Goal: Information Seeking & Learning: Learn about a topic

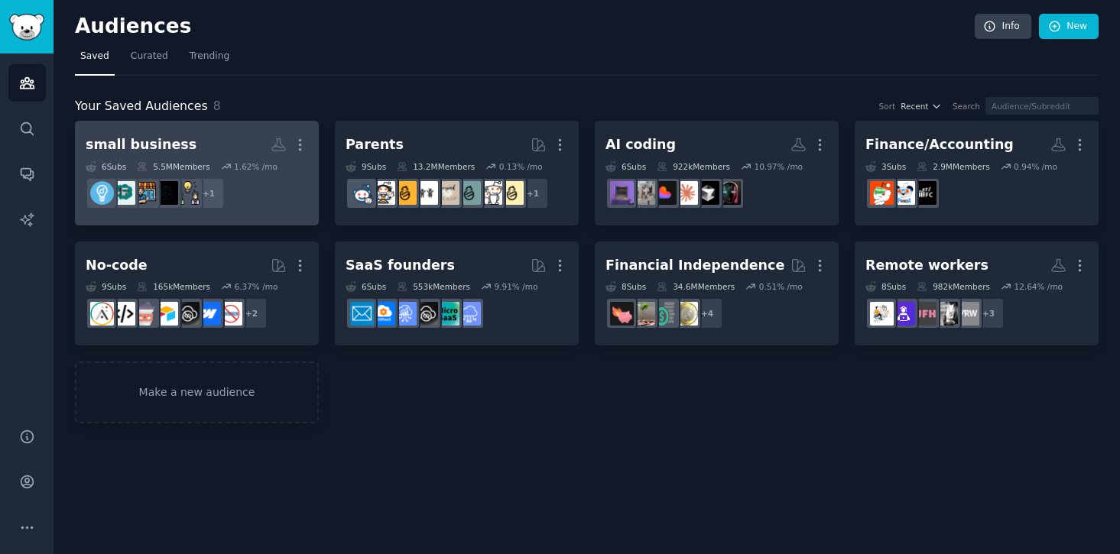
click at [170, 144] on div "small business" at bounding box center [141, 144] width 111 height 19
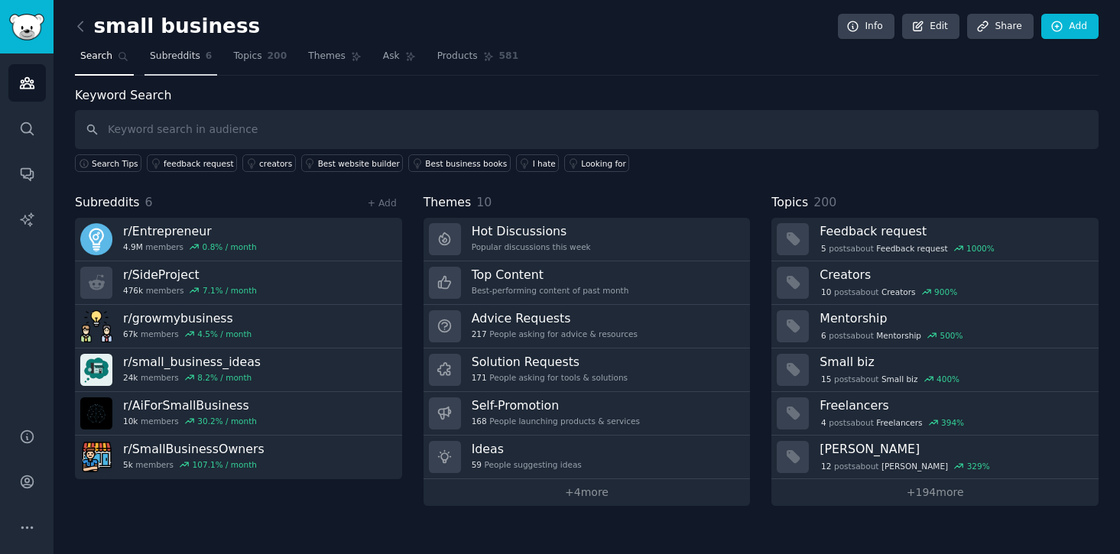
click at [174, 58] on span "Subreddits" at bounding box center [175, 57] width 50 height 14
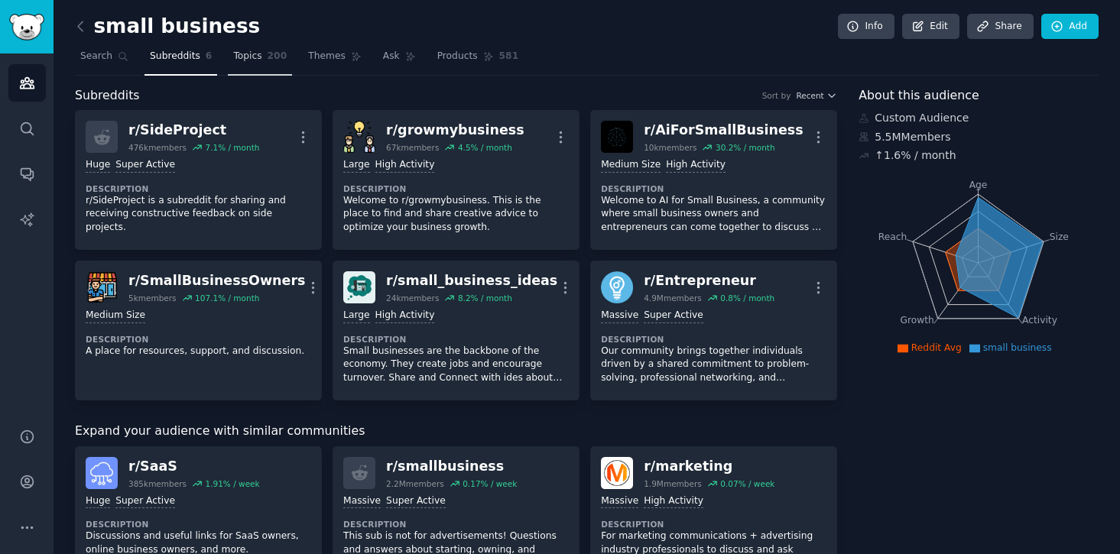
click at [234, 50] on span "Topics" at bounding box center [247, 57] width 28 height 14
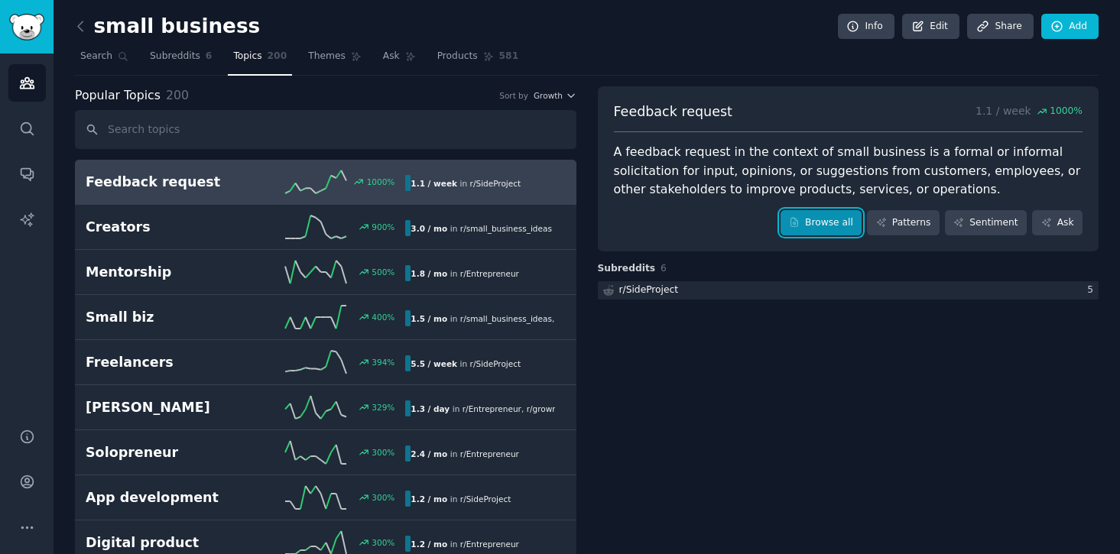
click at [820, 229] on link "Browse all" at bounding box center [822, 223] width 82 height 26
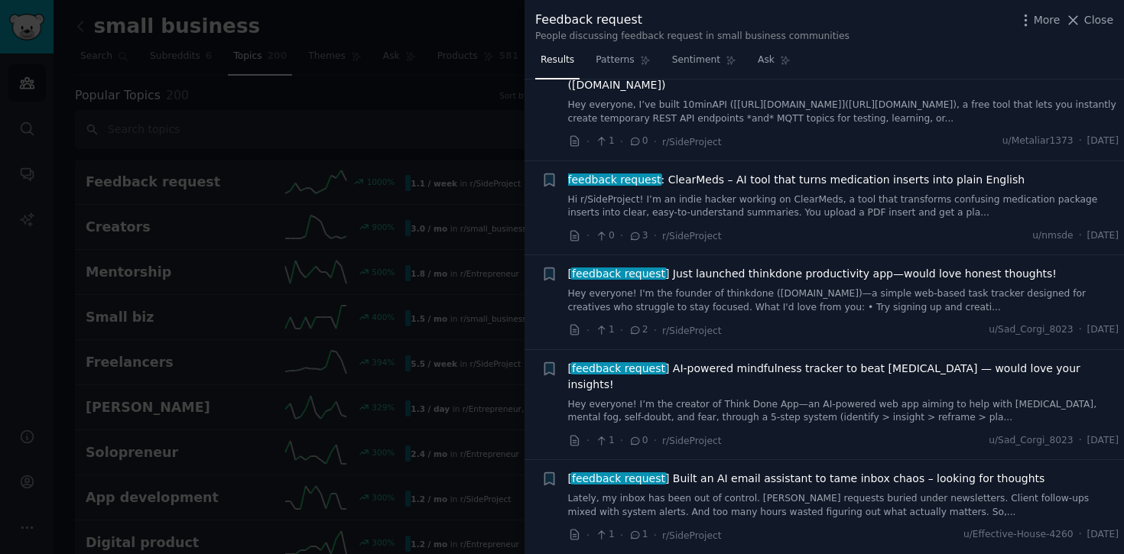
scroll to position [580, 0]
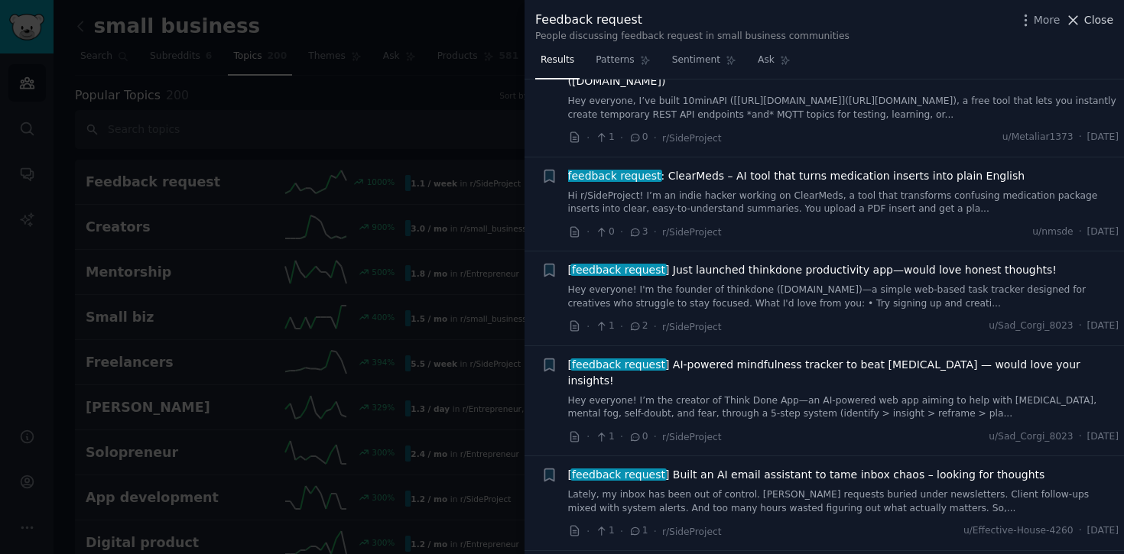
click at [1089, 22] on span "Close" at bounding box center [1098, 20] width 29 height 16
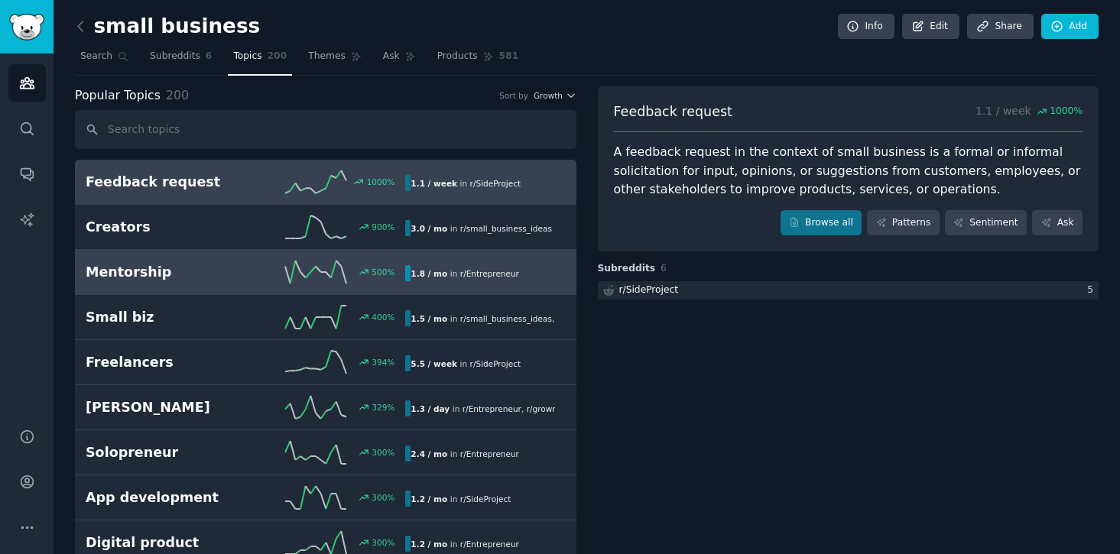
click at [475, 285] on link "Mentorship 500 % 1.8 / mo in r/ Entrepreneur" at bounding box center [326, 272] width 502 height 45
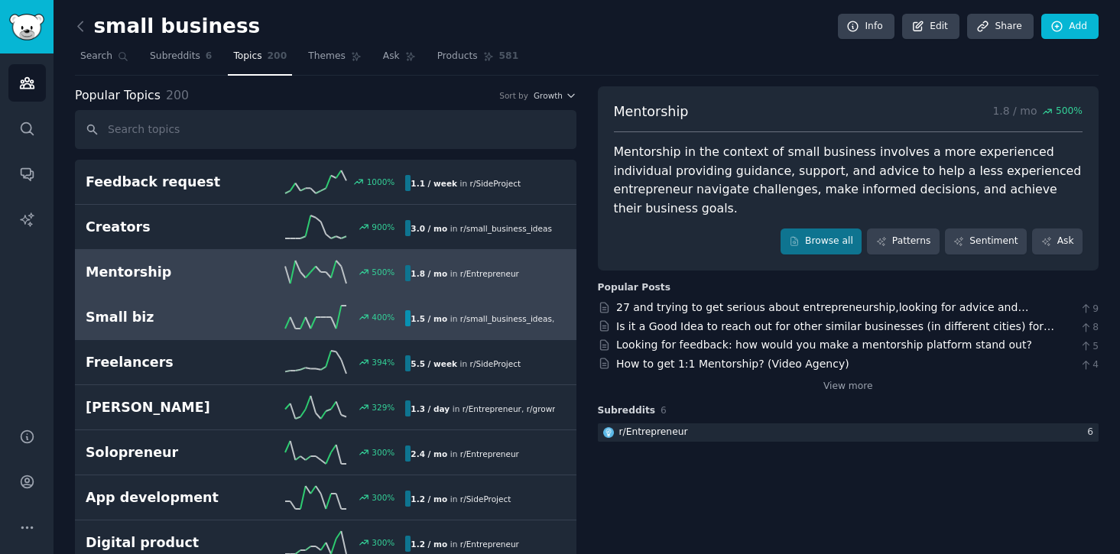
click at [472, 320] on span "r/ small_business_ideas" at bounding box center [506, 318] width 92 height 9
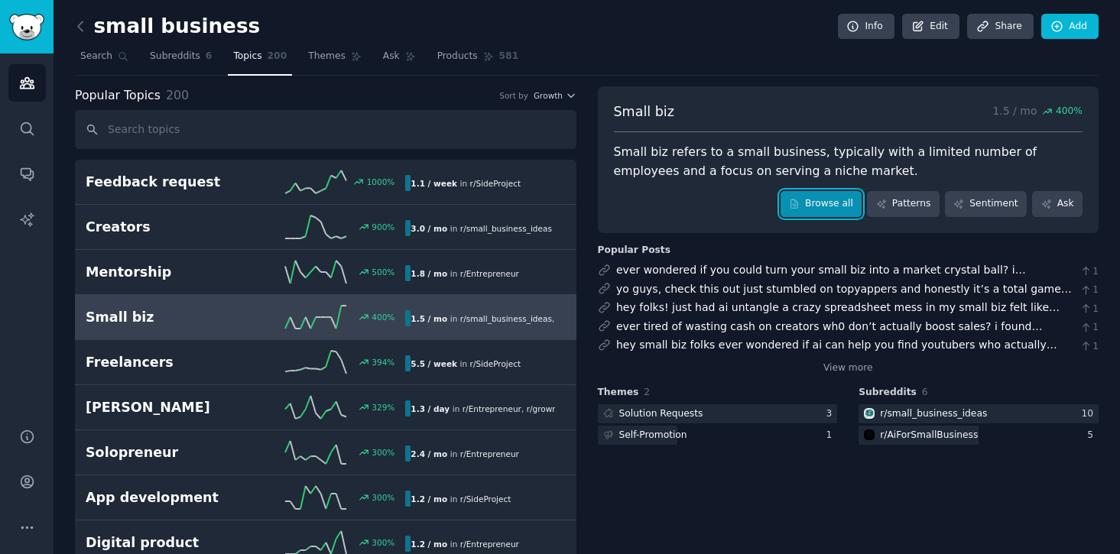
click at [798, 211] on link "Browse all" at bounding box center [822, 204] width 82 height 26
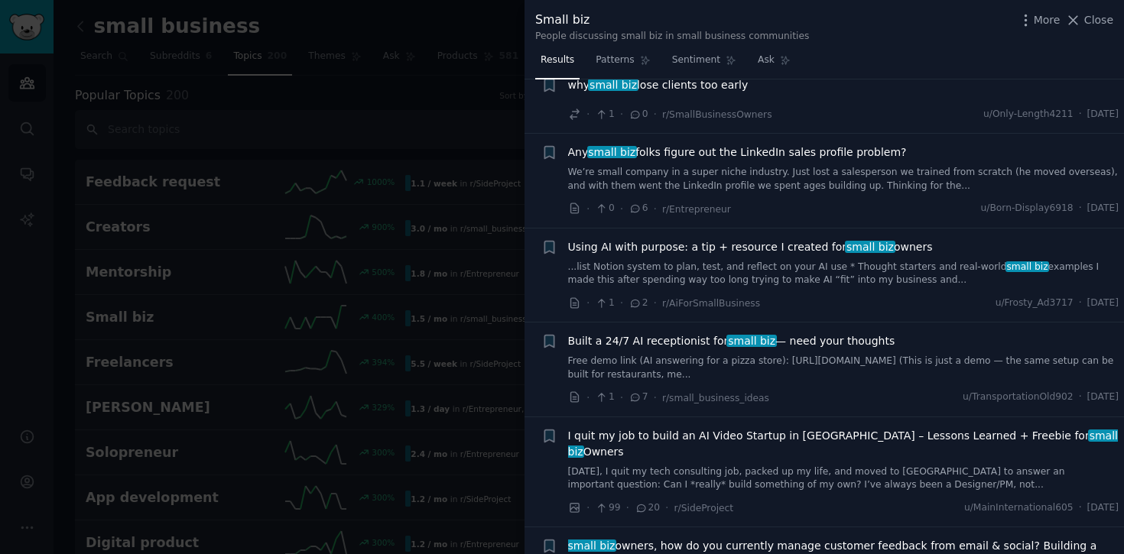
scroll to position [125, 0]
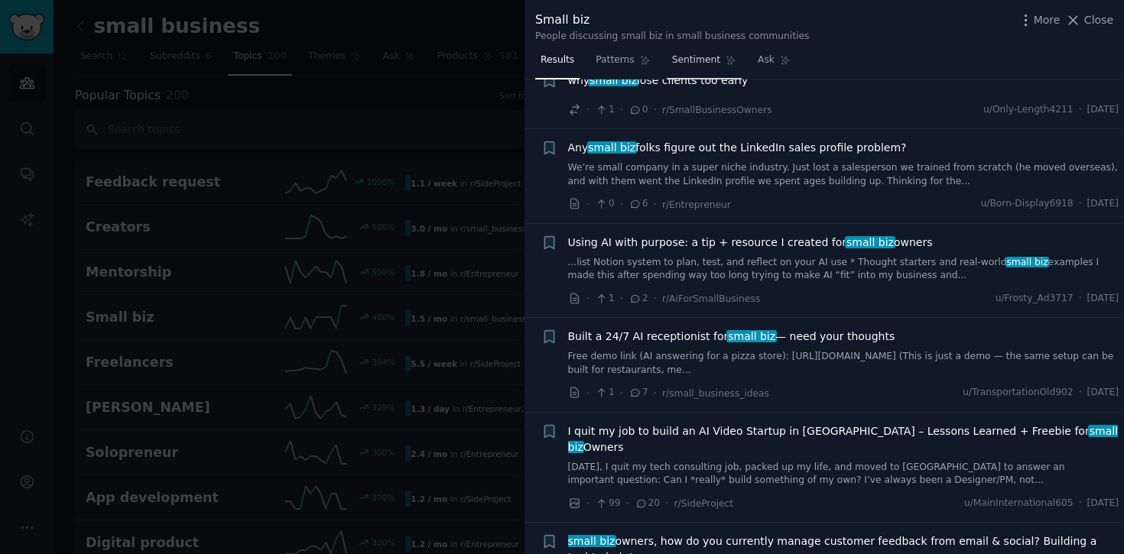
click at [690, 57] on span "Sentiment" at bounding box center [696, 61] width 48 height 14
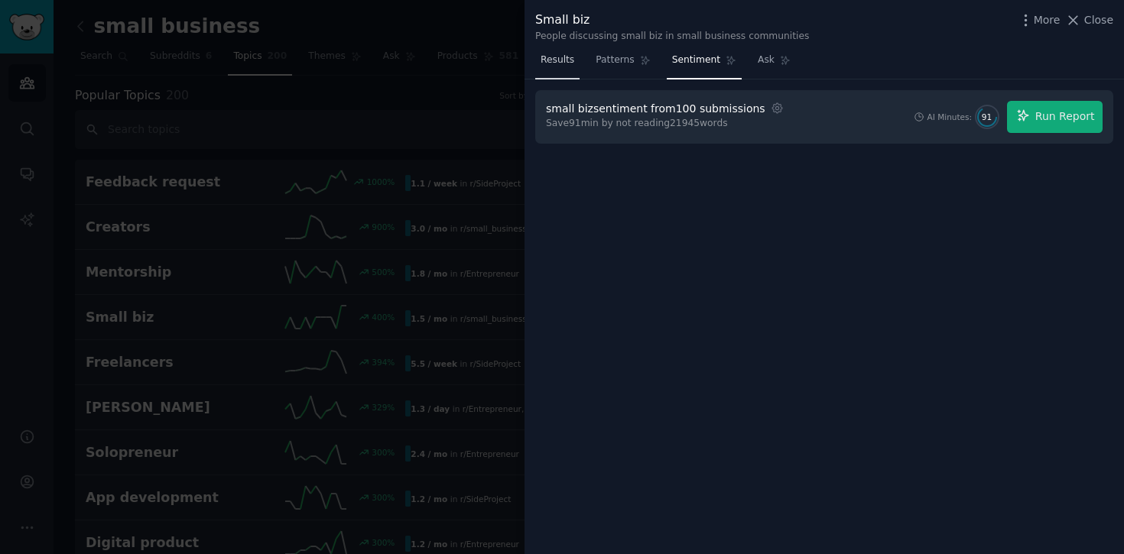
click at [570, 57] on span "Results" at bounding box center [558, 61] width 34 height 14
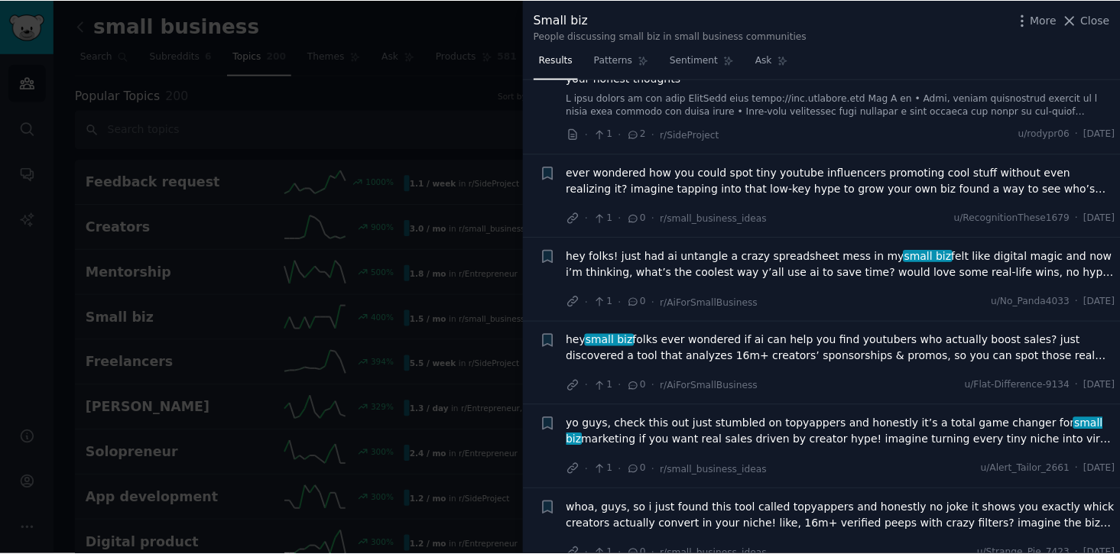
scroll to position [834, 0]
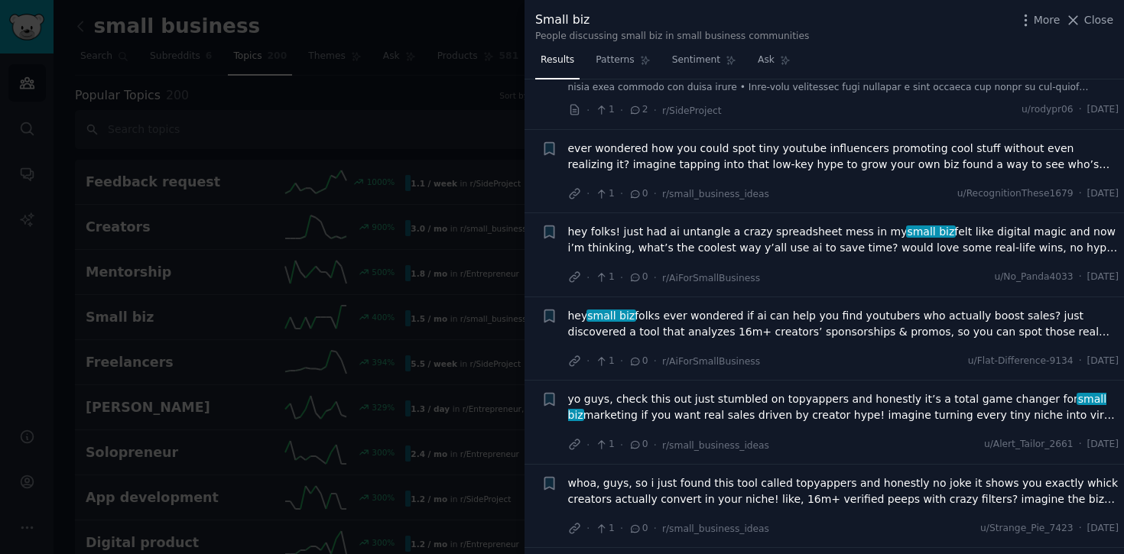
click at [323, 23] on div at bounding box center [562, 277] width 1124 height 554
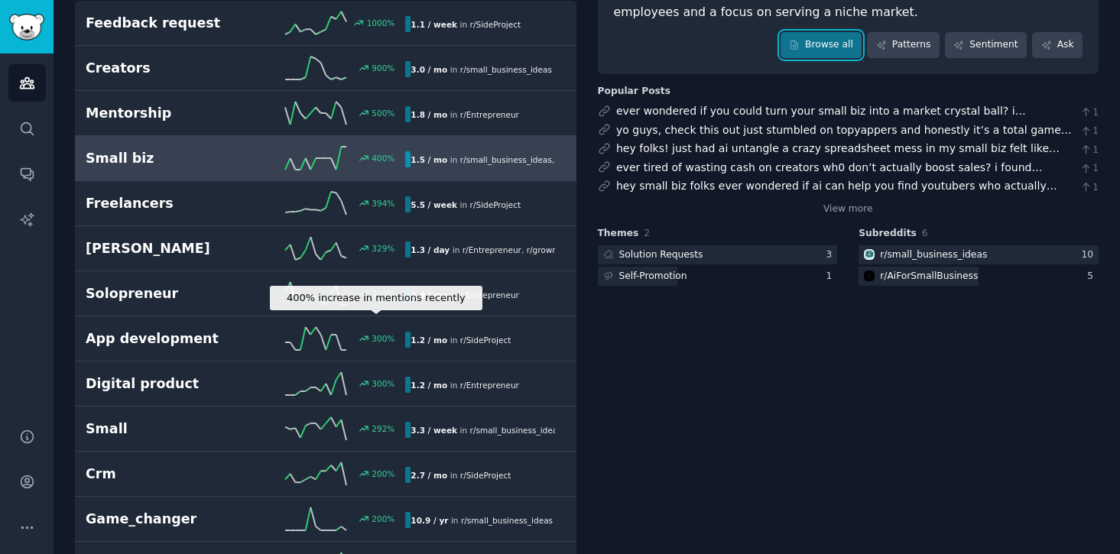
scroll to position [164, 0]
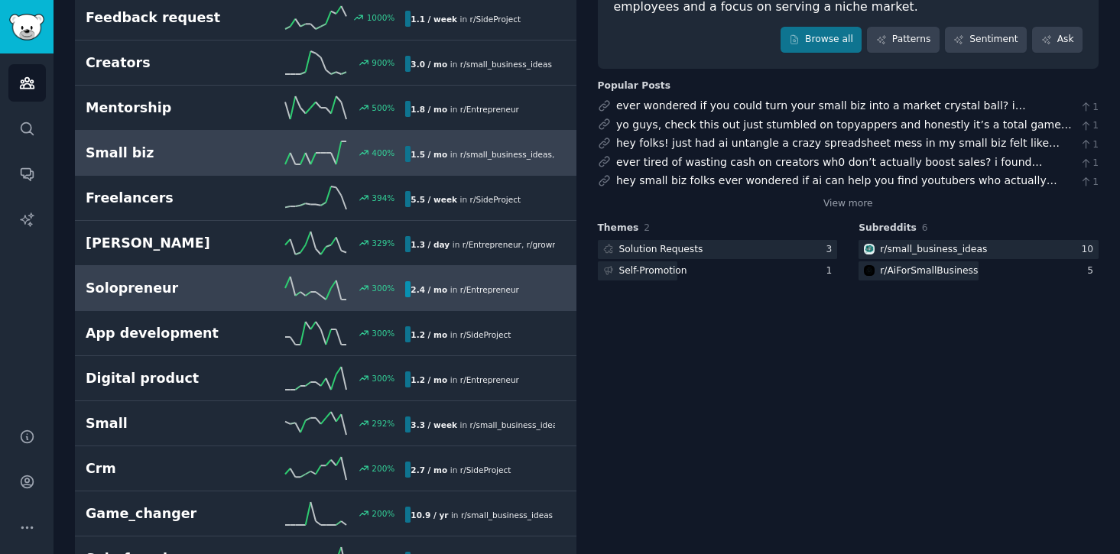
click at [372, 304] on link "Solopreneur 300 % 2.4 / mo in r/ Entrepreneur" at bounding box center [326, 288] width 502 height 45
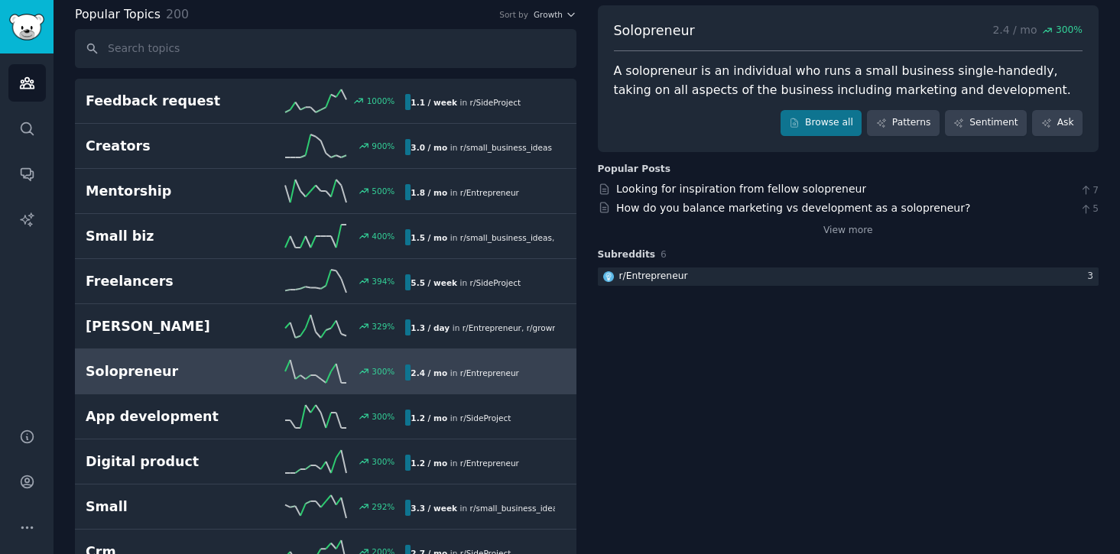
scroll to position [38, 0]
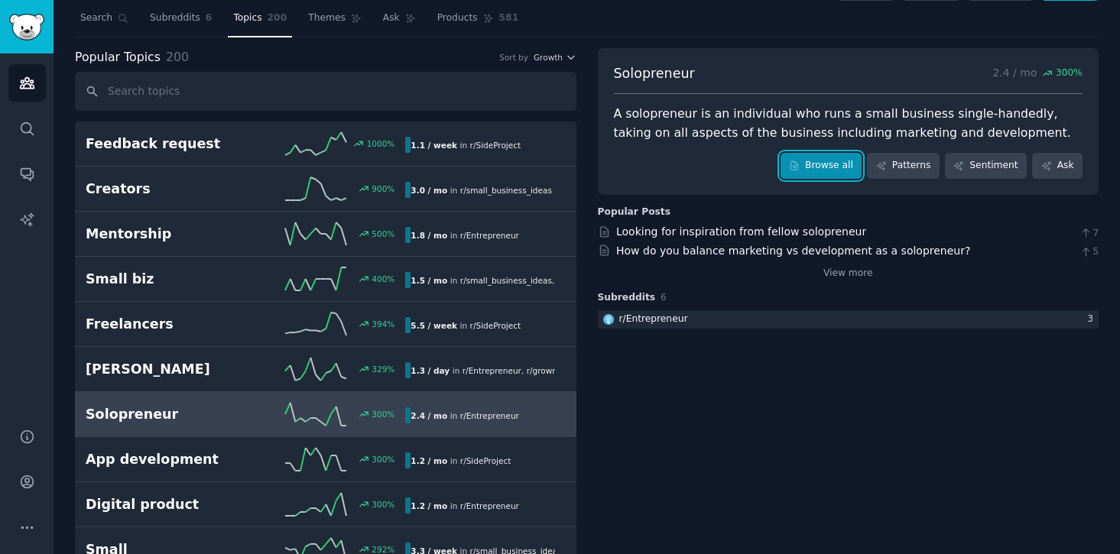
click at [804, 171] on link "Browse all" at bounding box center [822, 166] width 82 height 26
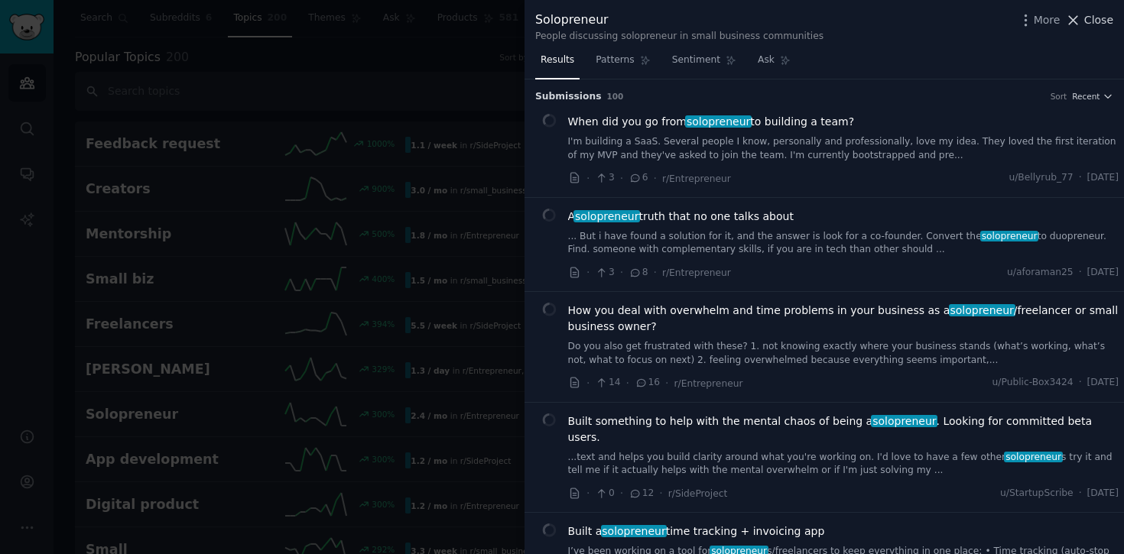
click at [1093, 24] on span "Close" at bounding box center [1098, 20] width 29 height 16
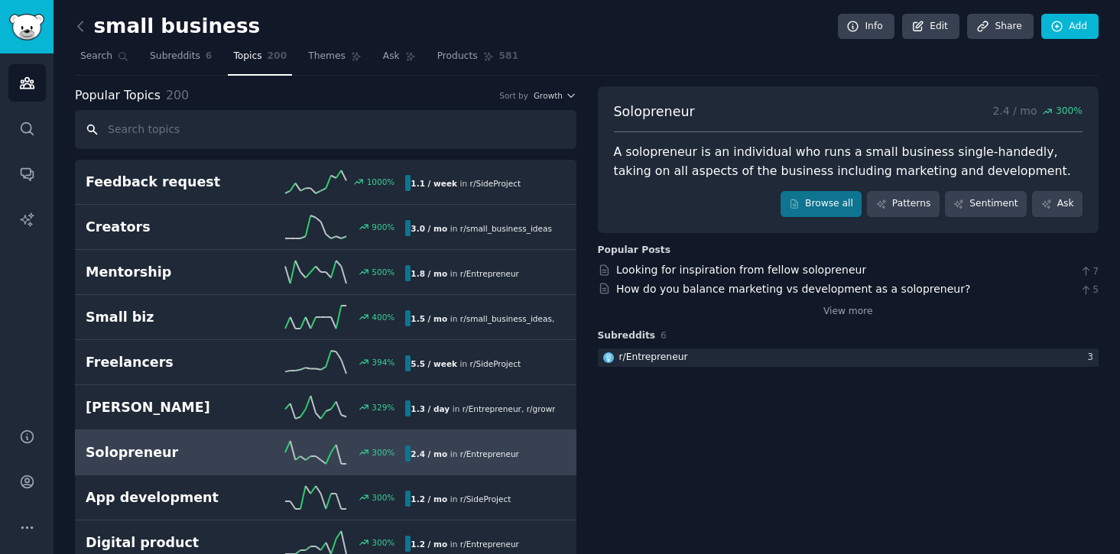
click at [258, 137] on input "text" at bounding box center [326, 129] width 502 height 39
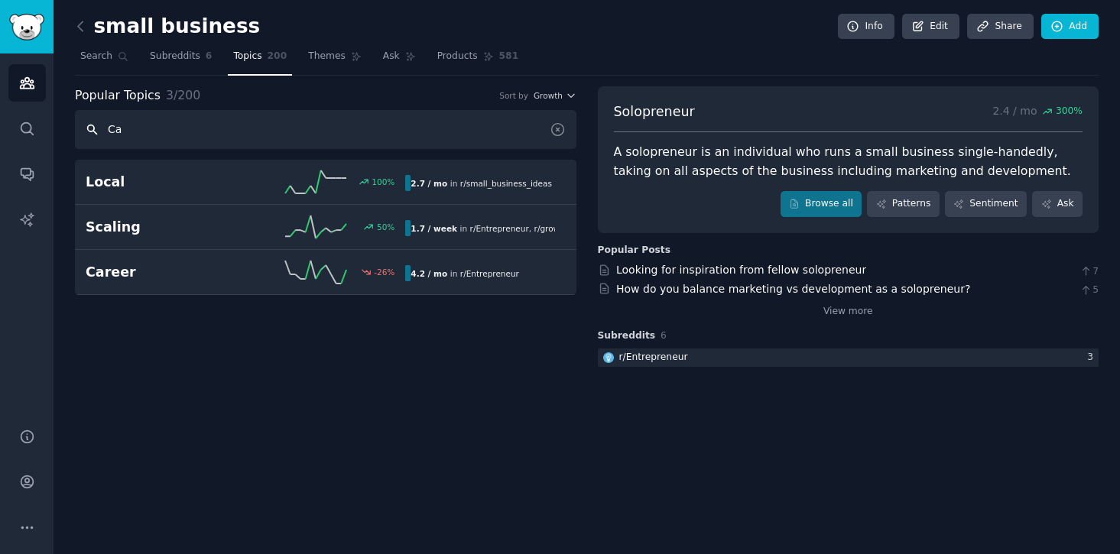
type input "C"
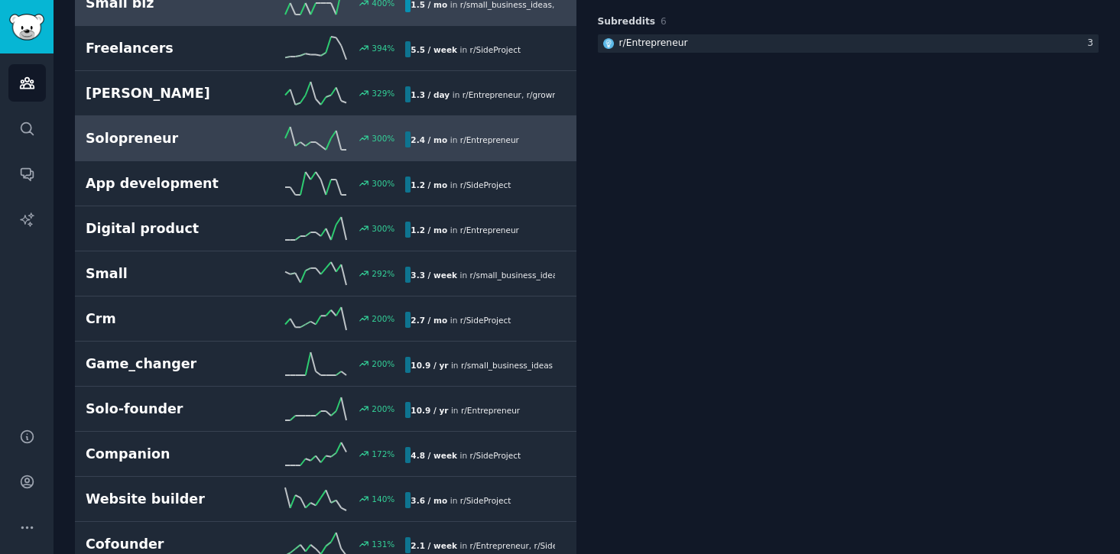
scroll to position [328, 0]
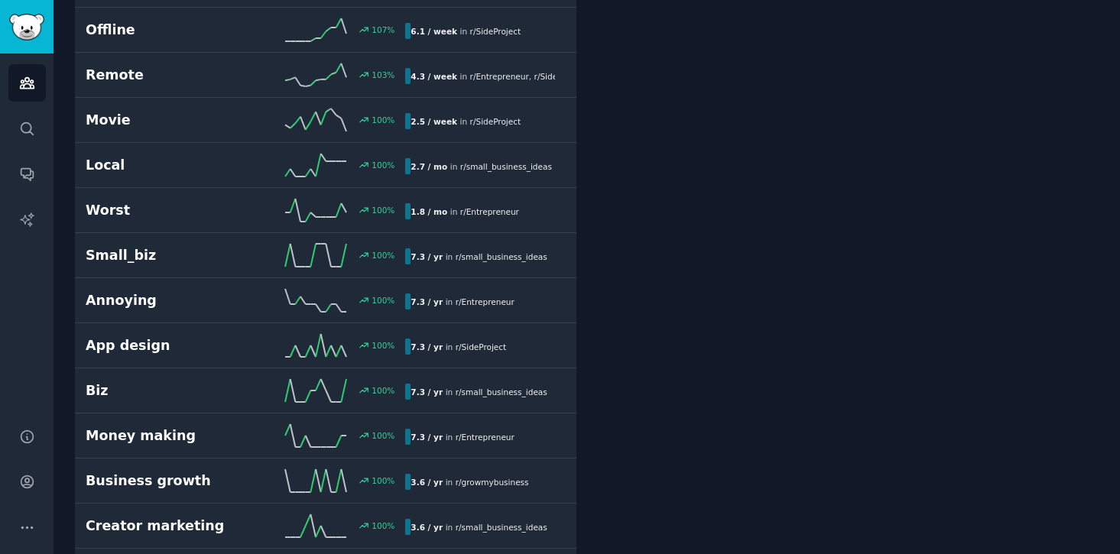
click at [200, 313] on link "Annoying 100 % 7.3 / yr in r/ Entrepreneur" at bounding box center [326, 300] width 502 height 45
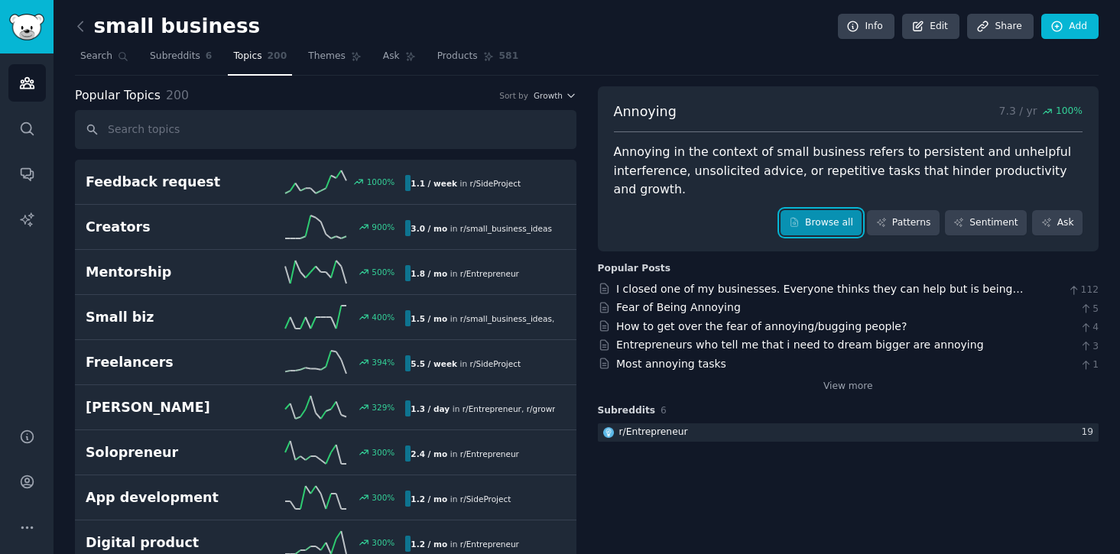
click at [805, 227] on link "Browse all" at bounding box center [822, 223] width 82 height 26
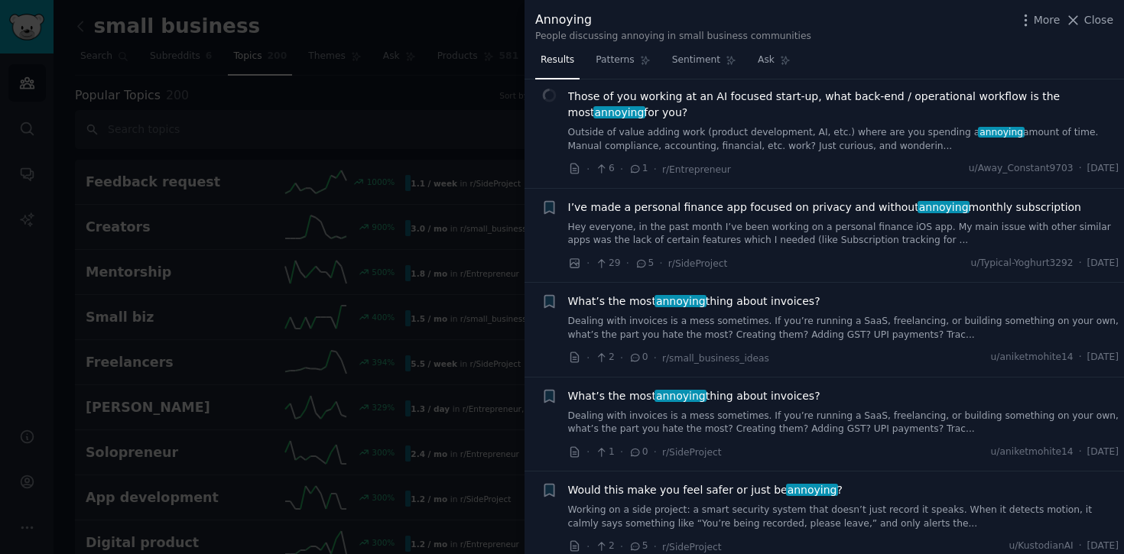
scroll to position [417, 0]
click at [834, 209] on span "I’ve made a personal finance app focused on privacy and without annoying monthl…" at bounding box center [824, 209] width 513 height 16
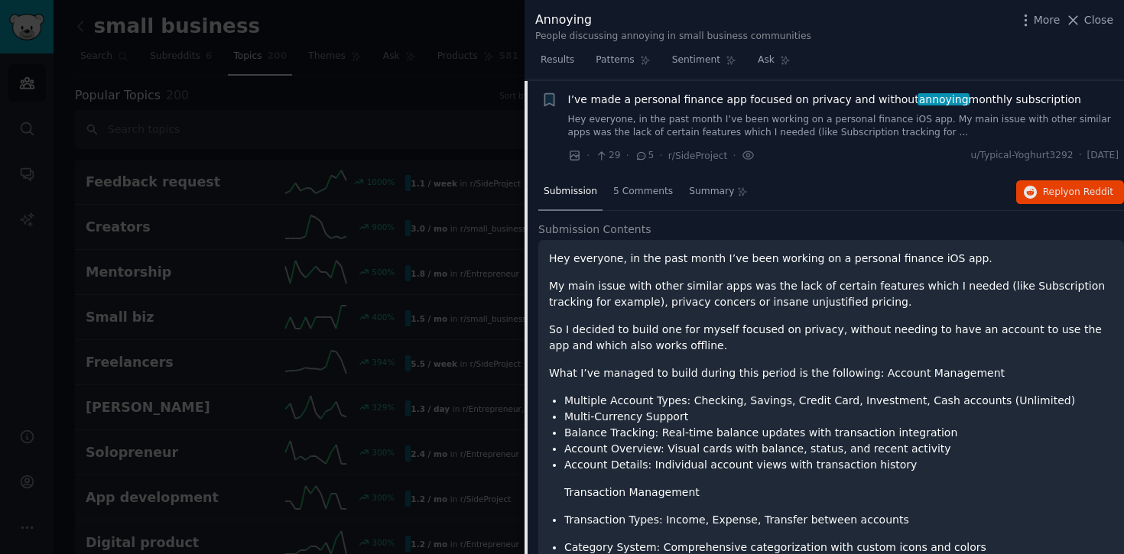
scroll to position [528, 0]
click at [643, 195] on span "5 Comments" at bounding box center [643, 191] width 60 height 14
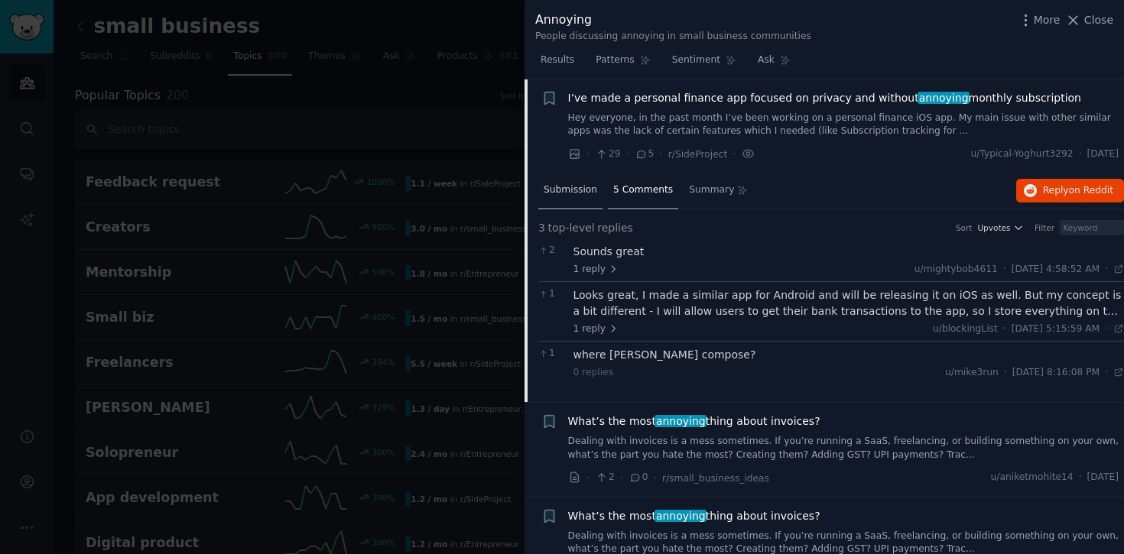
click at [573, 190] on span "Submission" at bounding box center [571, 191] width 54 height 14
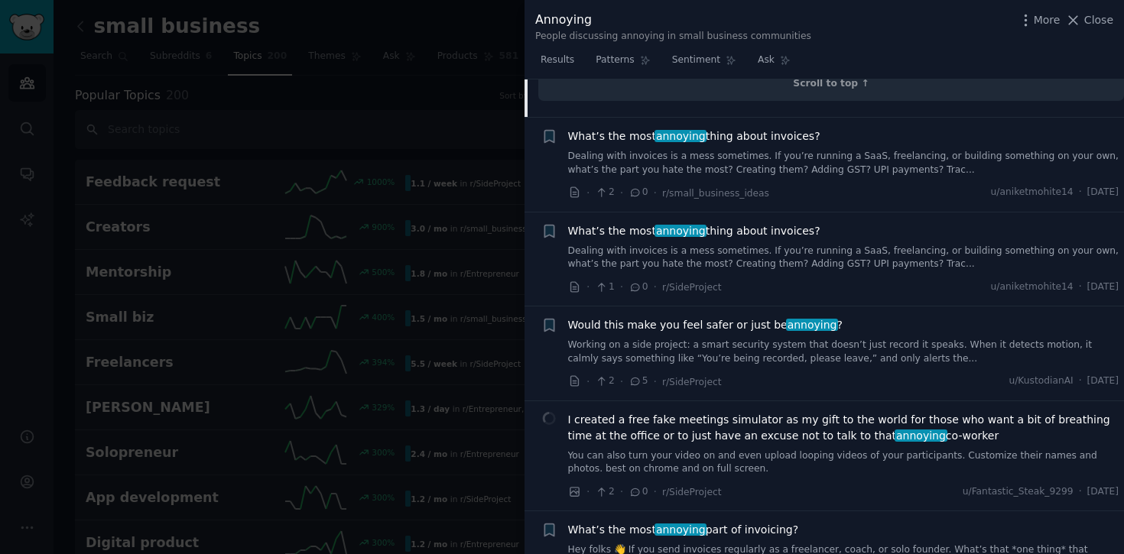
scroll to position [4488, 0]
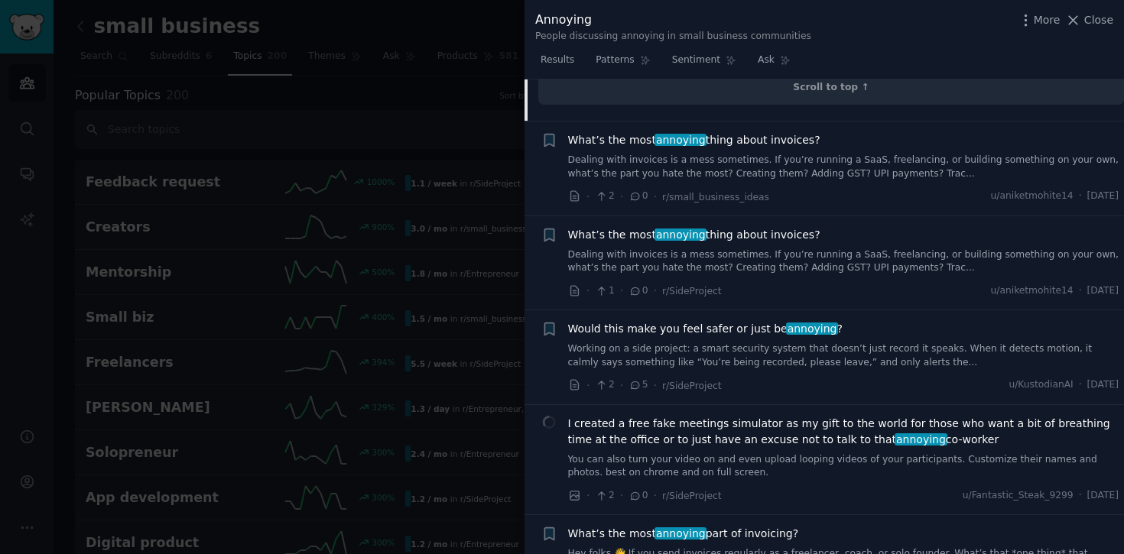
click at [746, 141] on span "What’s the most annoying thing about invoices?" at bounding box center [694, 140] width 252 height 16
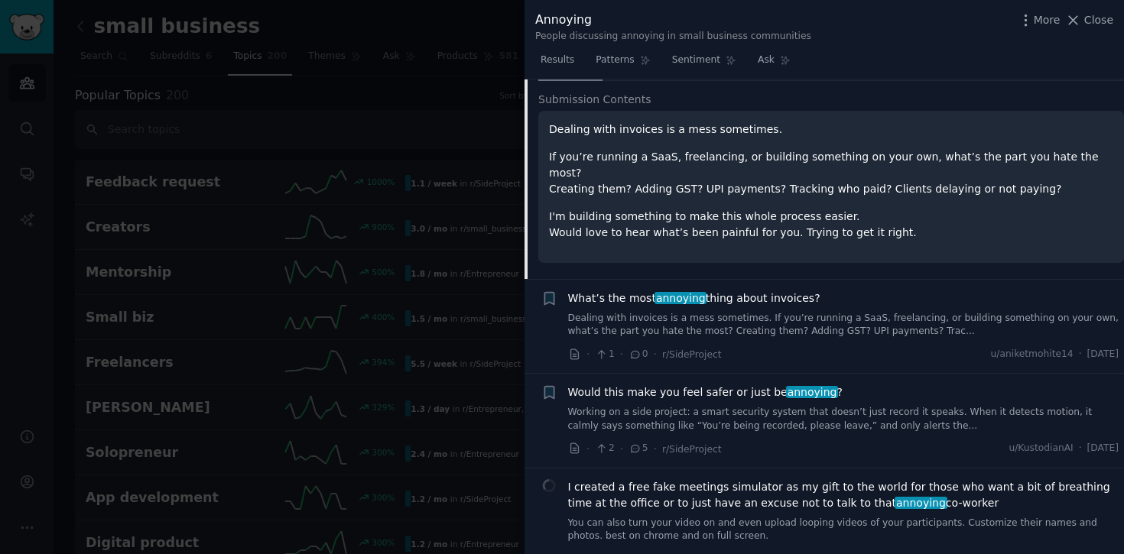
scroll to position [753, 0]
click at [755, 292] on span "What’s the most annoying thing about invoices?" at bounding box center [694, 296] width 252 height 16
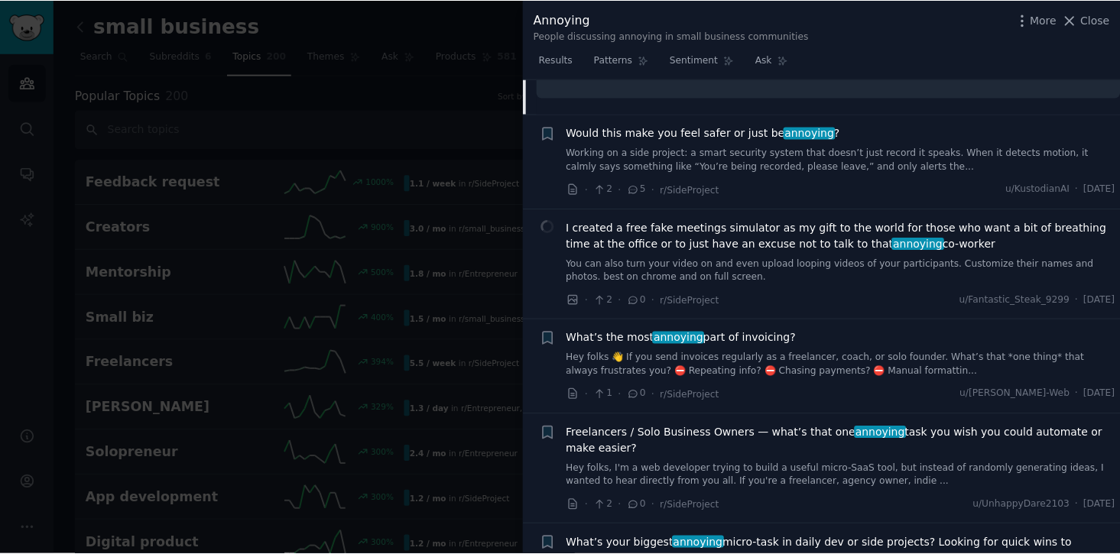
scroll to position [1015, 0]
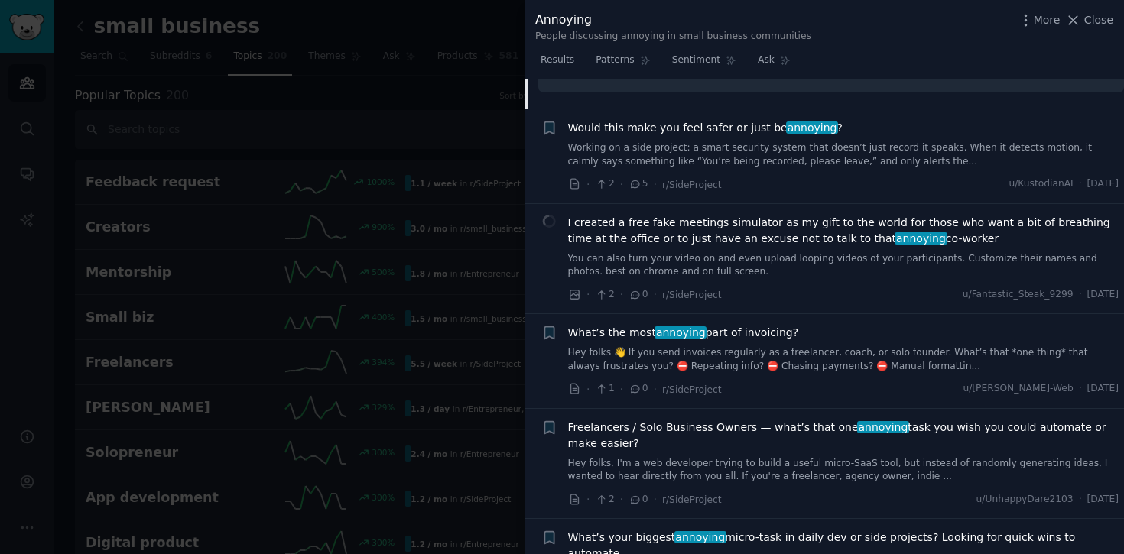
click at [368, 122] on div at bounding box center [562, 277] width 1124 height 554
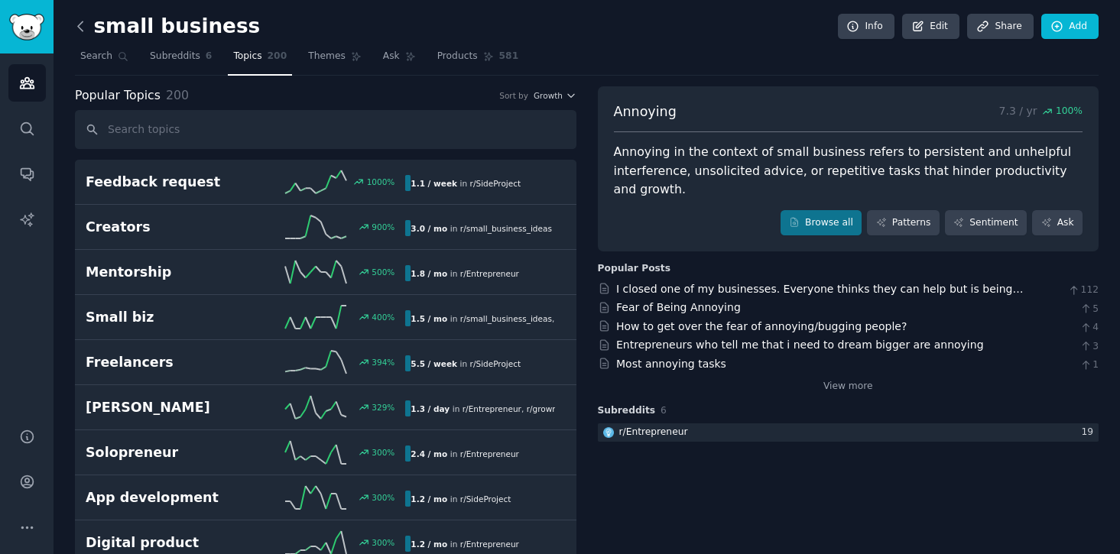
click at [80, 28] on icon at bounding box center [81, 26] width 16 height 16
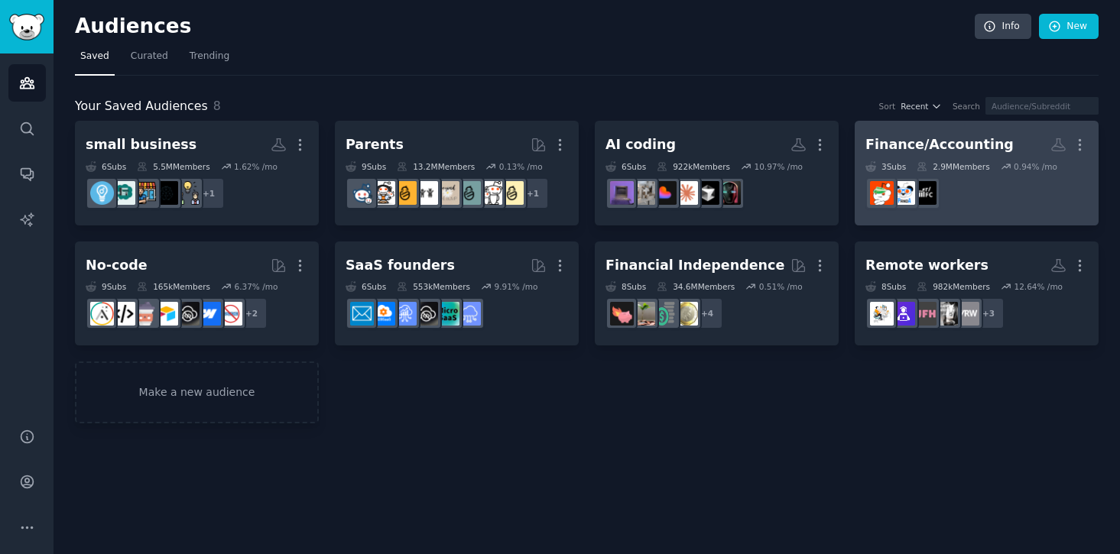
click at [874, 141] on div "Finance/Accounting" at bounding box center [940, 144] width 148 height 19
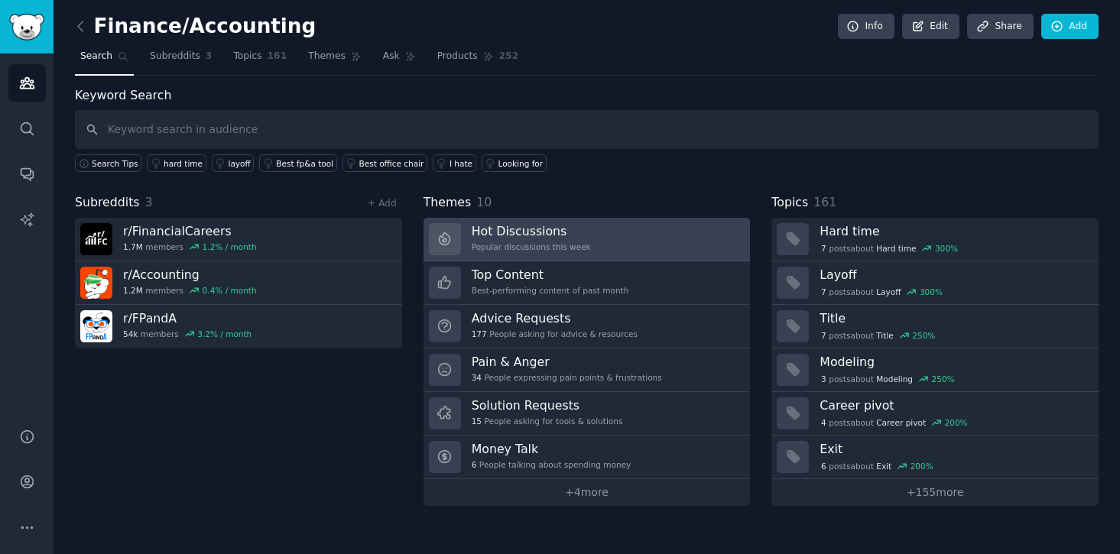
click at [557, 238] on h3 "Hot Discussions" at bounding box center [531, 231] width 119 height 16
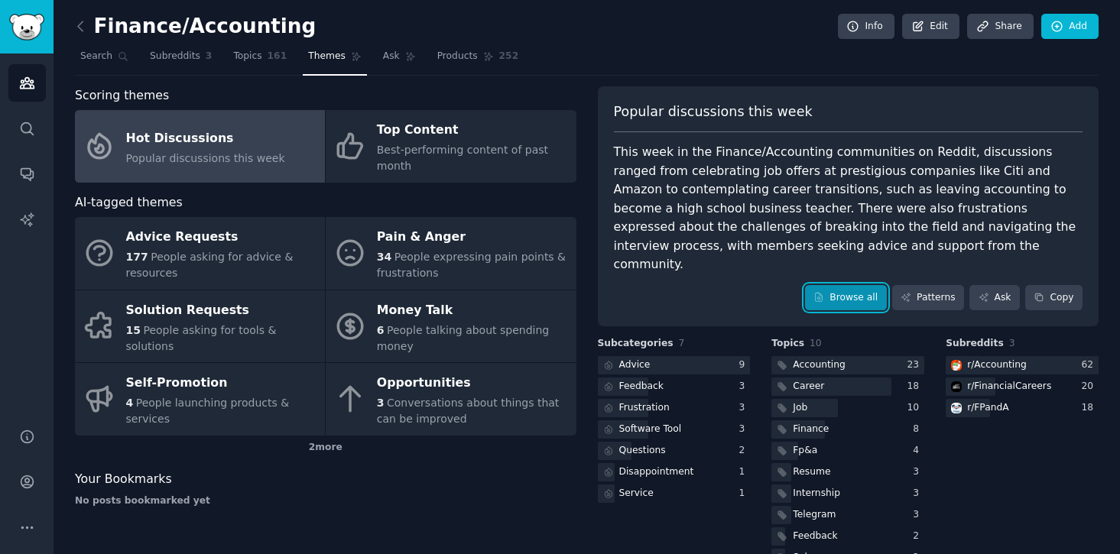
click at [842, 290] on link "Browse all" at bounding box center [846, 298] width 82 height 26
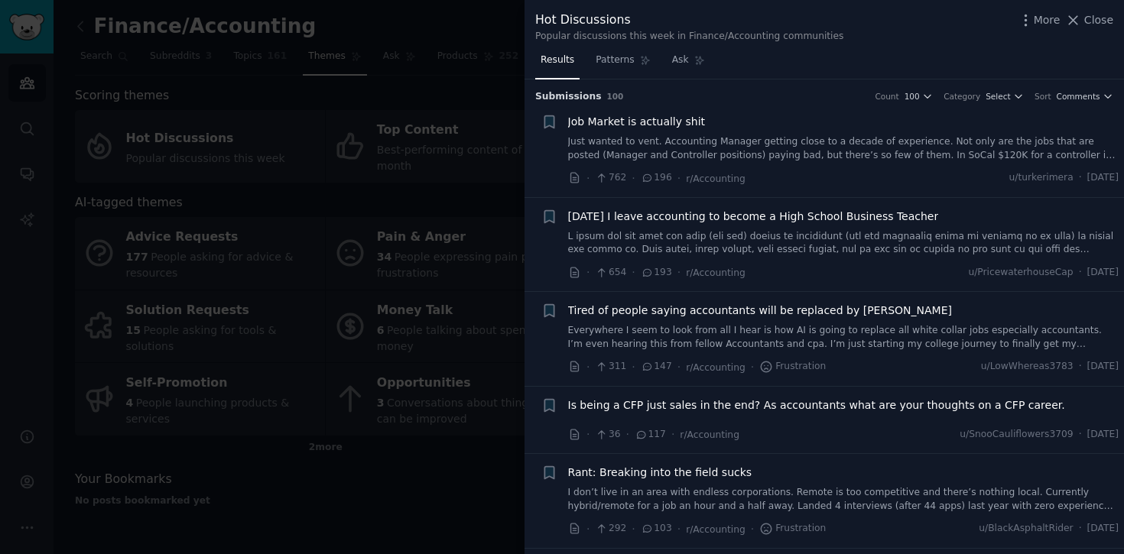
click at [677, 152] on link "Just wanted to vent. Accounting Manager getting close to a decade of experience…" at bounding box center [843, 148] width 551 height 27
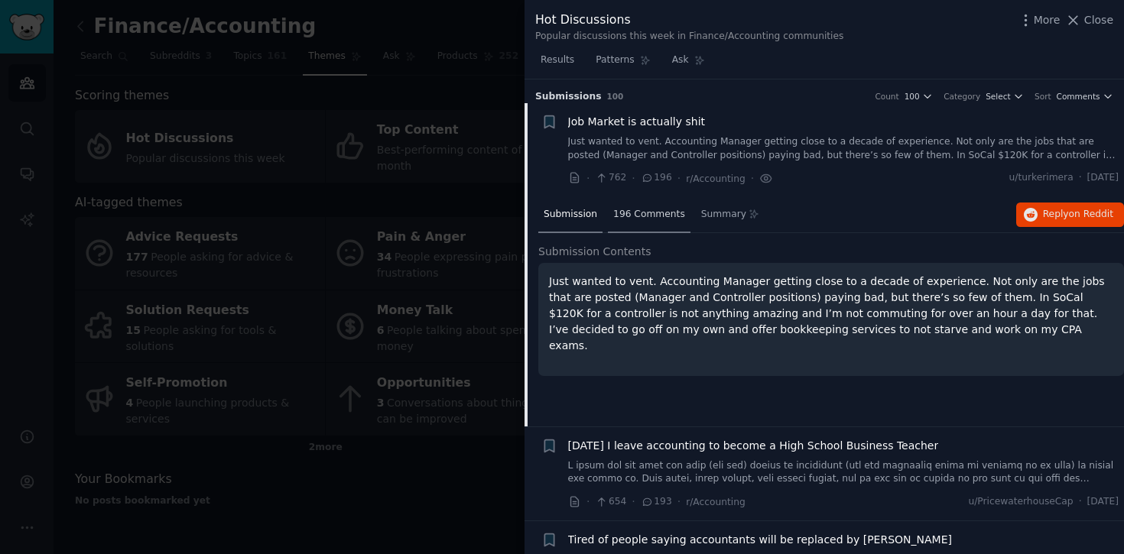
click at [657, 218] on span "196 Comments" at bounding box center [649, 215] width 72 height 14
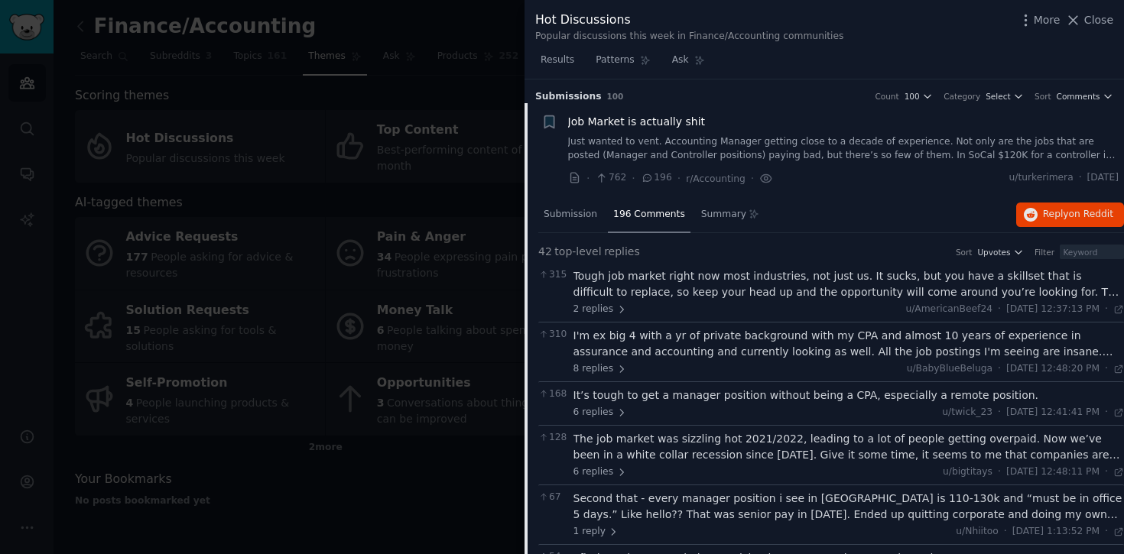
click at [645, 215] on span "196 Comments" at bounding box center [649, 215] width 72 height 14
click at [578, 214] on span "Submission" at bounding box center [571, 215] width 54 height 14
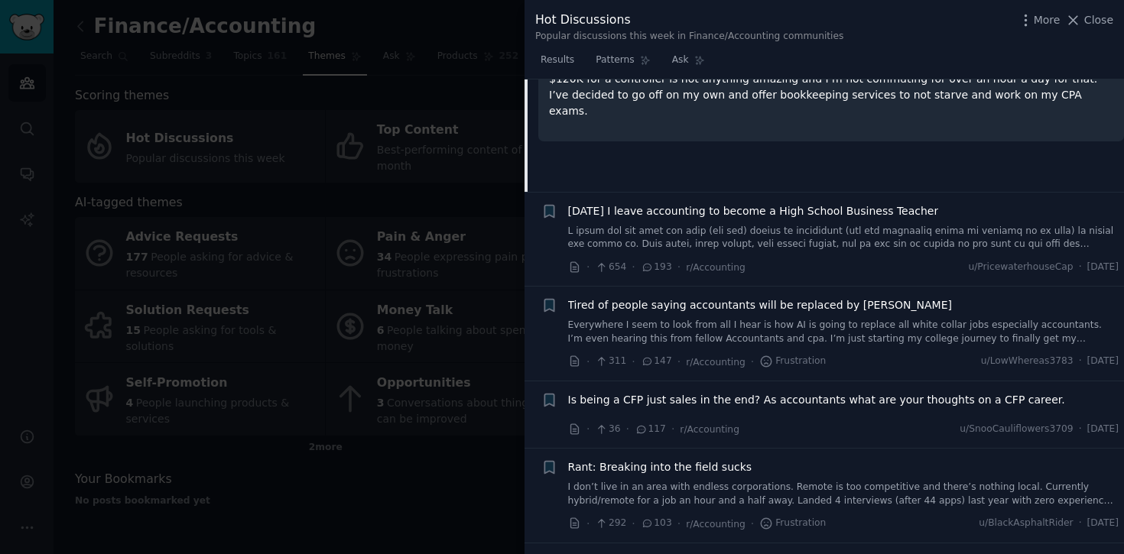
scroll to position [252, 0]
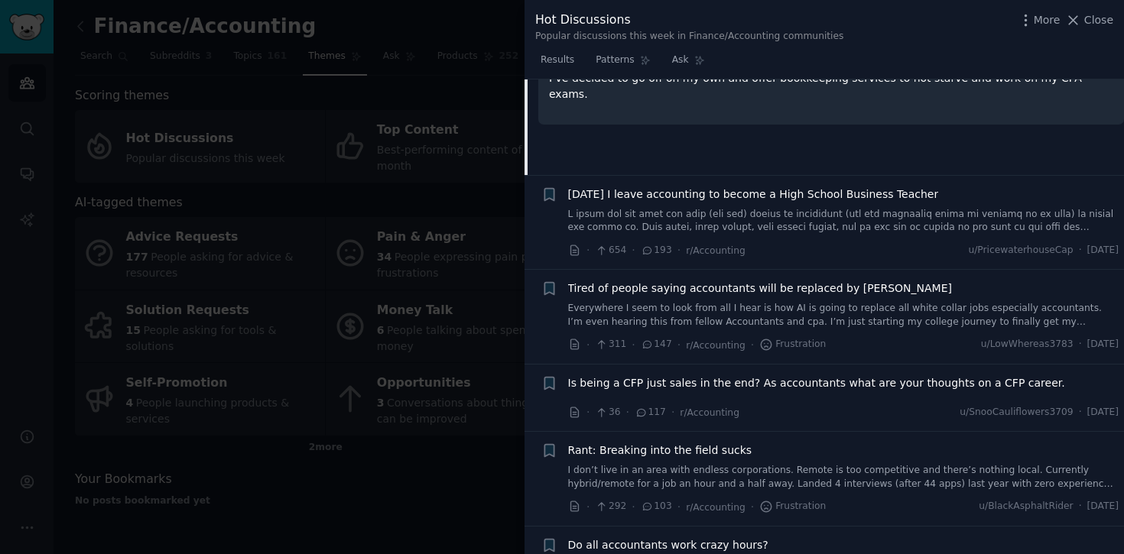
click at [786, 288] on span "Tired of people saying accountants will be replaced by AI" at bounding box center [760, 289] width 384 height 16
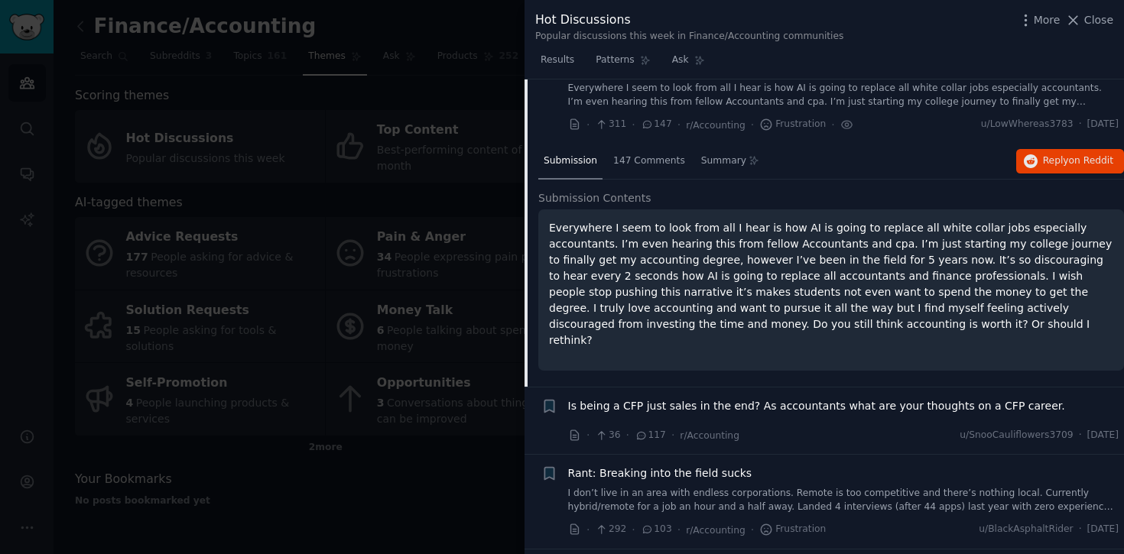
scroll to position [239, 0]
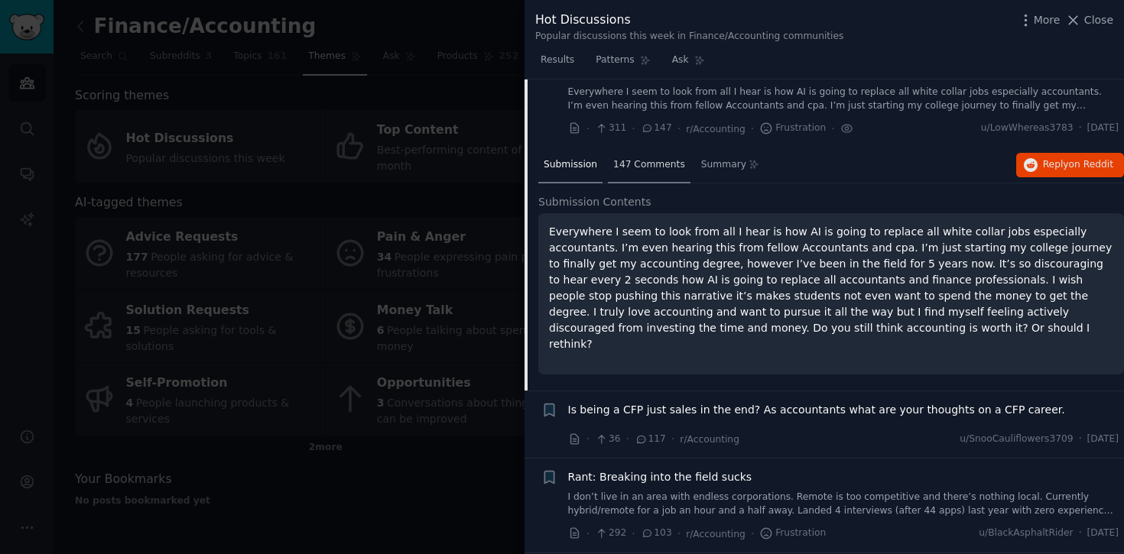
click at [658, 164] on span "147 Comments" at bounding box center [649, 165] width 72 height 14
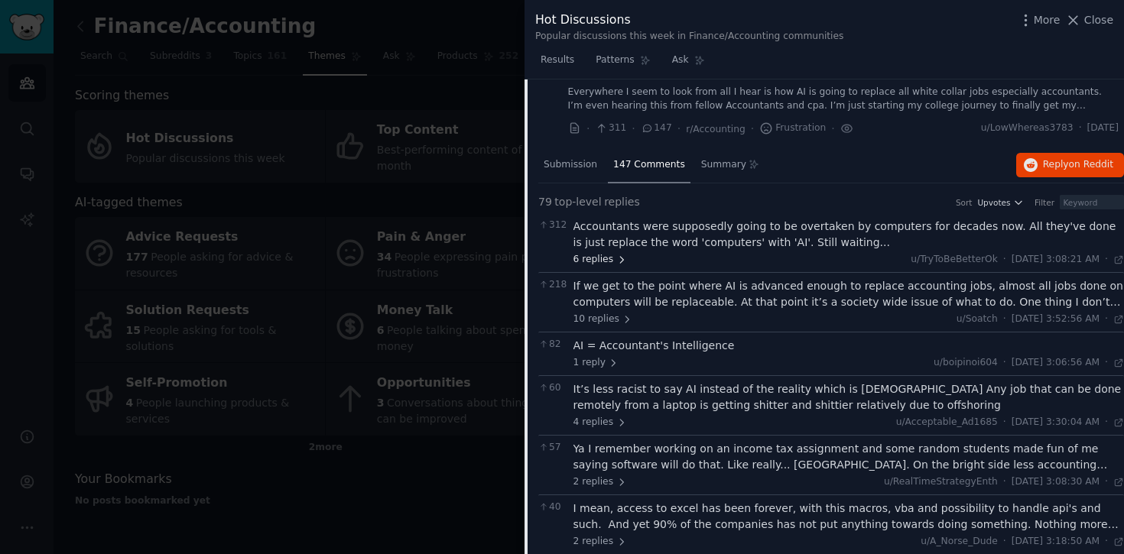
click at [579, 260] on span "6 replies" at bounding box center [600, 260] width 54 height 14
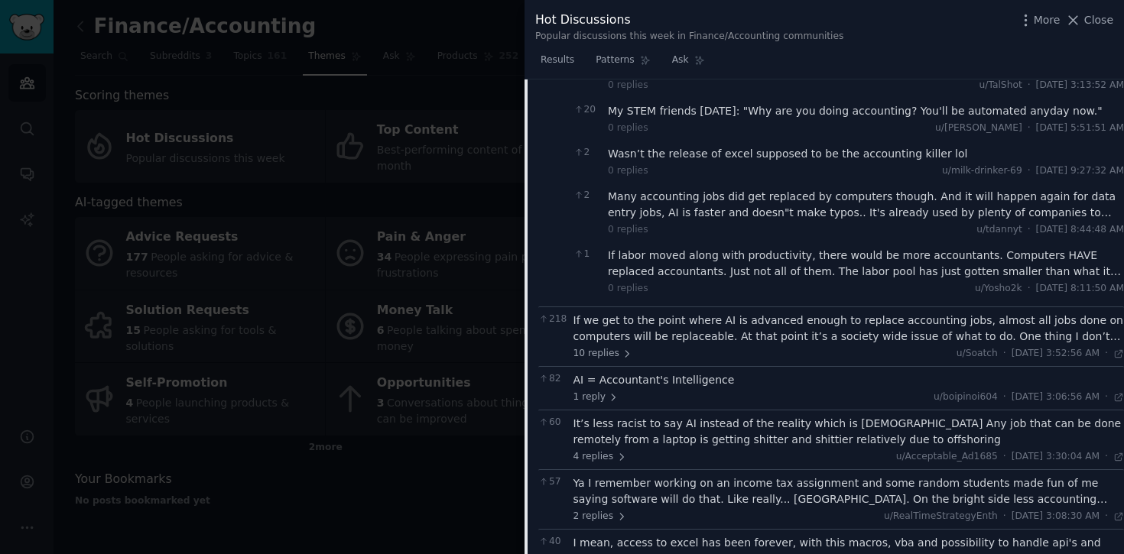
scroll to position [524, 0]
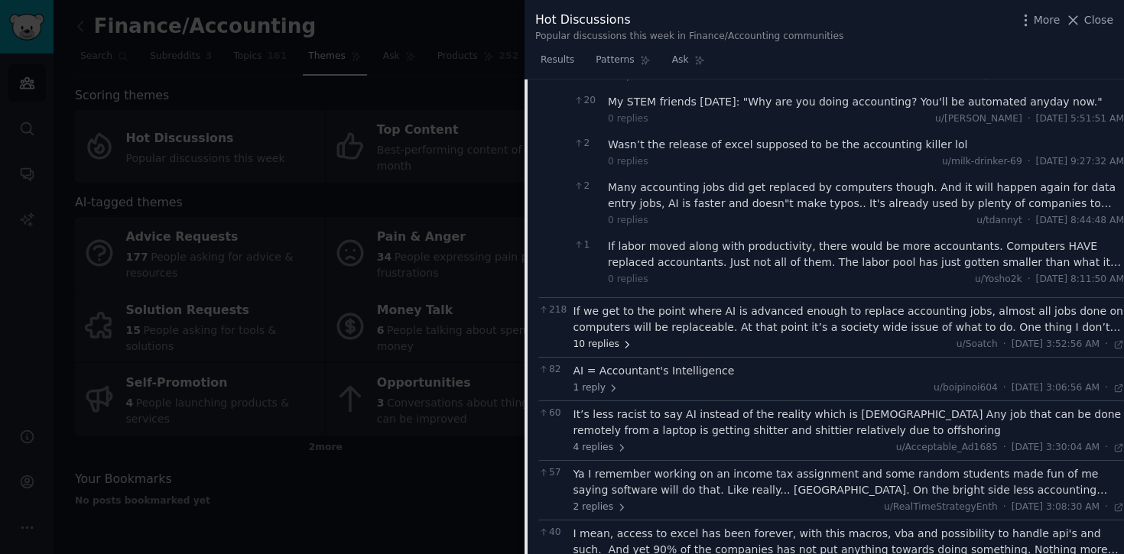
click at [606, 346] on span "10 replies" at bounding box center [603, 345] width 60 height 14
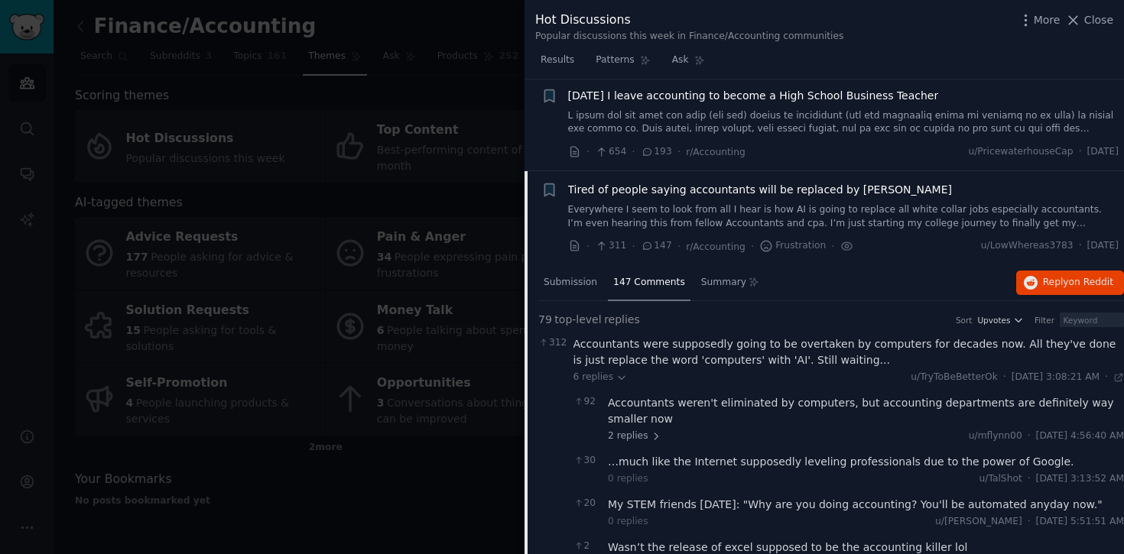
scroll to position [0, 0]
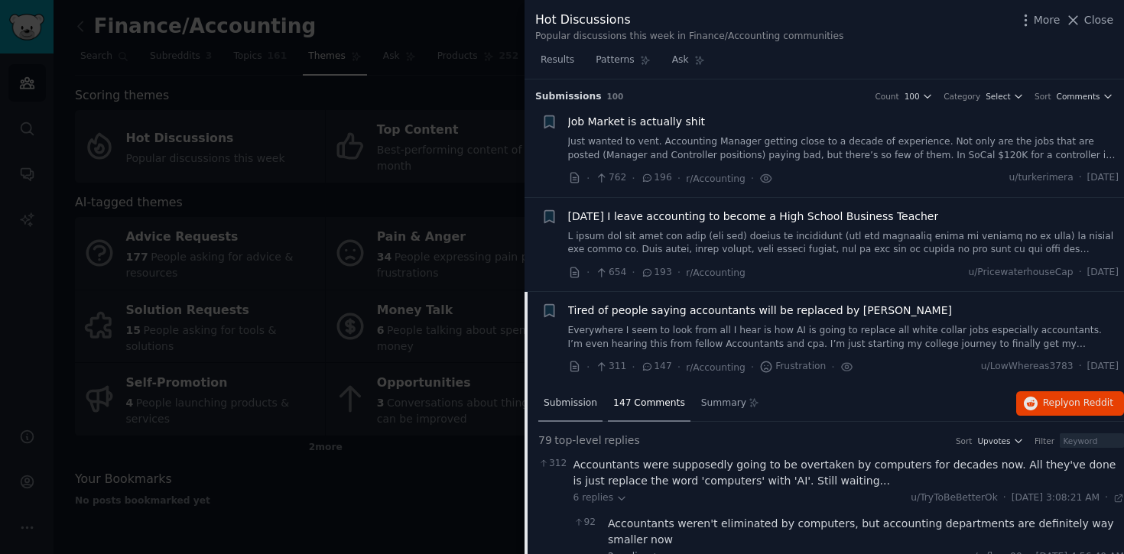
click at [587, 400] on span "Submission" at bounding box center [571, 404] width 54 height 14
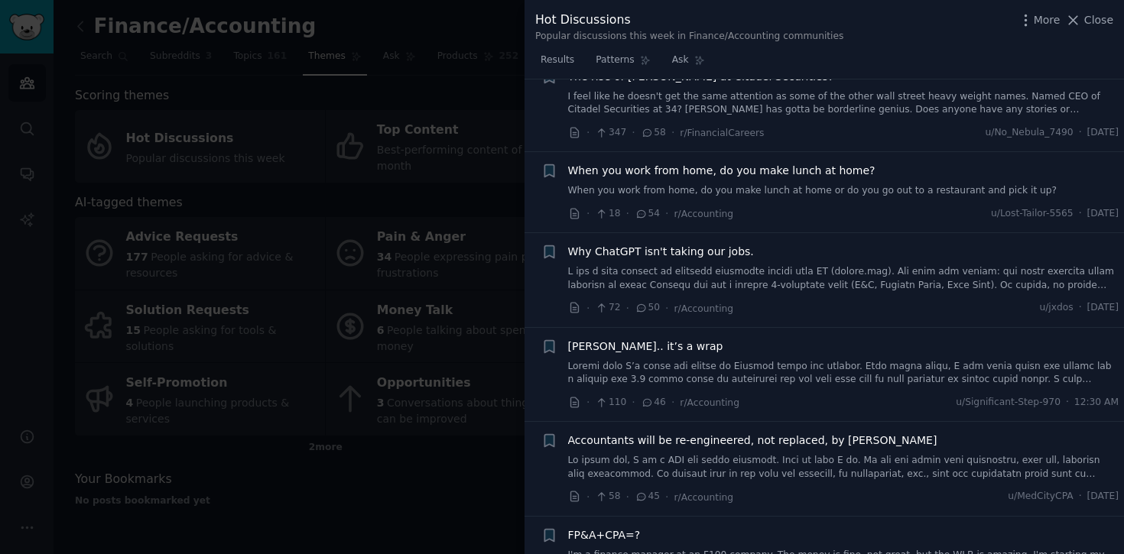
scroll to position [927, 0]
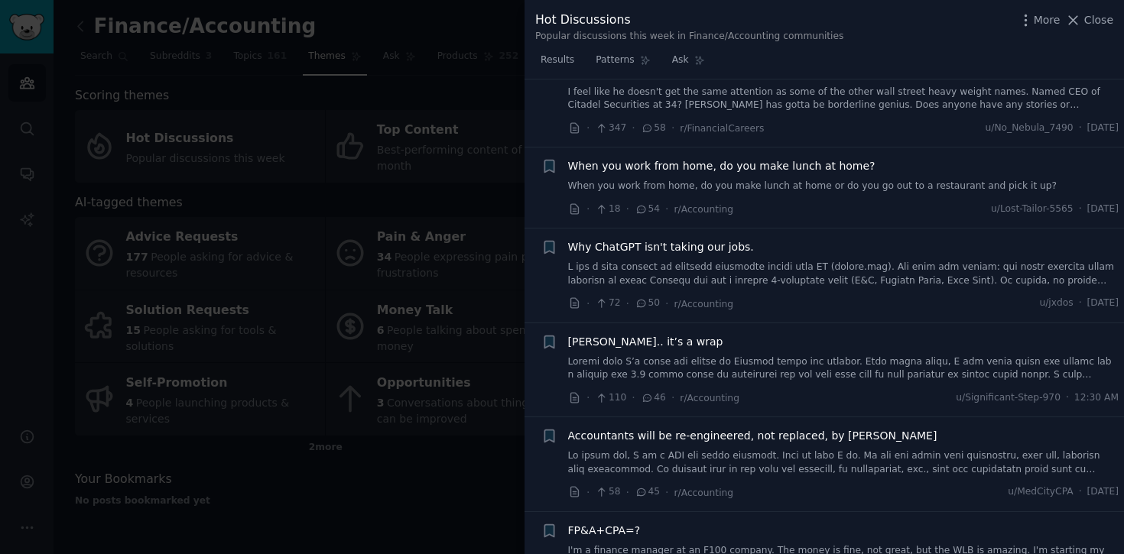
click at [649, 239] on span "Why ChatGPT isn't taking our jobs." at bounding box center [661, 247] width 186 height 16
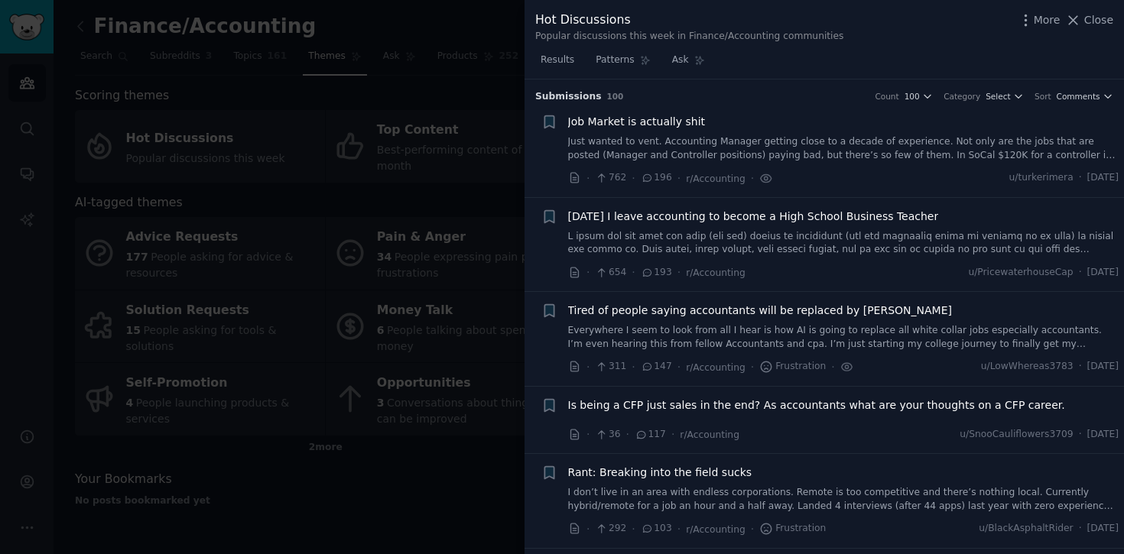
click at [468, 13] on div at bounding box center [562, 277] width 1124 height 554
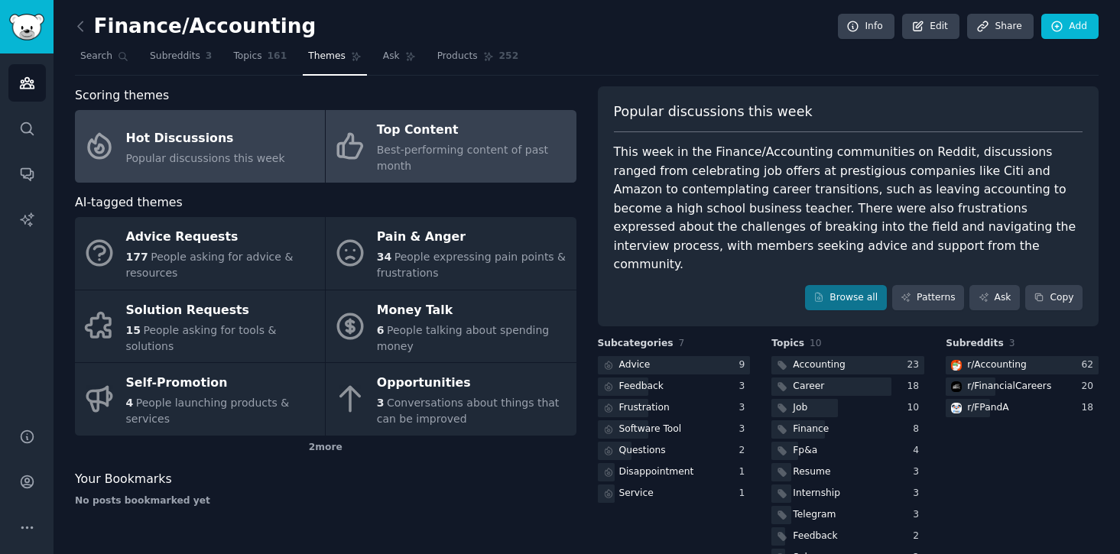
click at [445, 157] on div "Best-performing content of past month" at bounding box center [472, 158] width 191 height 32
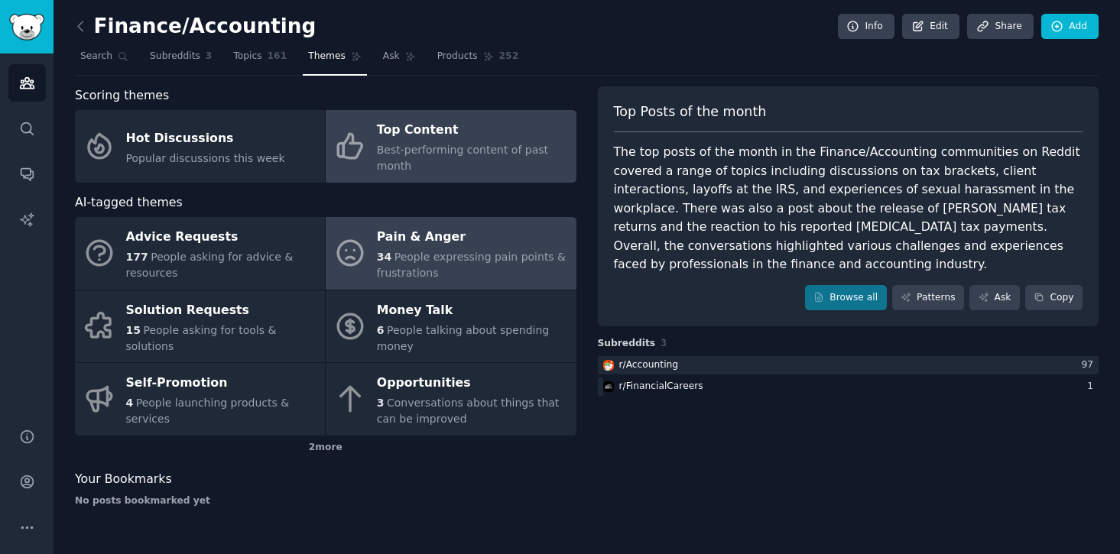
click at [440, 245] on div "Pain & Anger" at bounding box center [472, 238] width 191 height 24
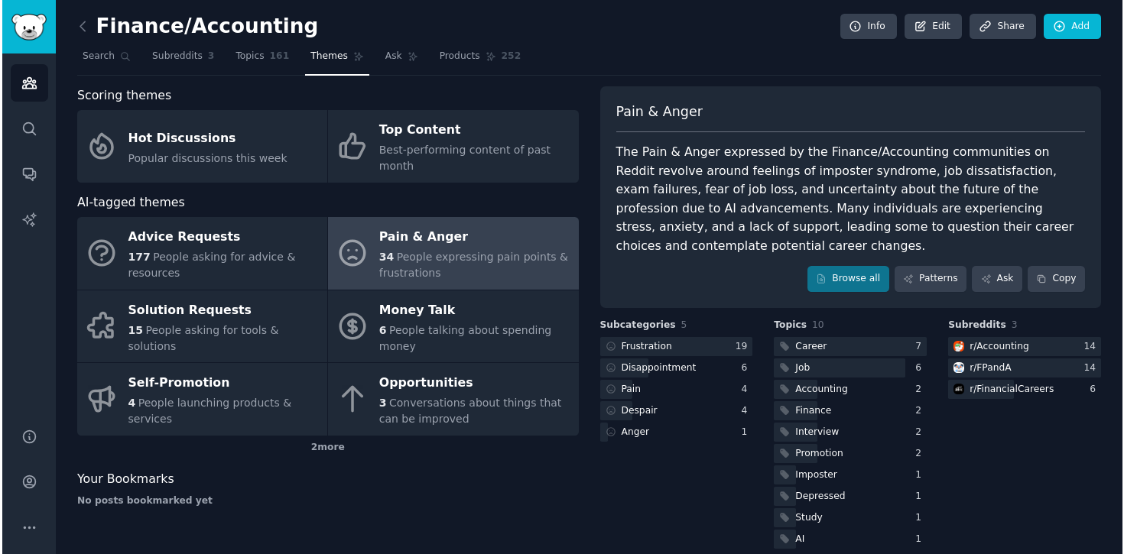
scroll to position [18, 0]
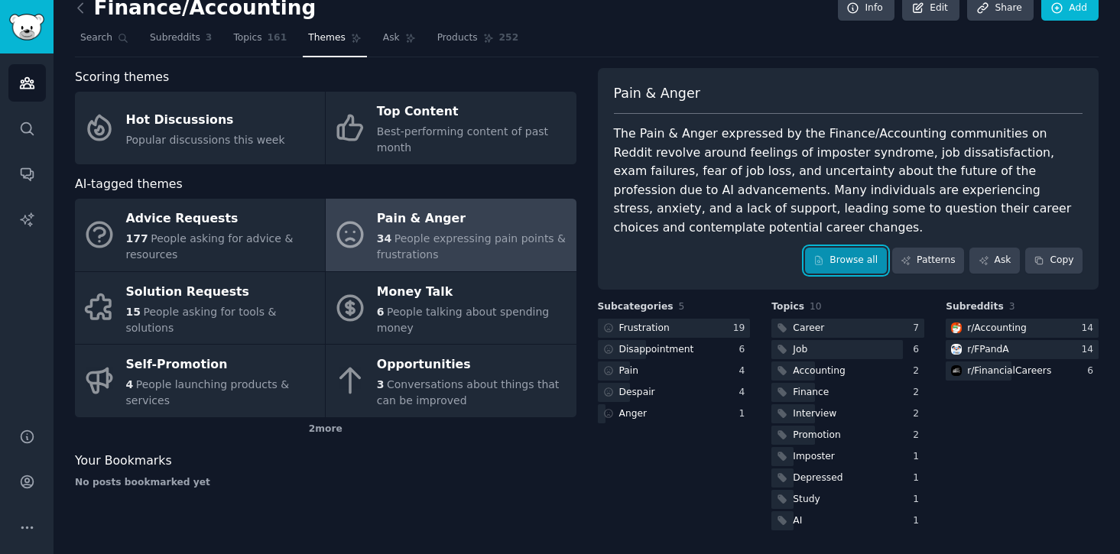
click at [826, 271] on link "Browse all" at bounding box center [846, 261] width 82 height 26
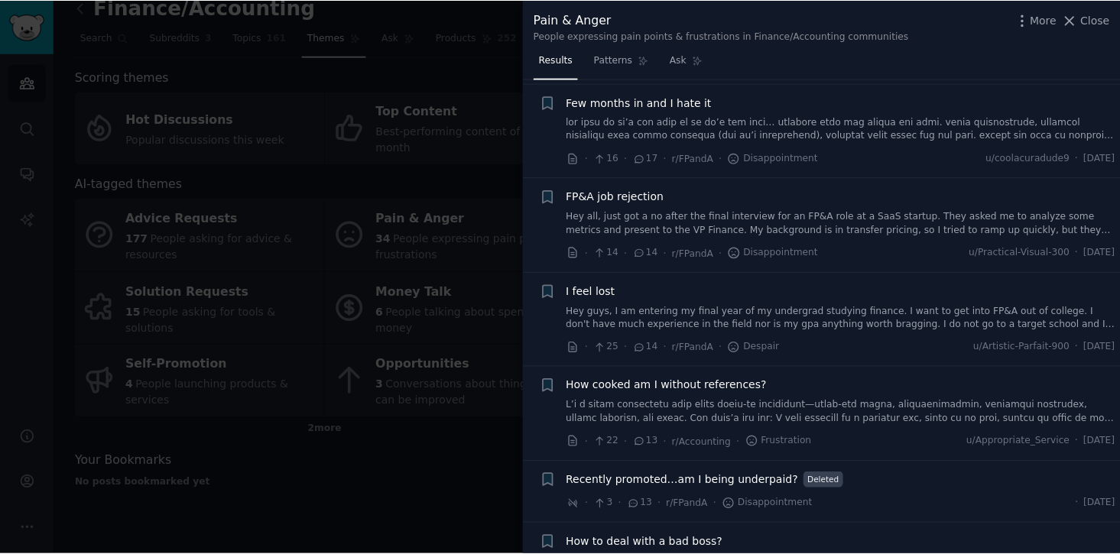
scroll to position [1734, 0]
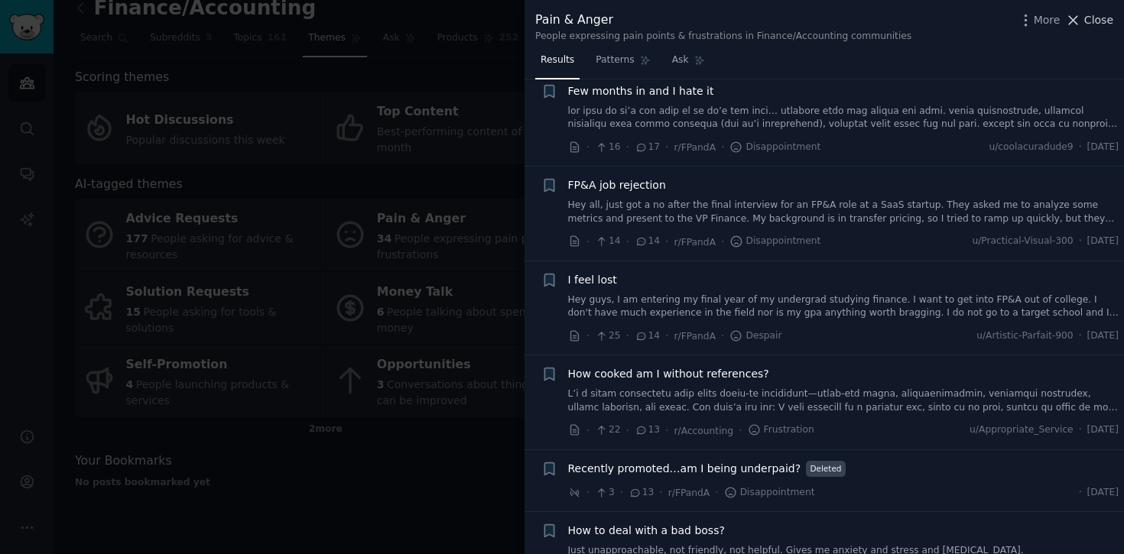
click at [1093, 19] on span "Close" at bounding box center [1098, 20] width 29 height 16
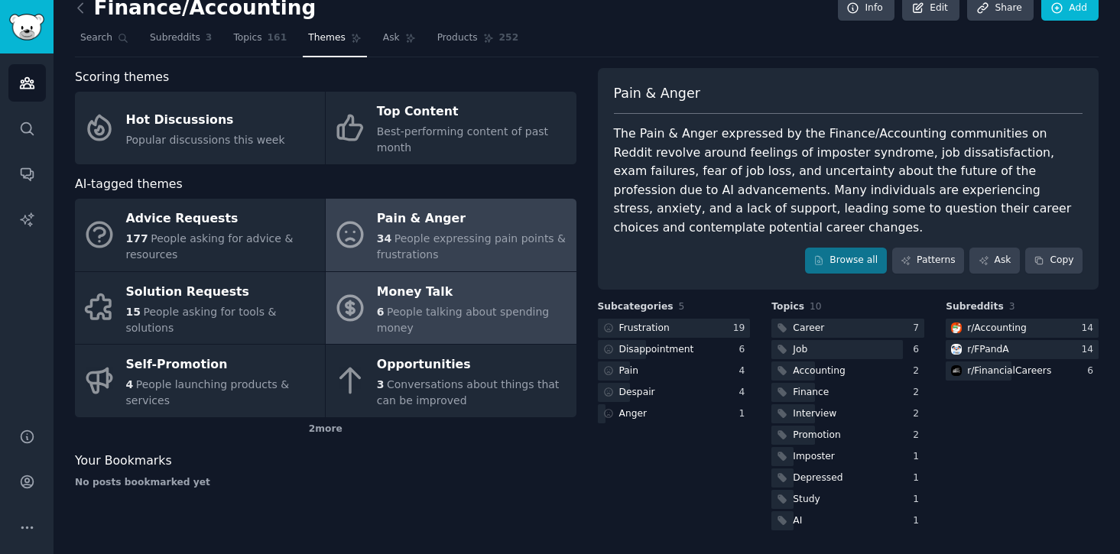
click at [489, 306] on span "People talking about spending money" at bounding box center [463, 320] width 172 height 28
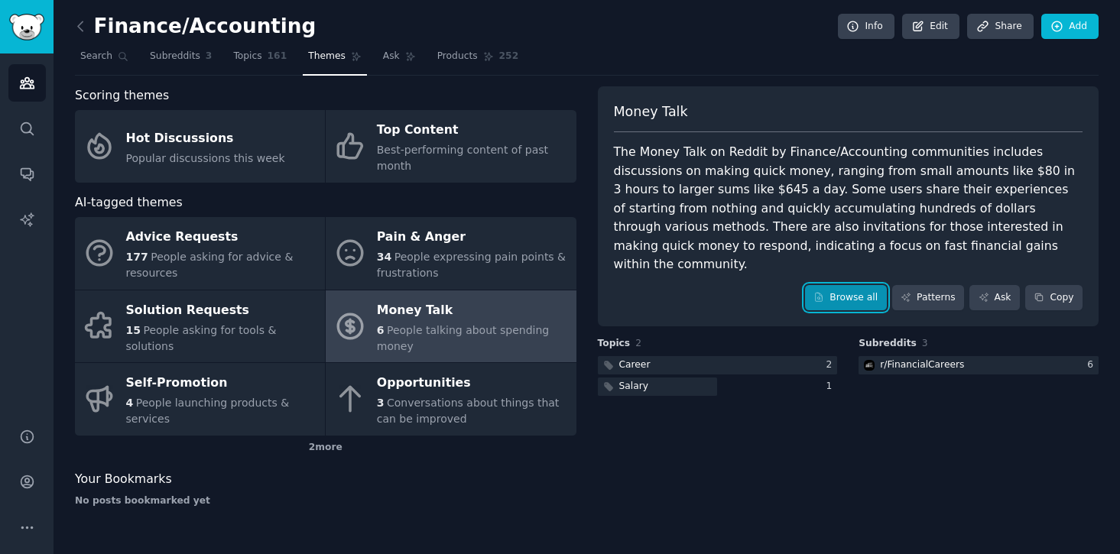
click at [836, 285] on link "Browse all" at bounding box center [846, 298] width 82 height 26
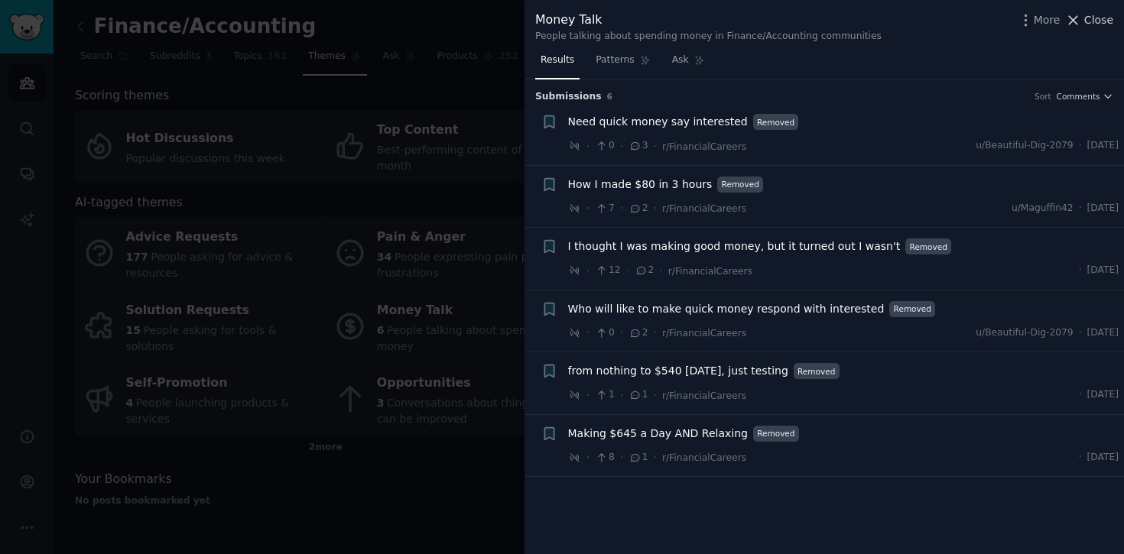
click at [1086, 18] on span "Close" at bounding box center [1098, 20] width 29 height 16
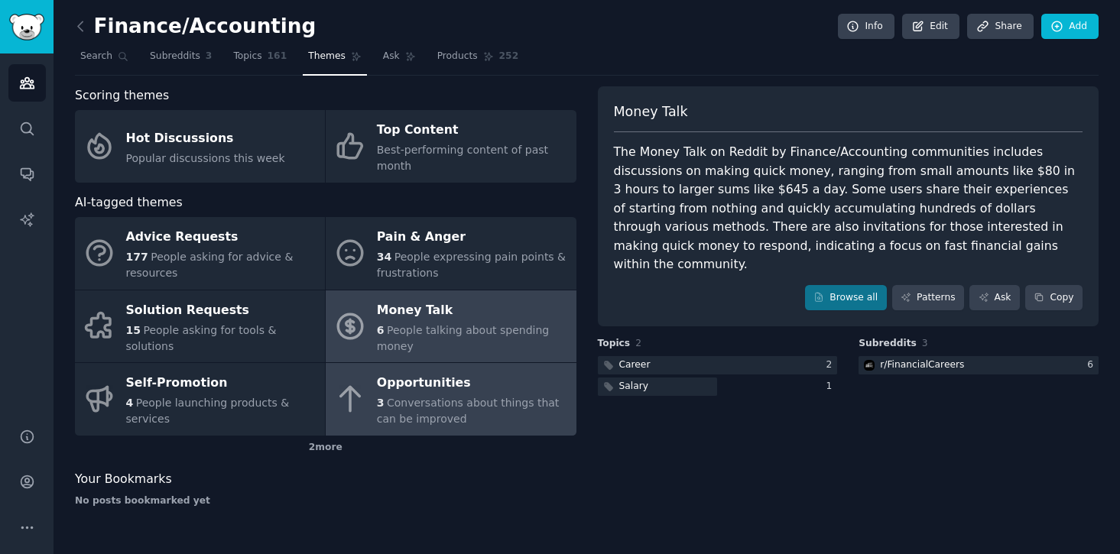
click at [409, 398] on span "Conversations about things that can be improved" at bounding box center [468, 411] width 183 height 28
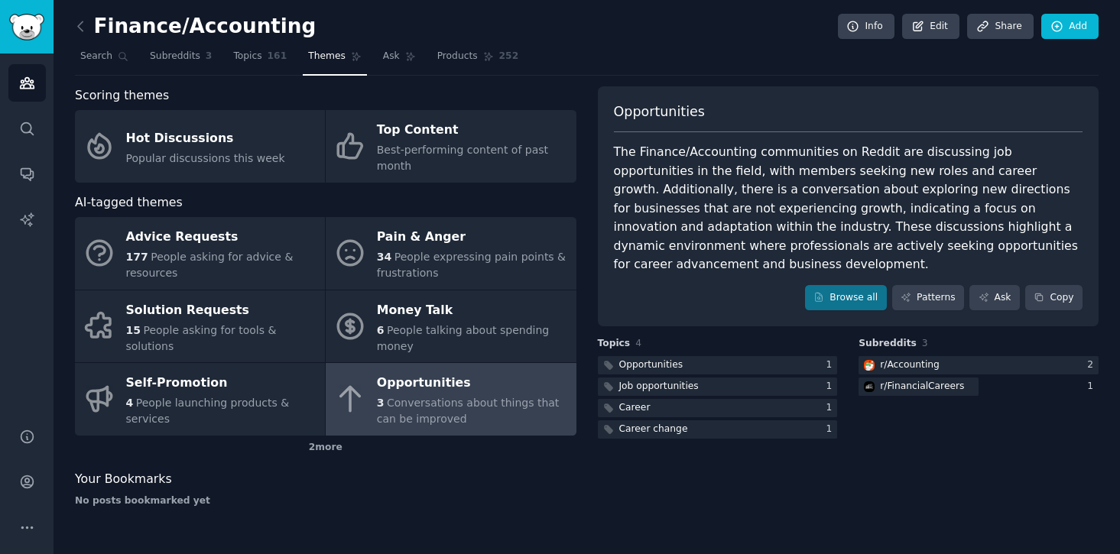
click at [853, 265] on div "Opportunities The Finance/Accounting communities on Reddit are discussing job o…" at bounding box center [849, 206] width 502 height 241
click at [852, 285] on link "Browse all" at bounding box center [846, 298] width 82 height 26
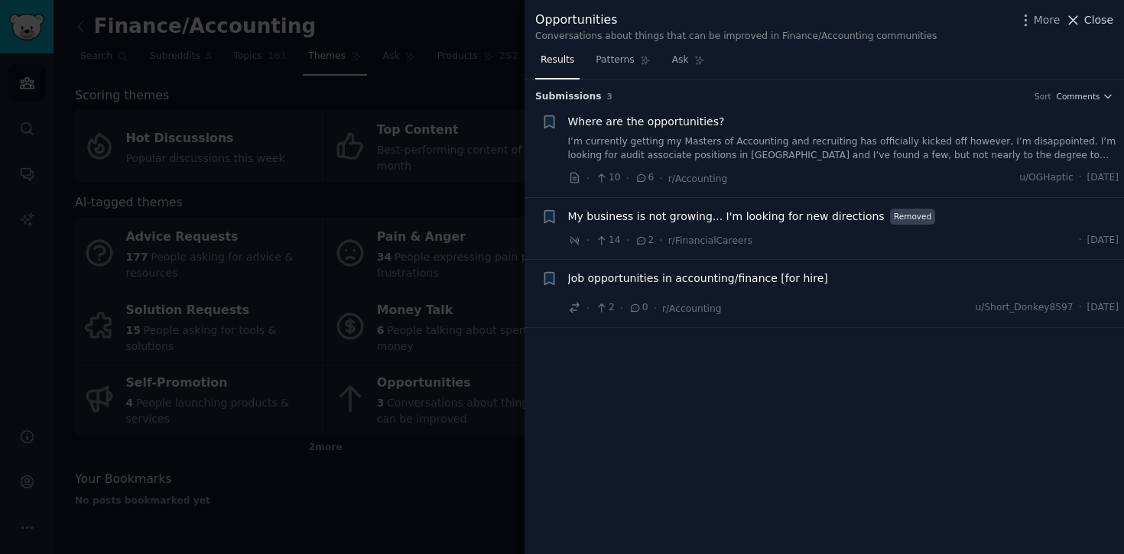
click at [1107, 19] on span "Close" at bounding box center [1098, 20] width 29 height 16
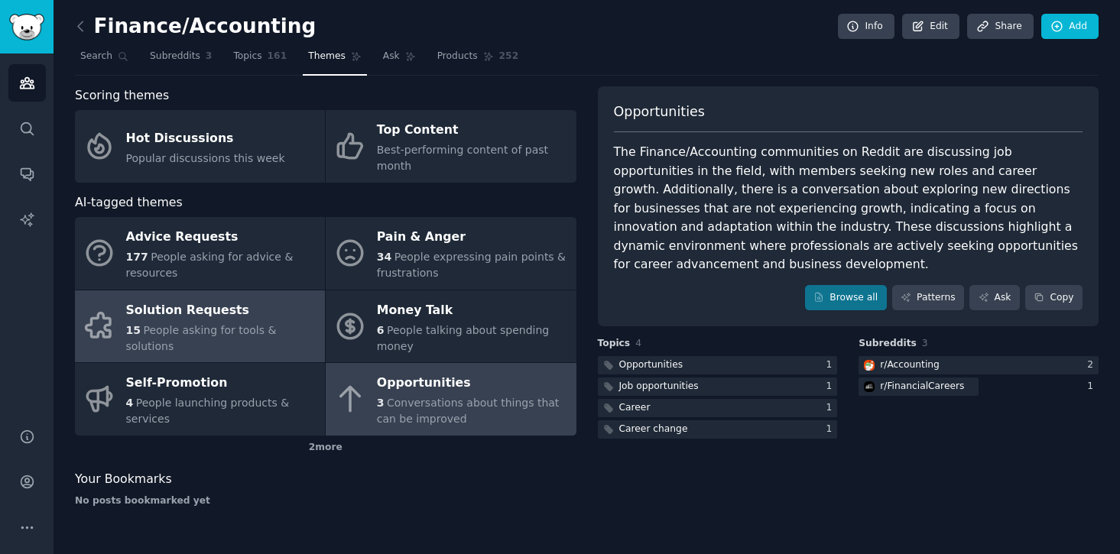
click at [208, 352] on link "Solution Requests 15 People asking for tools & solutions" at bounding box center [200, 327] width 250 height 73
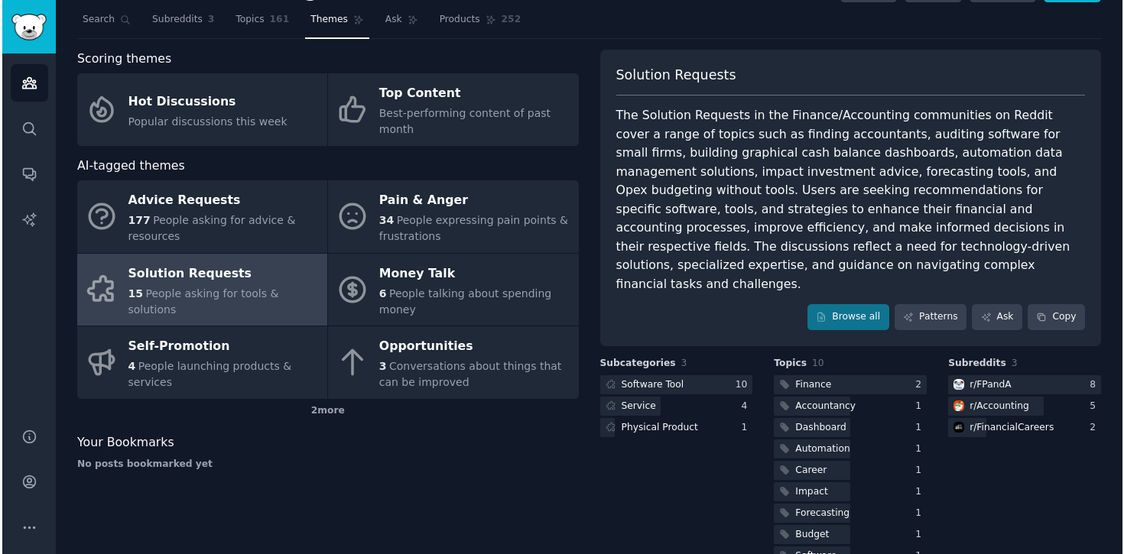
scroll to position [74, 0]
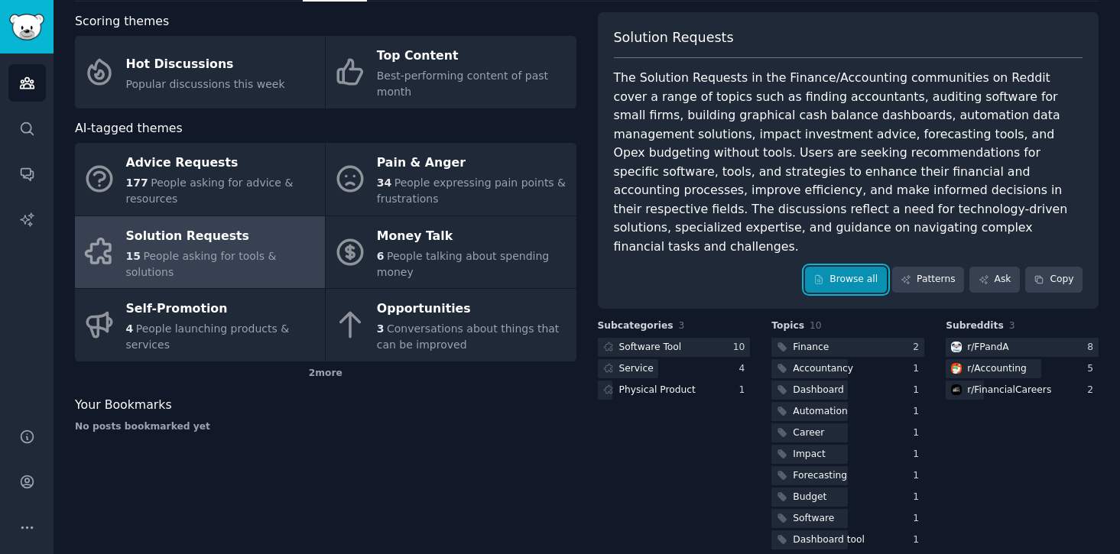
click at [827, 267] on link "Browse all" at bounding box center [846, 280] width 82 height 26
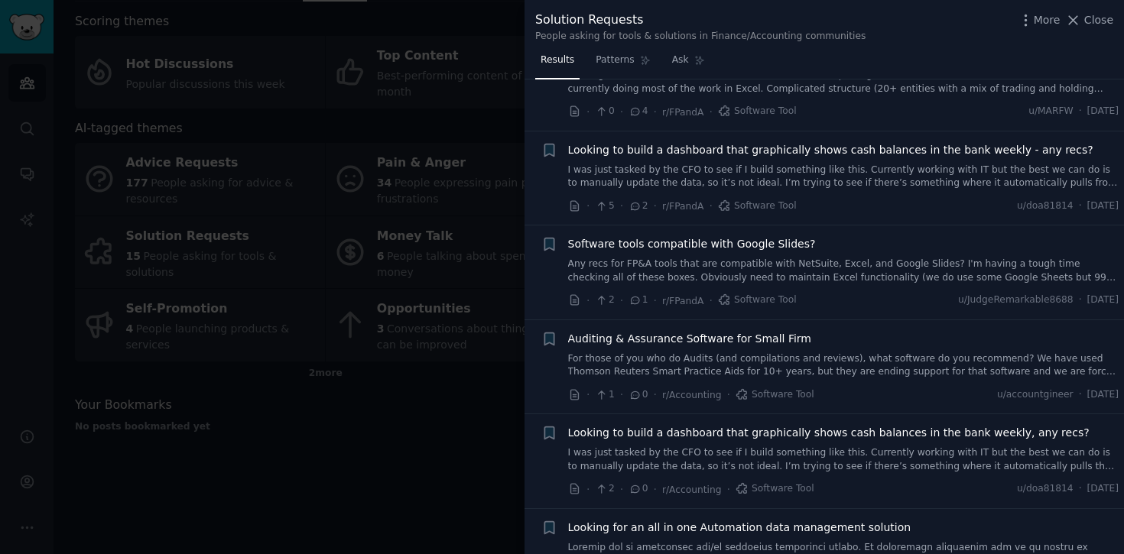
scroll to position [791, 0]
click at [840, 149] on span "Looking to build a dashboard that graphically shows cash balances in the bank w…" at bounding box center [830, 149] width 525 height 16
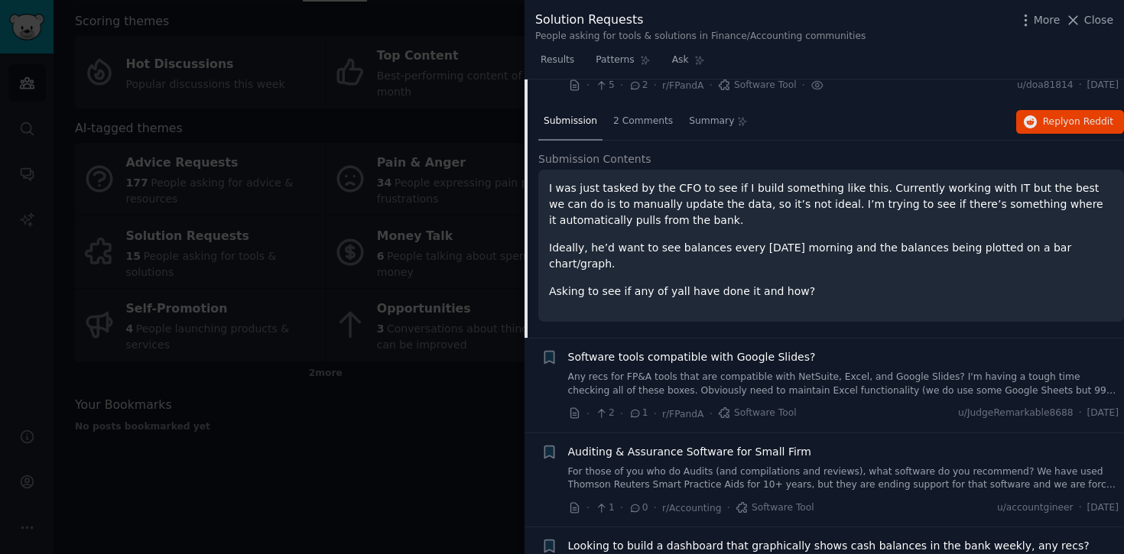
scroll to position [909, 0]
click at [657, 138] on div "2 Comments" at bounding box center [643, 124] width 70 height 37
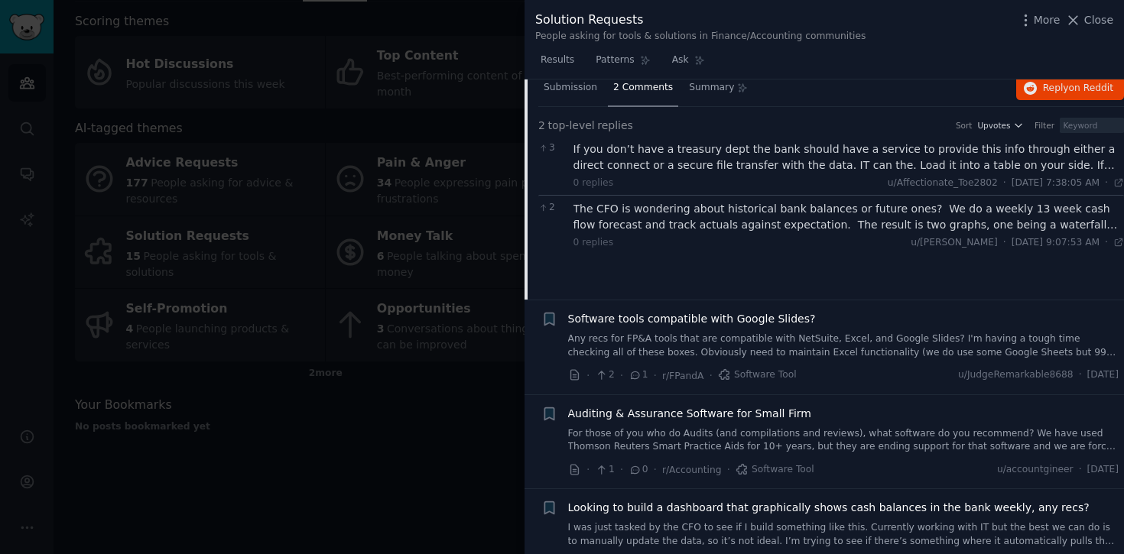
scroll to position [930, 0]
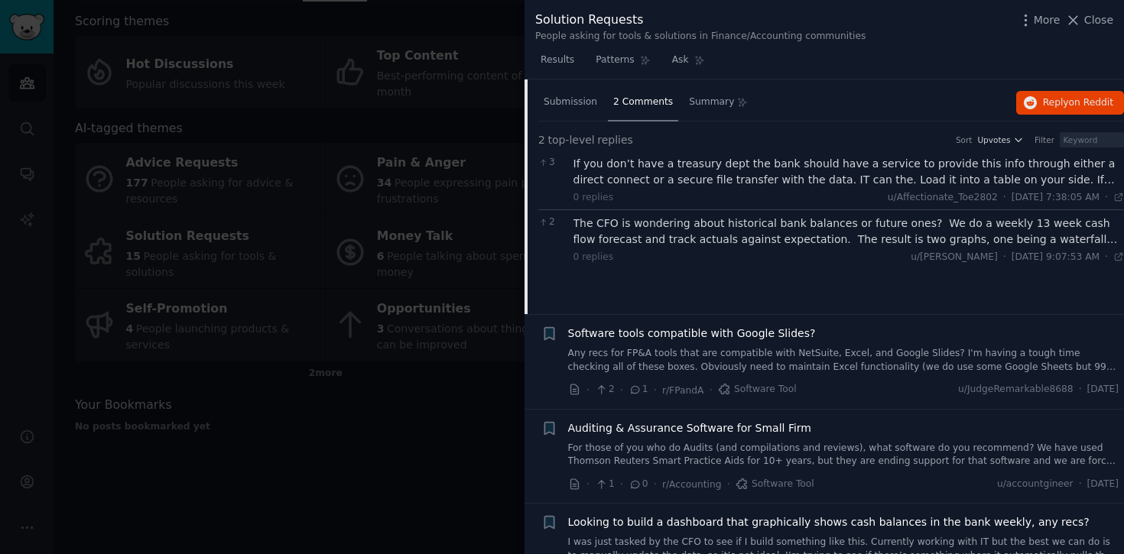
click at [787, 239] on div "The CFO is wondering about historical bank balances or future ones? We do a wee…" at bounding box center [848, 232] width 551 height 32
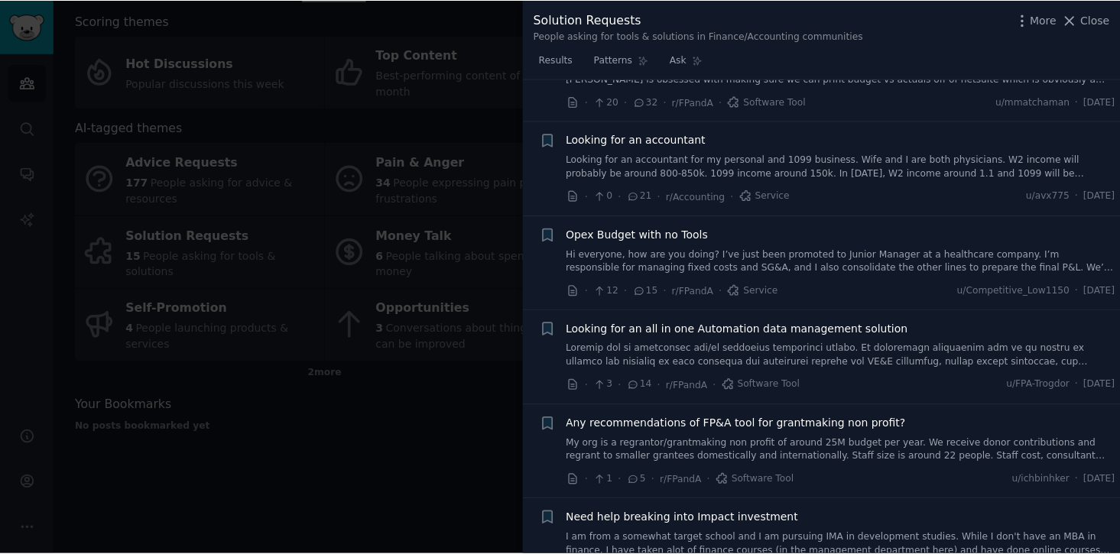
scroll to position [0, 0]
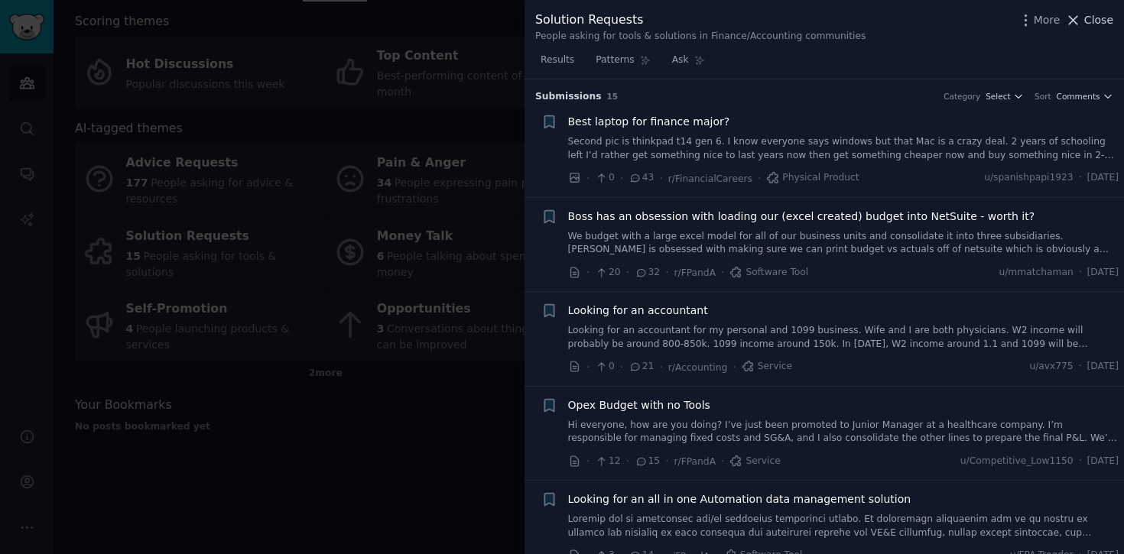
click at [1096, 21] on span "Close" at bounding box center [1098, 20] width 29 height 16
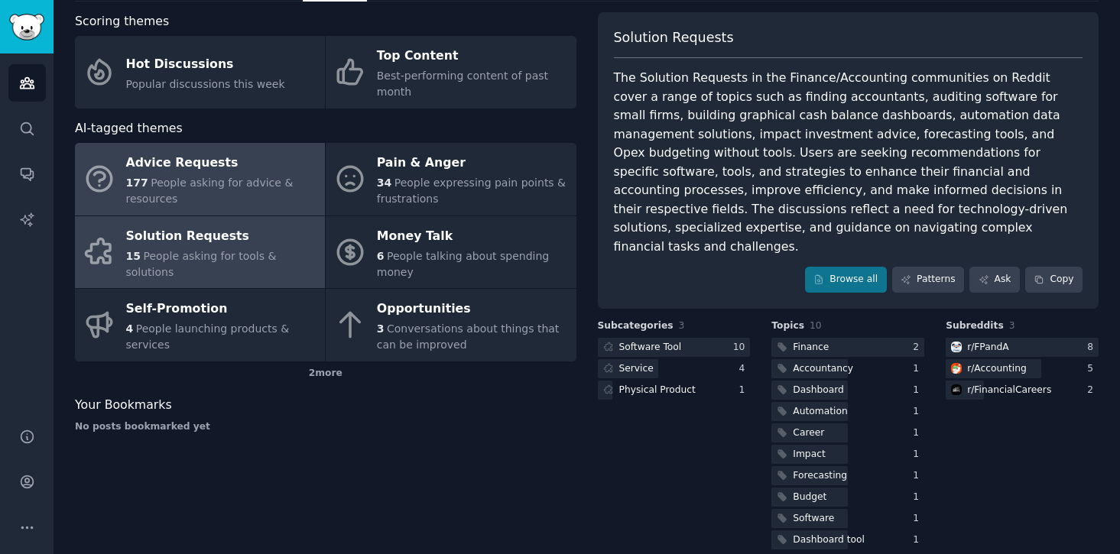
click at [235, 171] on div "Advice Requests" at bounding box center [221, 163] width 191 height 24
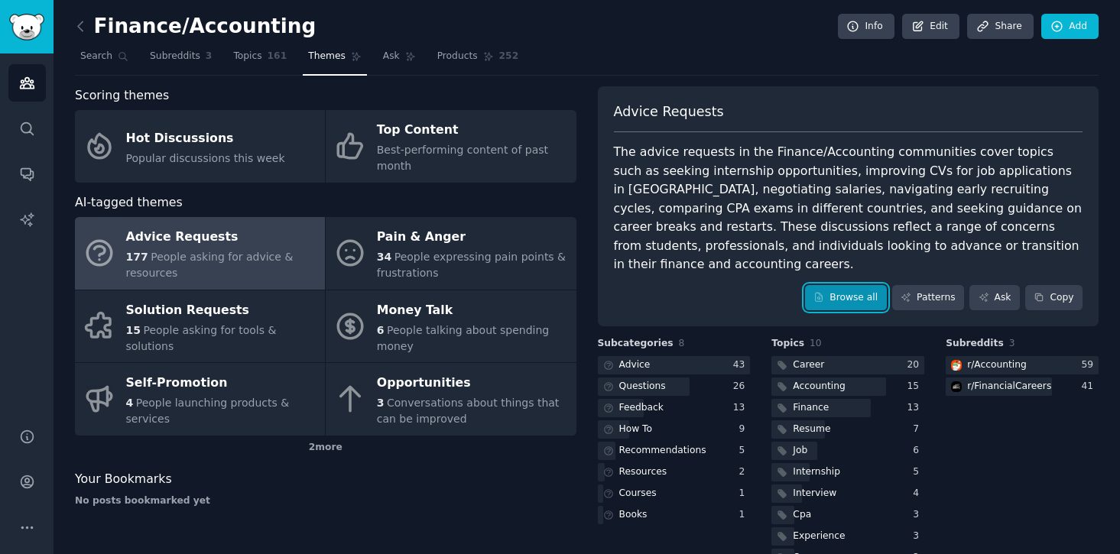
click at [845, 287] on link "Browse all" at bounding box center [846, 298] width 82 height 26
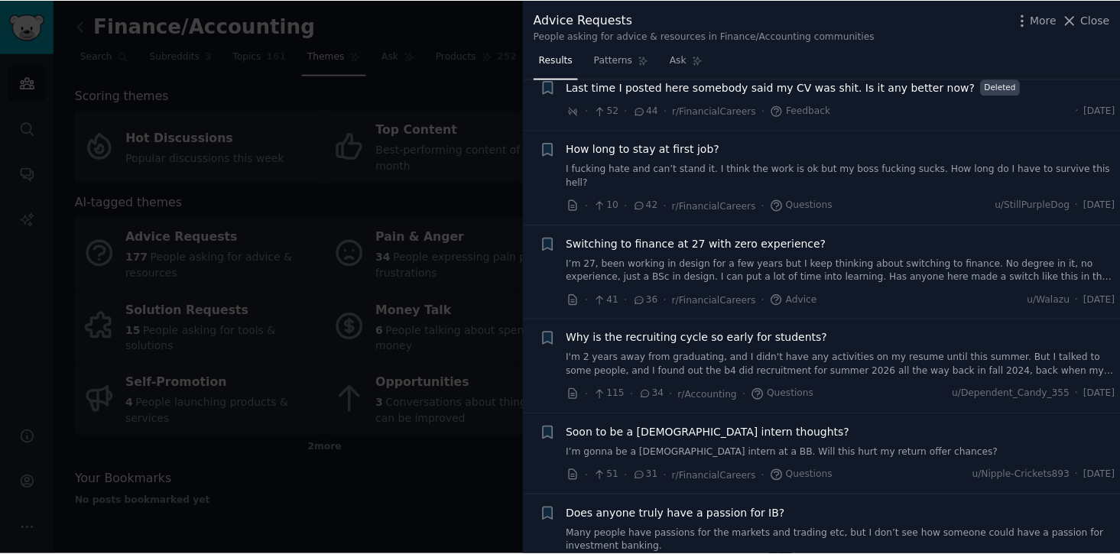
scroll to position [409, 0]
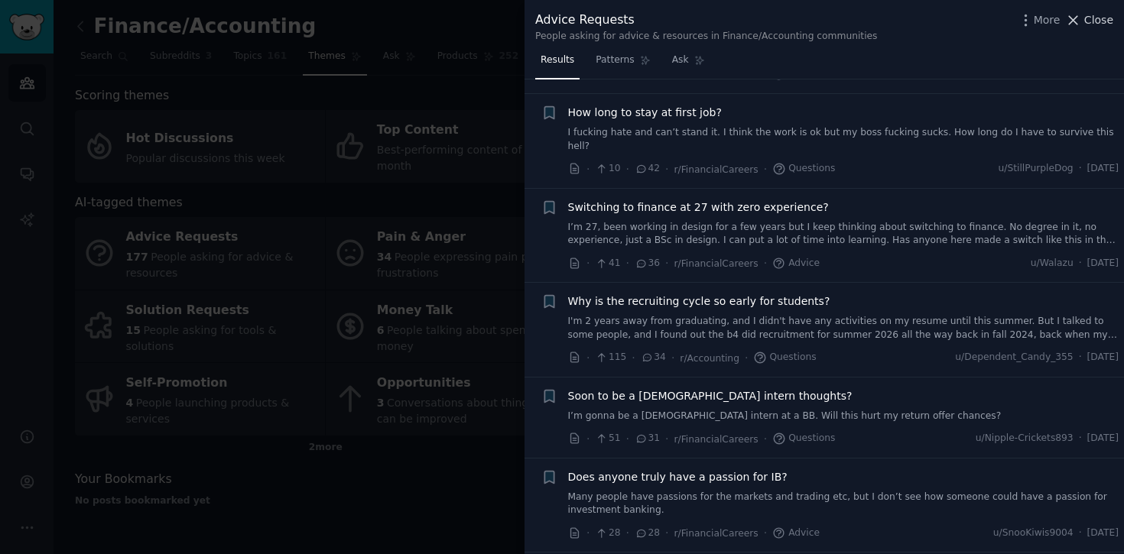
click at [1104, 26] on span "Close" at bounding box center [1098, 20] width 29 height 16
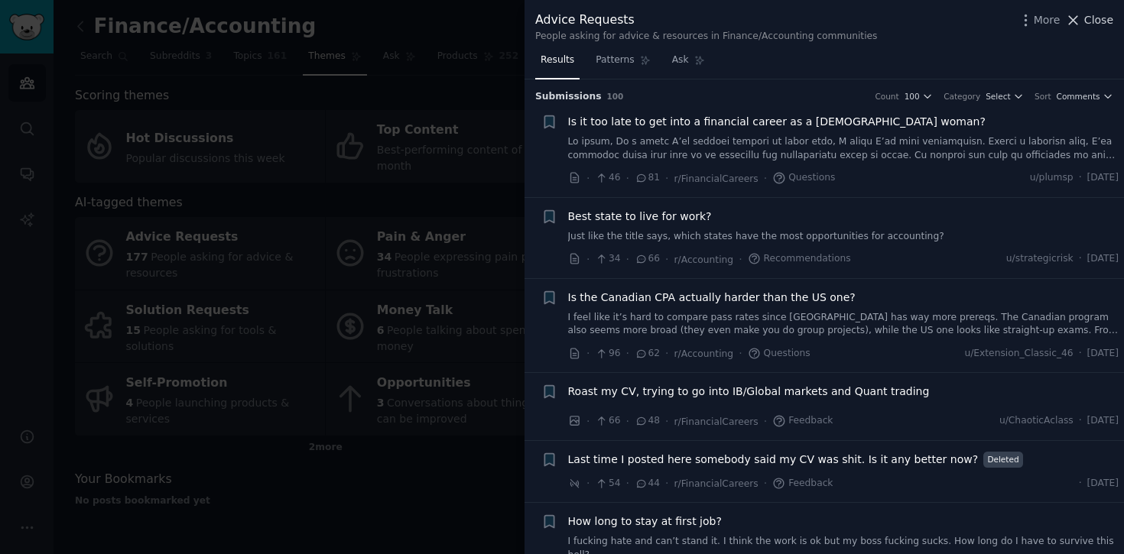
click at [1078, 18] on icon at bounding box center [1073, 20] width 16 height 16
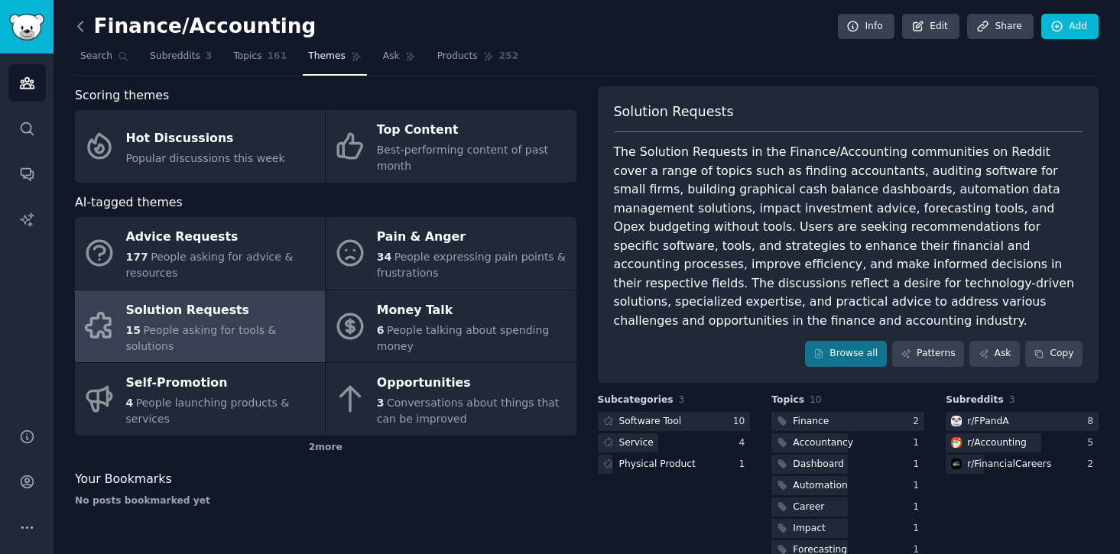
click at [76, 29] on icon at bounding box center [81, 26] width 16 height 16
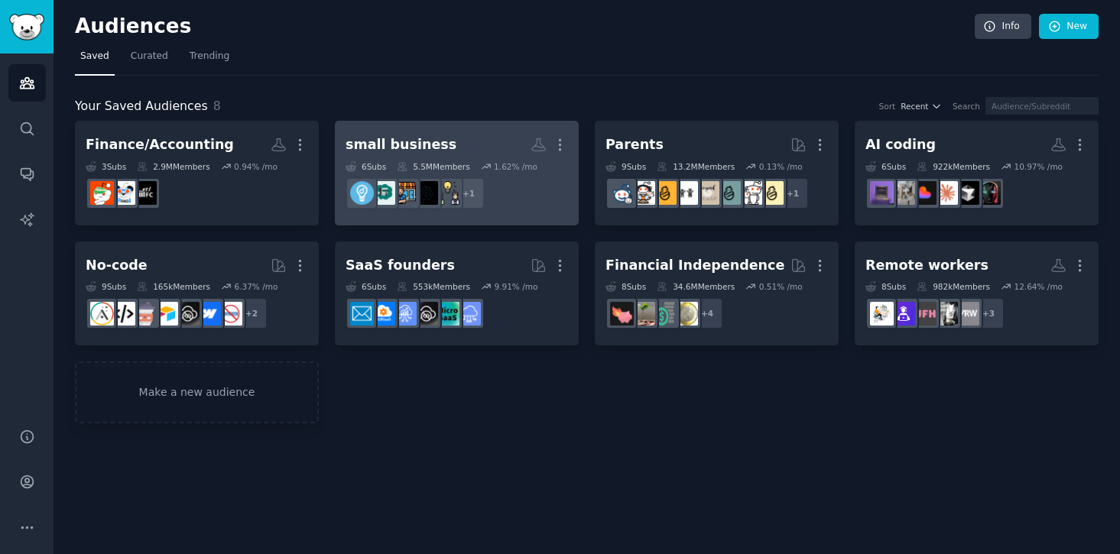
click at [387, 146] on div "small business" at bounding box center [401, 144] width 111 height 19
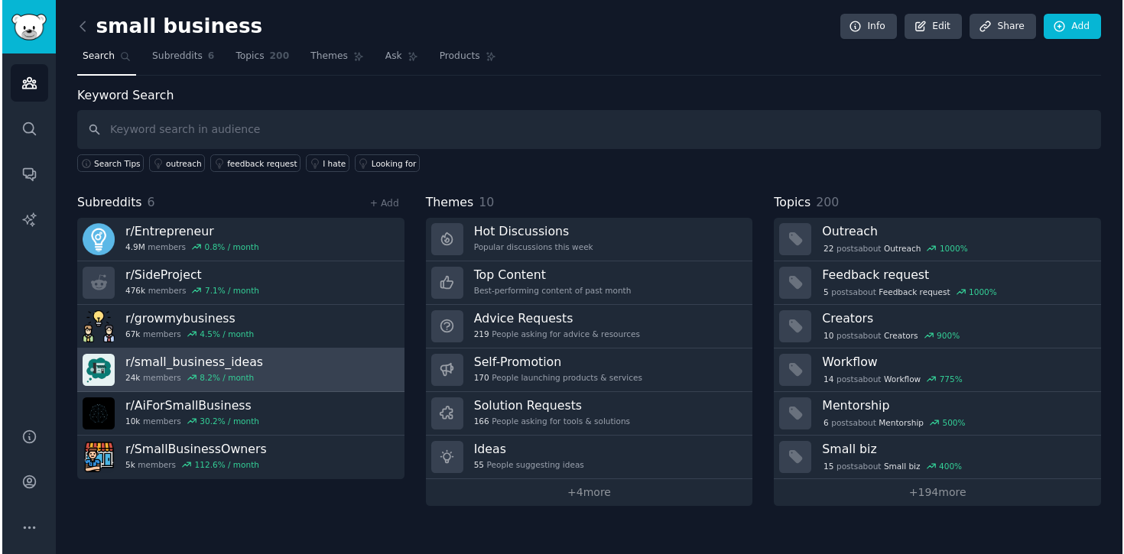
scroll to position [15, 0]
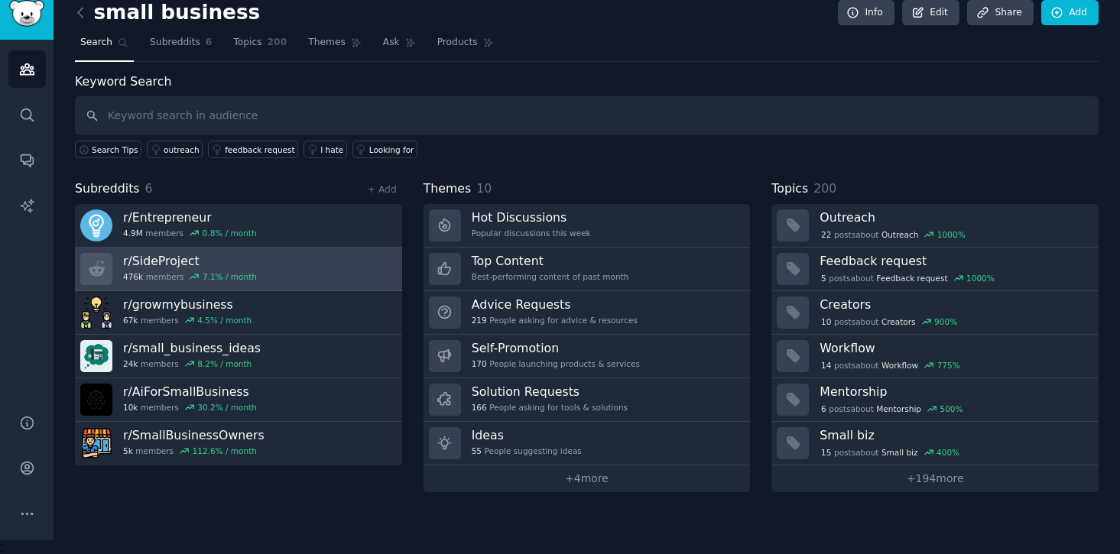
click at [258, 261] on link "r/ SideProject 476k members 7.1 % / month" at bounding box center [238, 270] width 327 height 44
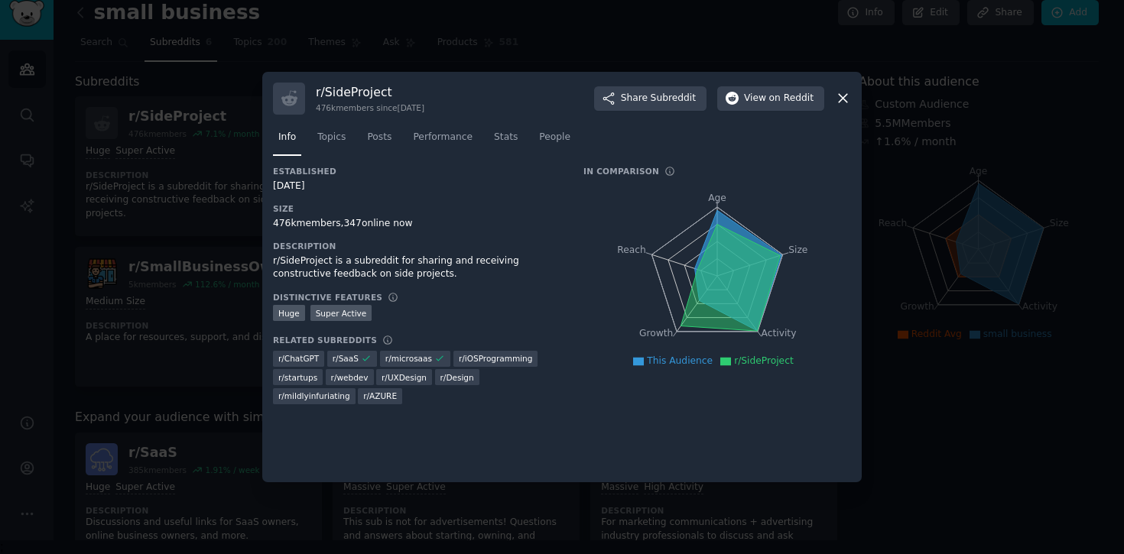
click at [843, 98] on icon at bounding box center [843, 99] width 8 height 8
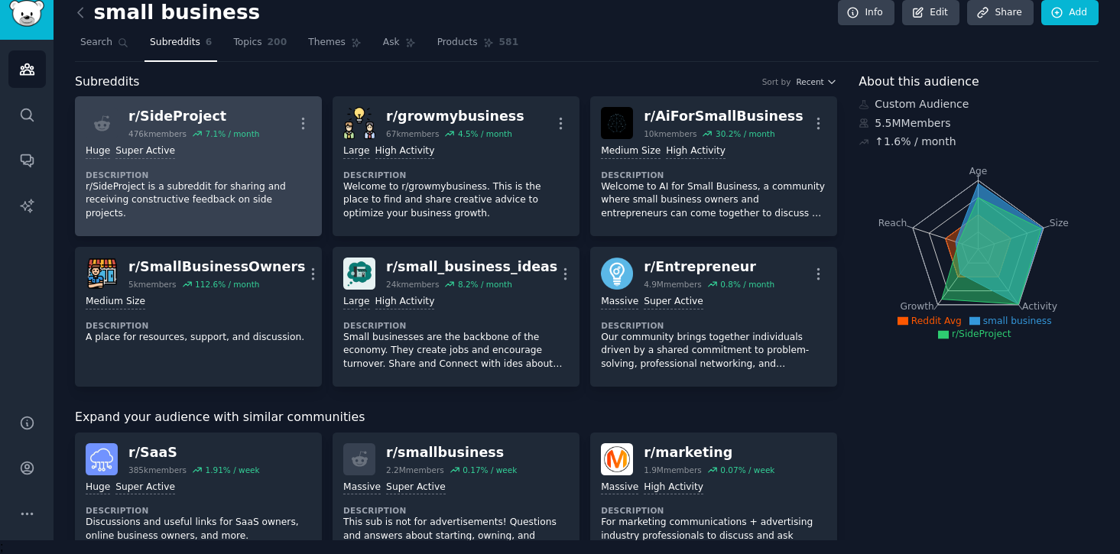
click at [184, 122] on div "r/ SideProject" at bounding box center [193, 116] width 131 height 19
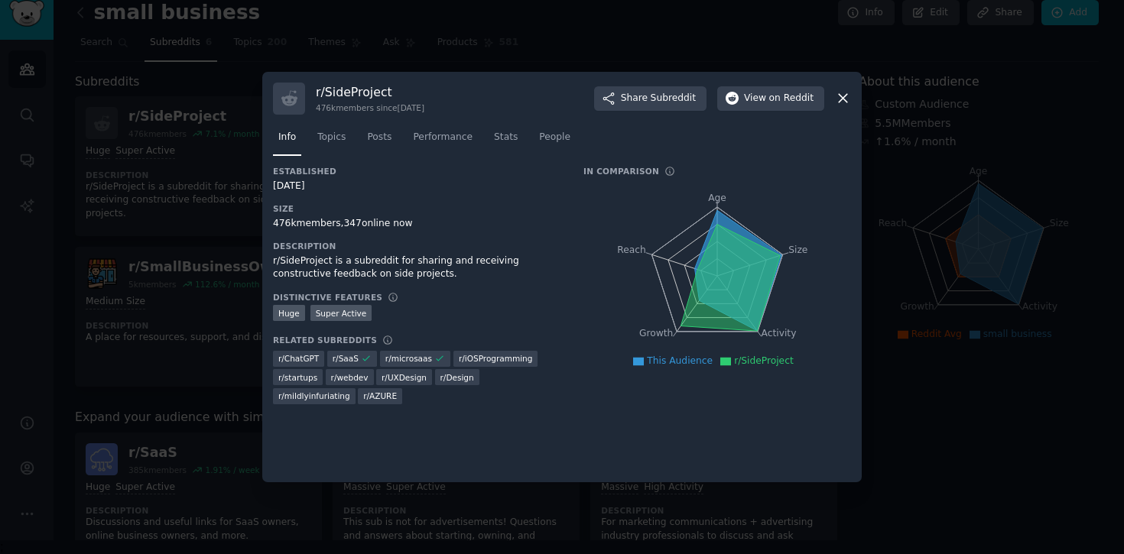
click at [840, 99] on icon at bounding box center [843, 98] width 16 height 16
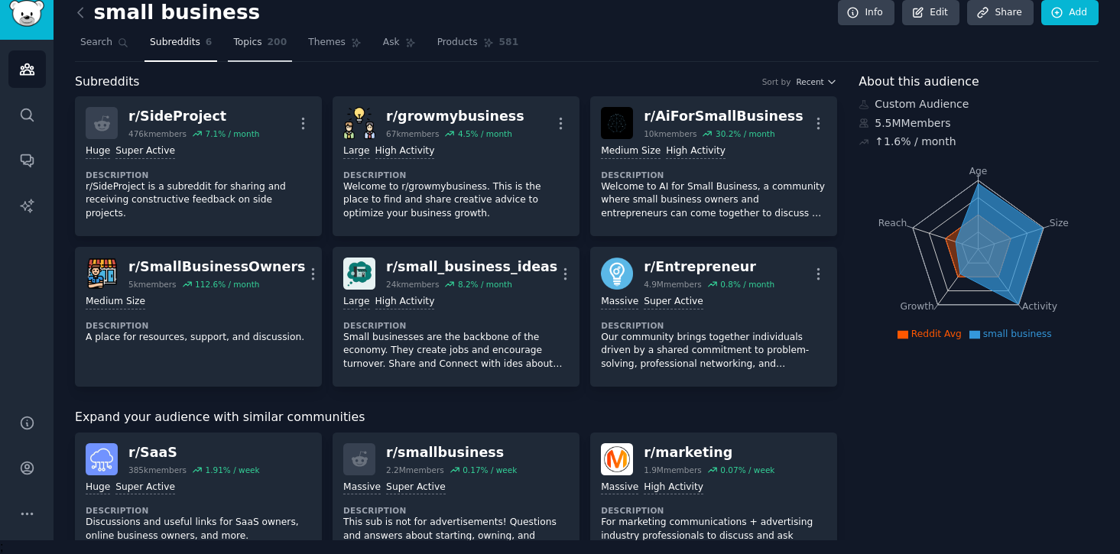
click at [276, 37] on span "200" at bounding box center [278, 43] width 20 height 14
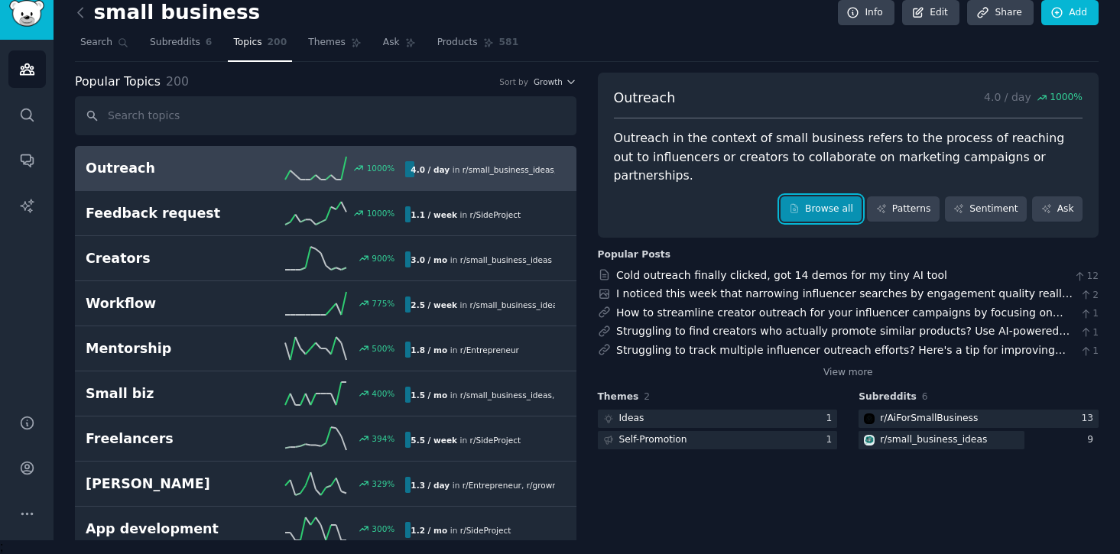
click at [824, 197] on link "Browse all" at bounding box center [822, 210] width 82 height 26
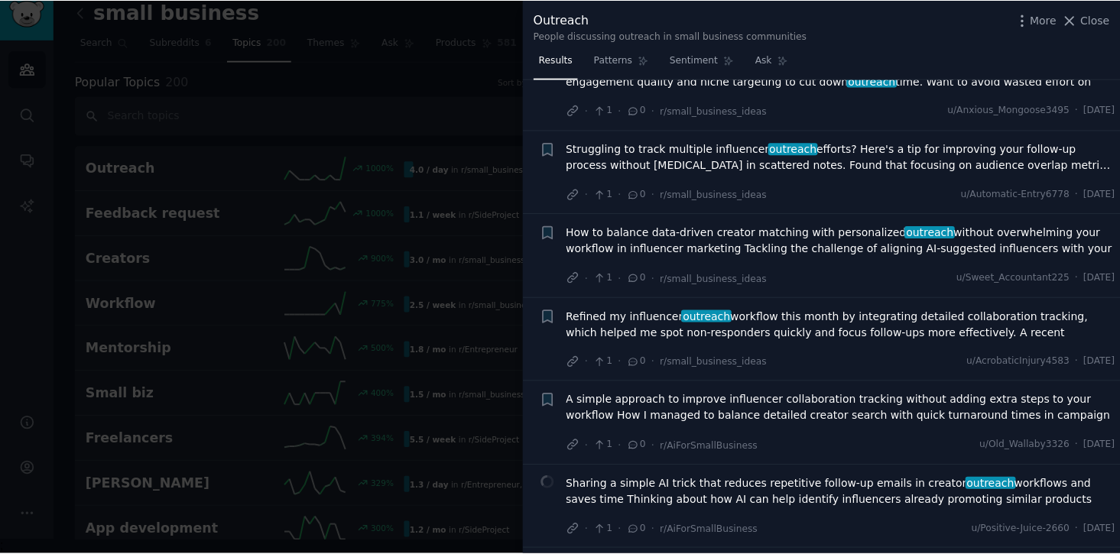
scroll to position [412, 0]
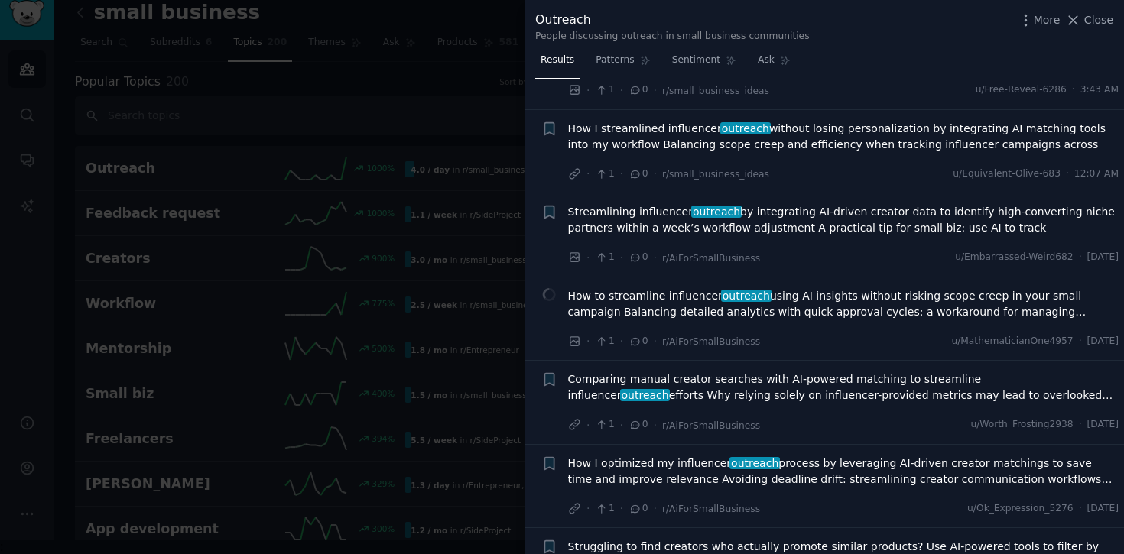
click at [337, 63] on div at bounding box center [562, 277] width 1124 height 554
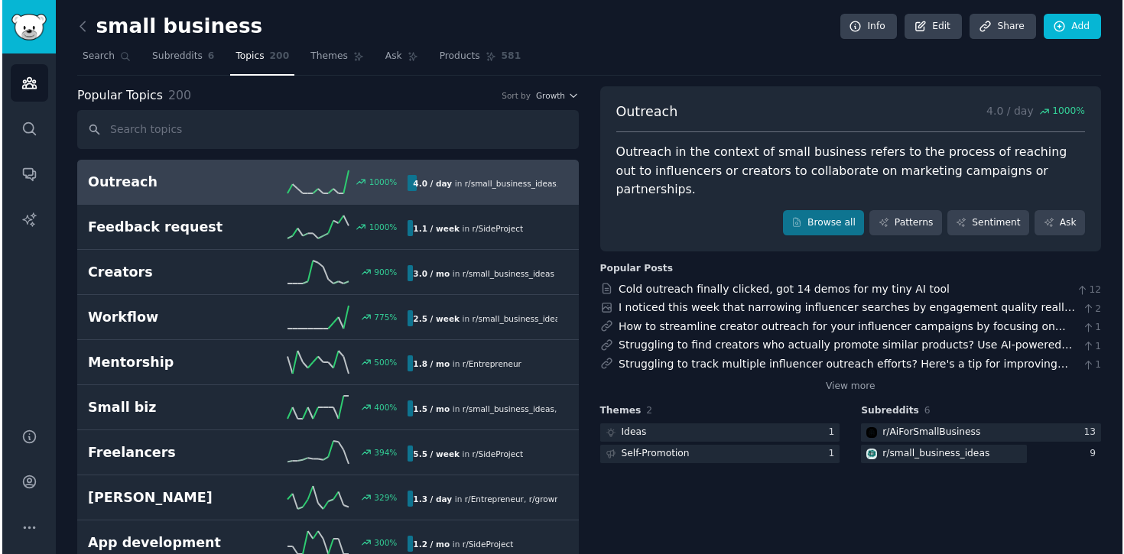
scroll to position [15, 0]
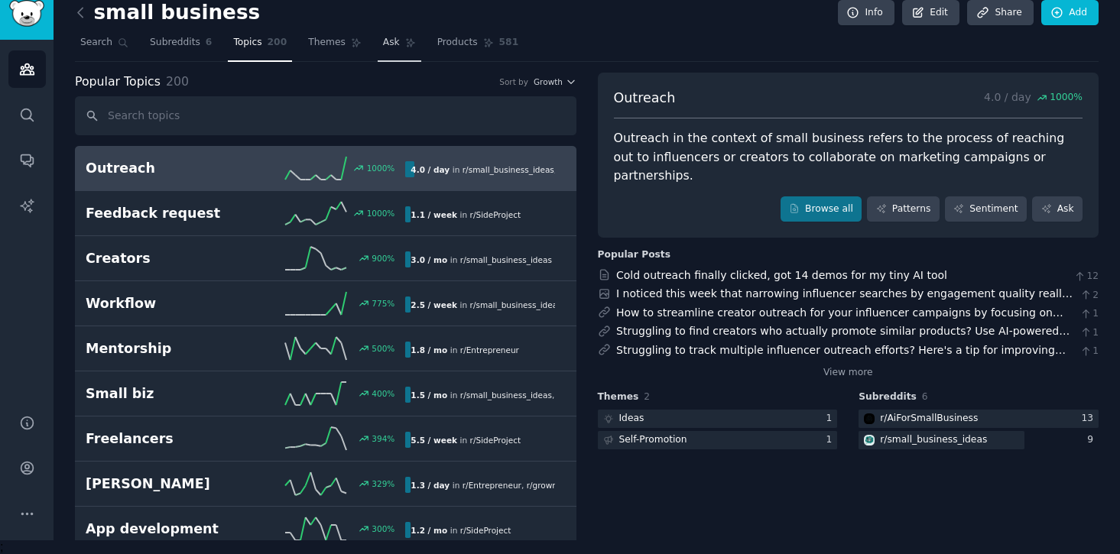
click at [405, 46] on icon at bounding box center [410, 42] width 11 height 11
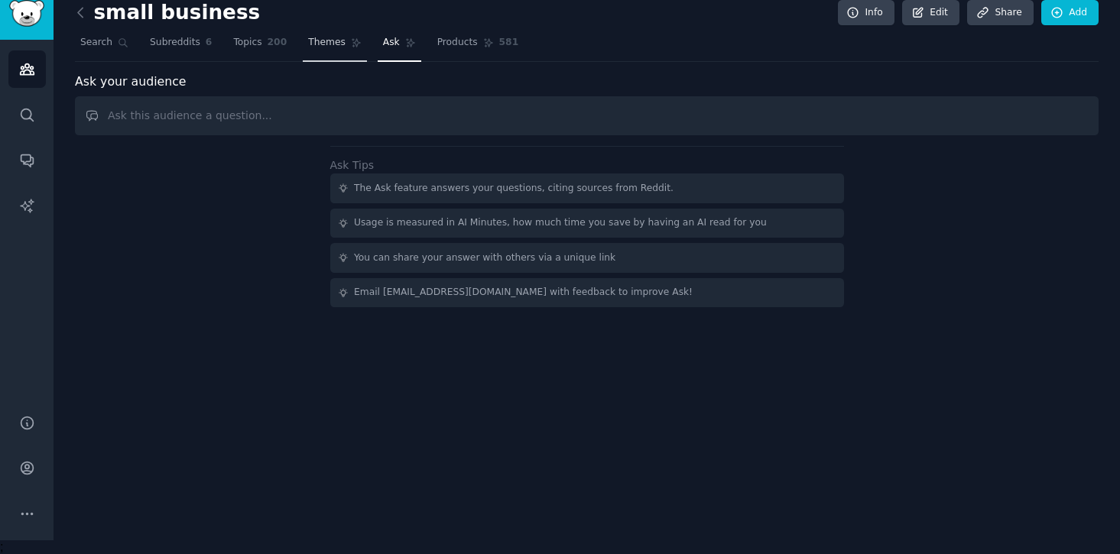
click at [318, 43] on span "Themes" at bounding box center [326, 43] width 37 height 14
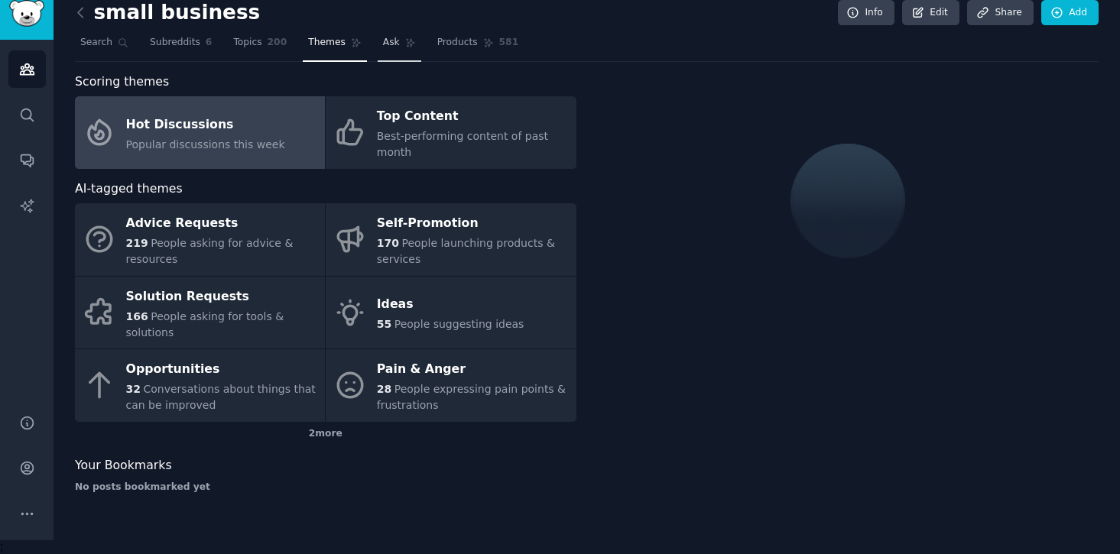
click at [398, 47] on link "Ask" at bounding box center [400, 46] width 44 height 31
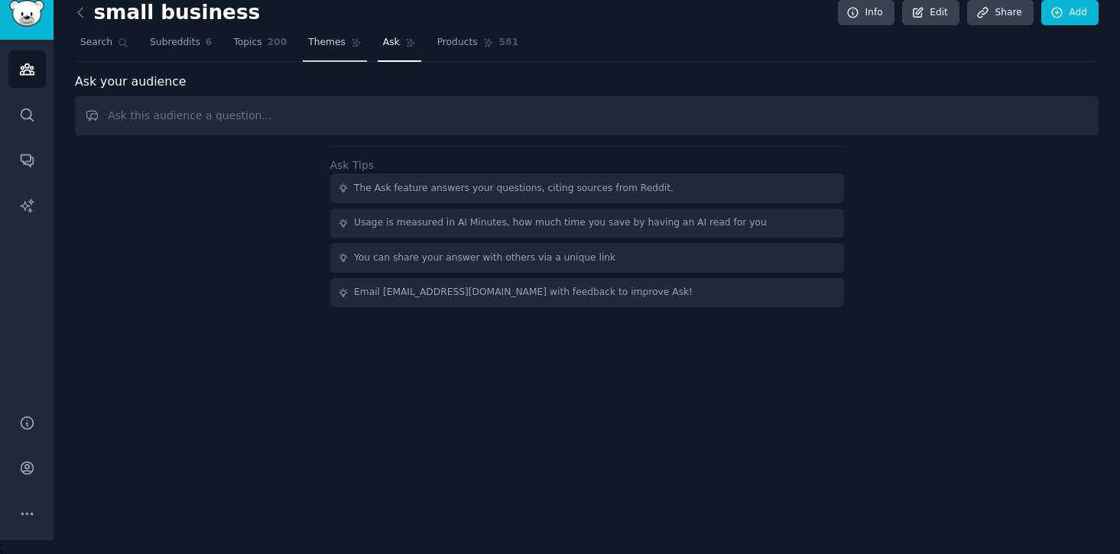
click at [331, 47] on span "Themes" at bounding box center [326, 43] width 37 height 14
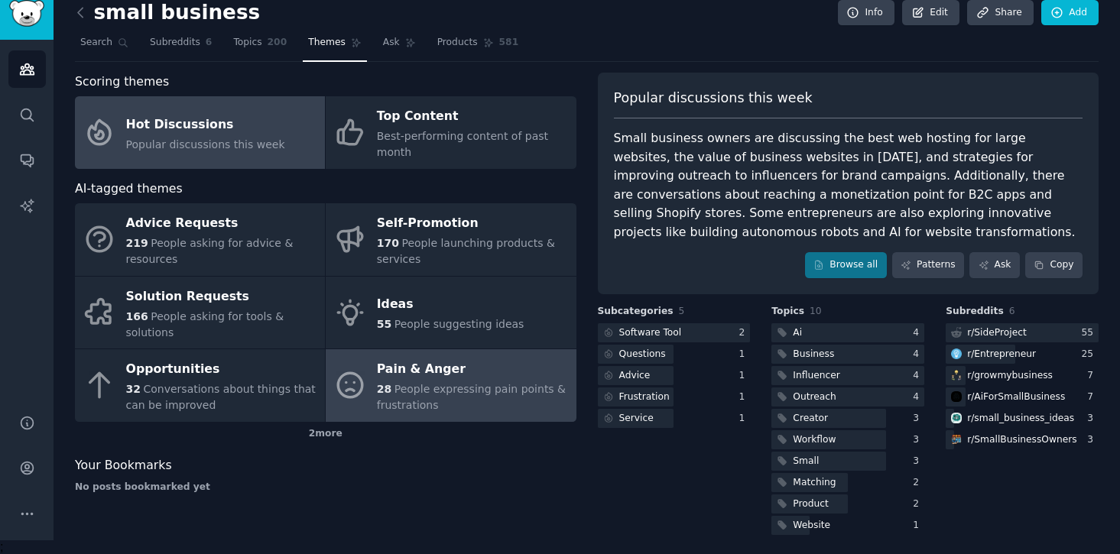
click at [436, 382] on div "28 People expressing pain points & frustrations" at bounding box center [472, 398] width 191 height 32
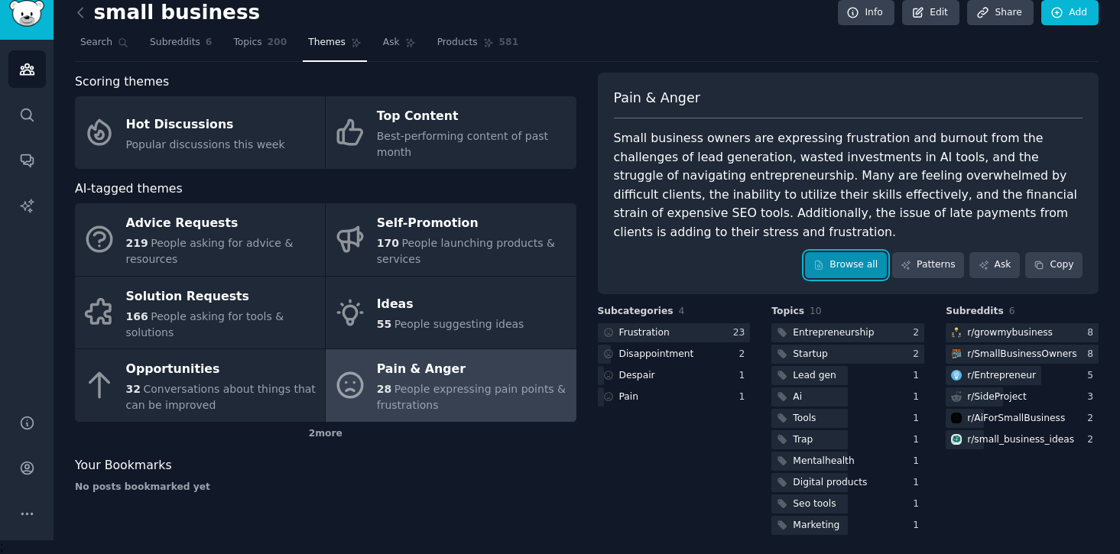
click at [814, 256] on link "Browse all" at bounding box center [846, 265] width 82 height 26
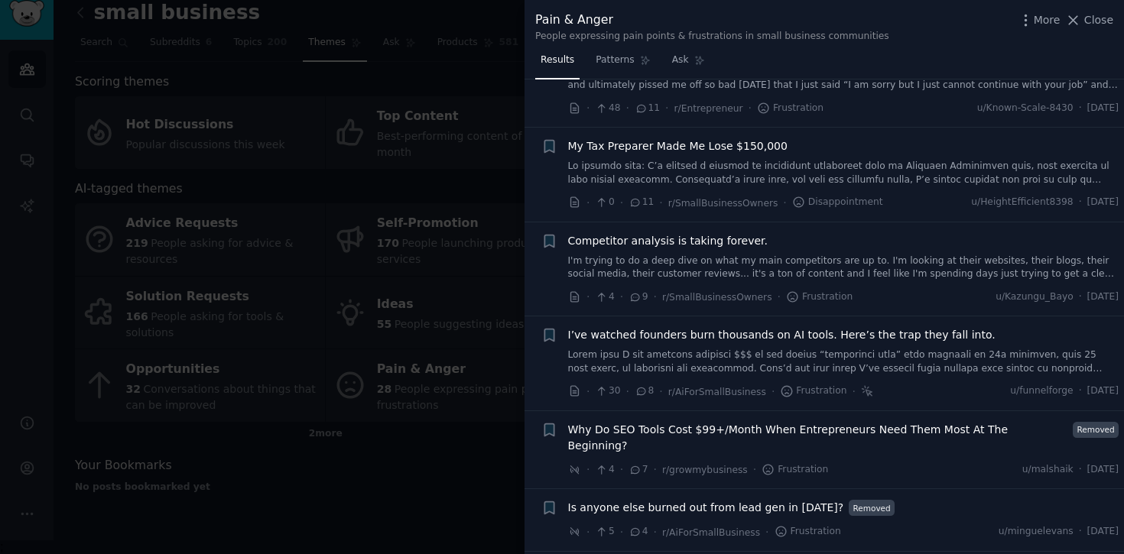
scroll to position [745, 0]
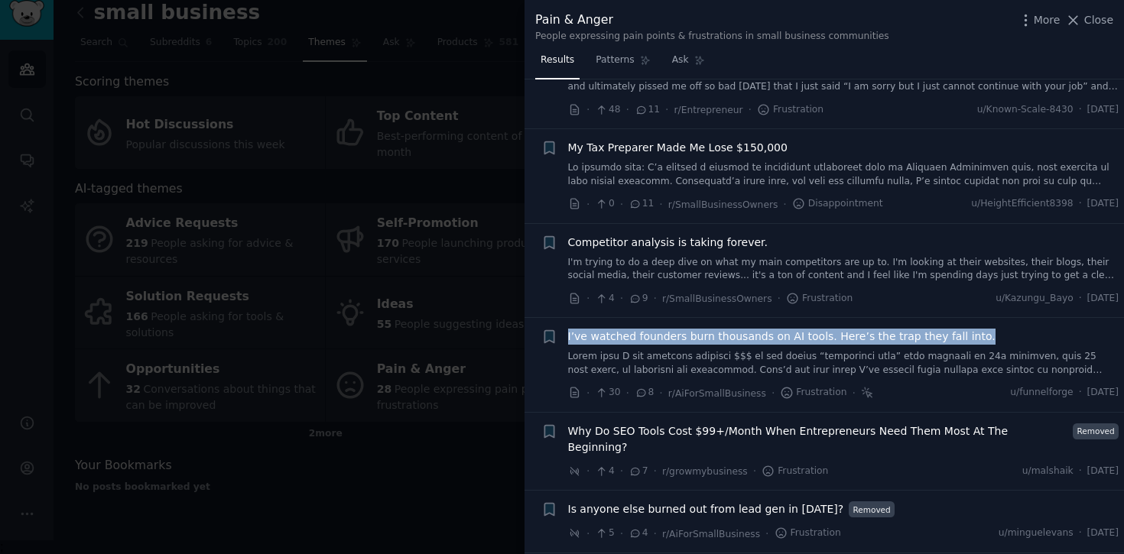
click at [772, 334] on span "I’ve watched founders burn thousands on AI tools. Here’s the trap they fall int…" at bounding box center [781, 337] width 427 height 16
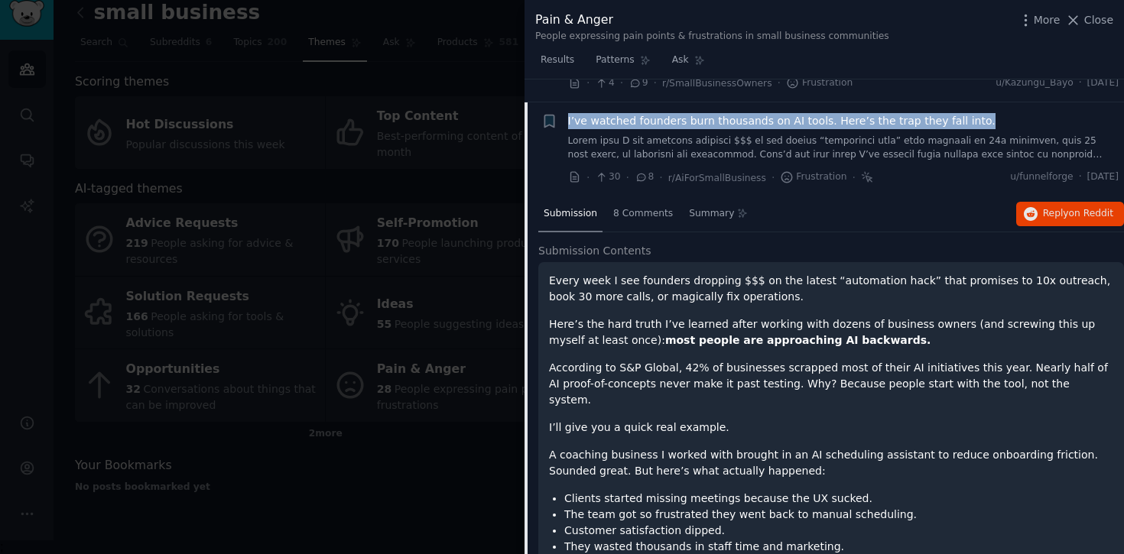
scroll to position [984, 0]
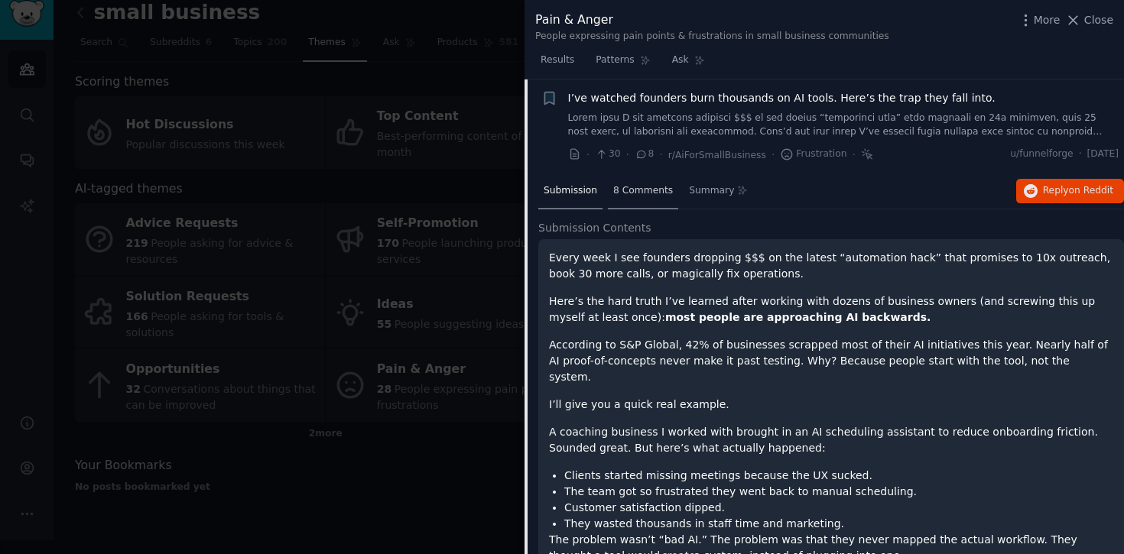
click at [662, 200] on div "8 Comments" at bounding box center [643, 192] width 70 height 37
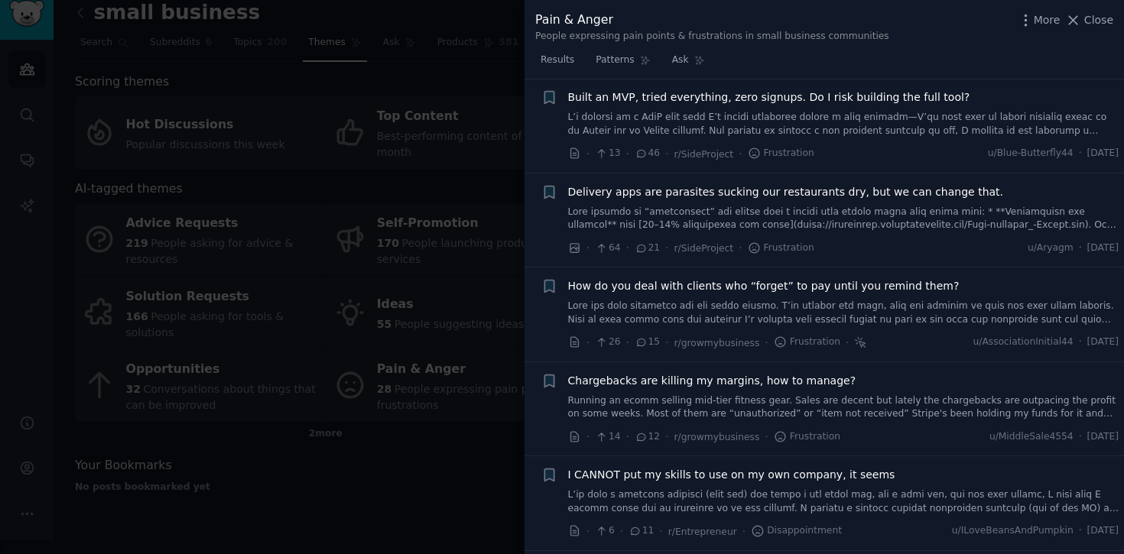
scroll to position [224, 0]
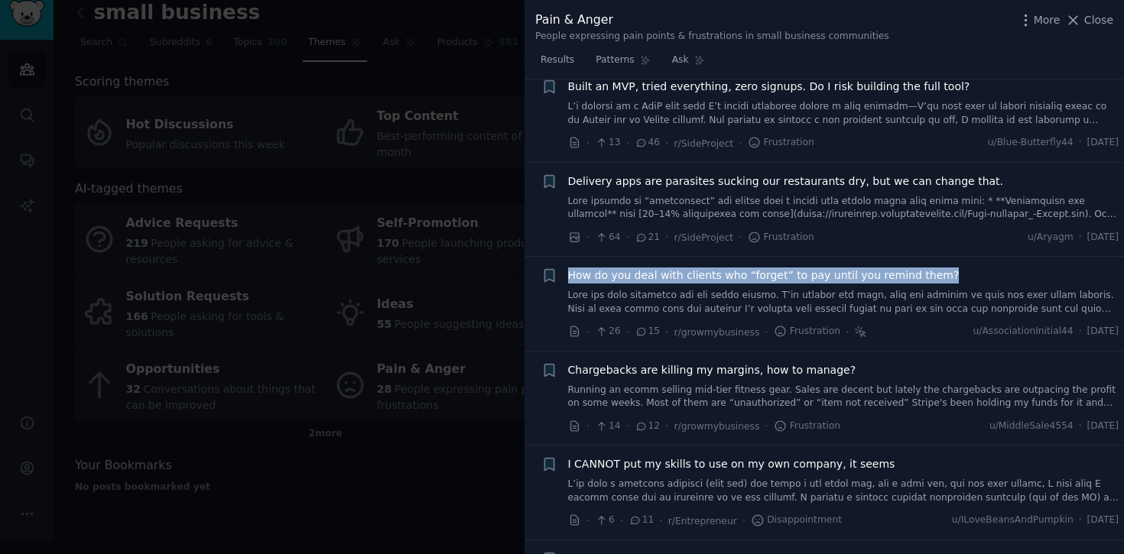
click at [762, 274] on span "How do you deal with clients who “forget” to pay until you remind them?" at bounding box center [763, 276] width 391 height 16
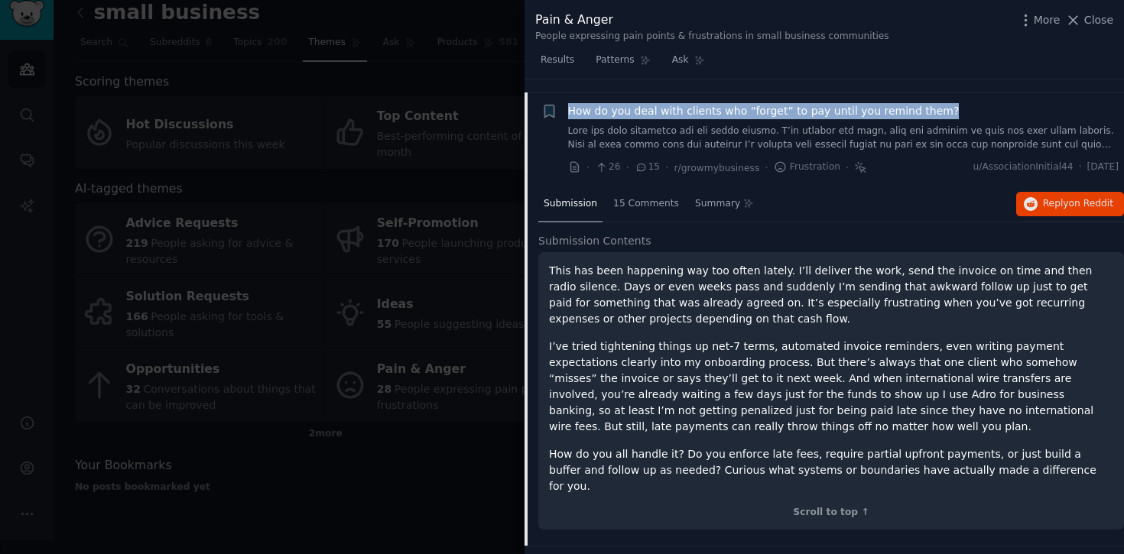
scroll to position [401, 0]
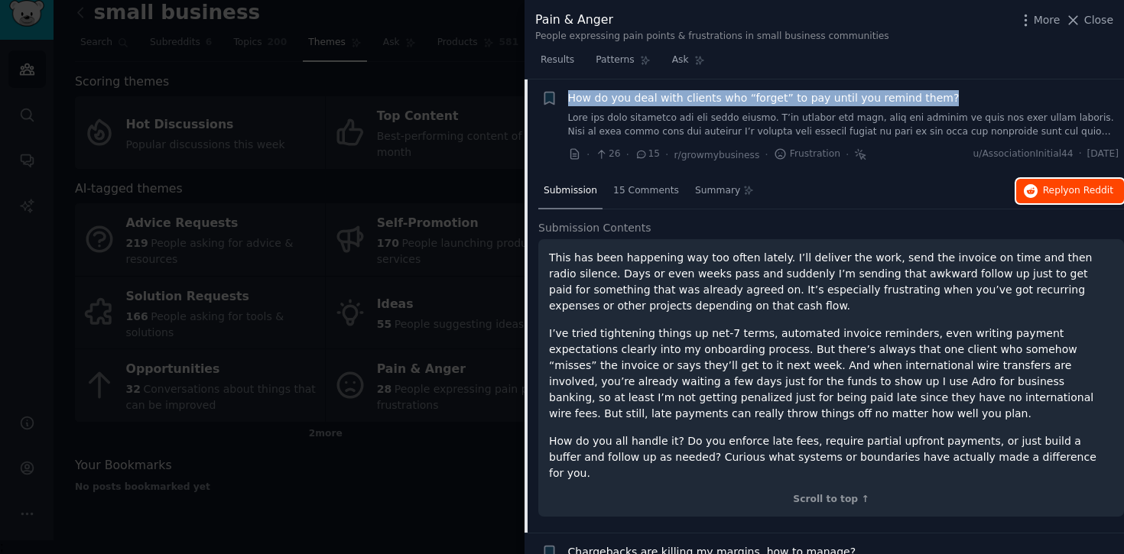
click at [1025, 186] on icon "button" at bounding box center [1031, 191] width 14 height 14
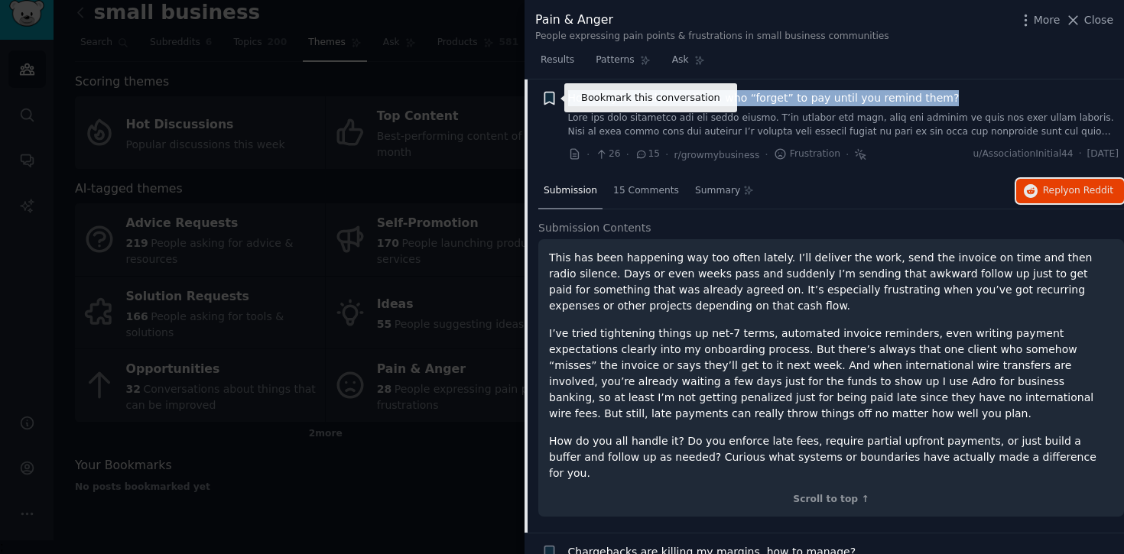
click at [548, 99] on icon "button" at bounding box center [548, 99] width 9 height 12
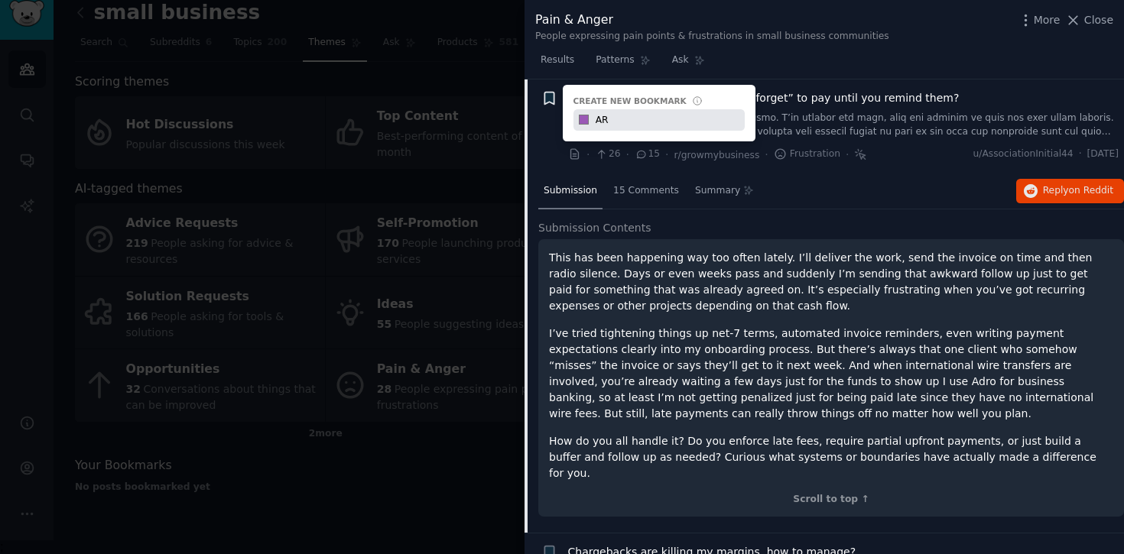
type input "A"
type input "Potential Pain"
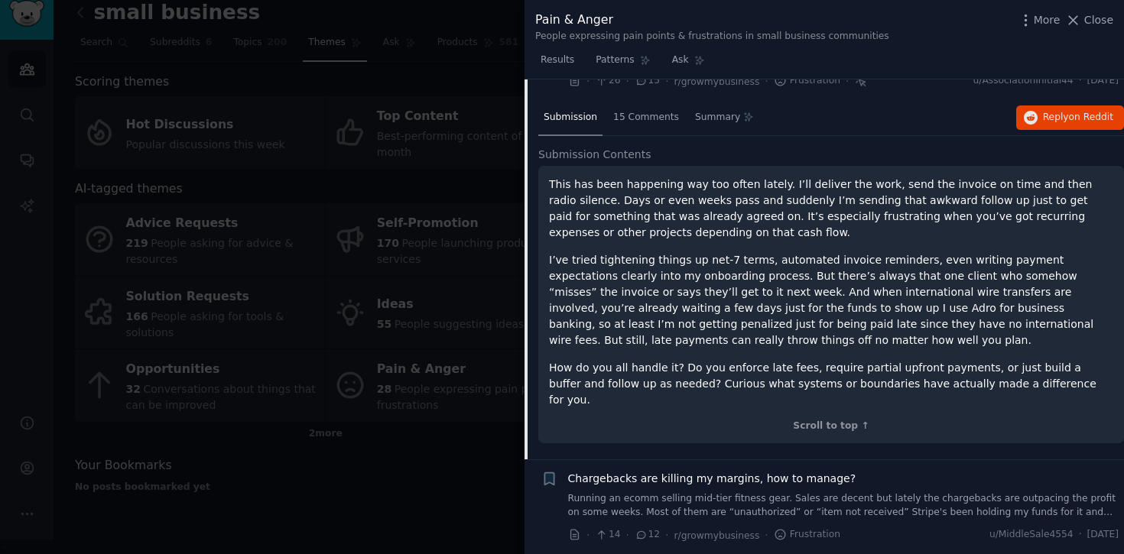
scroll to position [411, 0]
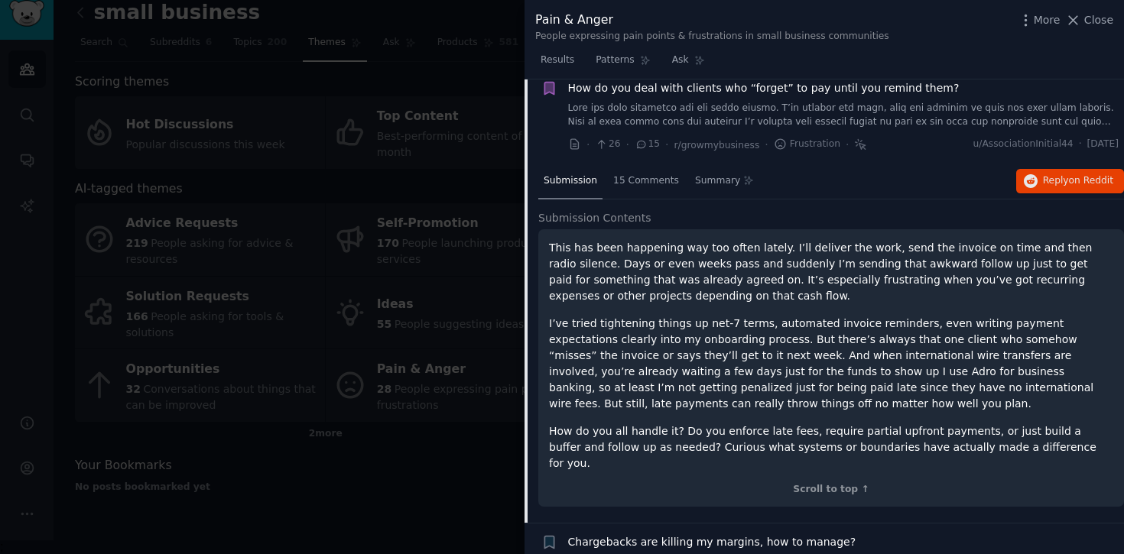
click at [550, 89] on icon "button" at bounding box center [548, 89] width 9 height 12
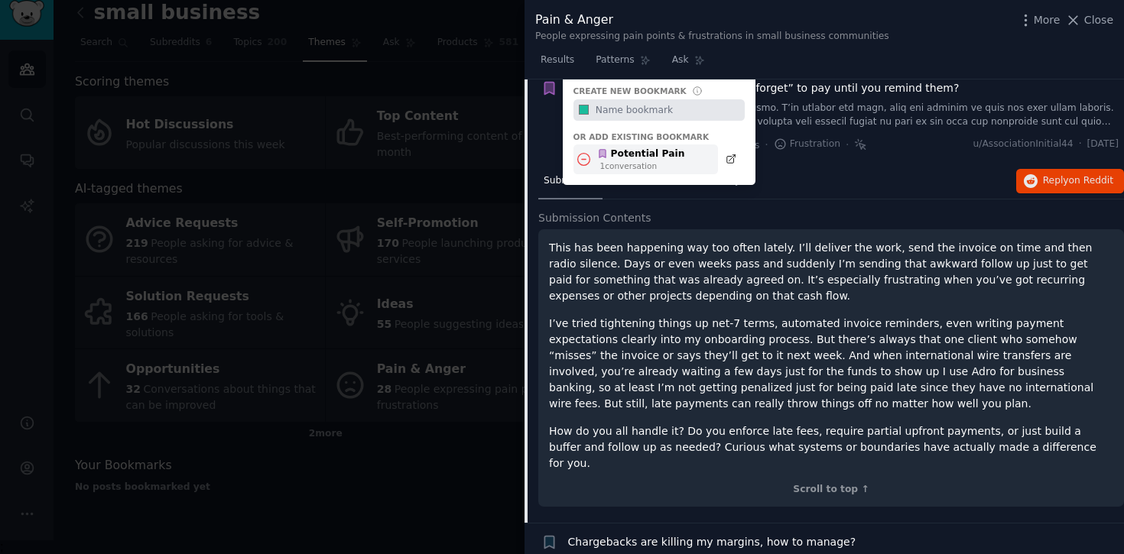
click at [690, 157] on div "Potential Pain 1 conversation" at bounding box center [645, 160] width 145 height 30
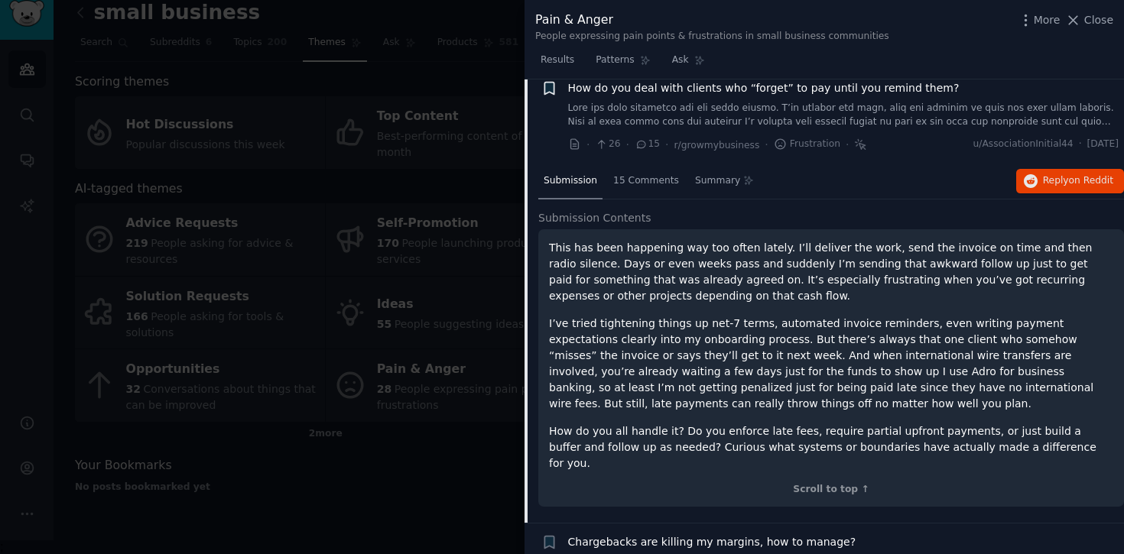
click at [549, 94] on icon "button" at bounding box center [549, 88] width 16 height 16
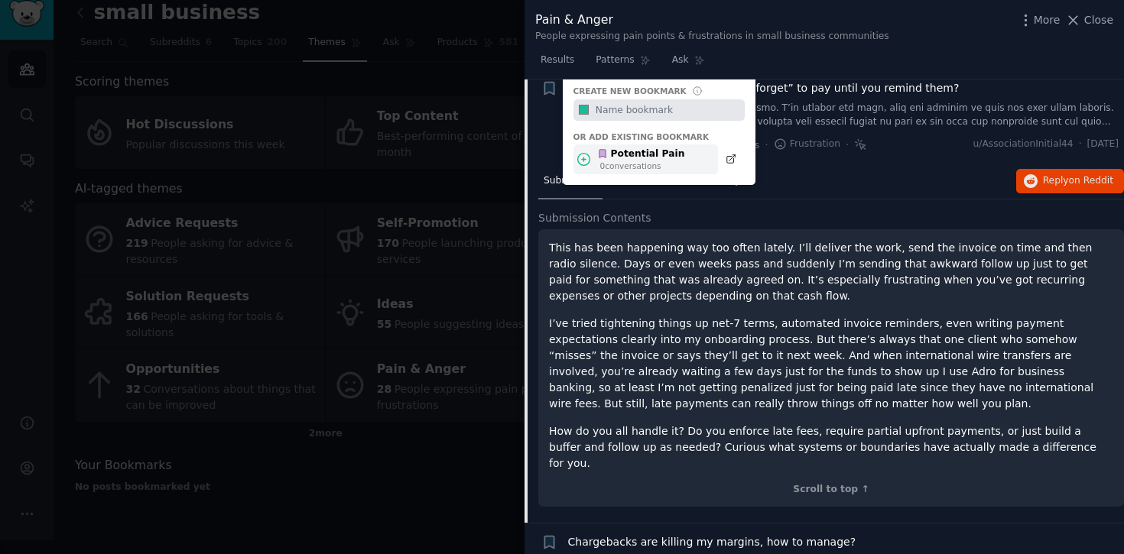
click at [583, 164] on icon at bounding box center [584, 159] width 12 height 12
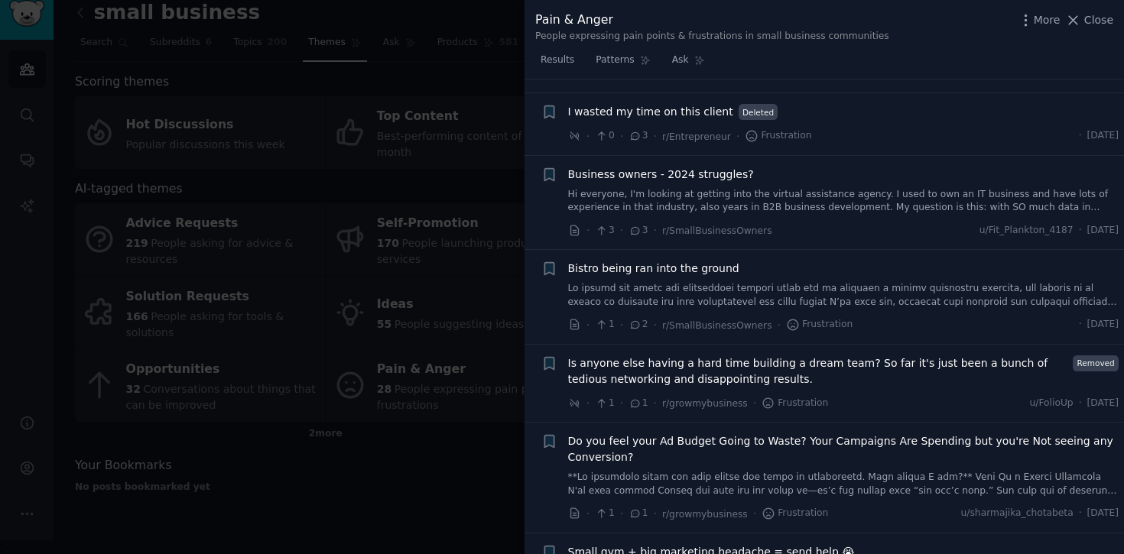
scroll to position [2304, 0]
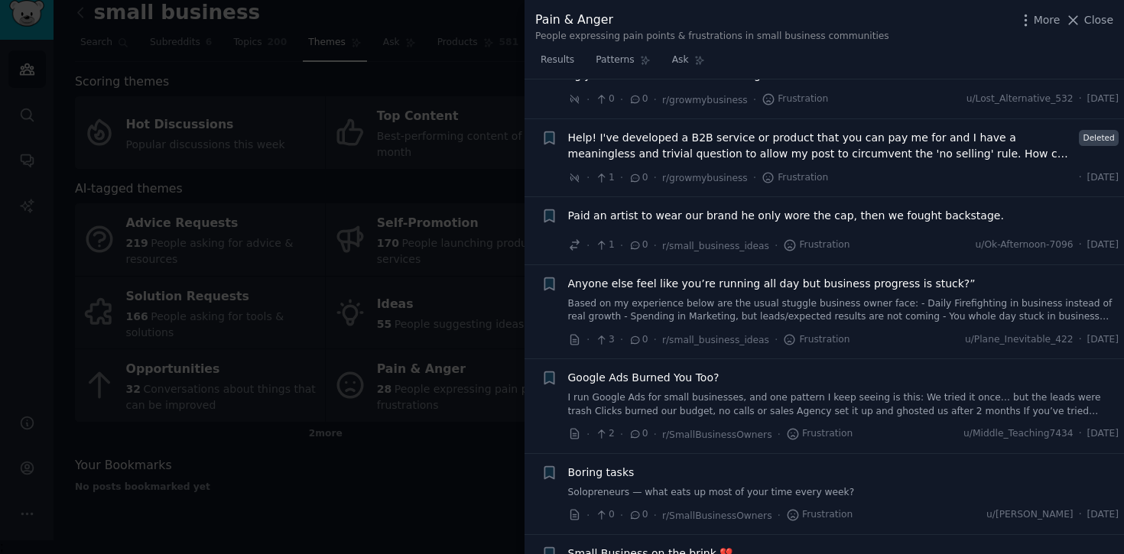
click at [606, 465] on span "Boring tasks" at bounding box center [601, 473] width 67 height 16
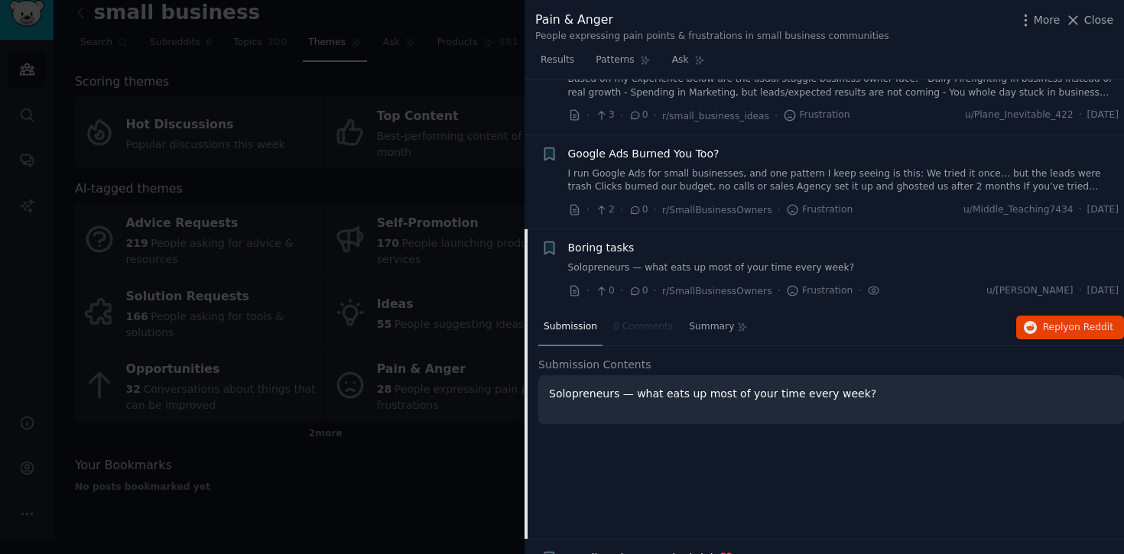
scroll to position [2189, 0]
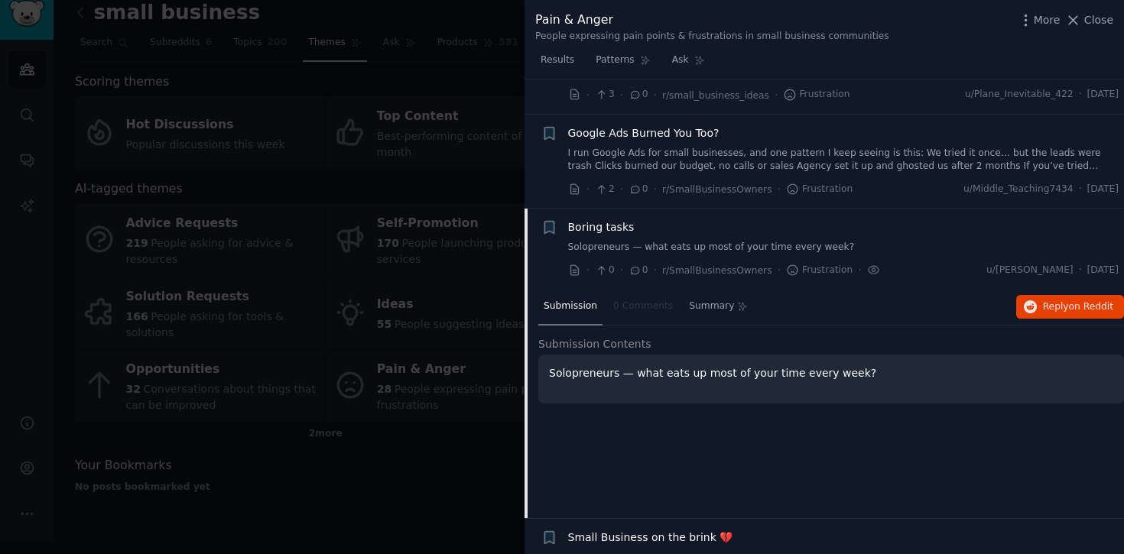
click at [382, 447] on div at bounding box center [562, 277] width 1124 height 554
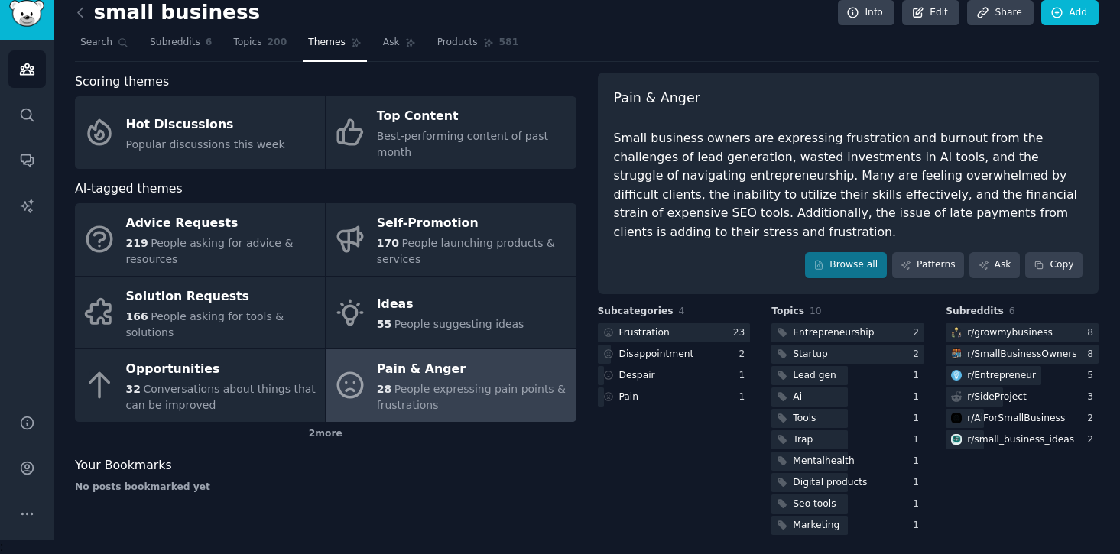
click at [390, 399] on span "People expressing pain points & frustrations" at bounding box center [471, 397] width 189 height 28
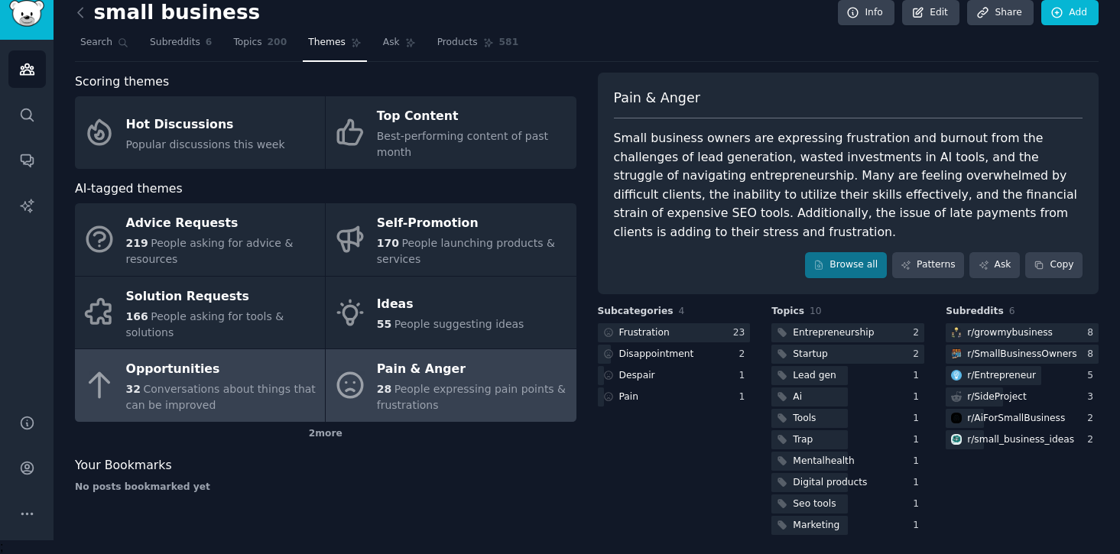
click at [226, 382] on div "32 Conversations about things that can be improved" at bounding box center [221, 398] width 191 height 32
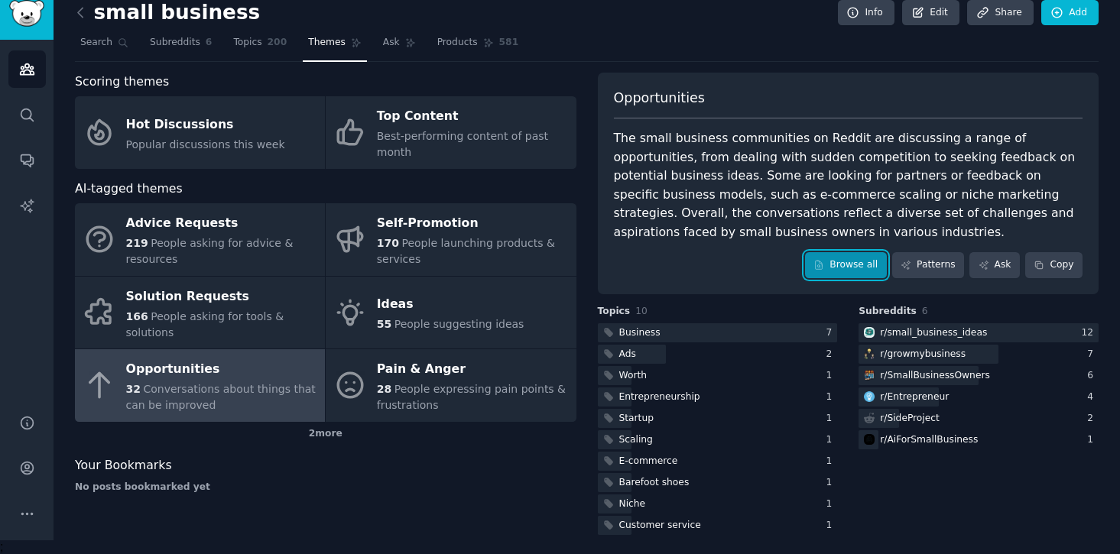
click at [844, 269] on link "Browse all" at bounding box center [846, 265] width 82 height 26
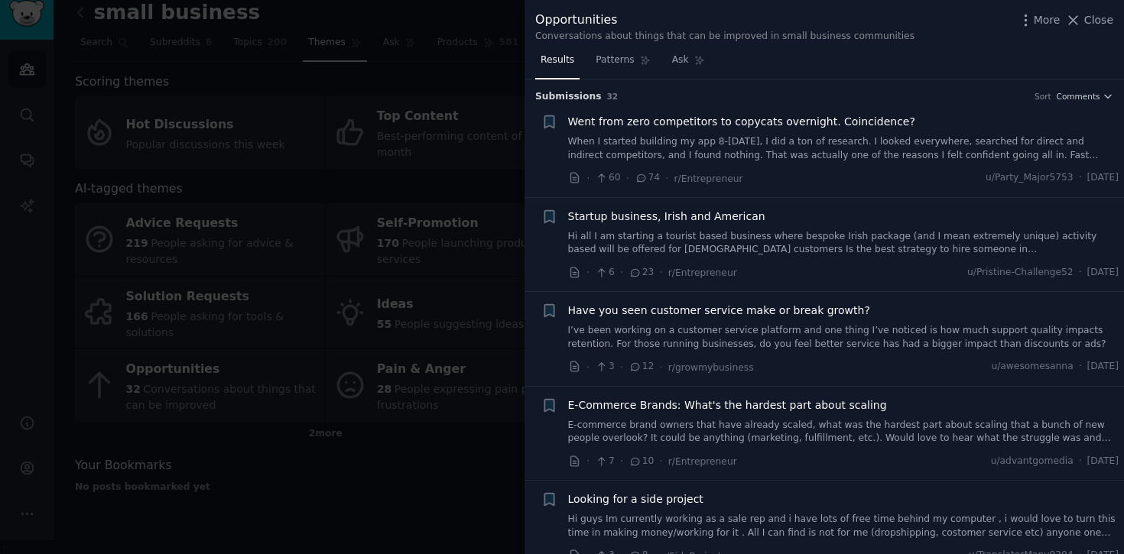
click at [832, 122] on span "Went from zero competitors to copycats overnight. Coincidence?" at bounding box center [741, 122] width 347 height 16
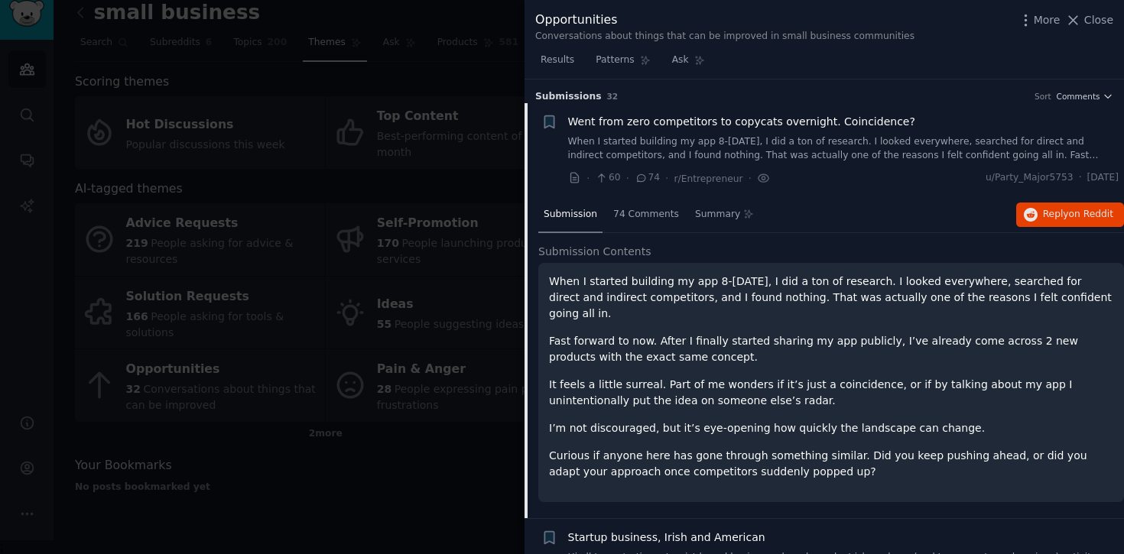
click at [641, 125] on span "Went from zero competitors to copycats overnight. Coincidence?" at bounding box center [741, 122] width 347 height 16
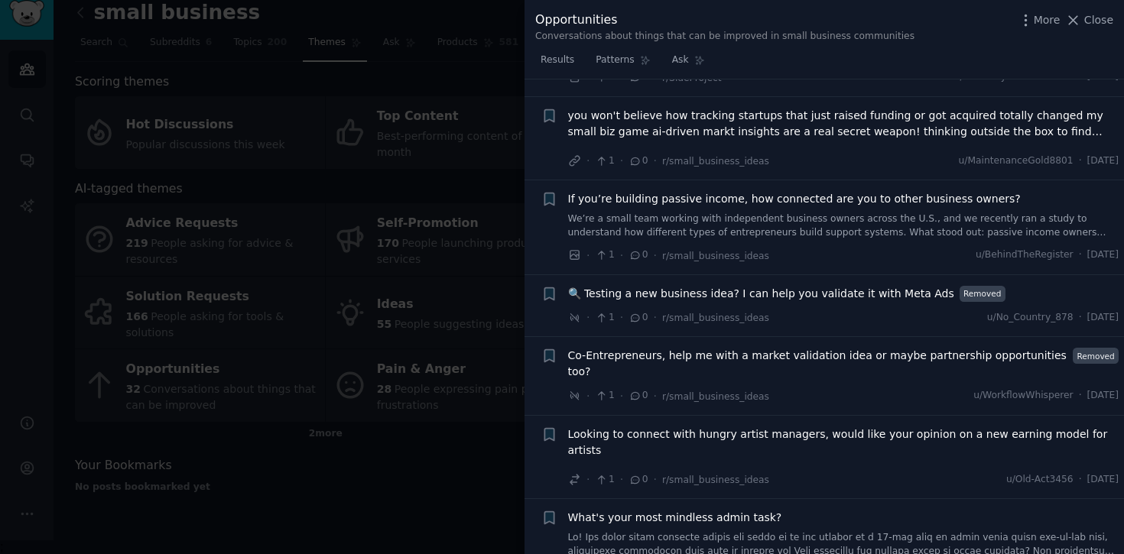
scroll to position [2241, 0]
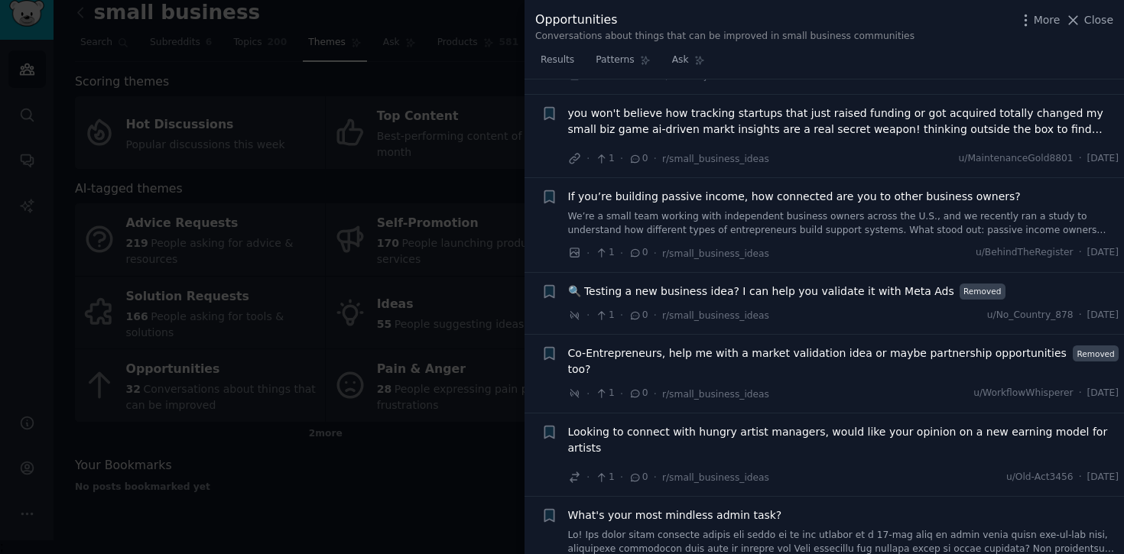
click at [315, 23] on div at bounding box center [562, 277] width 1124 height 554
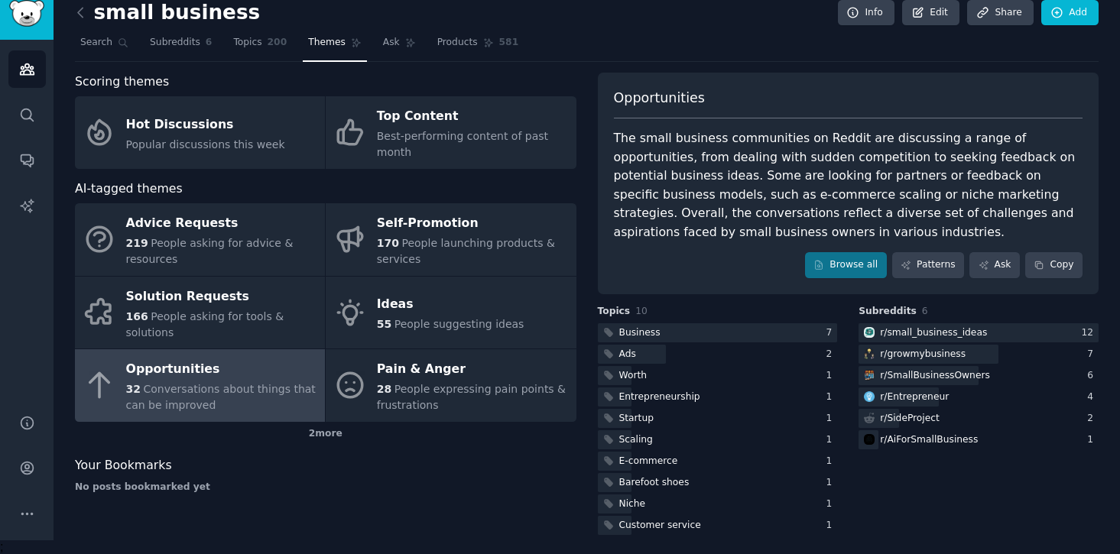
click at [73, 14] on div "small business Info Edit Share Add Search Subreddits 6 Topics 200 Themes Ask Pr…" at bounding box center [587, 272] width 1067 height 573
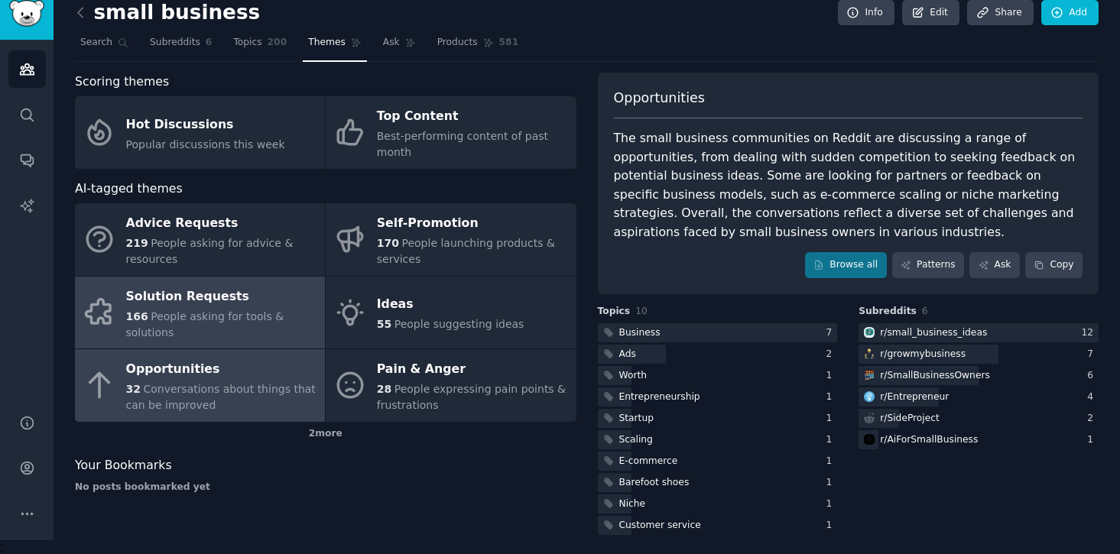
click at [232, 306] on div "Solution Requests" at bounding box center [221, 296] width 191 height 24
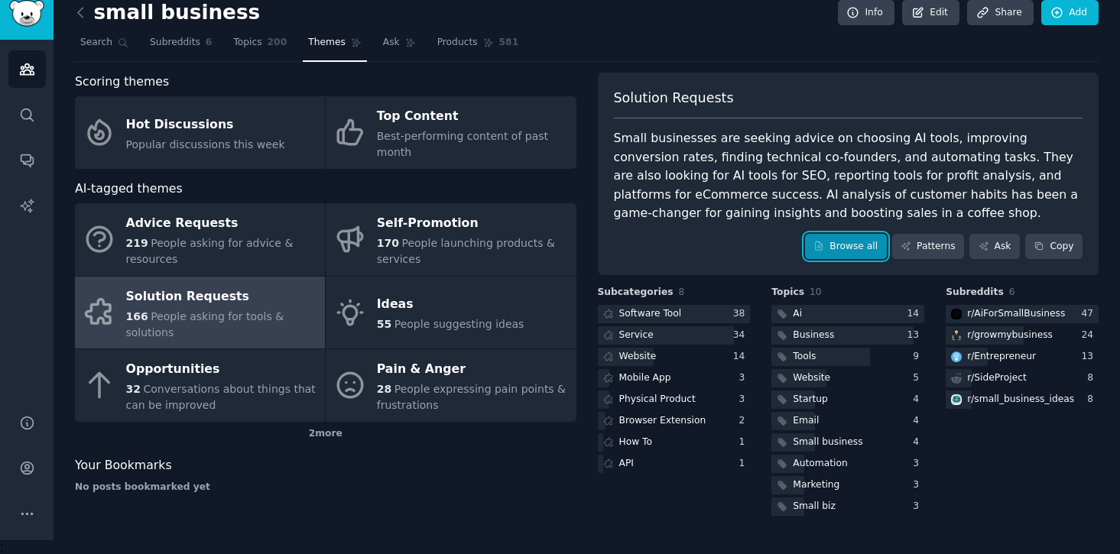
click at [837, 255] on link "Browse all" at bounding box center [846, 247] width 82 height 26
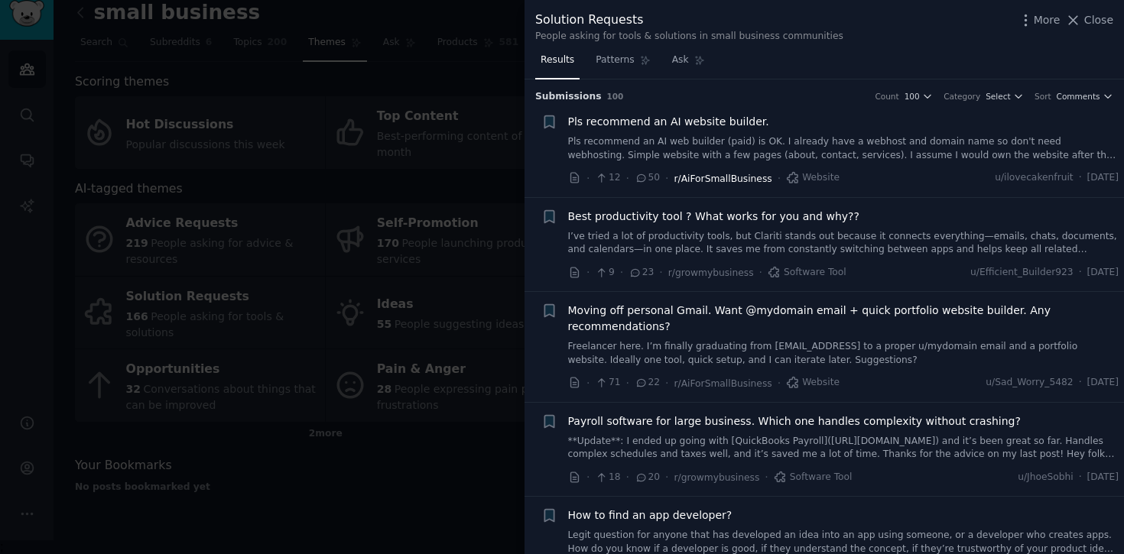
click at [710, 180] on span "r/AiForSmallBusiness" at bounding box center [723, 179] width 98 height 11
click at [706, 138] on link "Pls recommend an AI web builder (paid) is OK. I already have a webhost and doma…" at bounding box center [843, 148] width 551 height 27
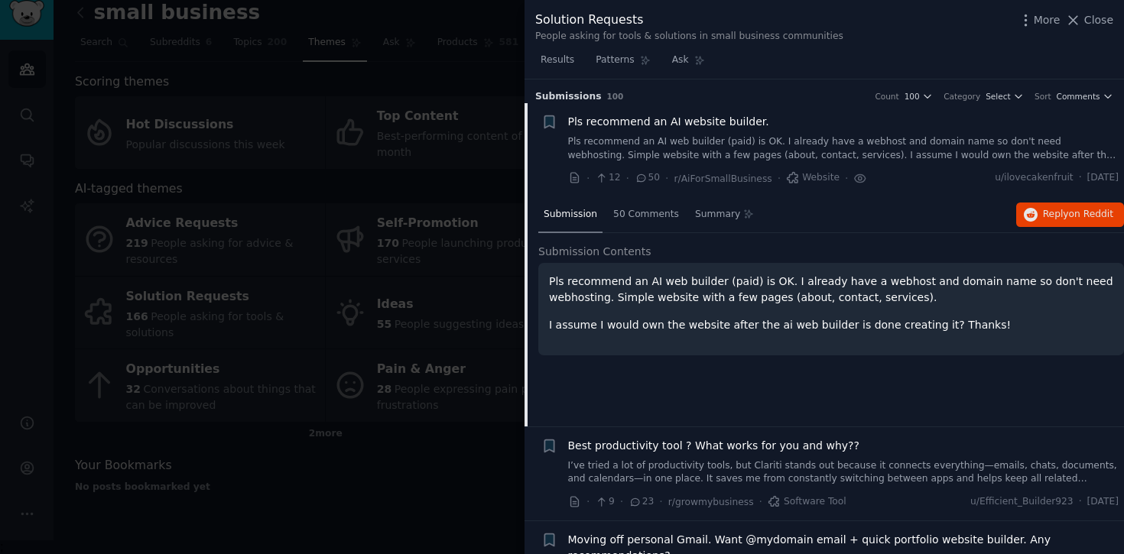
scroll to position [24, 0]
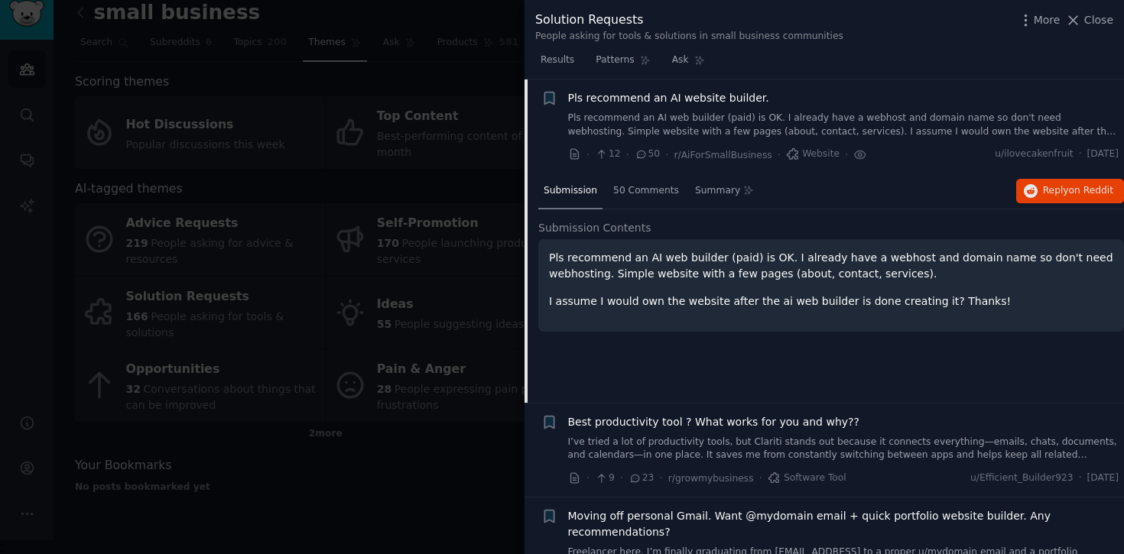
click at [710, 112] on link "Pls recommend an AI web builder (paid) is OK. I already have a webhost and doma…" at bounding box center [843, 125] width 551 height 27
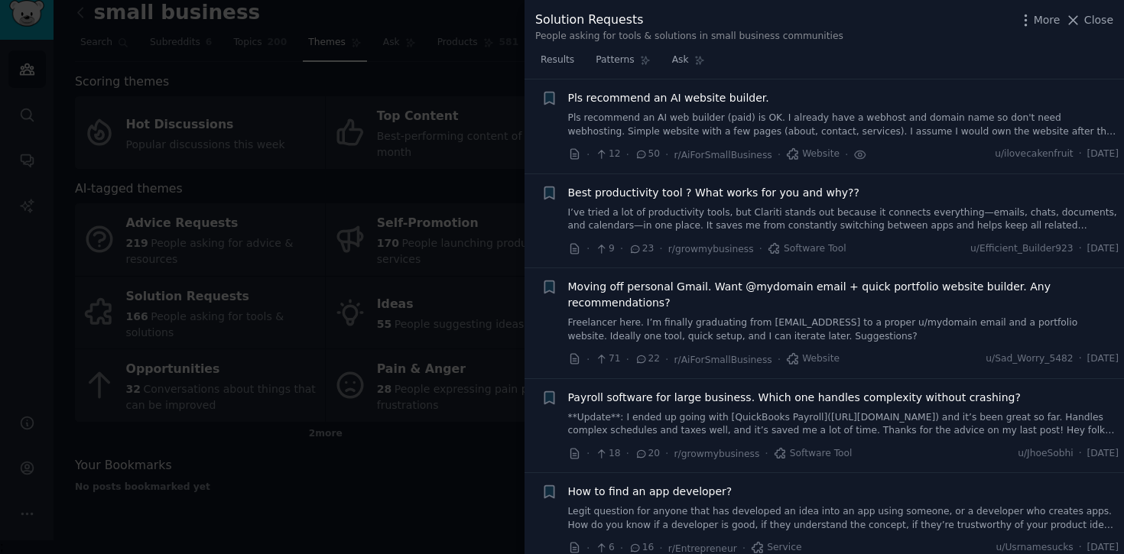
click at [694, 97] on span "Pls recommend an AI website builder." at bounding box center [668, 98] width 201 height 16
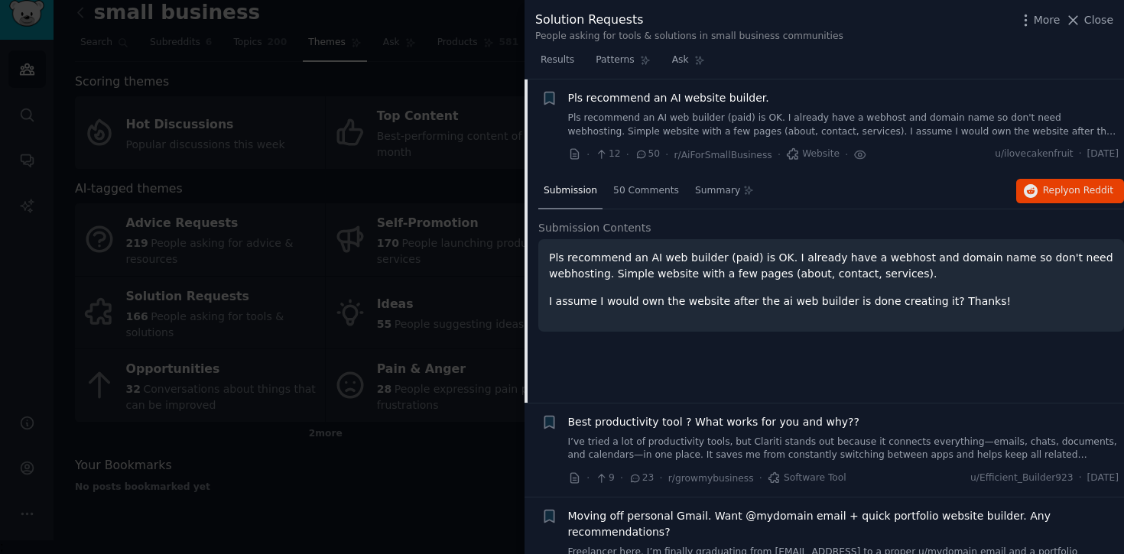
click at [694, 97] on span "Pls recommend an AI website builder." at bounding box center [668, 98] width 201 height 16
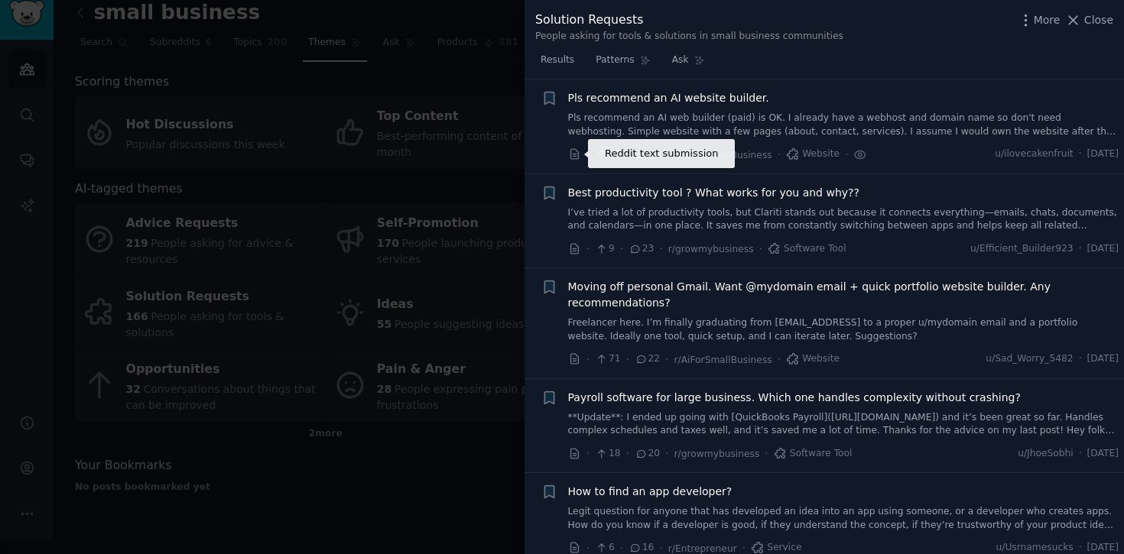
click at [575, 158] on icon at bounding box center [575, 155] width 14 height 14
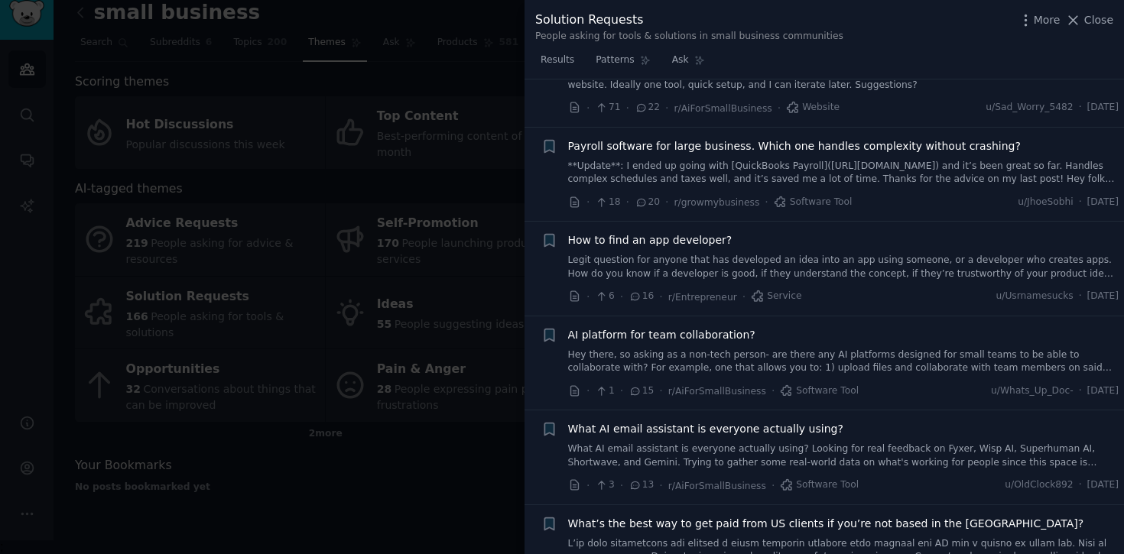
scroll to position [281, 0]
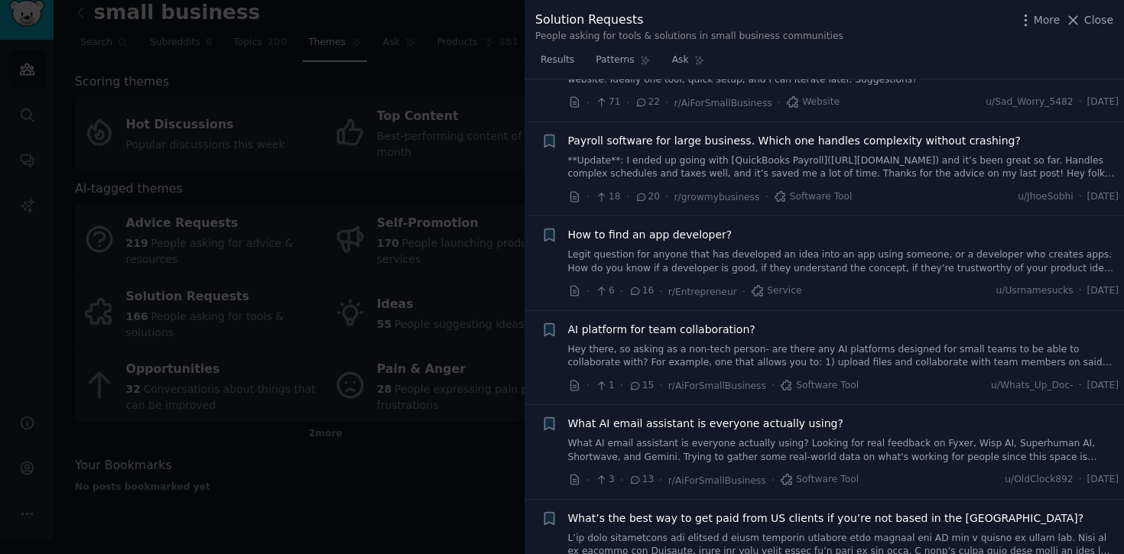
click at [898, 140] on span "Payroll software for large business. Which one handles complexity without crash…" at bounding box center [794, 141] width 453 height 16
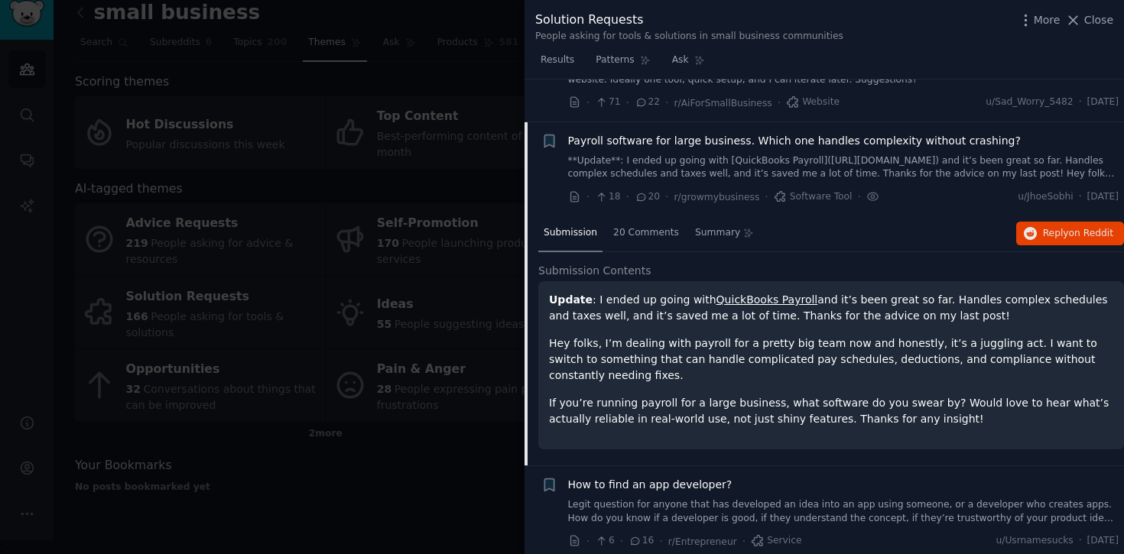
scroll to position [323, 0]
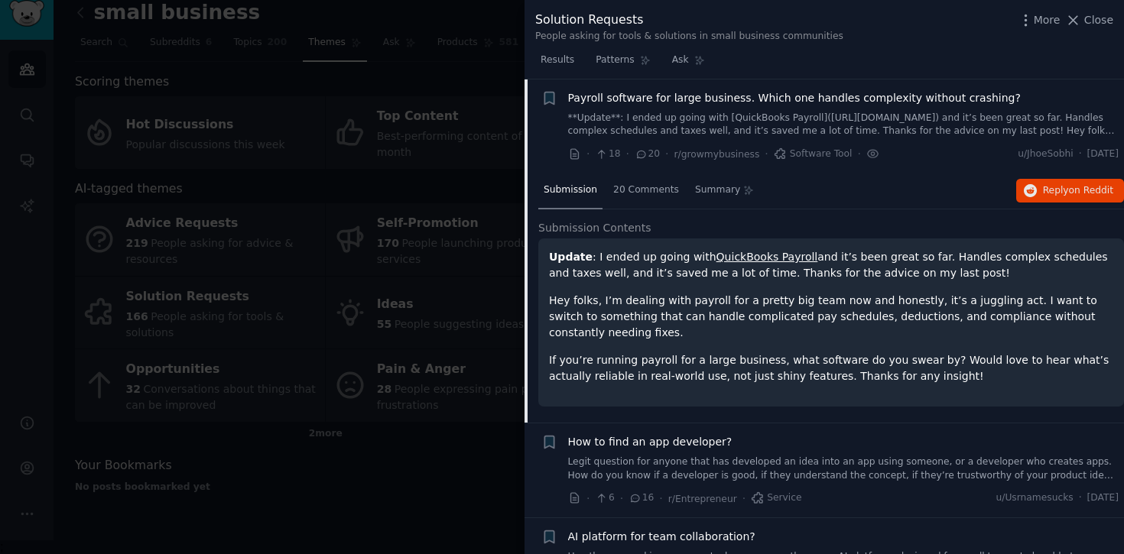
click at [898, 140] on div "Payroll software for large business. Which one handles complexity without crash…" at bounding box center [843, 126] width 551 height 73
click at [1035, 187] on button "Reply on Reddit" at bounding box center [1070, 191] width 108 height 24
click at [880, 185] on div "Submission 20 Comments Summary Reply on Reddit" at bounding box center [831, 191] width 586 height 37
click at [1020, 86] on li "+ Payroll software for large business. Which one handles complexity without cra…" at bounding box center [824, 127] width 599 height 94
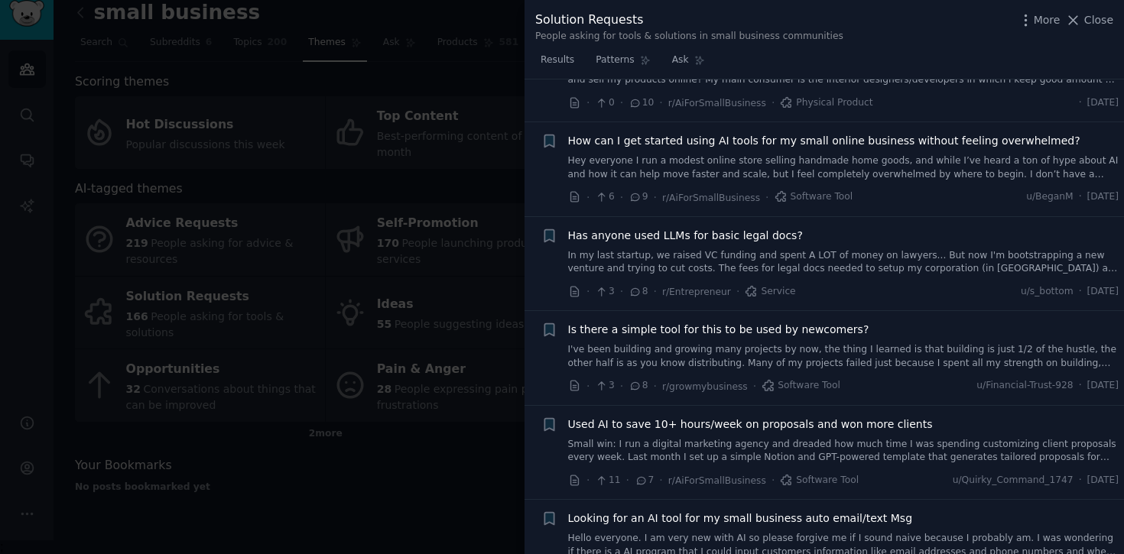
scroll to position [1343, 0]
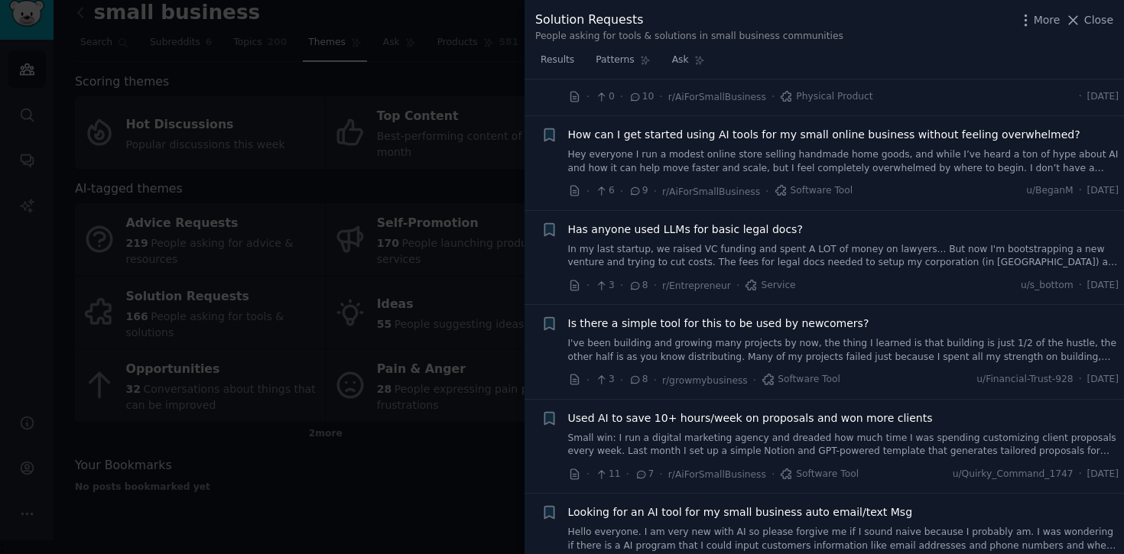
click at [906, 138] on span "How can I get started using AI tools for my small online business without feeli…" at bounding box center [824, 135] width 512 height 16
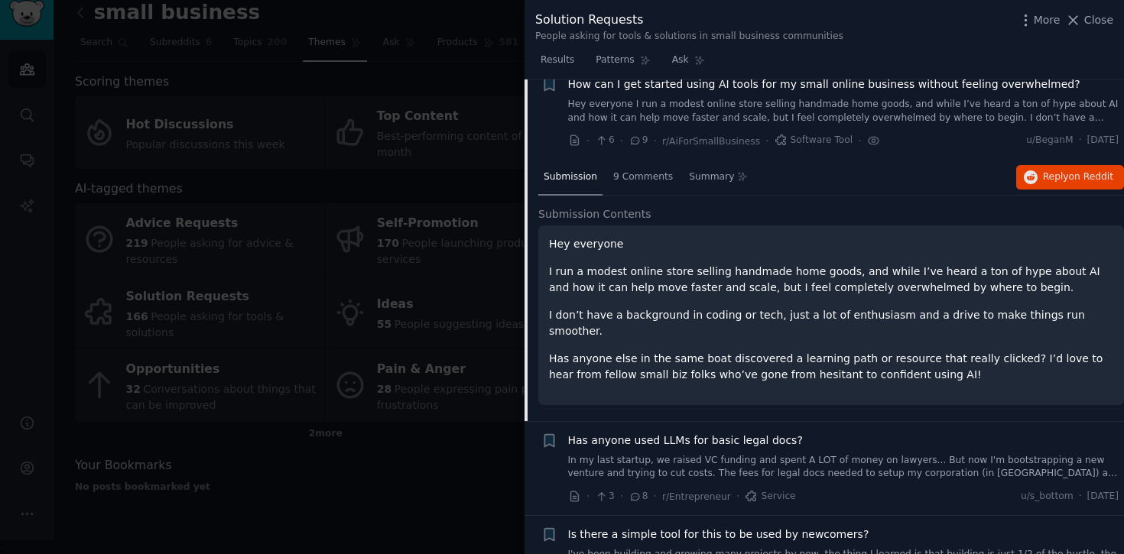
scroll to position [1137, 0]
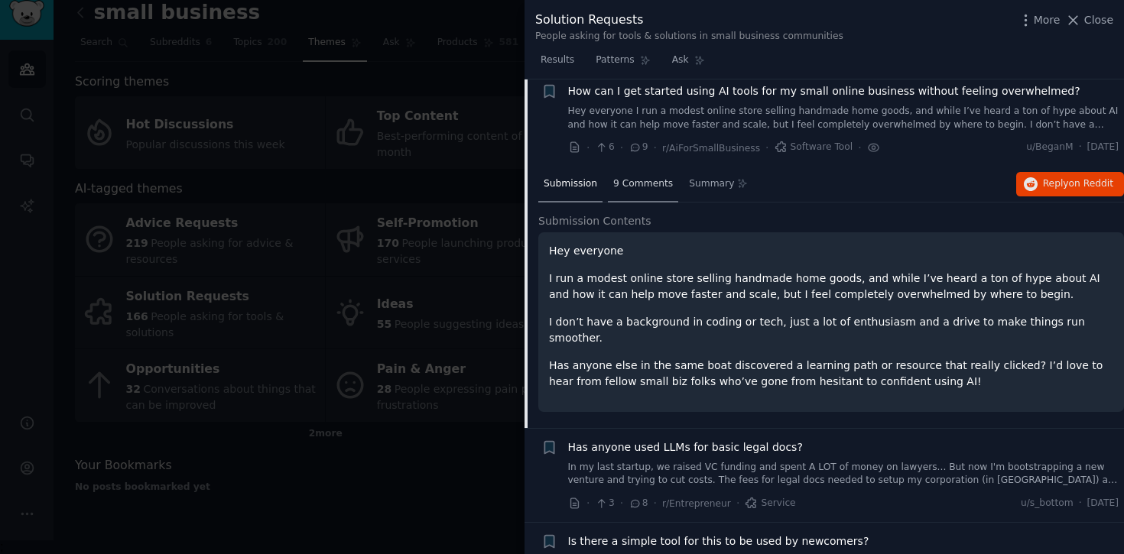
click at [643, 192] on div "9 Comments" at bounding box center [643, 185] width 70 height 37
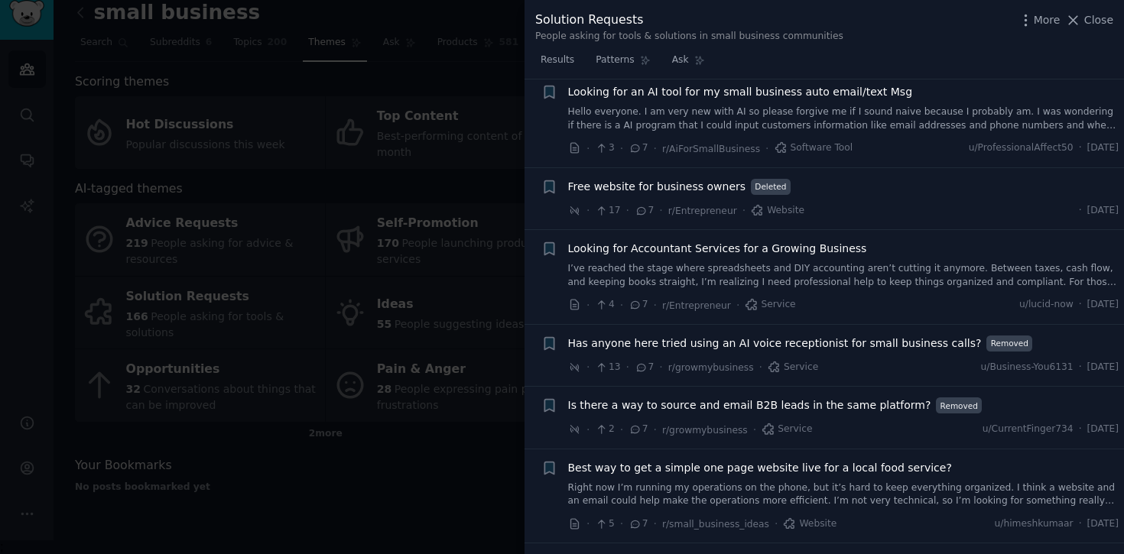
scroll to position [2043, 0]
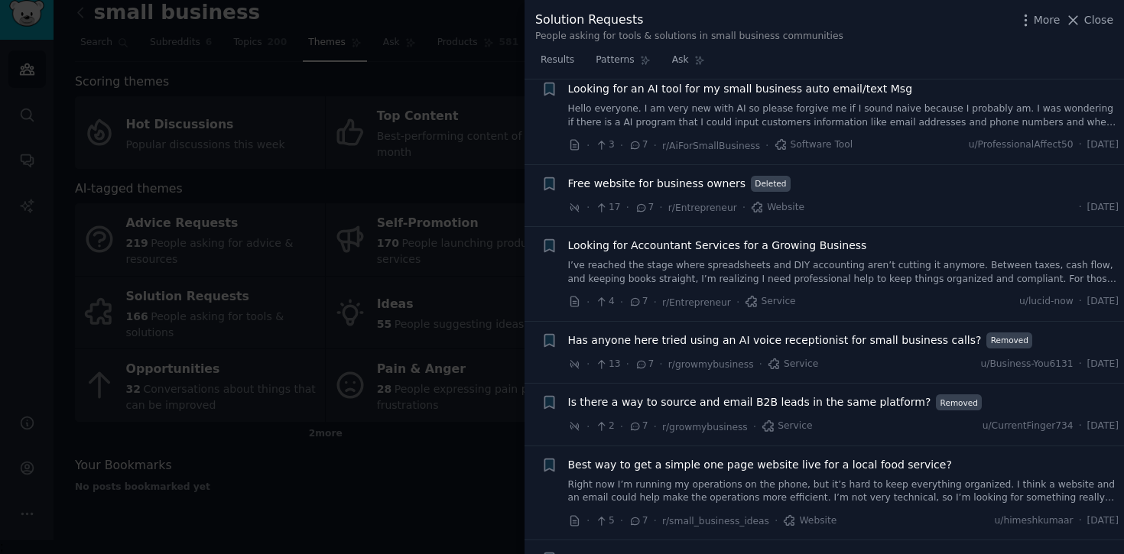
click at [637, 303] on icon at bounding box center [635, 302] width 14 height 11
click at [969, 294] on div "· 4 · 7 · r/Entrepreneur · Service u/lucid-now · Thu 8/28/2025" at bounding box center [843, 302] width 551 height 16
click at [553, 251] on icon "button" at bounding box center [548, 246] width 9 height 12
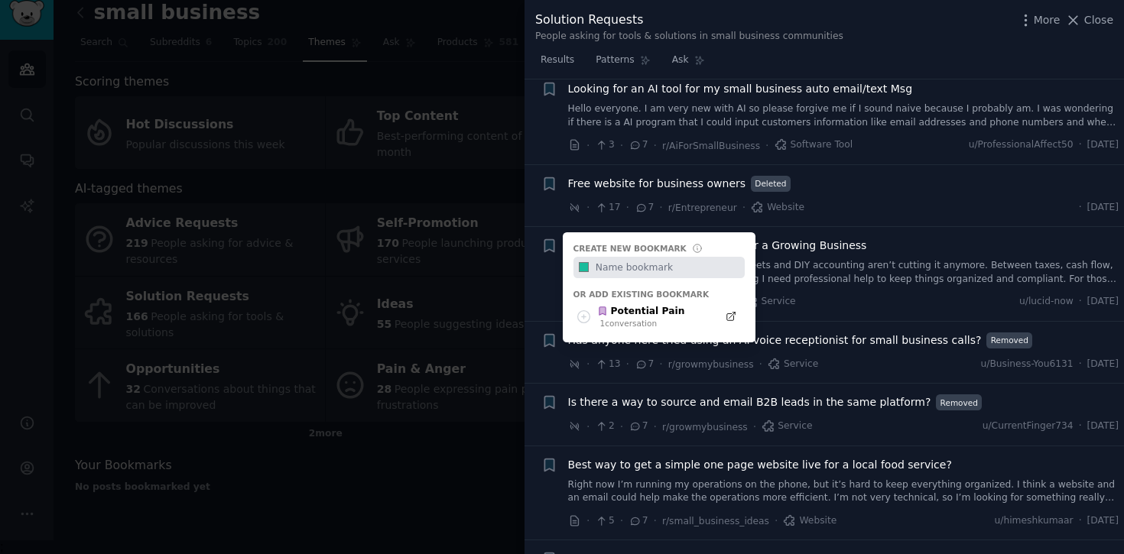
type input "A"
type input "Needs Accounting"
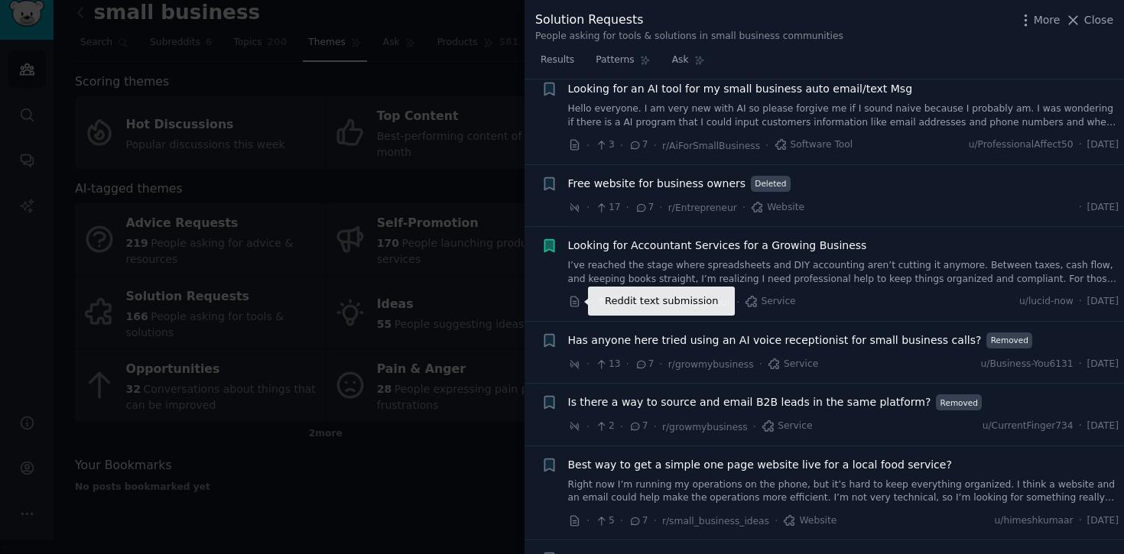
click at [577, 304] on icon at bounding box center [575, 302] width 14 height 14
click at [554, 248] on icon "button" at bounding box center [549, 246] width 16 height 16
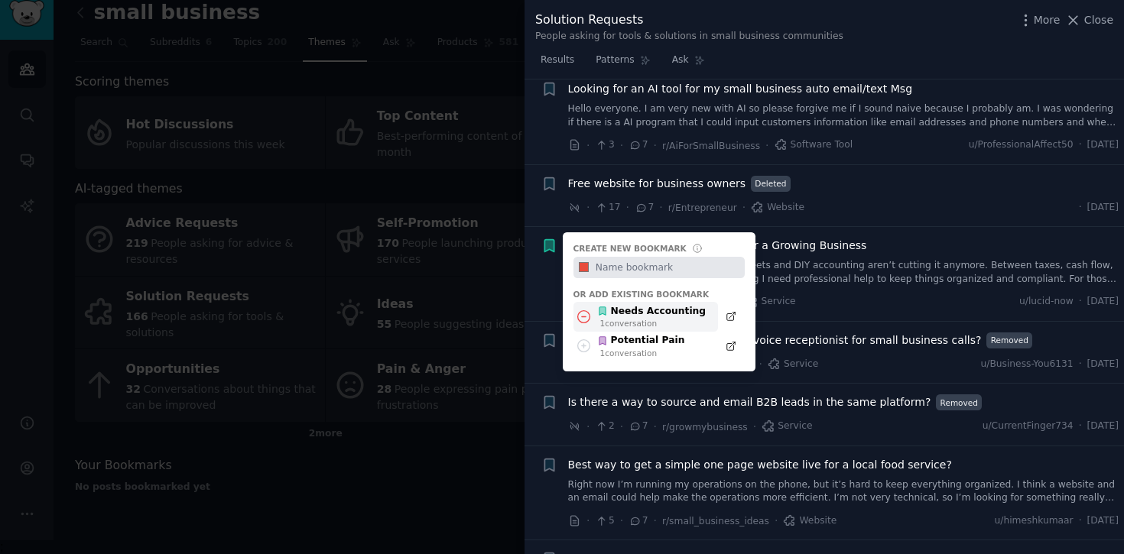
click at [590, 319] on icon at bounding box center [584, 317] width 16 height 16
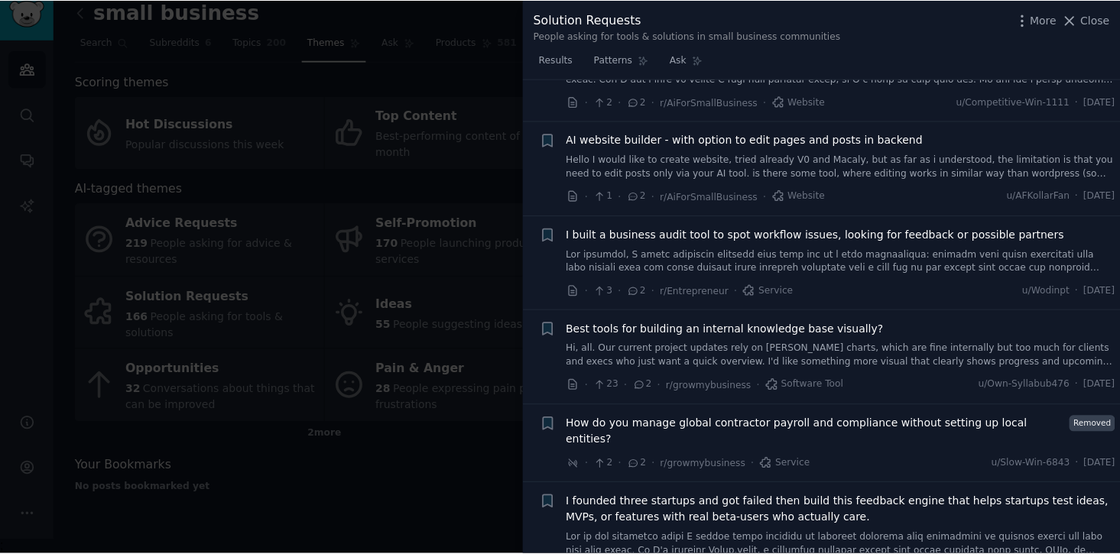
scroll to position [4084, 0]
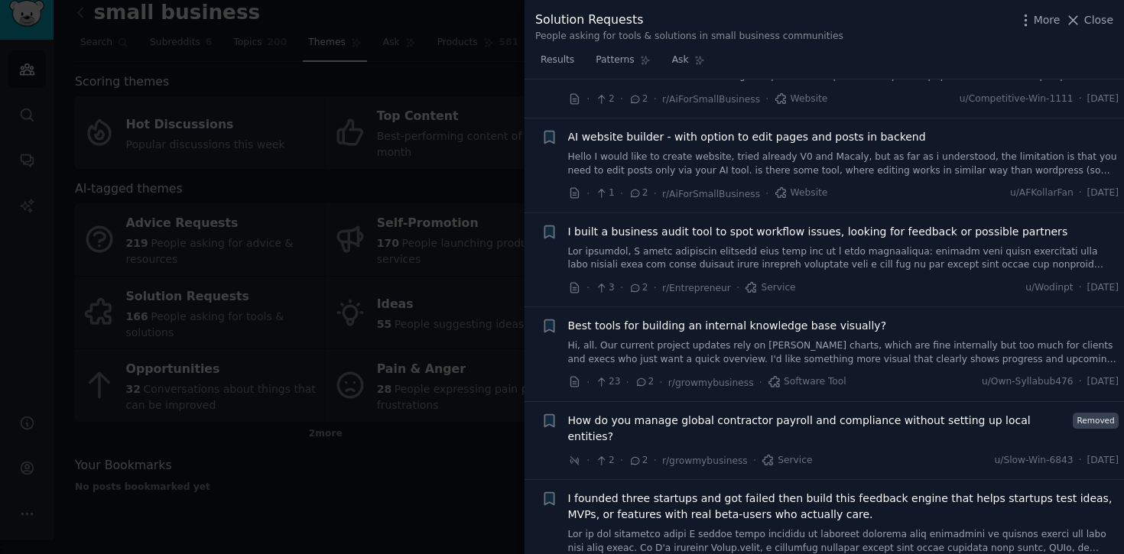
click at [77, 29] on div at bounding box center [562, 277] width 1124 height 554
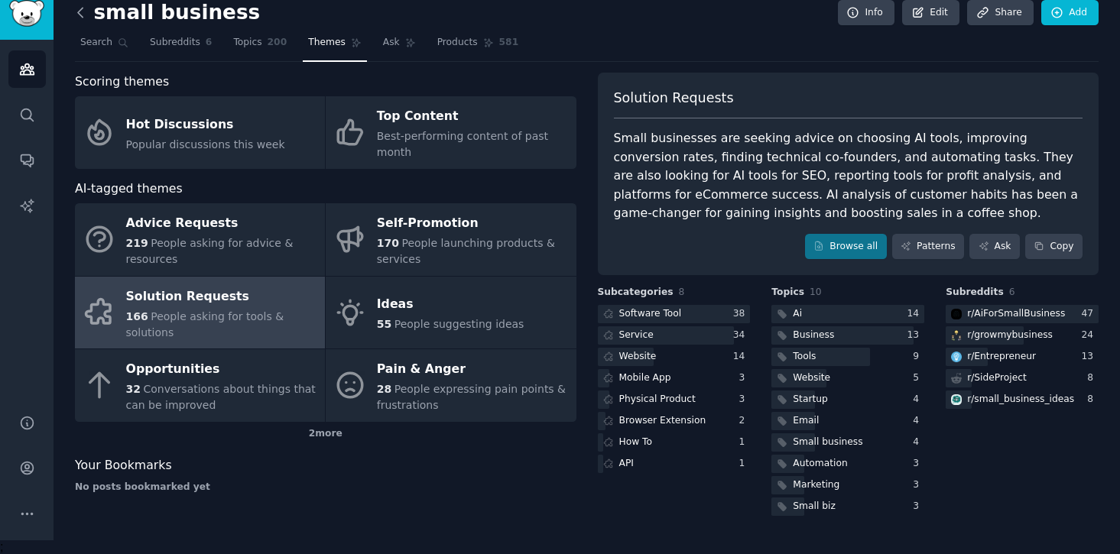
click at [83, 16] on icon at bounding box center [81, 13] width 16 height 16
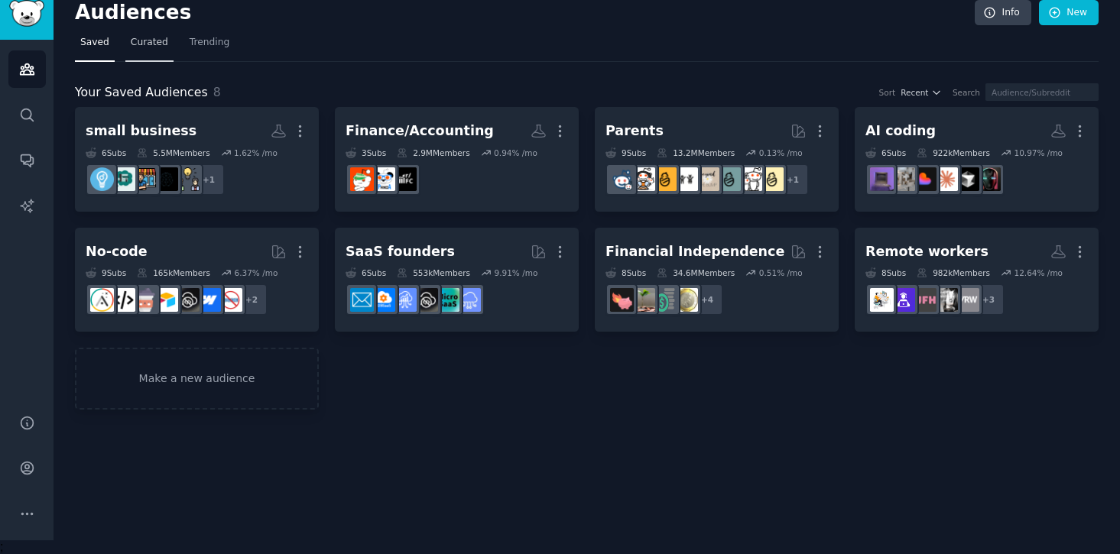
click at [148, 43] on span "Curated" at bounding box center [149, 43] width 37 height 14
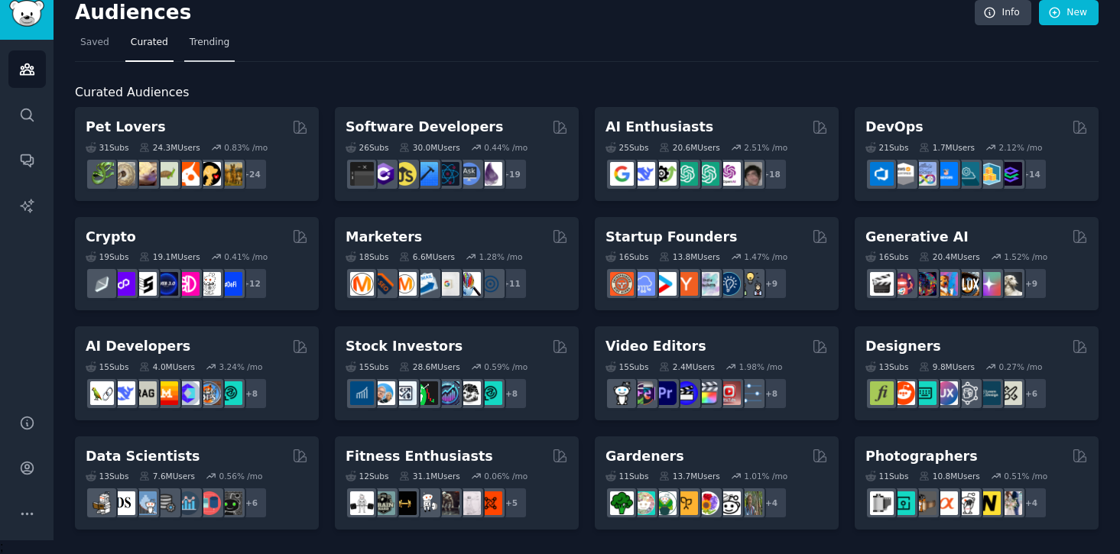
click at [190, 42] on span "Trending" at bounding box center [210, 43] width 40 height 14
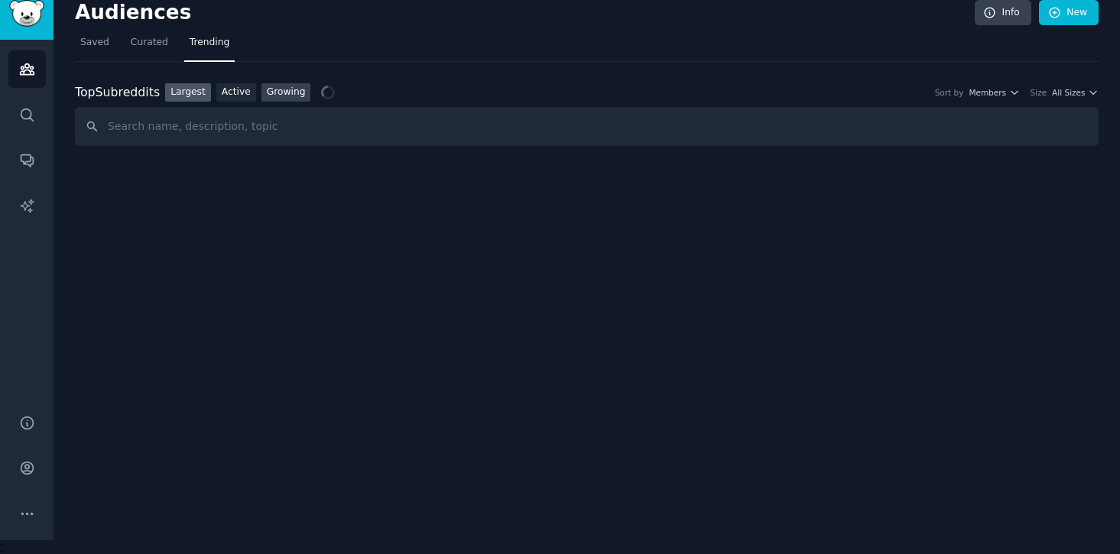
click at [278, 91] on link "Growing" at bounding box center [286, 92] width 50 height 19
click at [1013, 92] on icon "button" at bounding box center [1014, 92] width 11 height 11
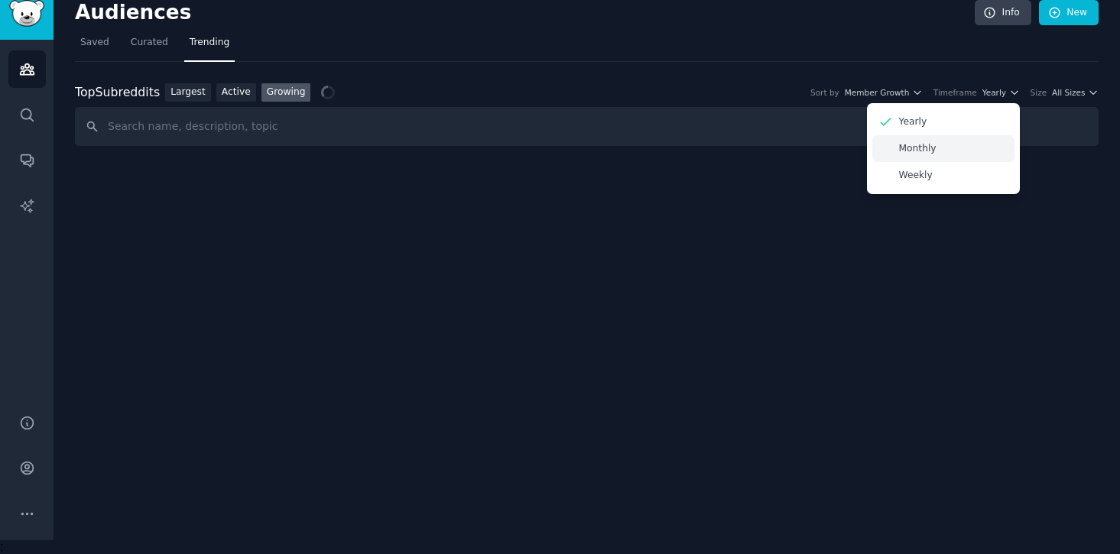
click at [979, 145] on div "Monthly" at bounding box center [943, 148] width 142 height 27
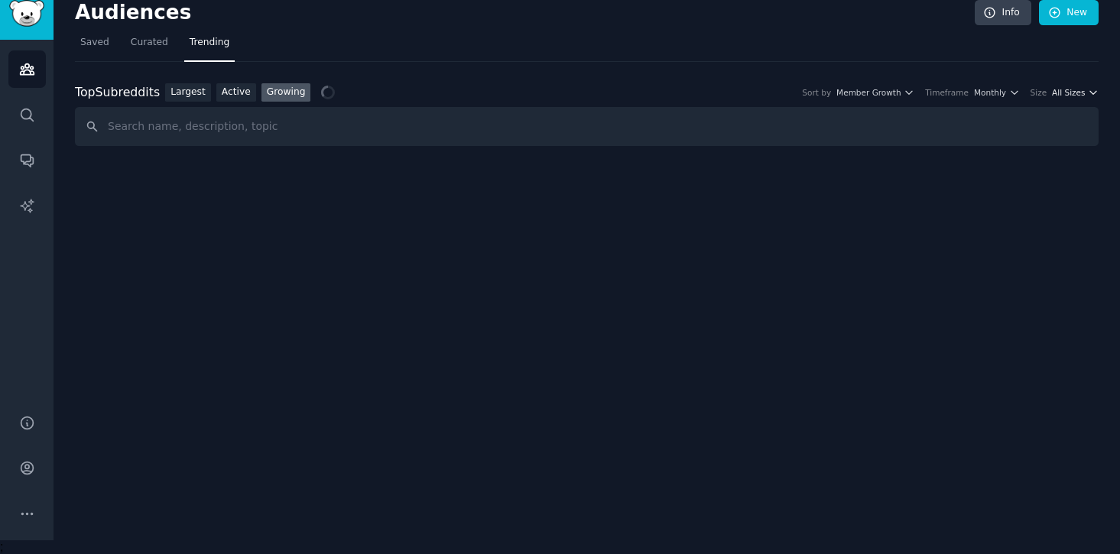
click at [1070, 93] on span "All Sizes" at bounding box center [1068, 92] width 33 height 11
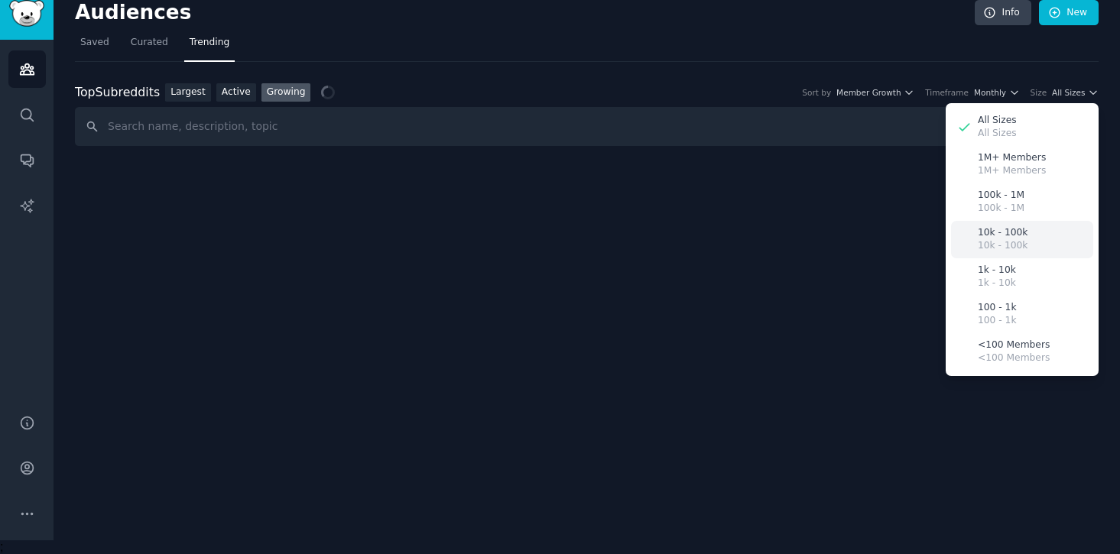
click at [1034, 241] on div "10k - 100k 10k - 100k" at bounding box center [1022, 239] width 142 height 37
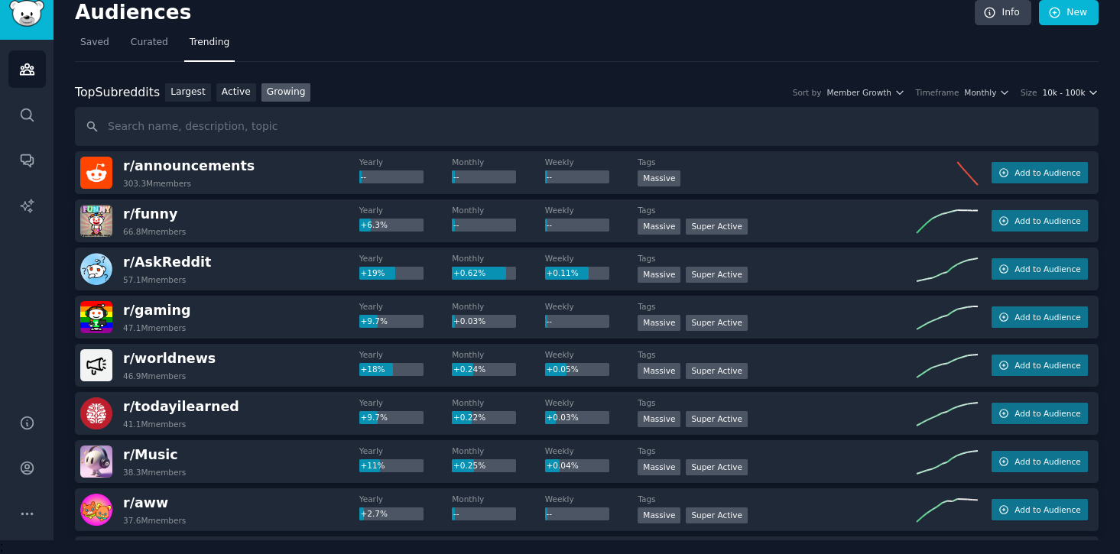
click at [1054, 94] on span "10k - 100k" at bounding box center [1063, 92] width 43 height 11
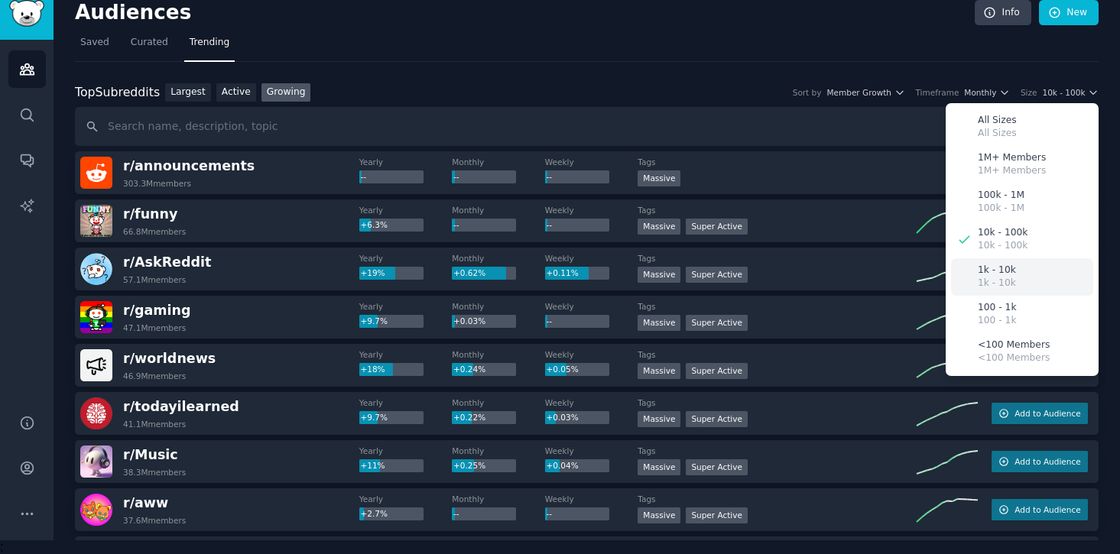
click at [1025, 290] on div "1k - 10k 1k - 10k" at bounding box center [1022, 276] width 142 height 37
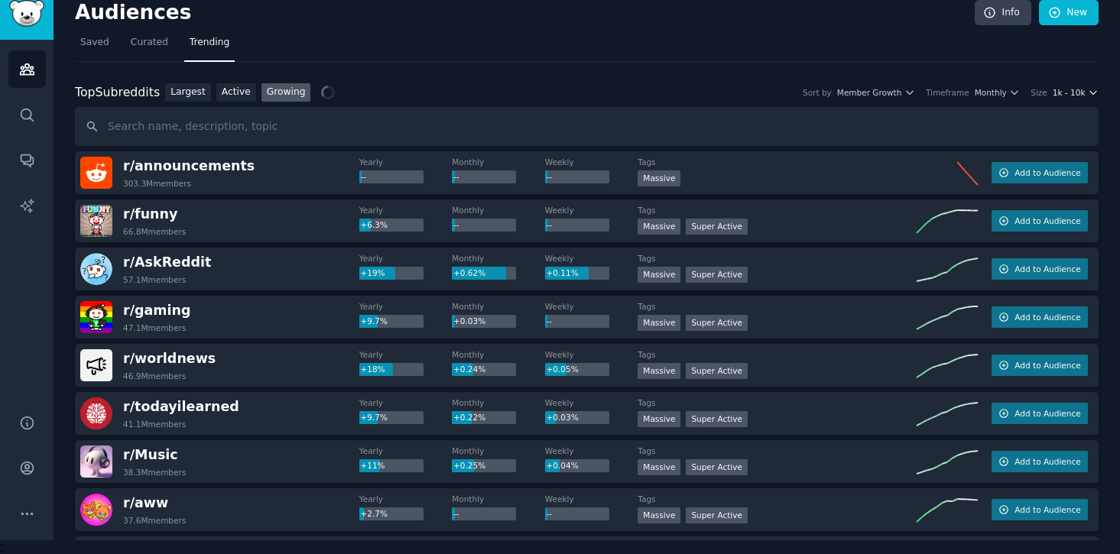
click at [1065, 89] on span "1k - 10k" at bounding box center [1069, 92] width 33 height 11
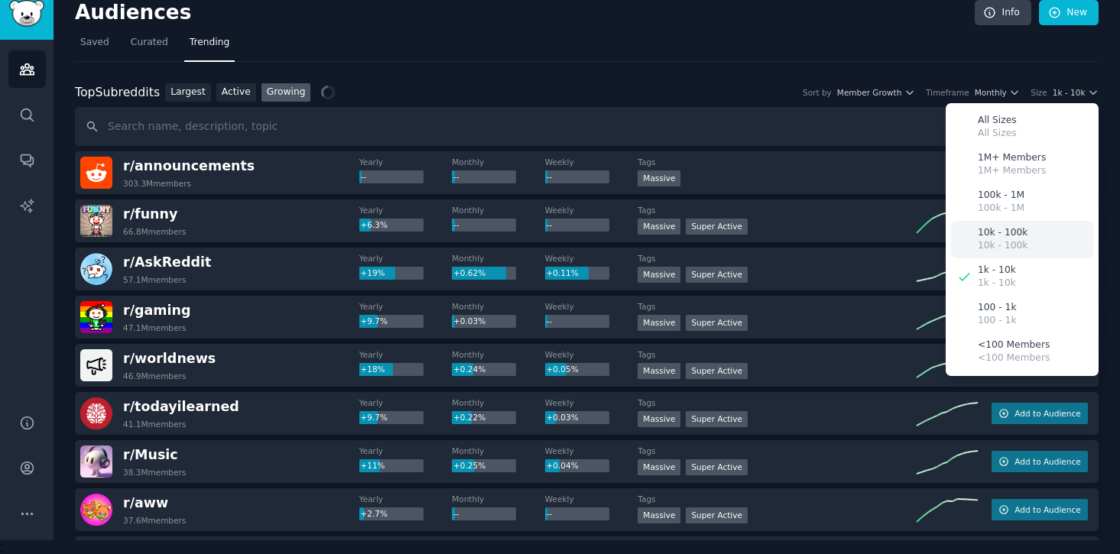
click at [1009, 242] on p "10k - 100k" at bounding box center [1003, 246] width 50 height 14
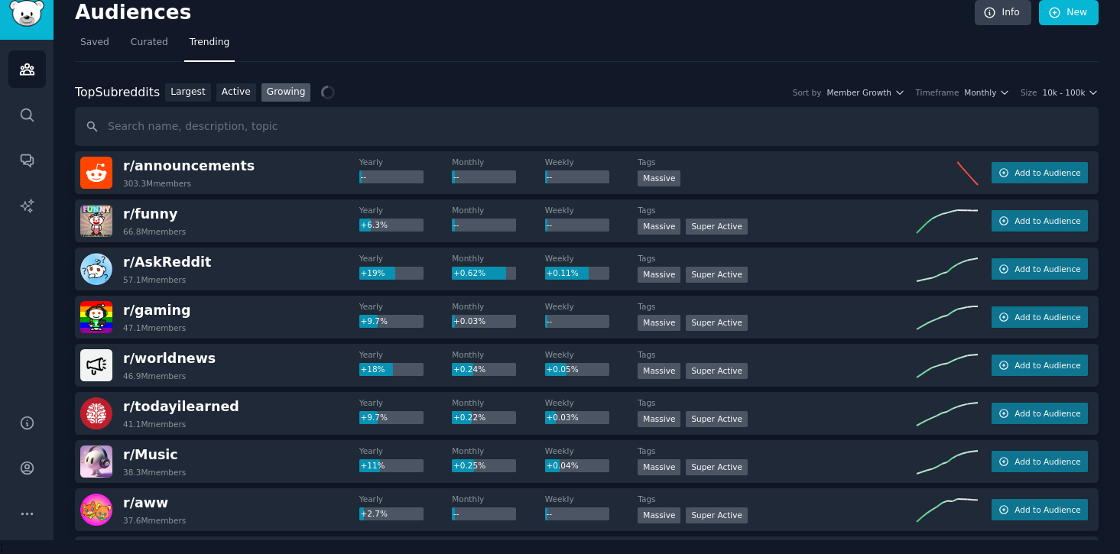
click at [985, 99] on div "Top Subreddits Top Subreddits Largest Active Growing Sort by Member Growth Time…" at bounding box center [587, 92] width 1024 height 19
click at [991, 92] on span "Monthly" at bounding box center [980, 92] width 32 height 11
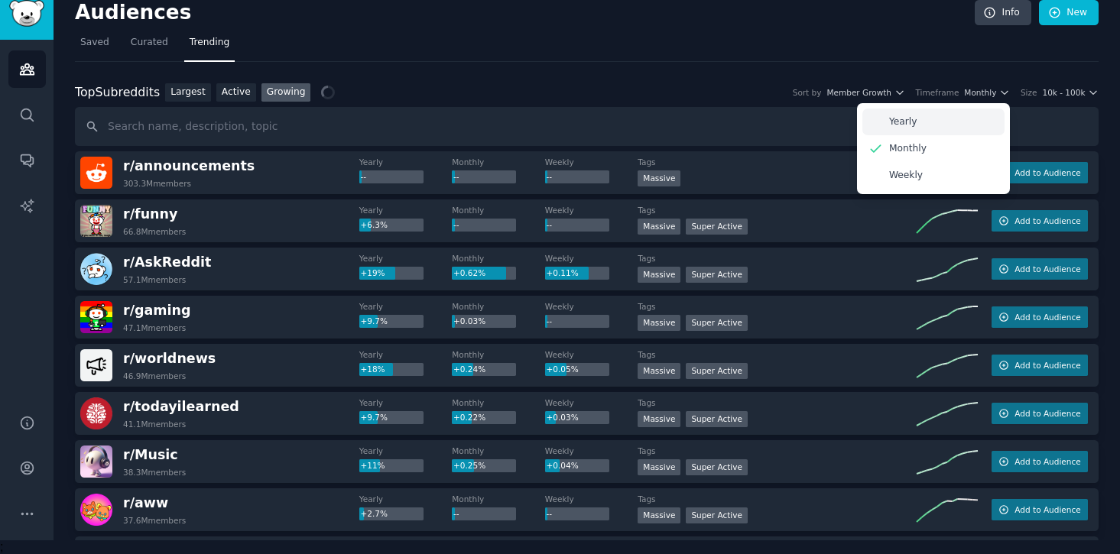
click at [970, 131] on div "Yearly" at bounding box center [933, 122] width 142 height 27
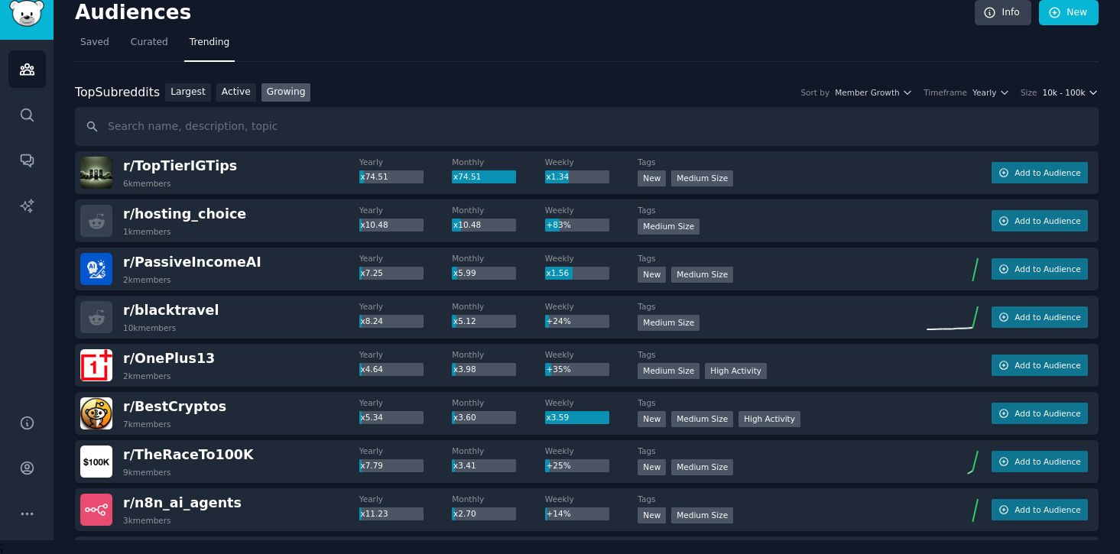
click at [1057, 95] on span "10k - 100k" at bounding box center [1063, 92] width 43 height 11
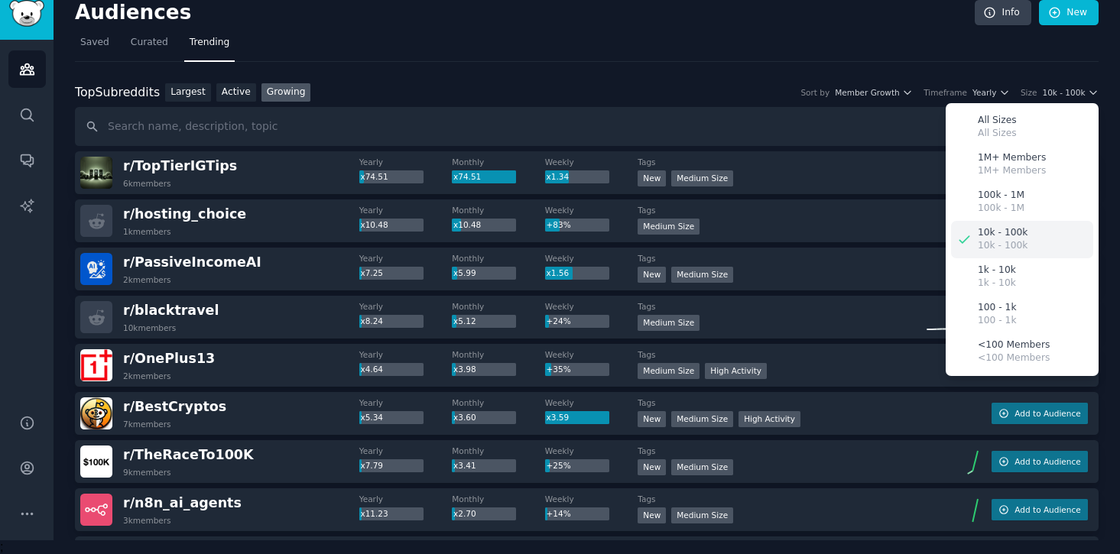
click at [1021, 235] on p "10k - 100k" at bounding box center [1003, 233] width 50 height 14
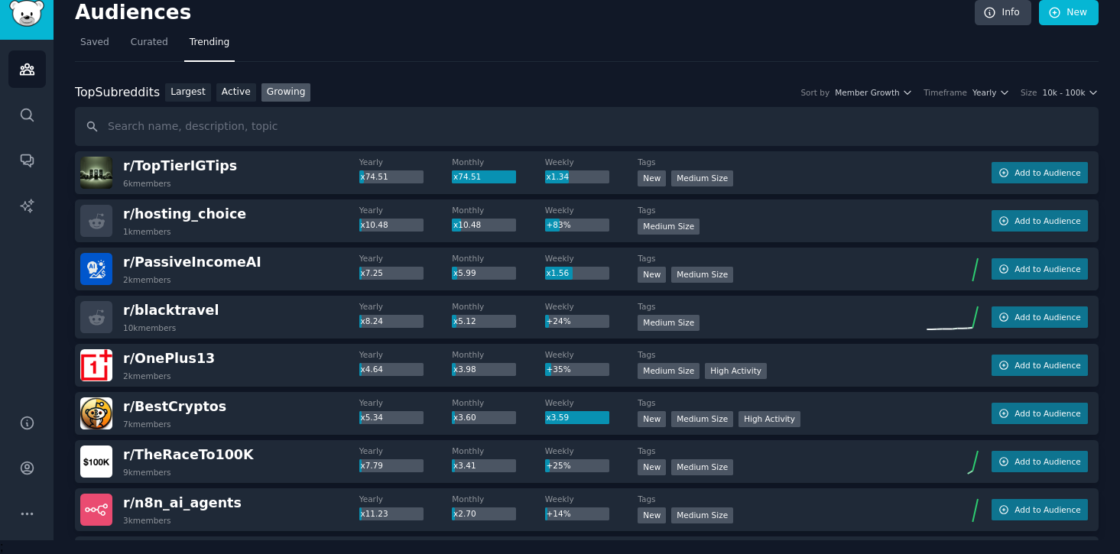
click at [1074, 85] on div "Top Subreddits Top Subreddits Largest Active Growing Sort by Member Growth Time…" at bounding box center [587, 92] width 1024 height 19
click at [1083, 88] on button "10k - 100k" at bounding box center [1070, 92] width 57 height 11
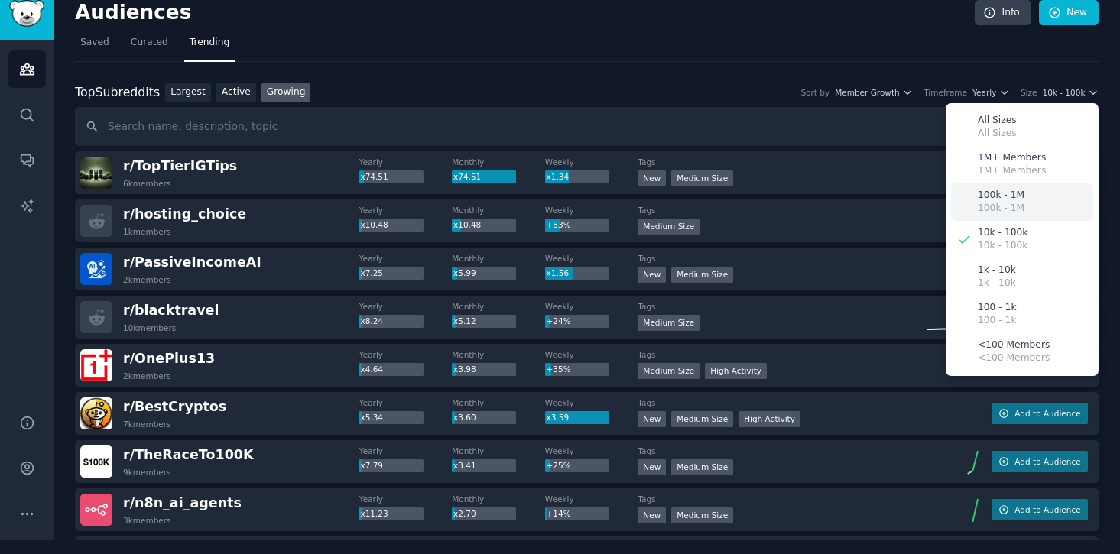
click at [1018, 216] on div "100k - 1M 100k - 1M" at bounding box center [1022, 202] width 142 height 37
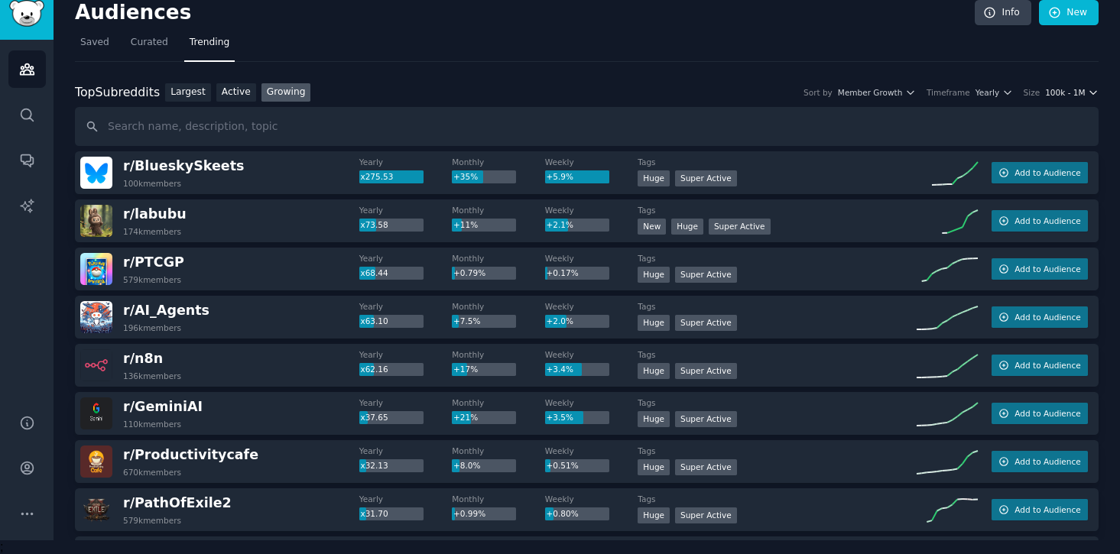
click at [1062, 92] on span "100k - 1M" at bounding box center [1065, 92] width 40 height 11
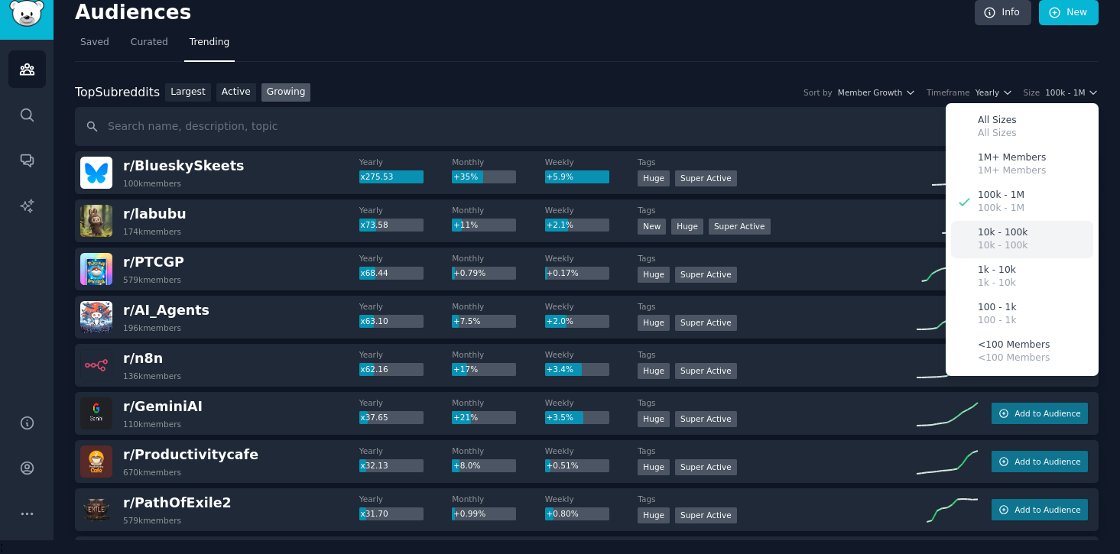
click at [1028, 244] on div "10k - 100k 10k - 100k" at bounding box center [1022, 239] width 142 height 37
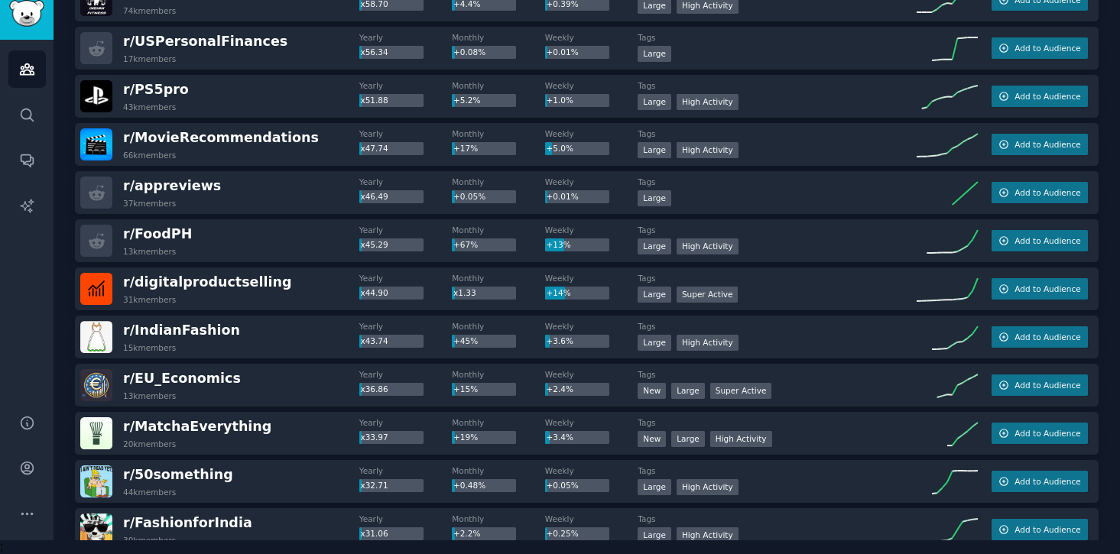
scroll to position [1671, 0]
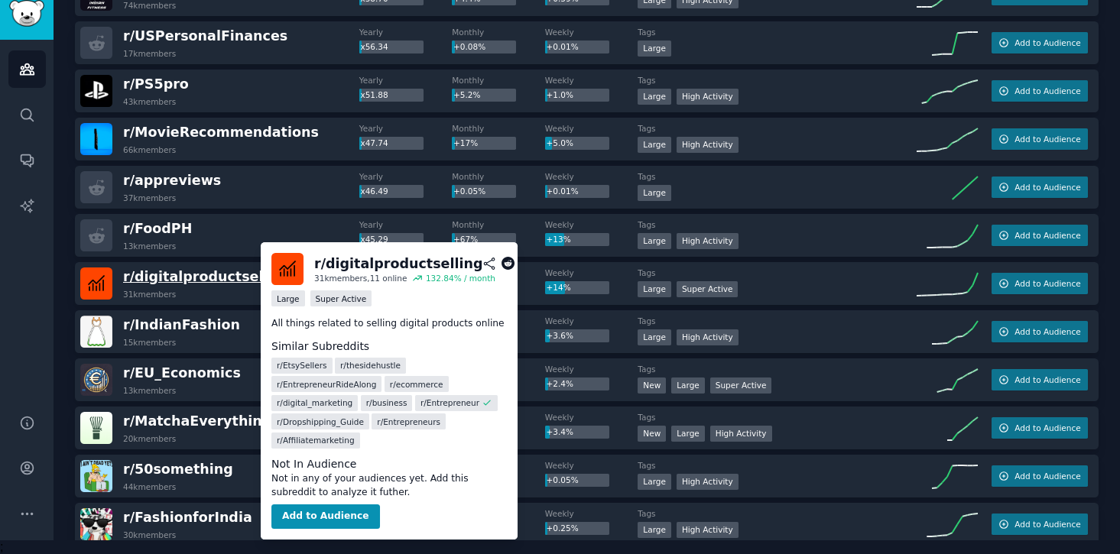
click at [226, 274] on span "r/ digitalproductselling" at bounding box center [207, 276] width 168 height 15
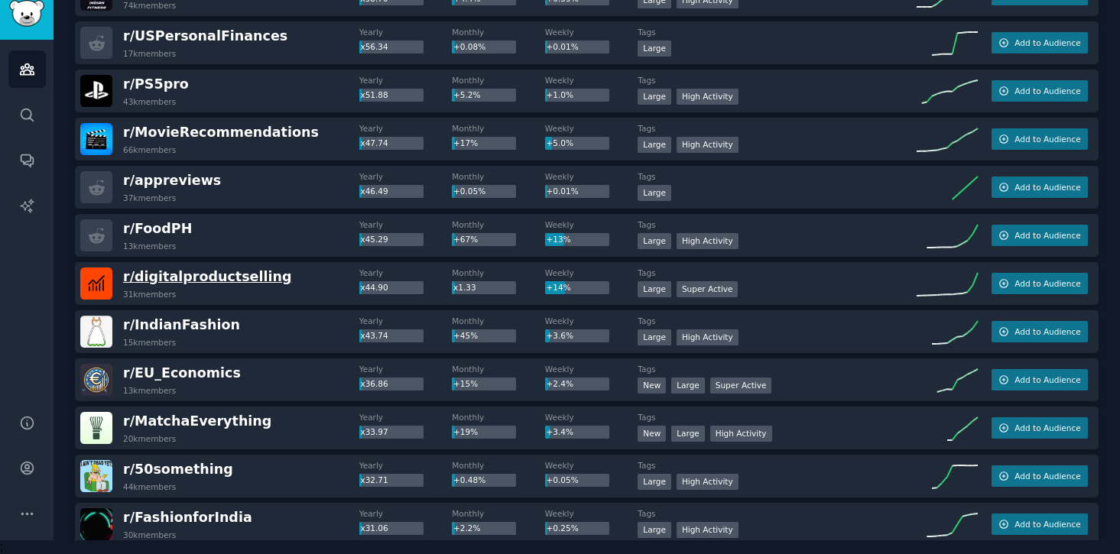
click at [252, 273] on span "r/ digitalproductselling" at bounding box center [207, 276] width 168 height 15
click at [243, 275] on span "r/ digitalproductselling" at bounding box center [207, 276] width 168 height 15
click at [248, 272] on span "r/ digitalproductselling" at bounding box center [207, 276] width 168 height 15
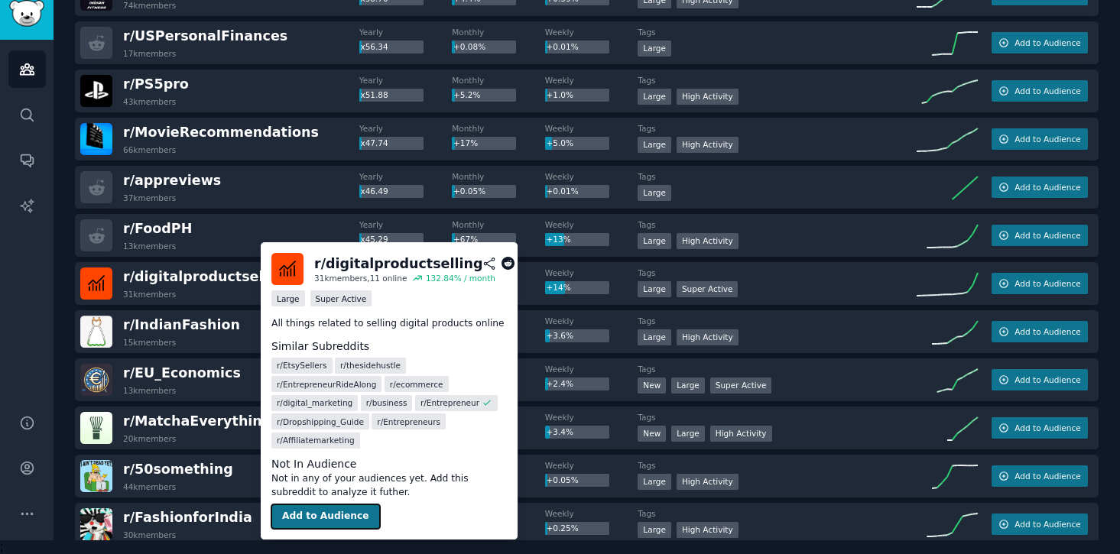
click at [320, 511] on button "Add to Audience" at bounding box center [325, 517] width 109 height 24
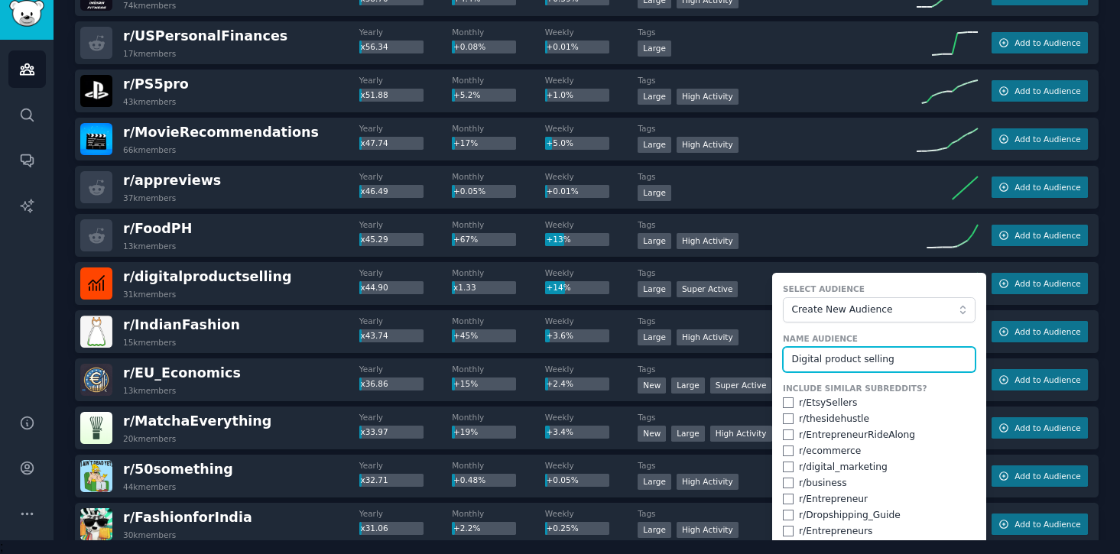
type input "Digital product selling"
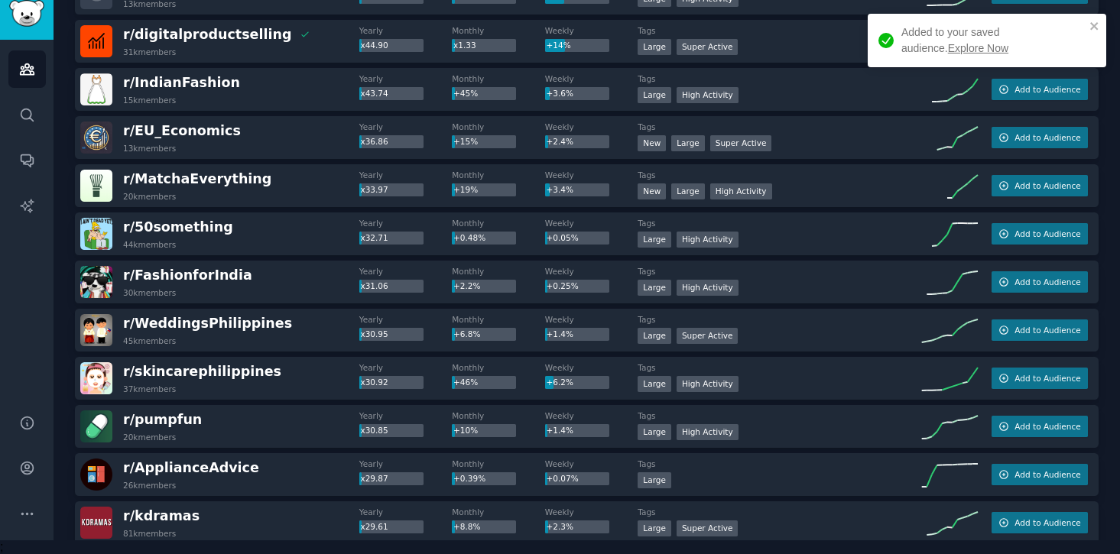
scroll to position [1826, 0]
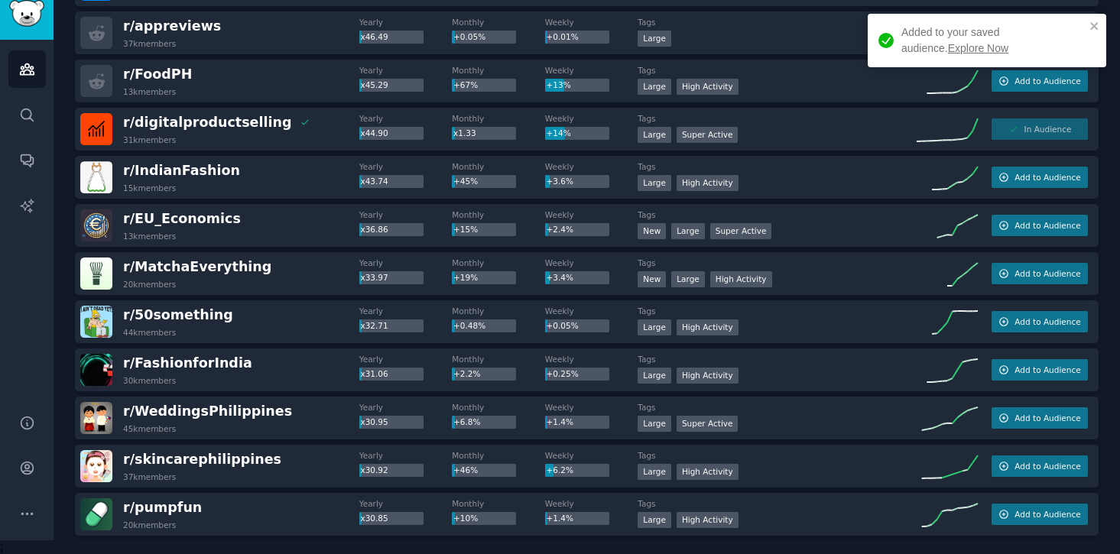
click at [948, 46] on link "Explore Now" at bounding box center [978, 48] width 60 height 12
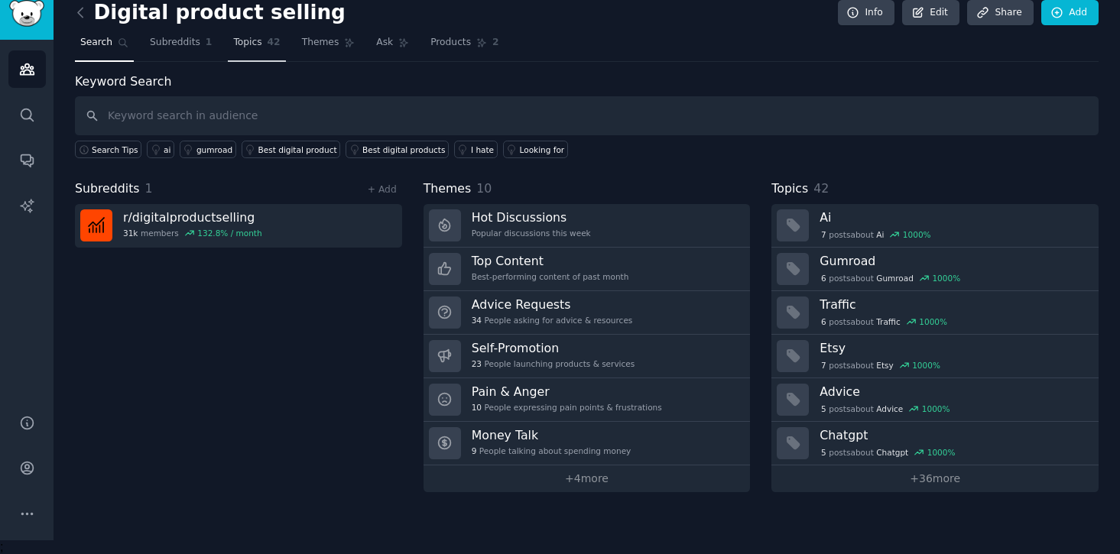
click at [267, 48] on link "Topics 42" at bounding box center [256, 46] width 57 height 31
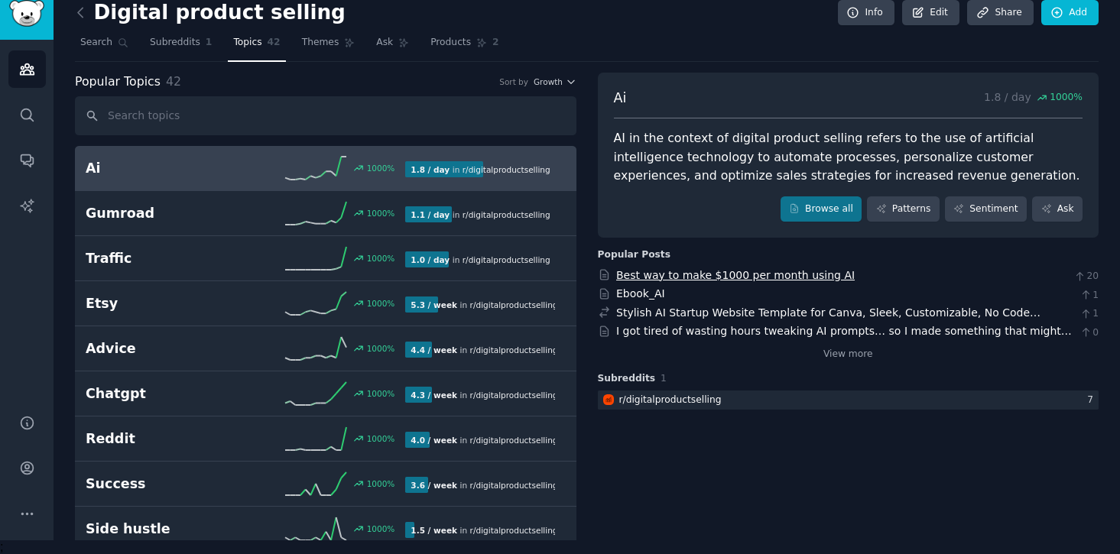
click at [648, 269] on link "Best way to make $1000 per month using AI" at bounding box center [735, 275] width 239 height 12
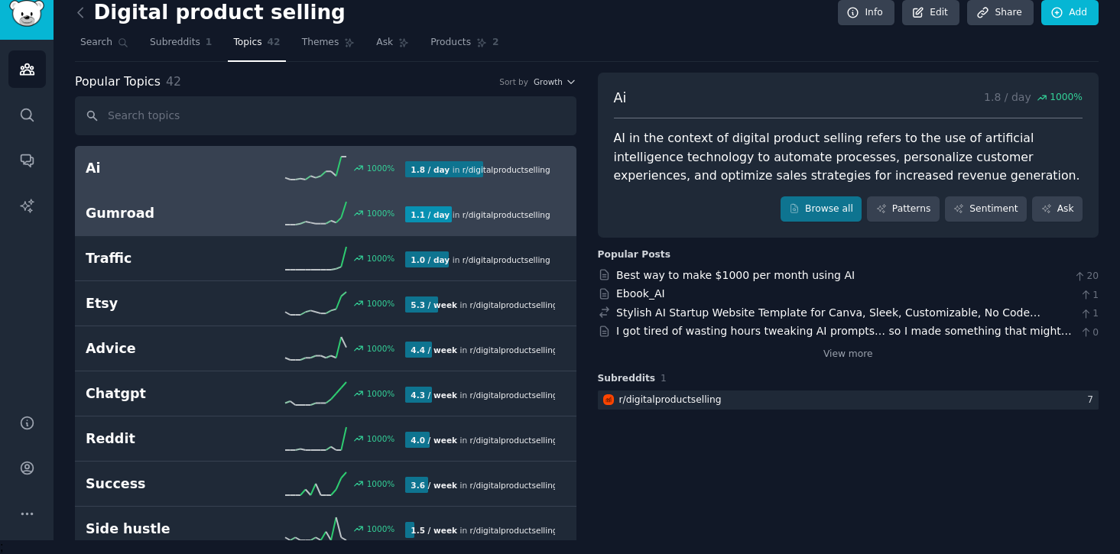
click at [460, 227] on link "Gumroad 1000 % 1.1 / day in r/ digitalproductselling" at bounding box center [326, 213] width 502 height 45
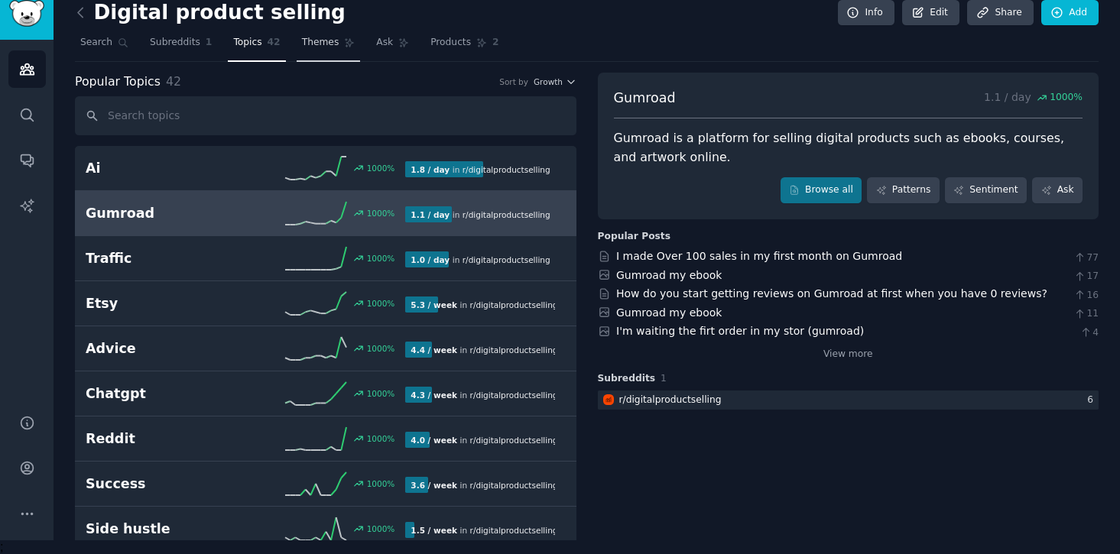
click at [325, 50] on link "Themes" at bounding box center [329, 46] width 64 height 31
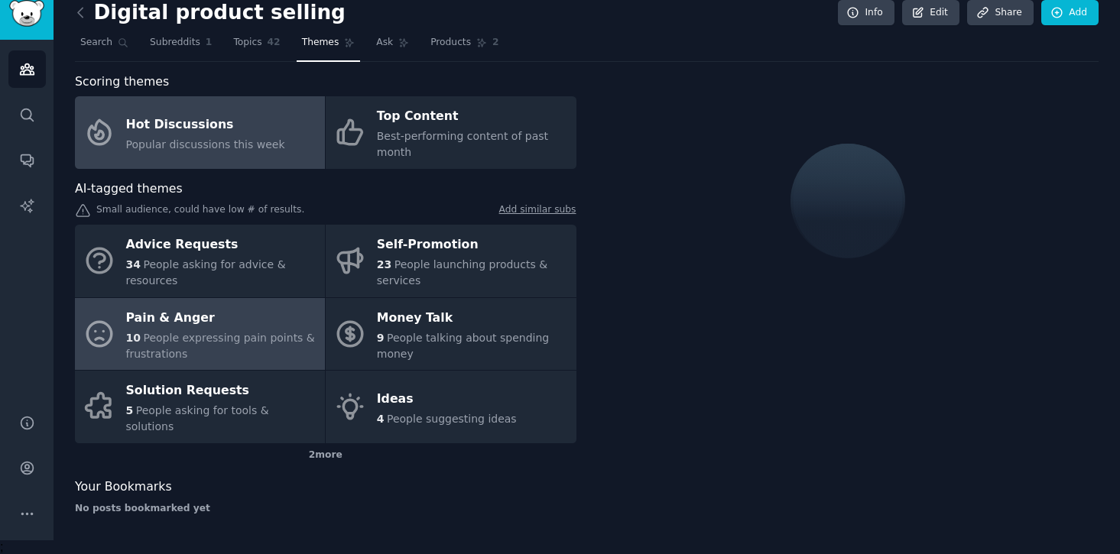
click at [256, 328] on div "Pain & Anger" at bounding box center [221, 318] width 191 height 24
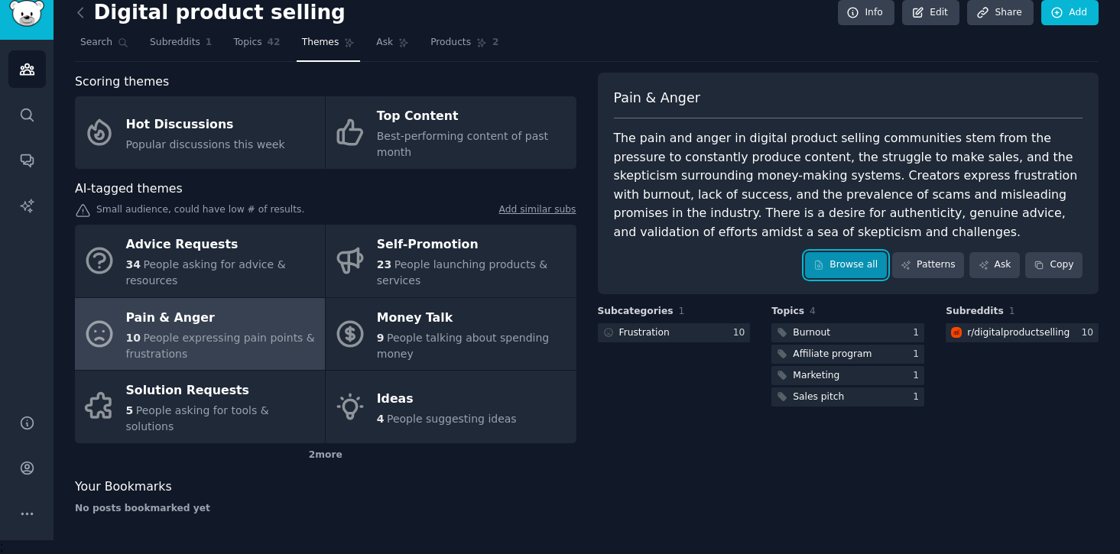
click at [823, 264] on icon at bounding box center [819, 265] width 7 height 8
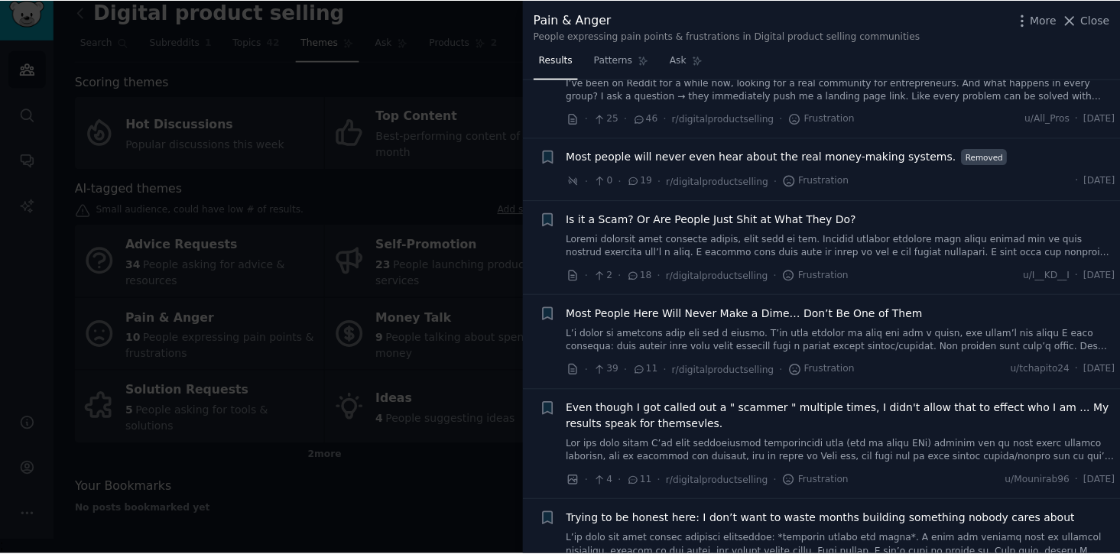
scroll to position [466, 0]
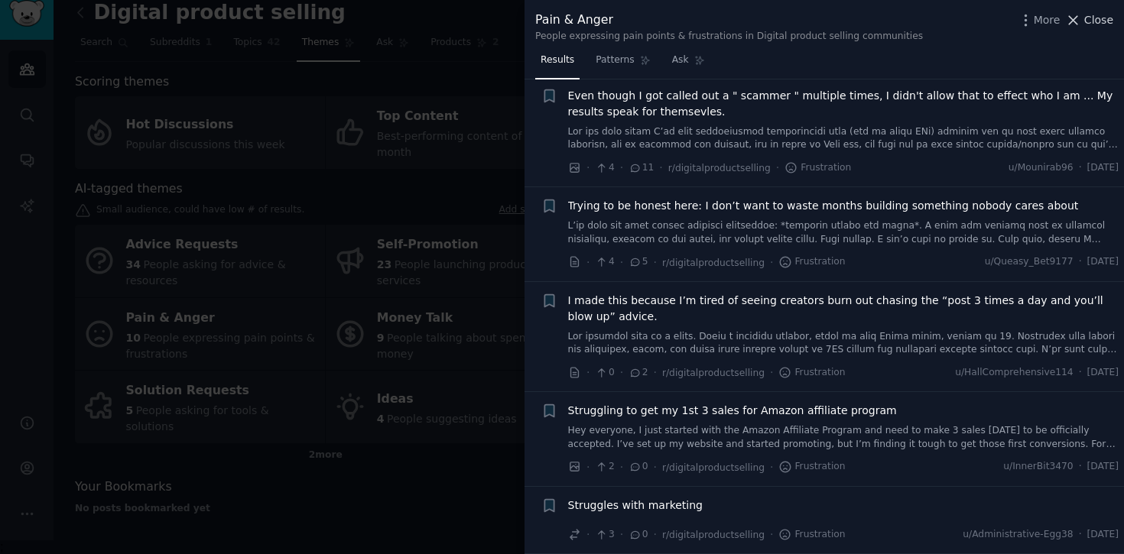
click at [1086, 16] on span "Close" at bounding box center [1098, 20] width 29 height 16
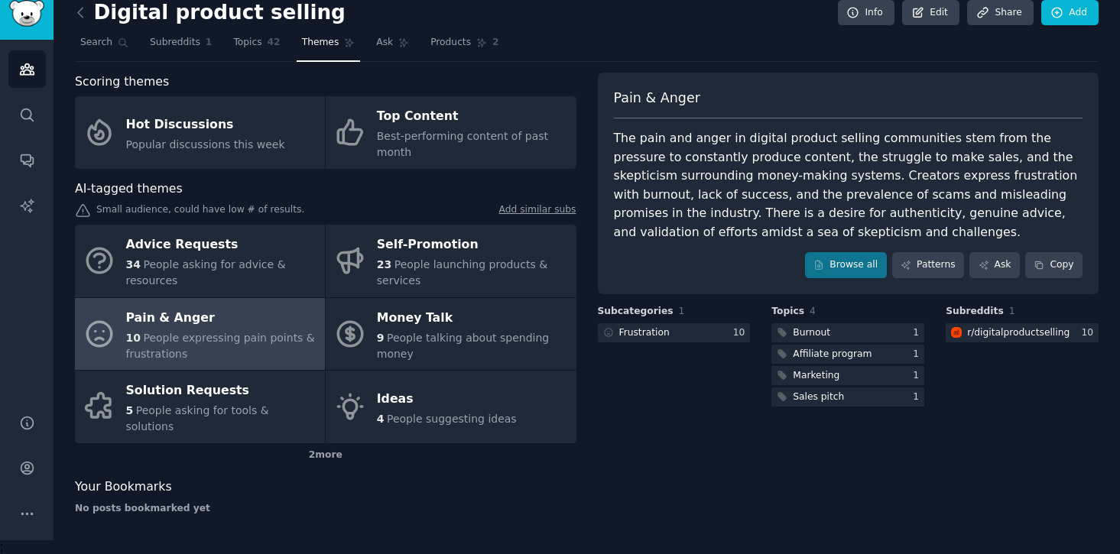
click at [86, 19] on link at bounding box center [84, 13] width 19 height 24
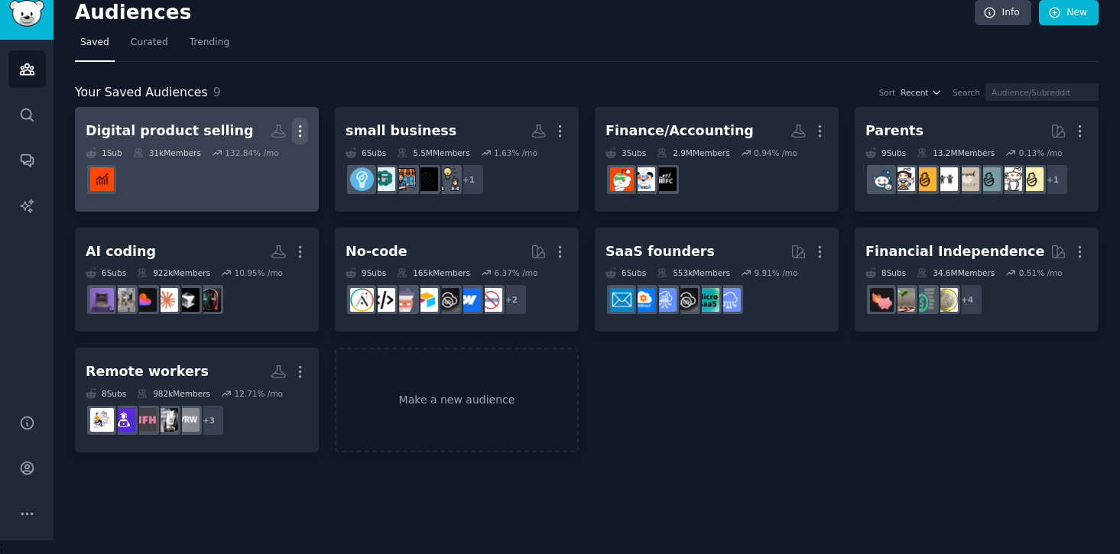
click at [304, 132] on icon "button" at bounding box center [300, 131] width 16 height 16
click at [273, 166] on p "Delete" at bounding box center [258, 163] width 35 height 16
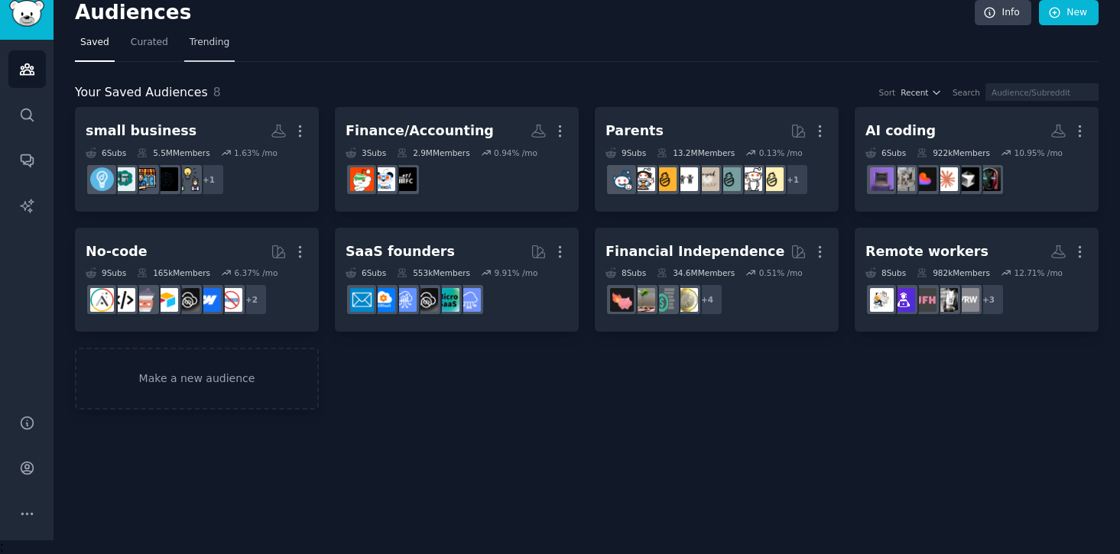
click at [190, 36] on span "Trending" at bounding box center [210, 43] width 40 height 14
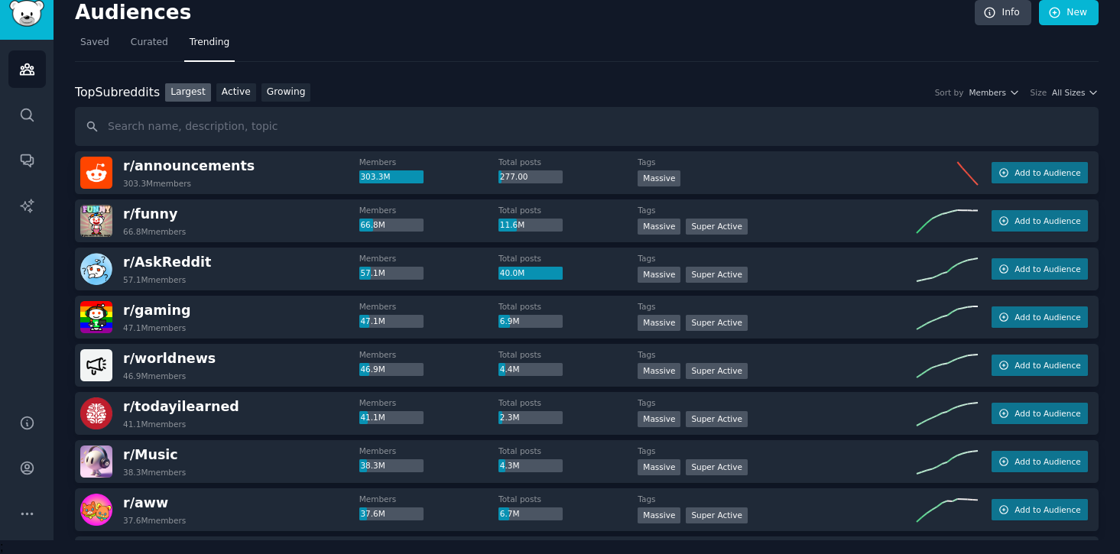
click at [287, 102] on div "Top Subreddits Top Subreddits Largest Active Growing Sort by Members Size All S…" at bounding box center [587, 114] width 1024 height 63
click at [293, 86] on link "Growing" at bounding box center [286, 92] width 50 height 19
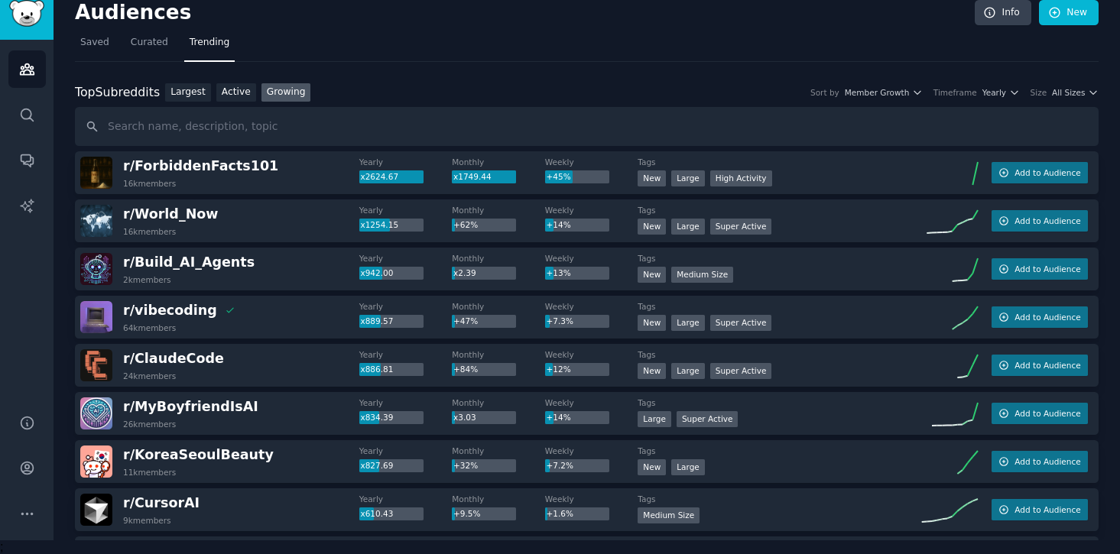
click at [1004, 97] on div "Top Subreddits Top Subreddits Largest Active Growing Sort by Member Growth Time…" at bounding box center [587, 92] width 1024 height 19
click at [1009, 90] on icon "button" at bounding box center [1014, 92] width 11 height 11
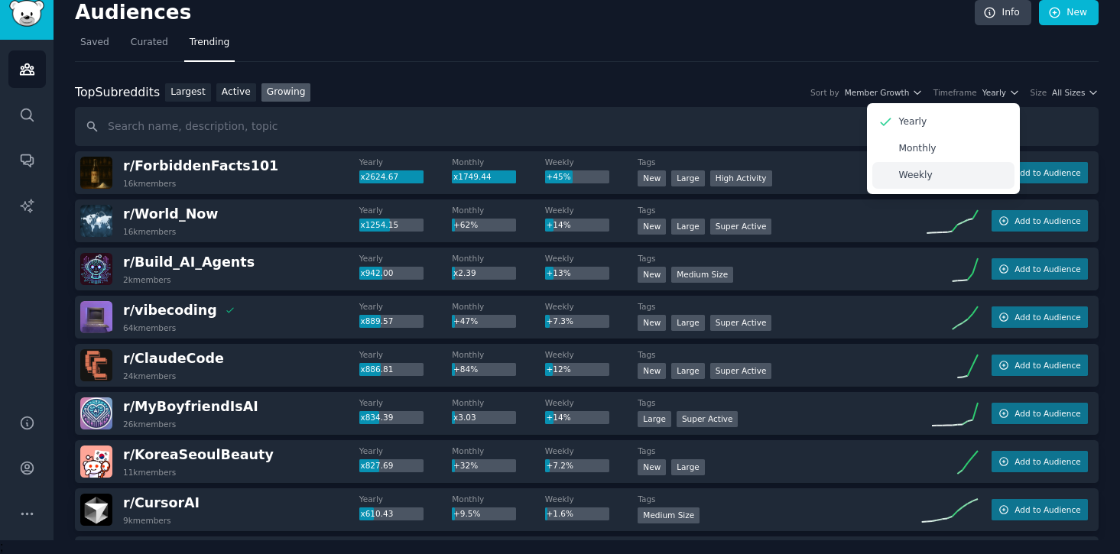
click at [970, 174] on div "Weekly" at bounding box center [943, 175] width 142 height 27
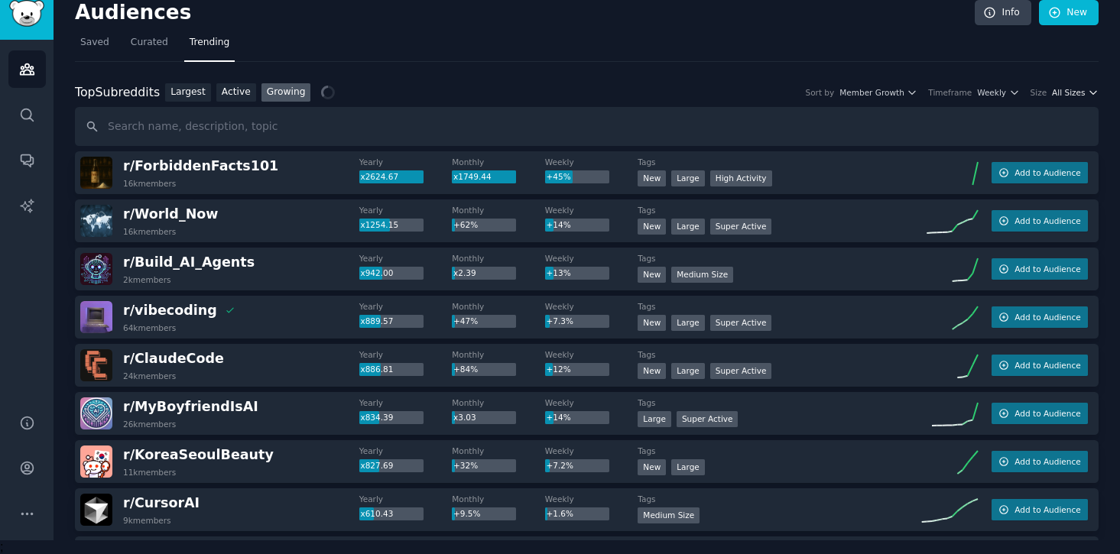
click at [1070, 93] on span "All Sizes" at bounding box center [1068, 92] width 33 height 11
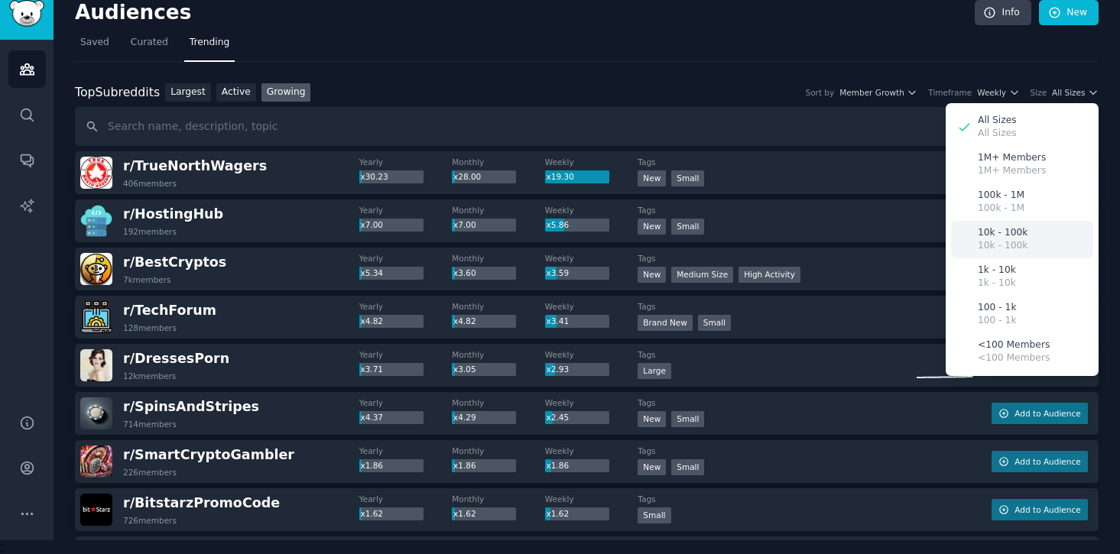
click at [1019, 242] on p "10k - 100k" at bounding box center [1003, 246] width 50 height 14
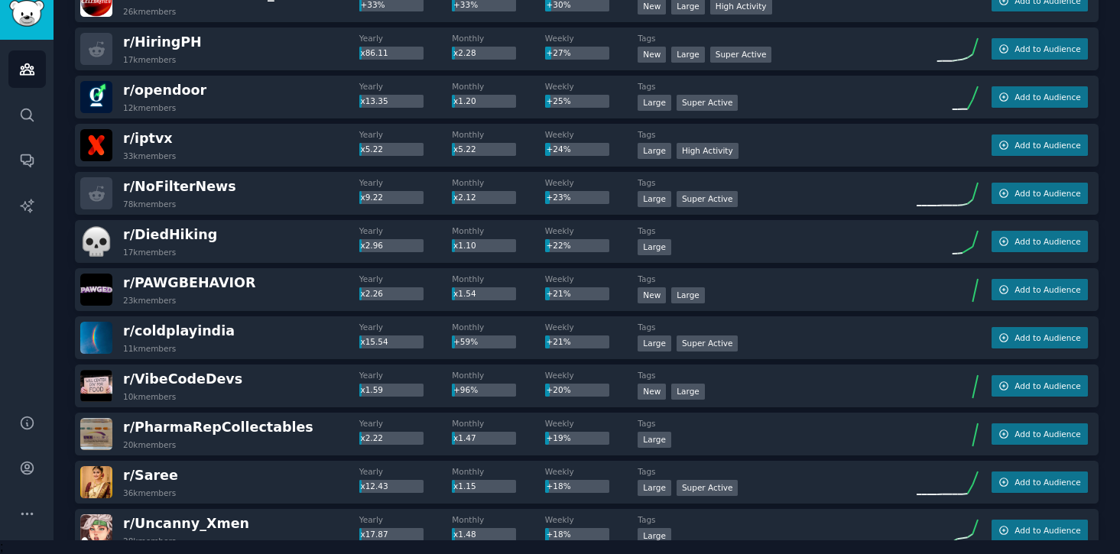
scroll to position [463, 0]
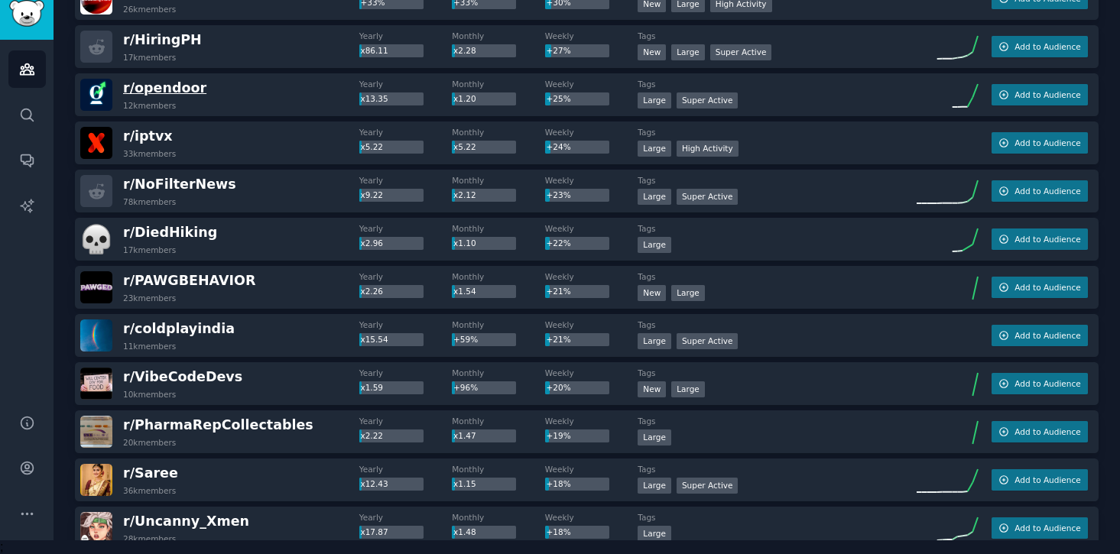
click at [171, 93] on span "r/ opendoor" at bounding box center [164, 87] width 83 height 15
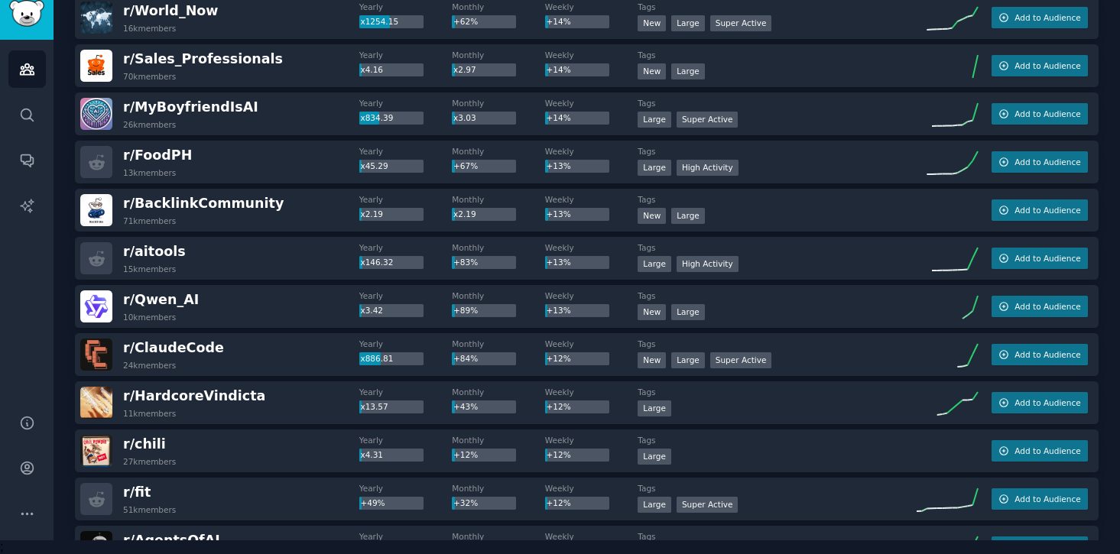
scroll to position [1413, 0]
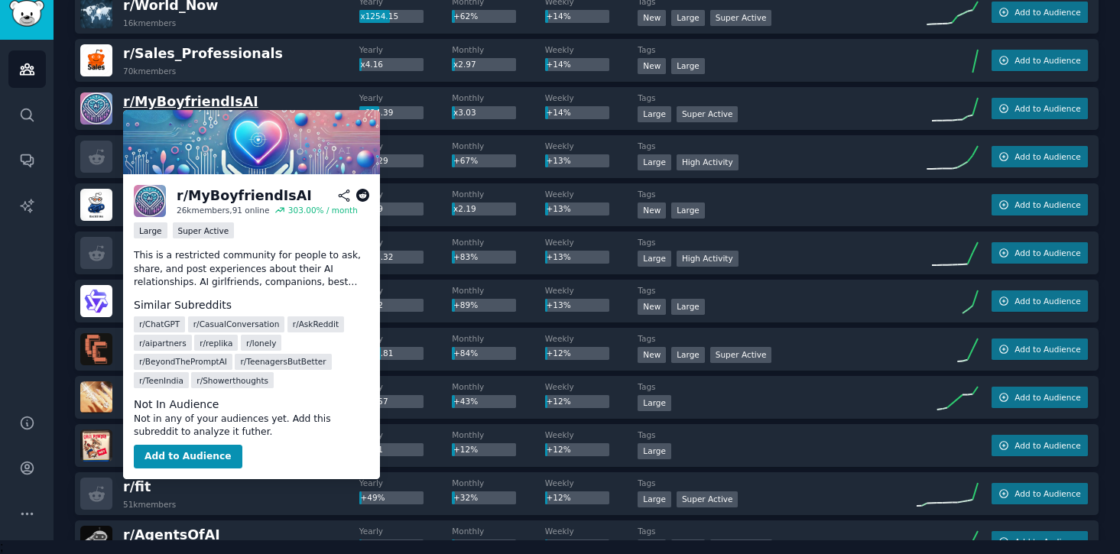
click at [210, 102] on span "r/ MyBoyfriendIsAI" at bounding box center [190, 101] width 135 height 15
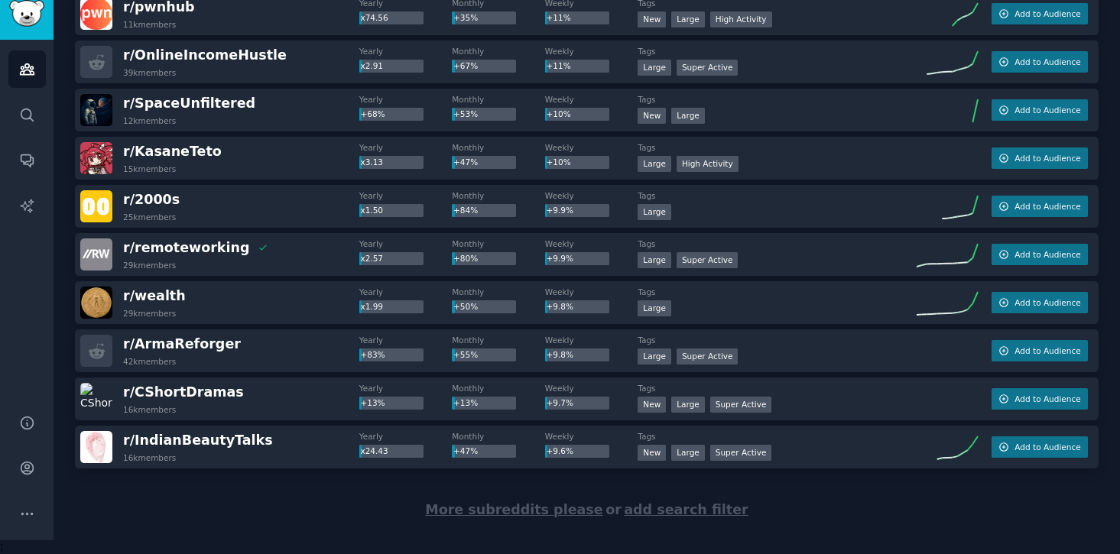
scroll to position [2118, 0]
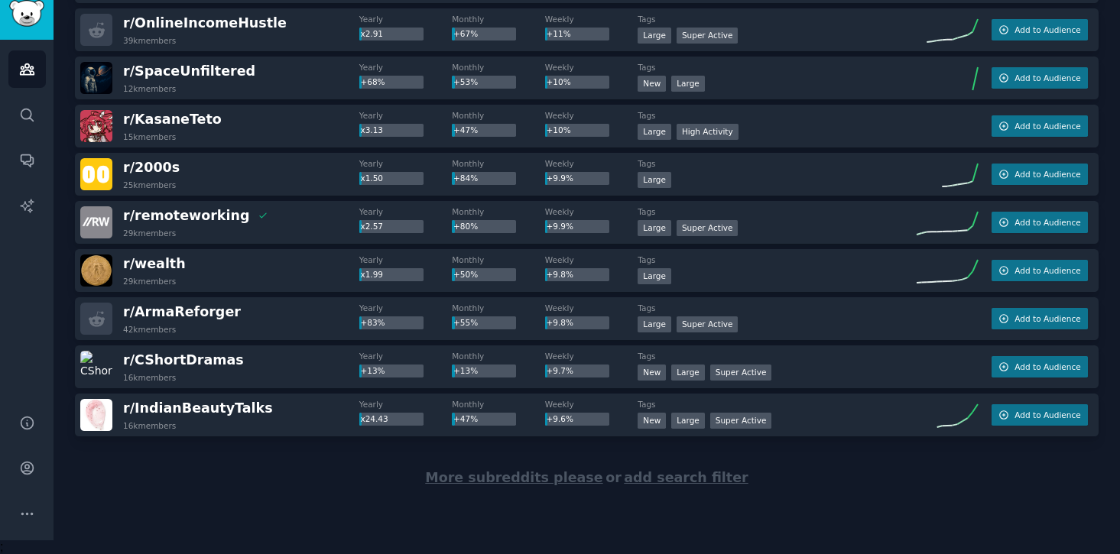
click at [502, 478] on span "More subreddits please" at bounding box center [513, 477] width 177 height 15
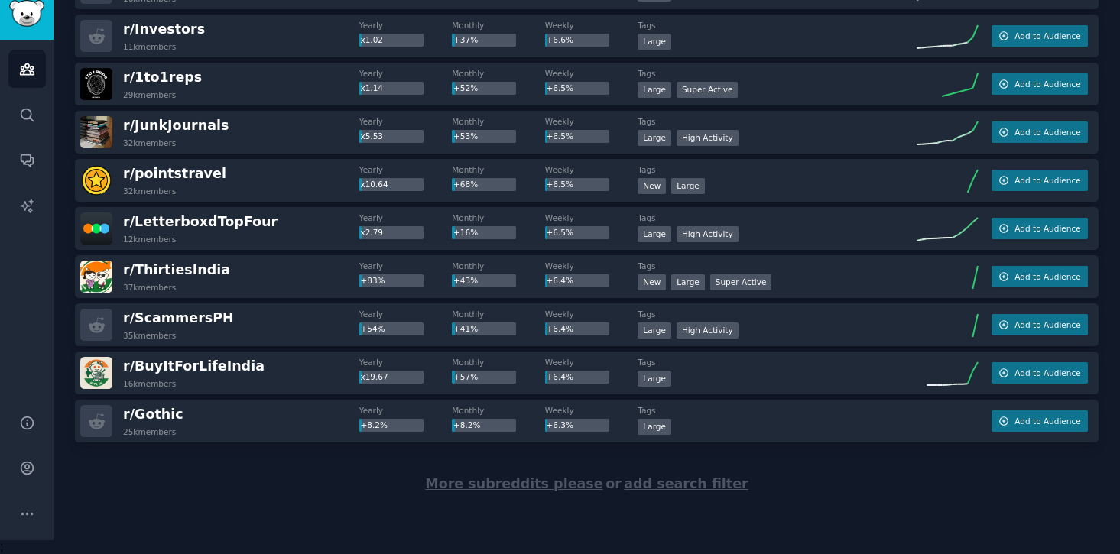
scroll to position [4526, 0]
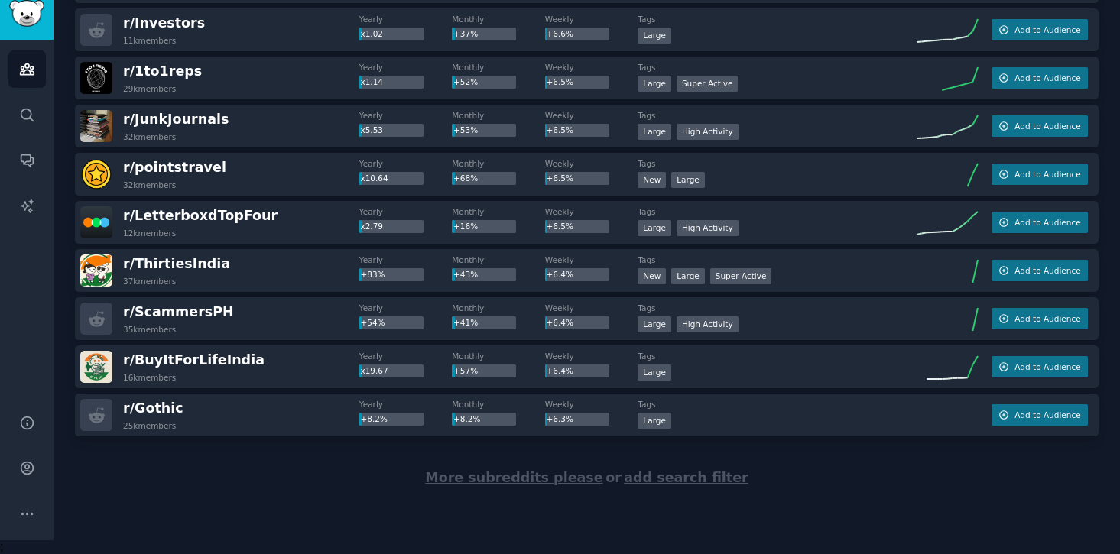
click at [496, 482] on span "More subreddits please" at bounding box center [513, 477] width 177 height 15
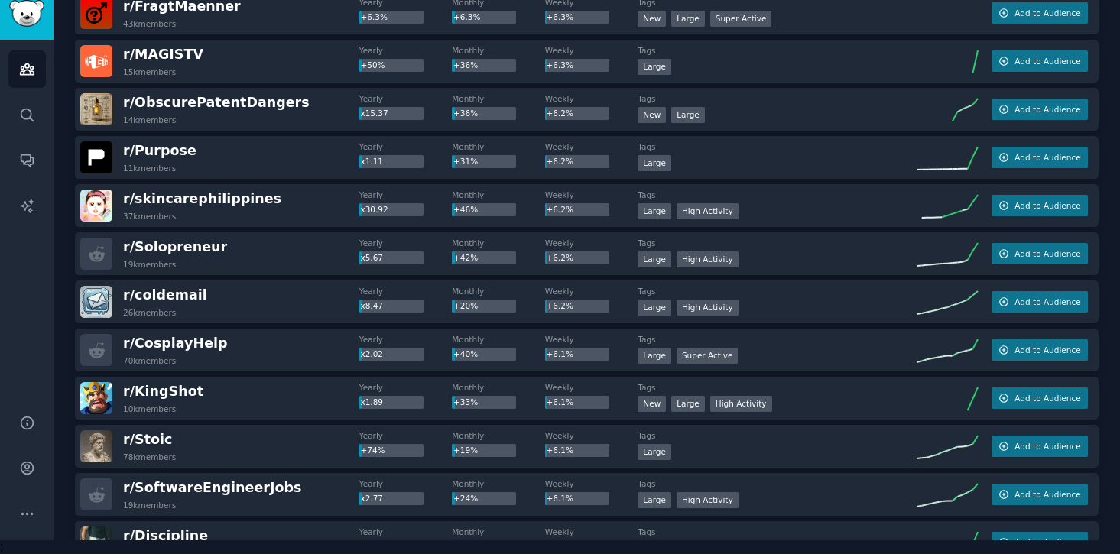
scroll to position [5176, 0]
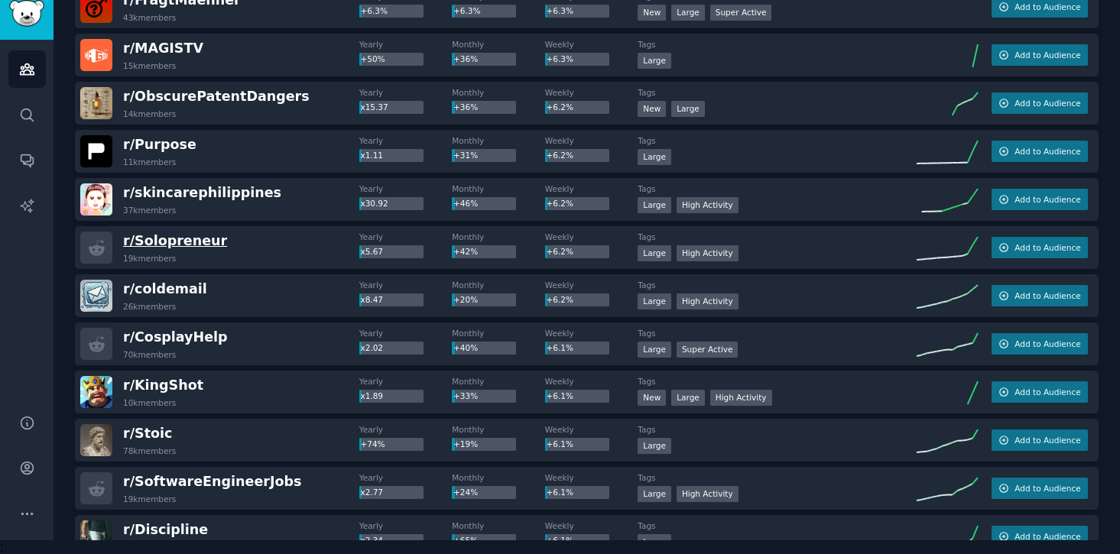
click at [200, 245] on span "r/ Solopreneur" at bounding box center [175, 240] width 104 height 15
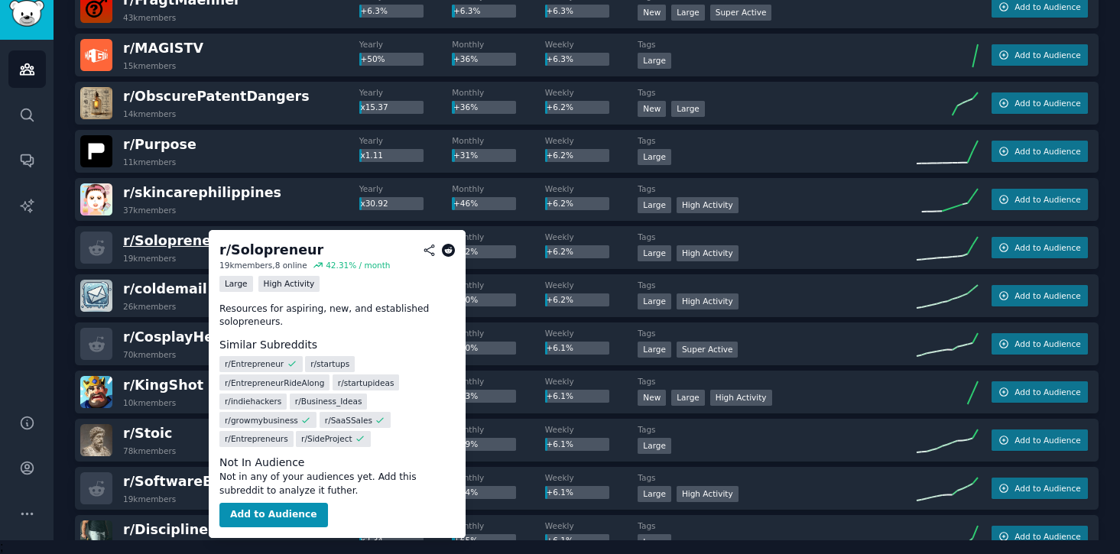
click at [190, 239] on span "r/ Solopreneur" at bounding box center [175, 240] width 104 height 15
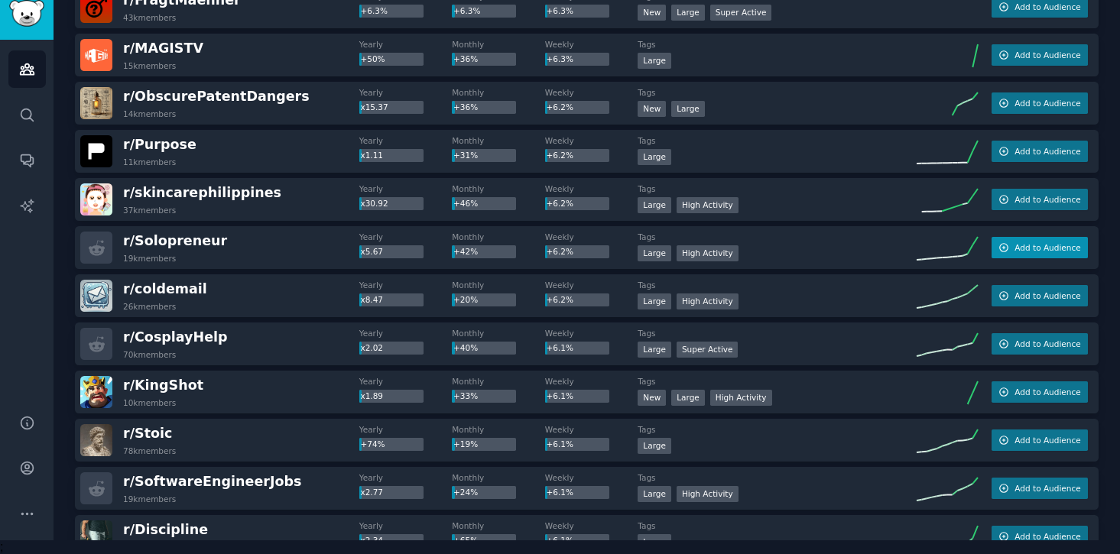
click at [1008, 248] on button "Add to Audience" at bounding box center [1040, 247] width 96 height 21
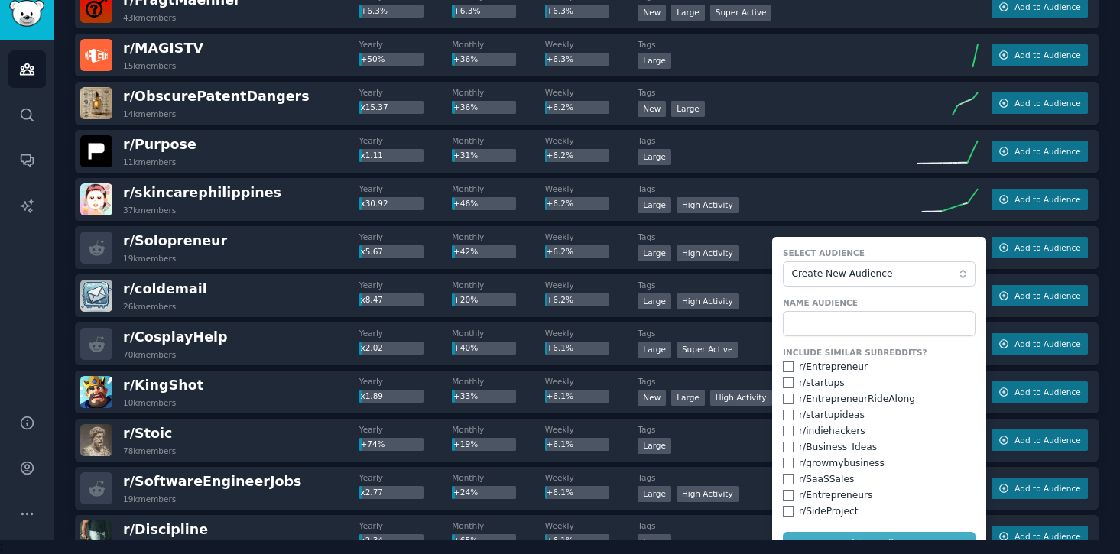
click at [302, 388] on div "r/ KingShot 10k members" at bounding box center [219, 392] width 279 height 32
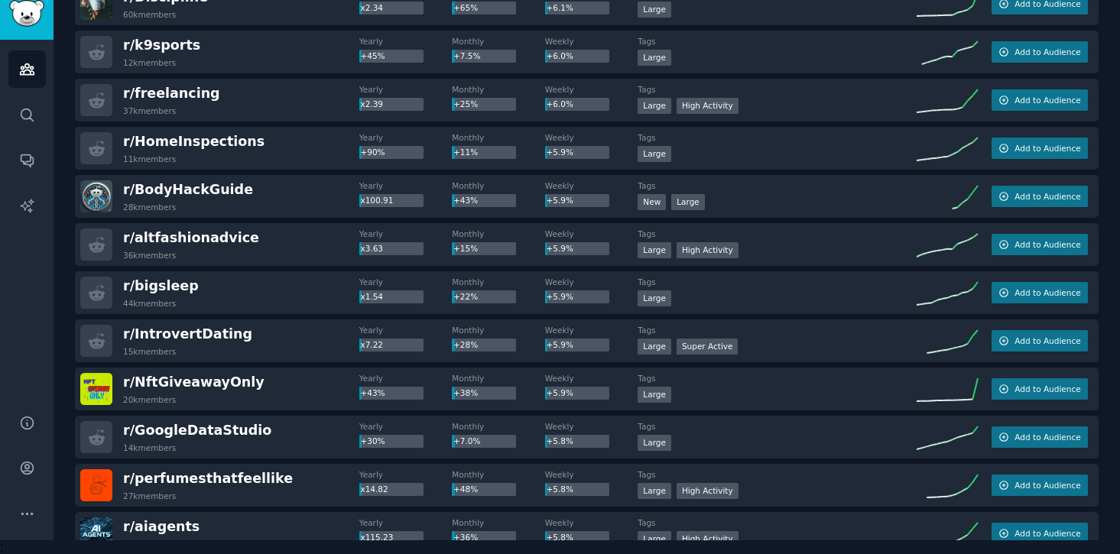
scroll to position [5713, 0]
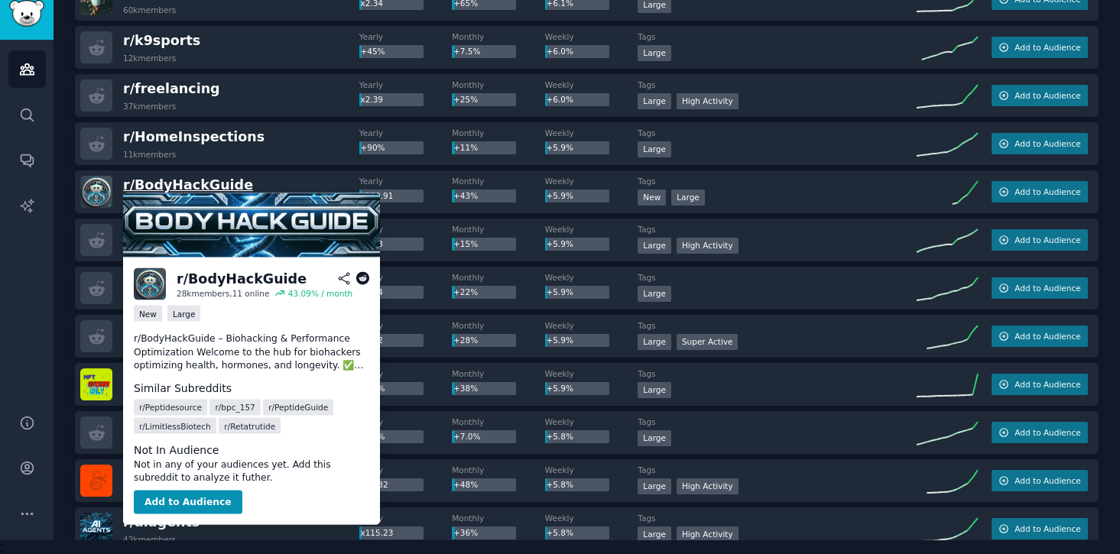
click at [214, 187] on span "r/ BodyHackGuide" at bounding box center [188, 184] width 130 height 15
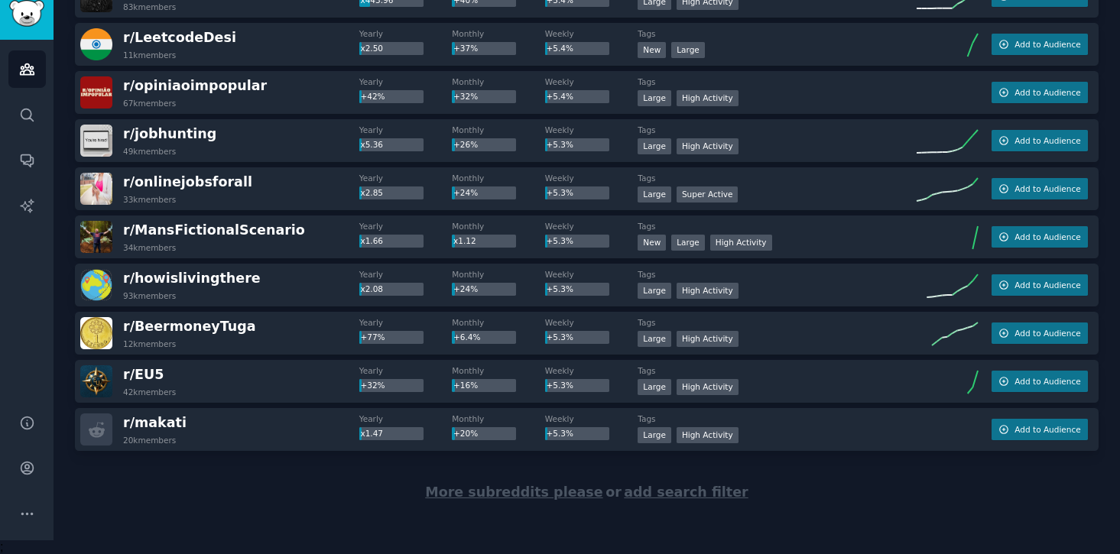
scroll to position [6935, 0]
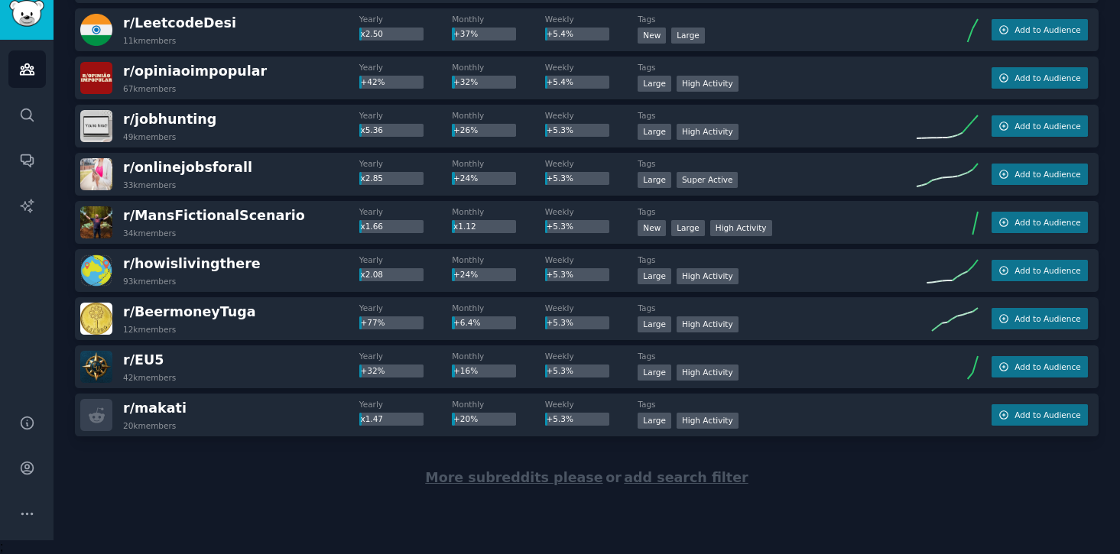
click at [488, 480] on span "More subreddits please" at bounding box center [513, 477] width 177 height 15
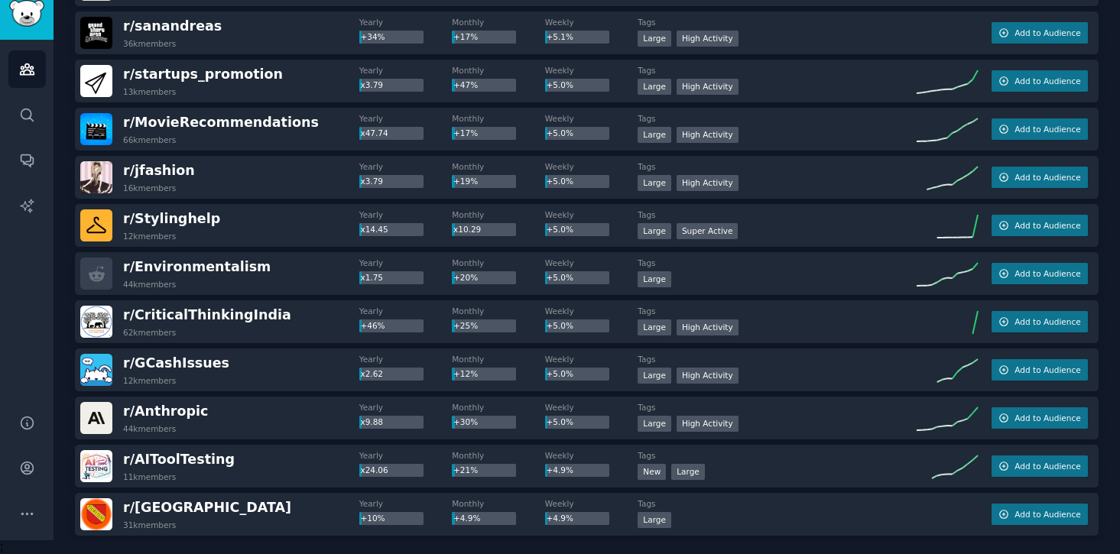
scroll to position [7849, 0]
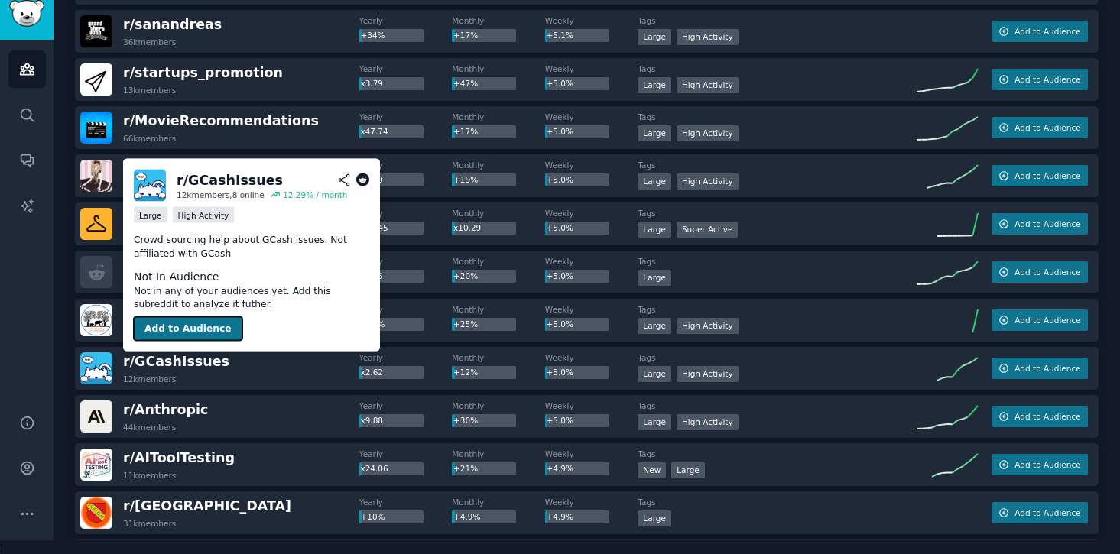
click at [183, 333] on button "Add to Audience" at bounding box center [188, 329] width 109 height 24
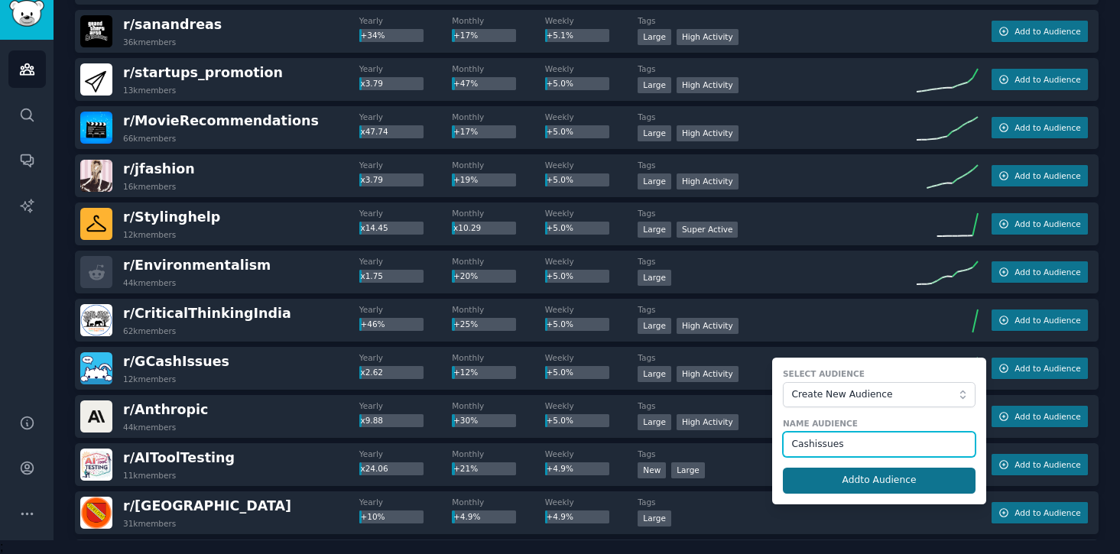
type input "Cashissues"
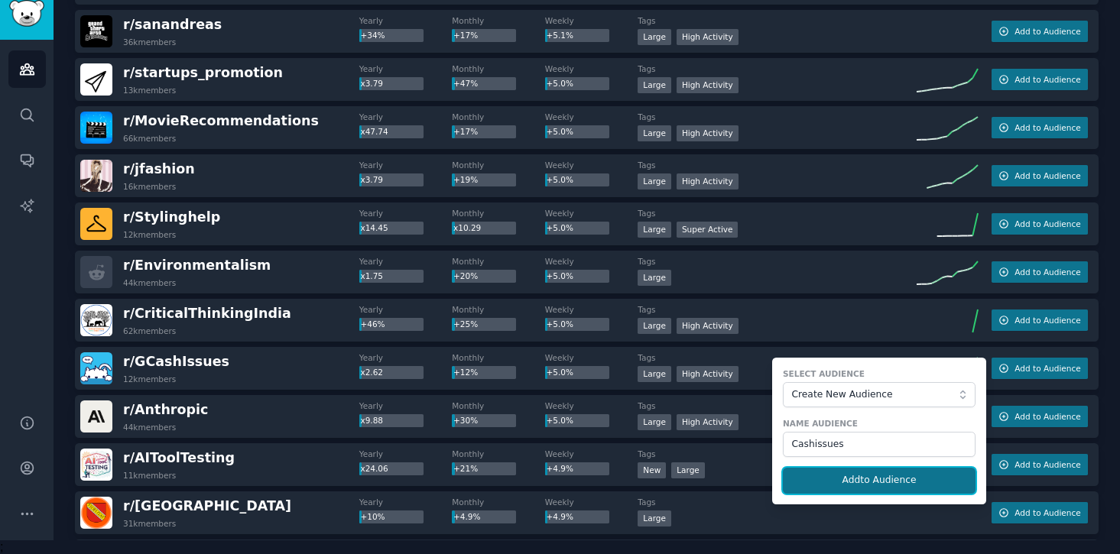
click at [840, 473] on button "Add to Audience" at bounding box center [879, 481] width 193 height 26
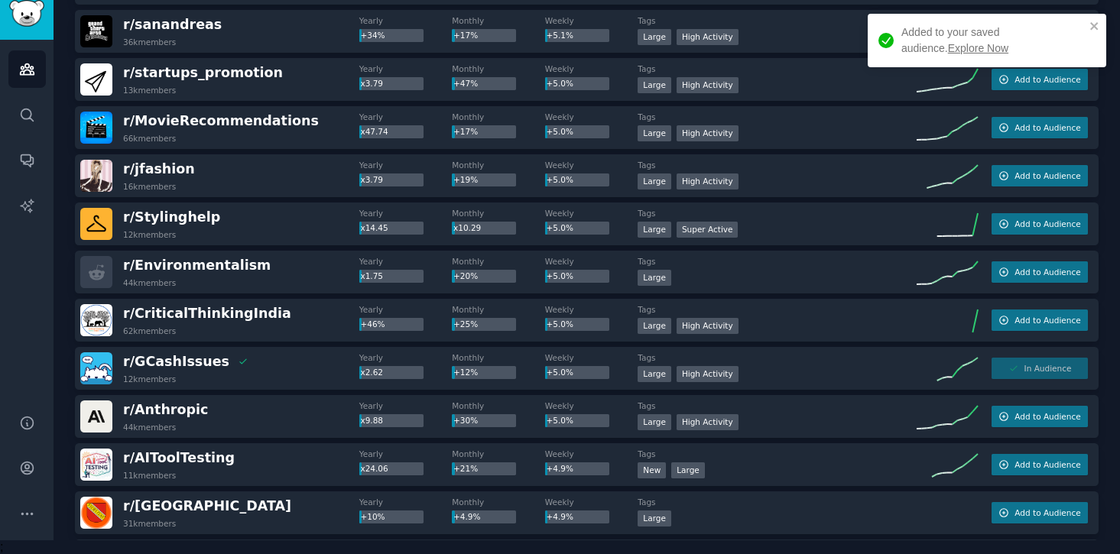
click at [948, 54] on link "Explore Now" at bounding box center [978, 48] width 60 height 12
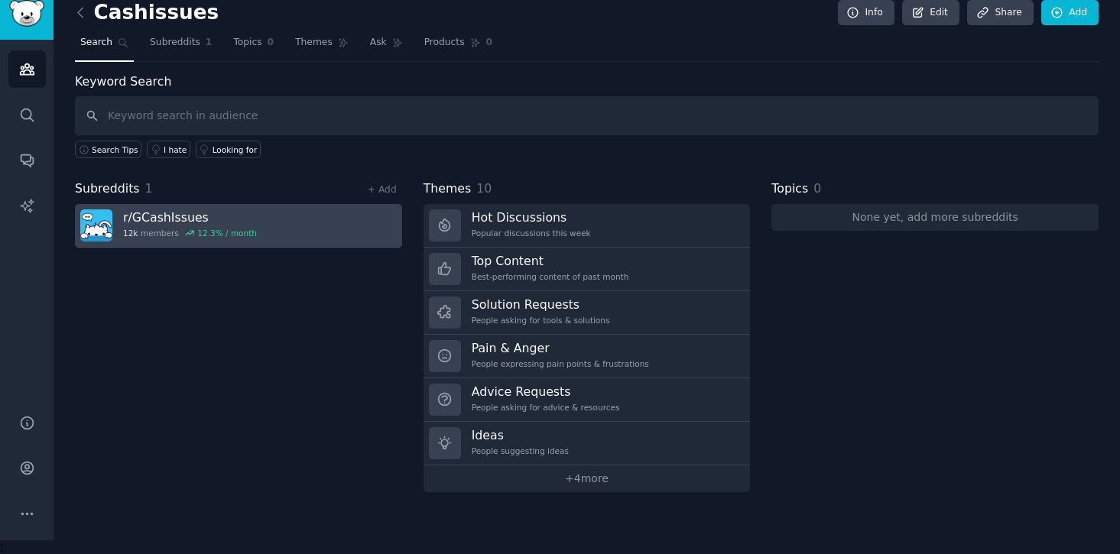
click at [275, 229] on link "r/ GCashIssues 12k members 12.3 % / month" at bounding box center [238, 226] width 327 height 44
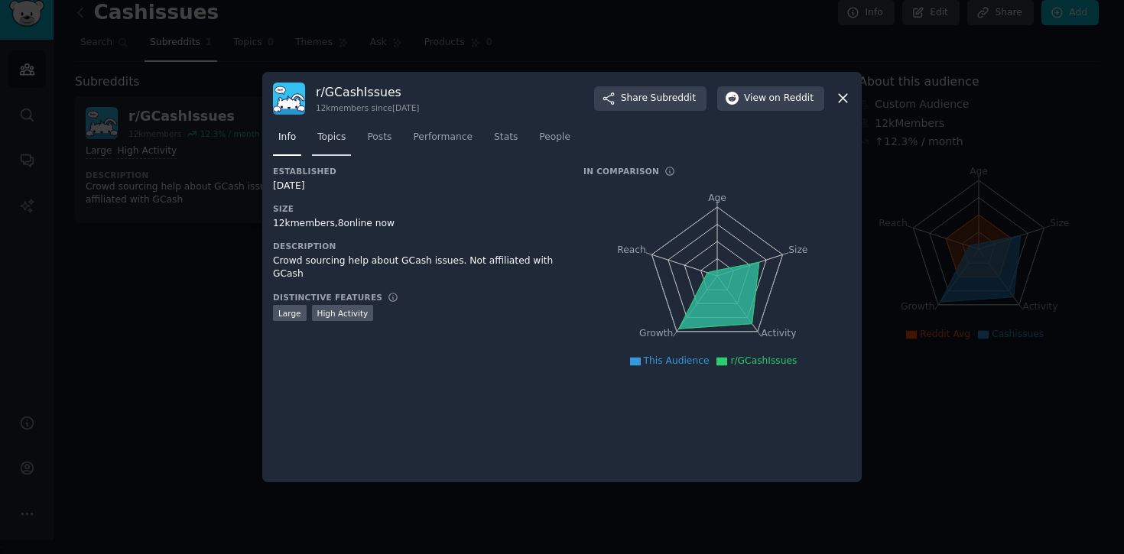
click at [341, 133] on span "Topics" at bounding box center [331, 138] width 28 height 14
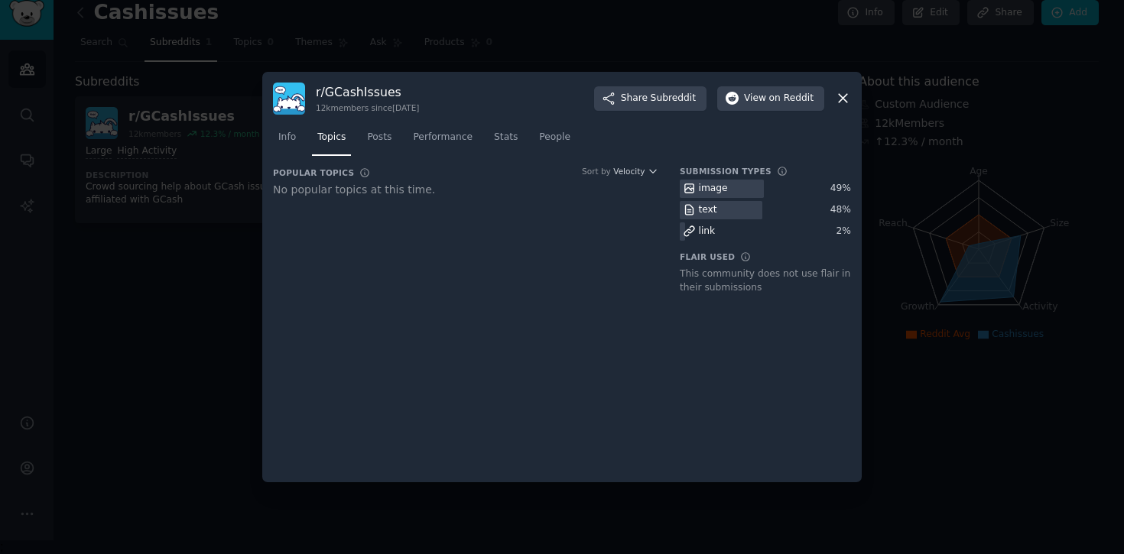
click at [841, 95] on icon at bounding box center [843, 98] width 16 height 16
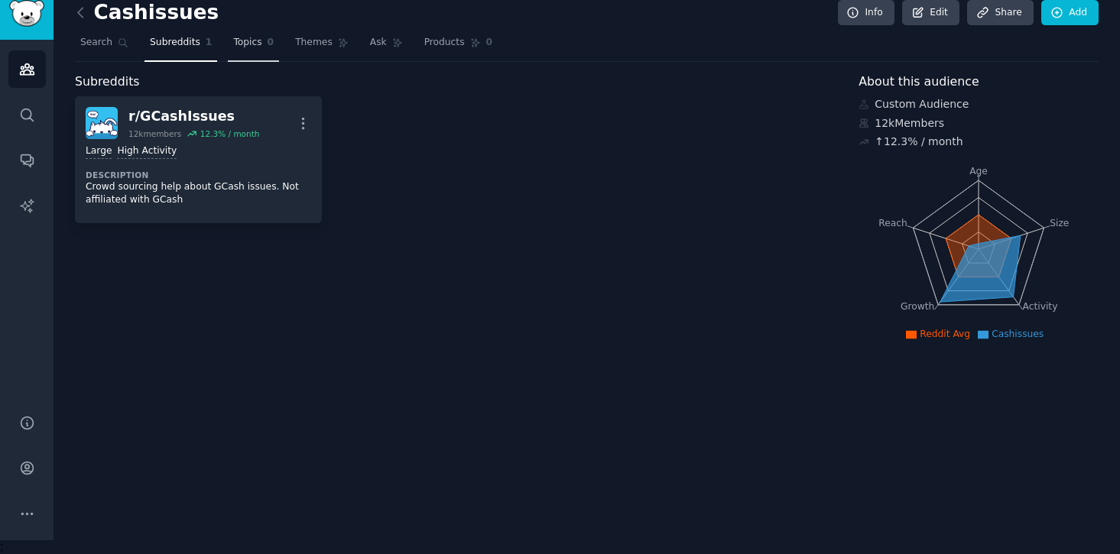
click at [243, 50] on link "Topics 0" at bounding box center [253, 46] width 51 height 31
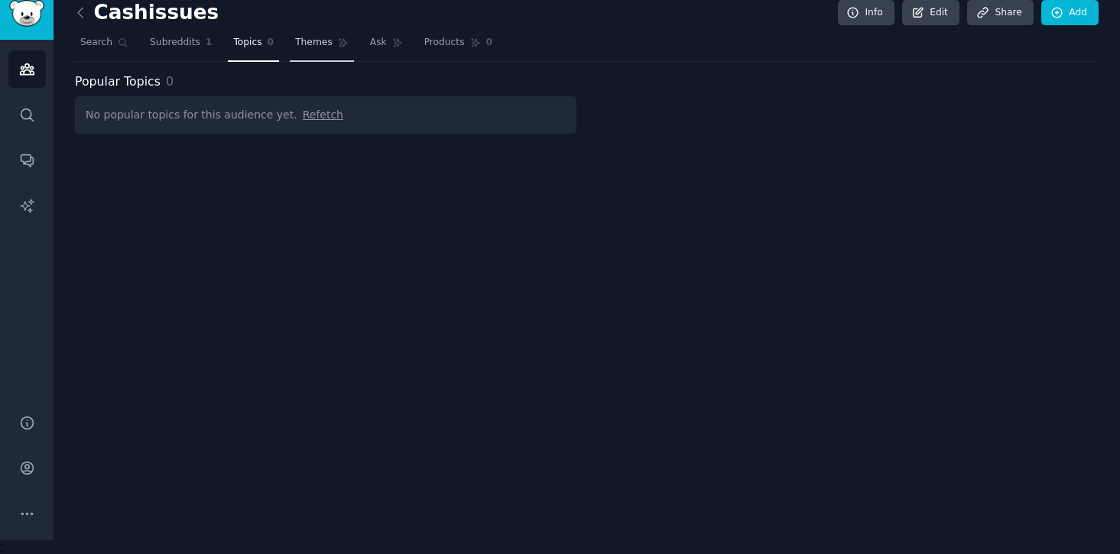
click at [312, 49] on link "Themes" at bounding box center [322, 46] width 64 height 31
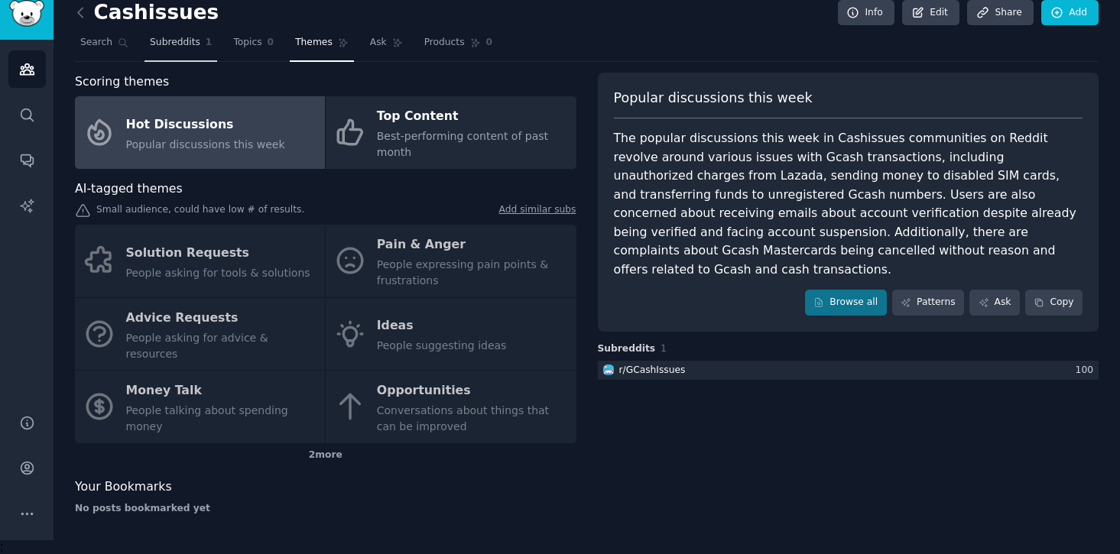
click at [190, 44] on span "Subreddits" at bounding box center [175, 43] width 50 height 14
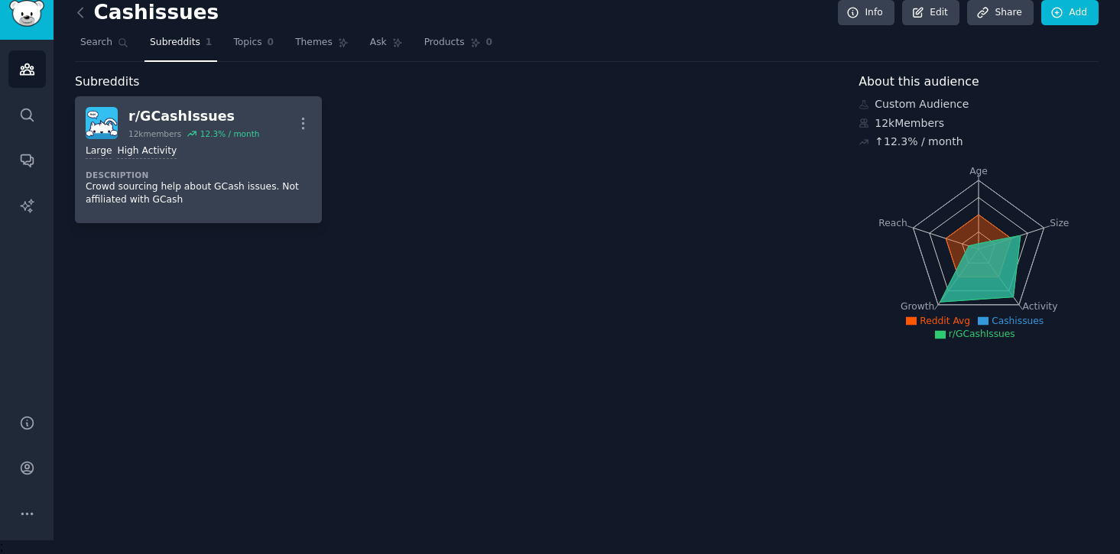
click at [131, 115] on div "r/ GCashIssues" at bounding box center [193, 116] width 131 height 19
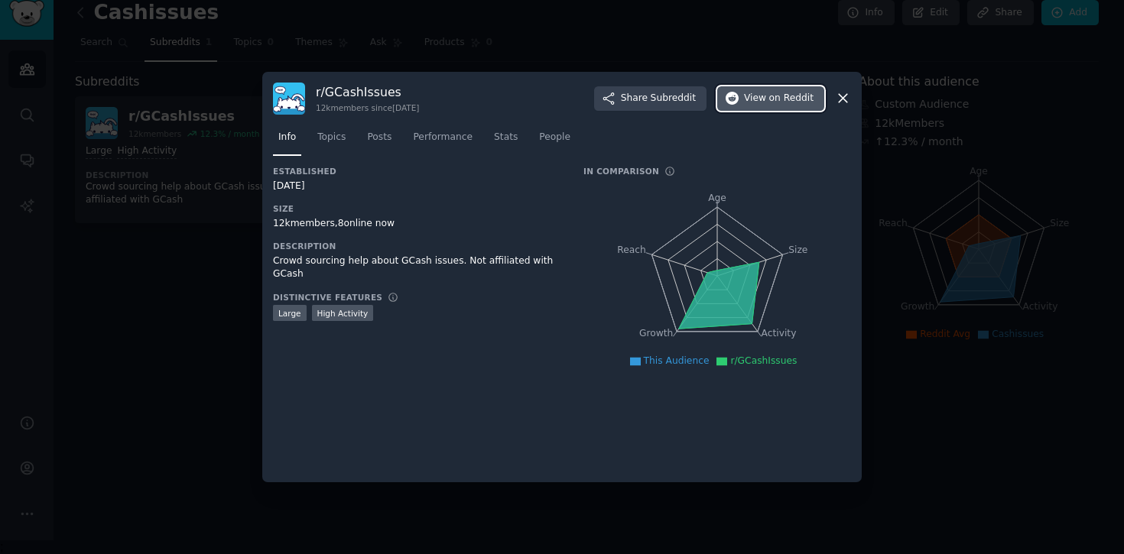
click at [775, 103] on span "on Reddit" at bounding box center [791, 99] width 44 height 14
click at [843, 96] on icon at bounding box center [843, 98] width 16 height 16
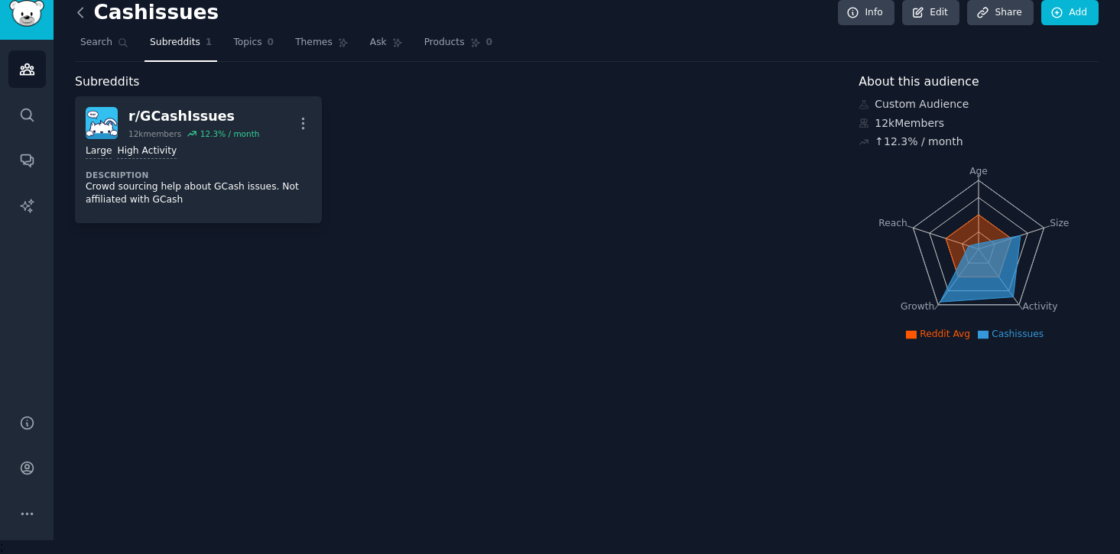
click at [84, 15] on icon at bounding box center [81, 13] width 16 height 16
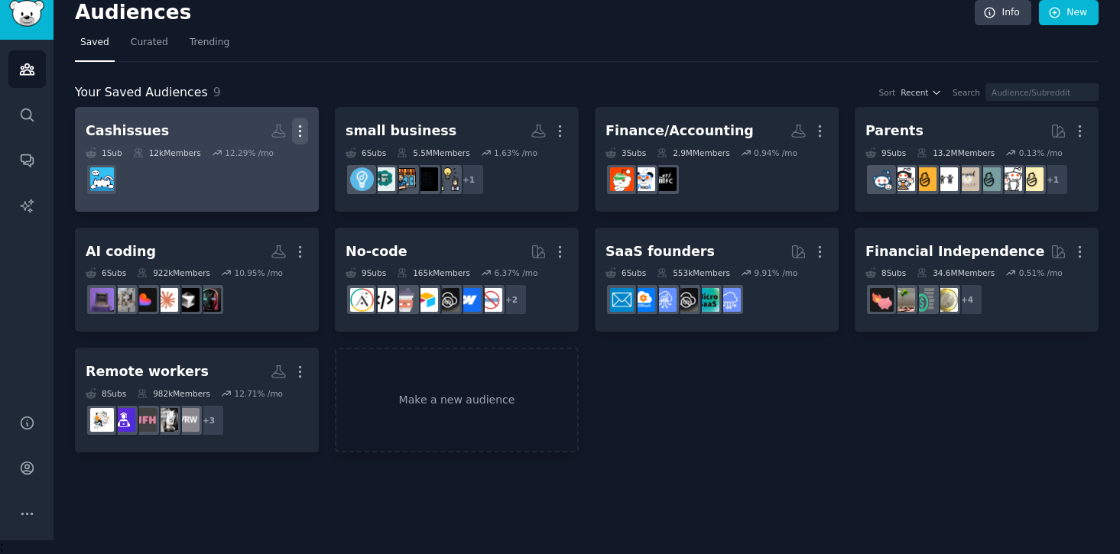
click at [302, 124] on icon "button" at bounding box center [300, 131] width 16 height 16
click at [268, 164] on p "Delete" at bounding box center [258, 163] width 35 height 16
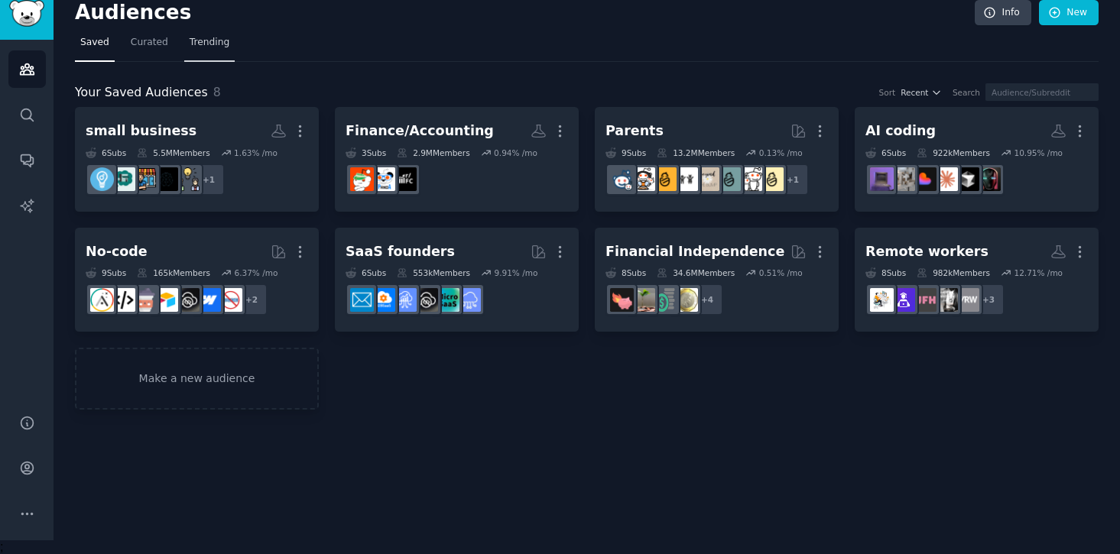
click at [205, 44] on span "Trending" at bounding box center [210, 43] width 40 height 14
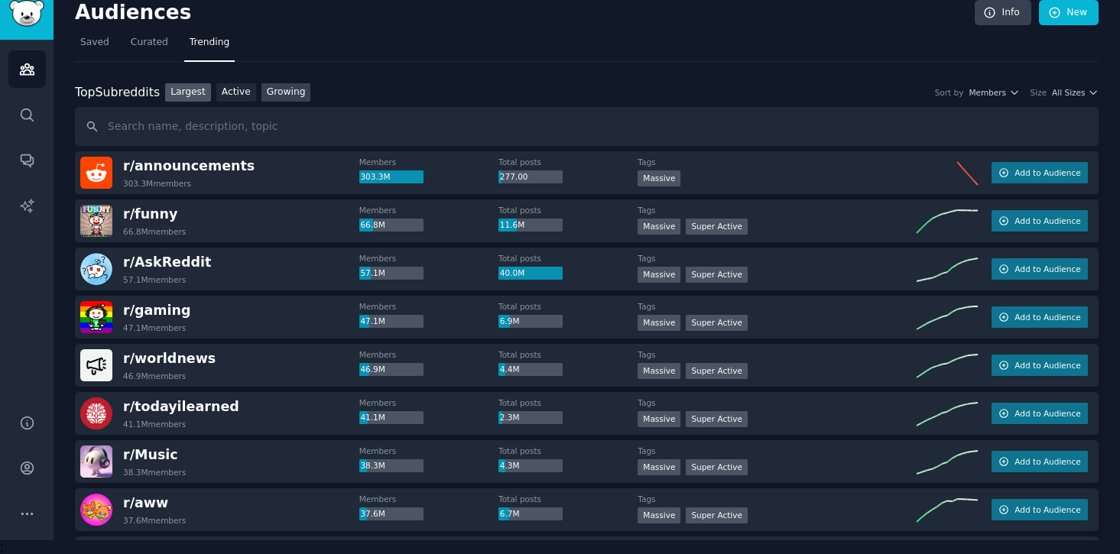
click at [300, 93] on link "Growing" at bounding box center [286, 92] width 50 height 19
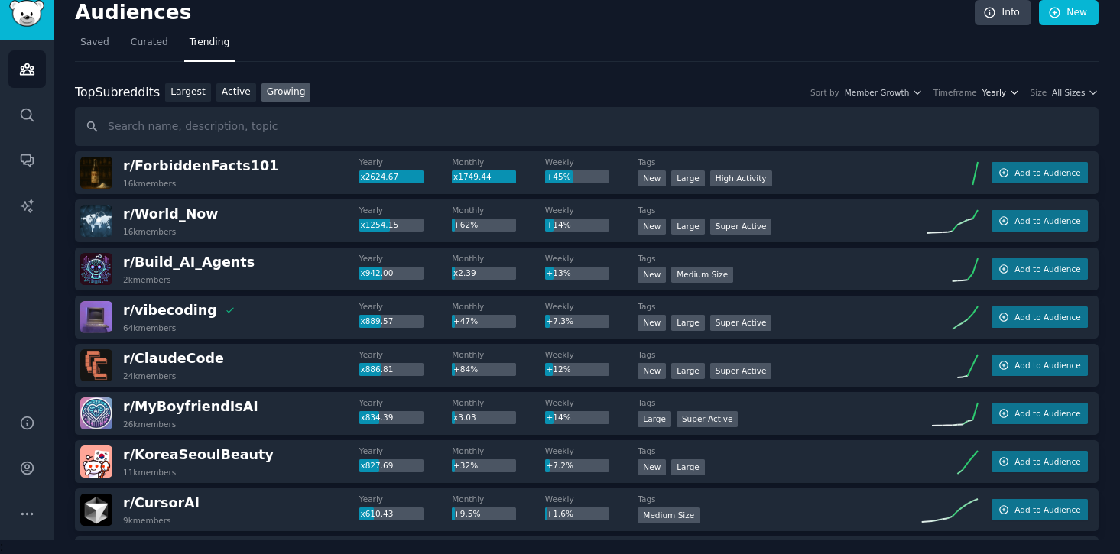
click at [992, 95] on span "Yearly" at bounding box center [995, 92] width 24 height 11
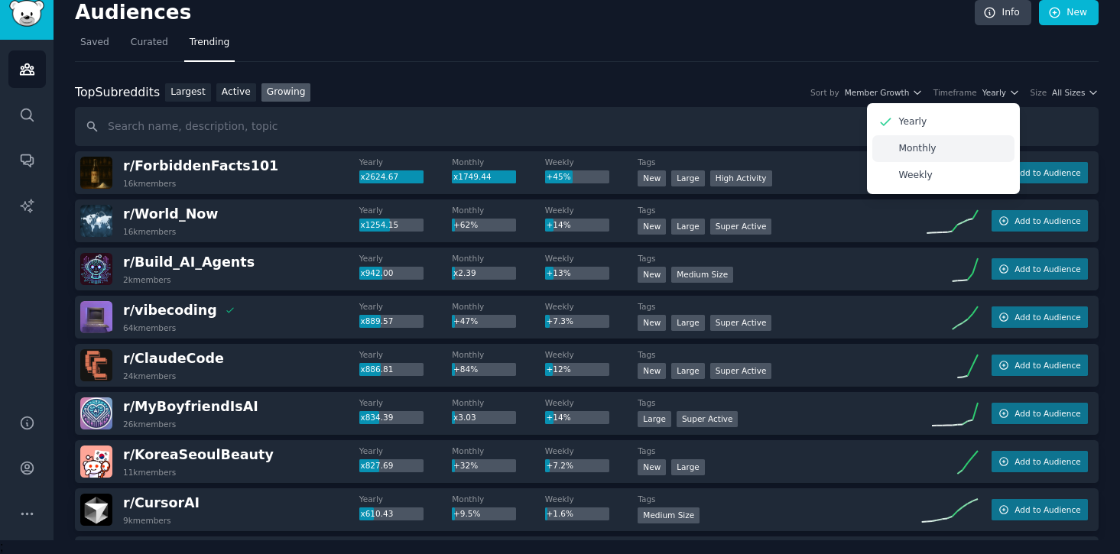
click at [973, 151] on div "Monthly" at bounding box center [943, 148] width 142 height 27
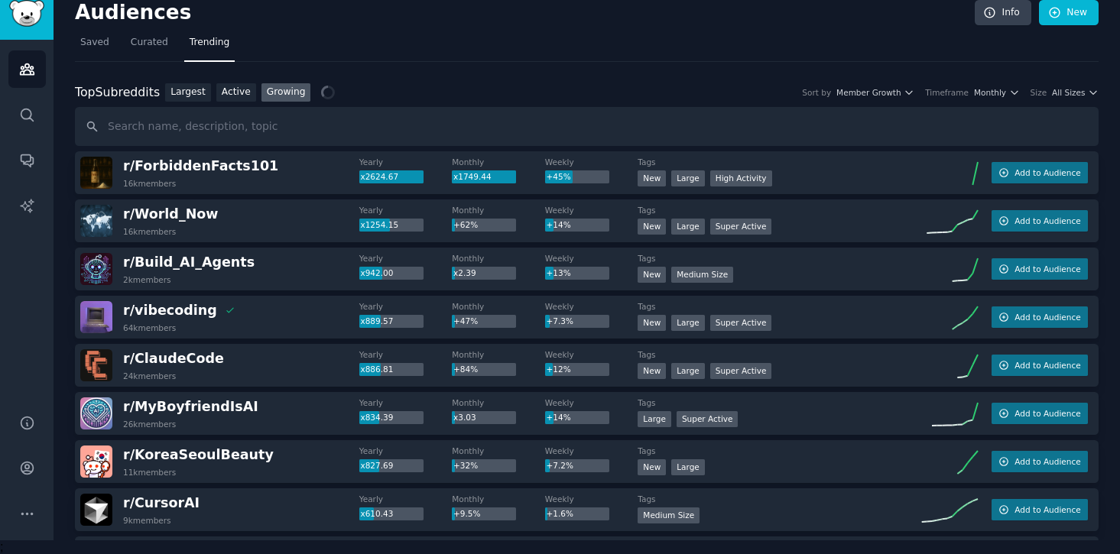
click at [1059, 98] on div "Top Subreddits Top Subreddits Largest Active Growing Sort by Member Growth Time…" at bounding box center [587, 92] width 1024 height 19
click at [1059, 89] on span "All Sizes" at bounding box center [1068, 92] width 33 height 11
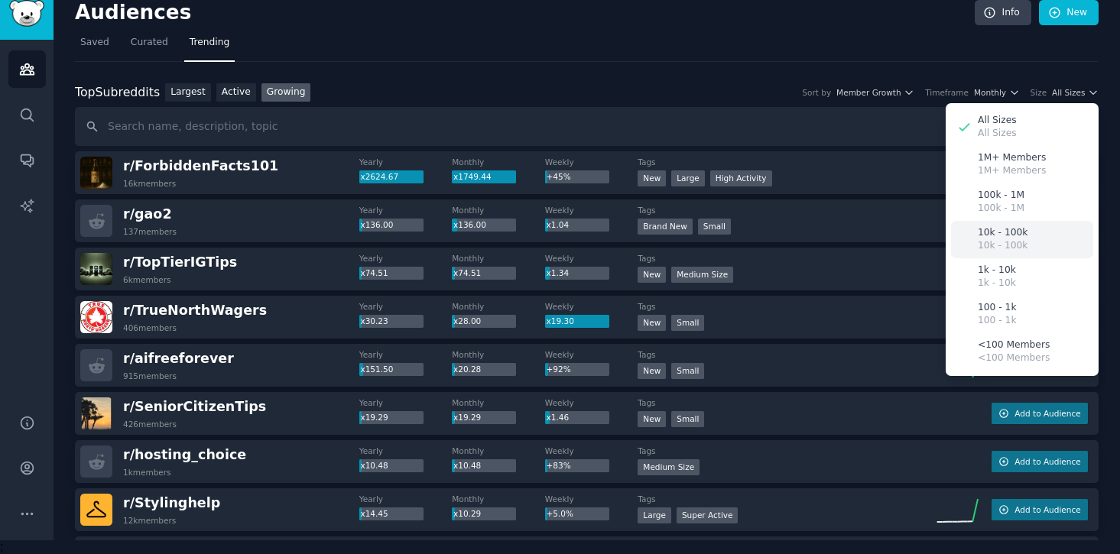
click at [1005, 235] on p "10k - 100k" at bounding box center [1003, 233] width 50 height 14
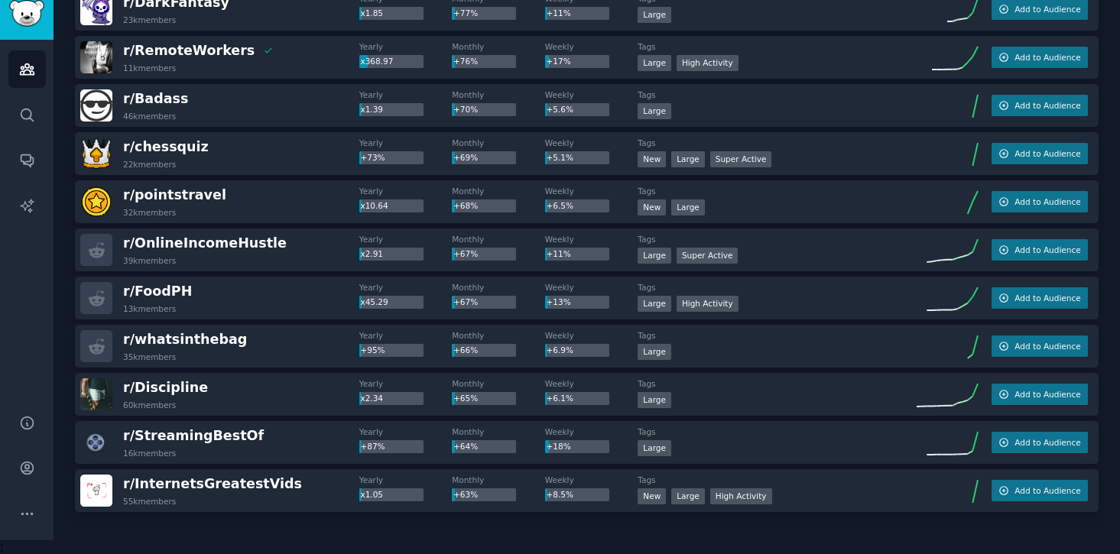
scroll to position [2118, 0]
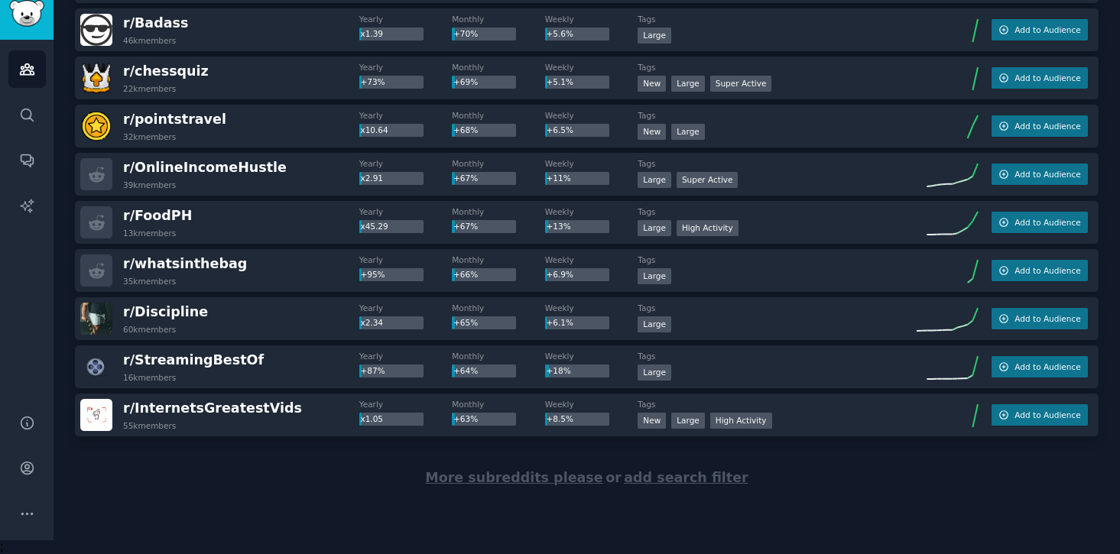
click at [490, 483] on span "More subreddits please" at bounding box center [513, 477] width 177 height 15
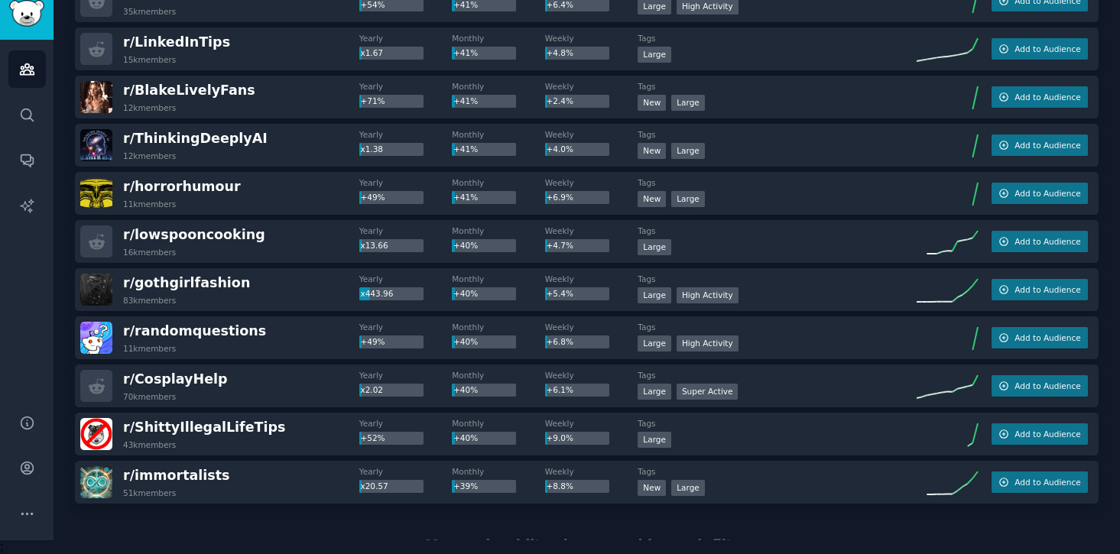
scroll to position [4526, 0]
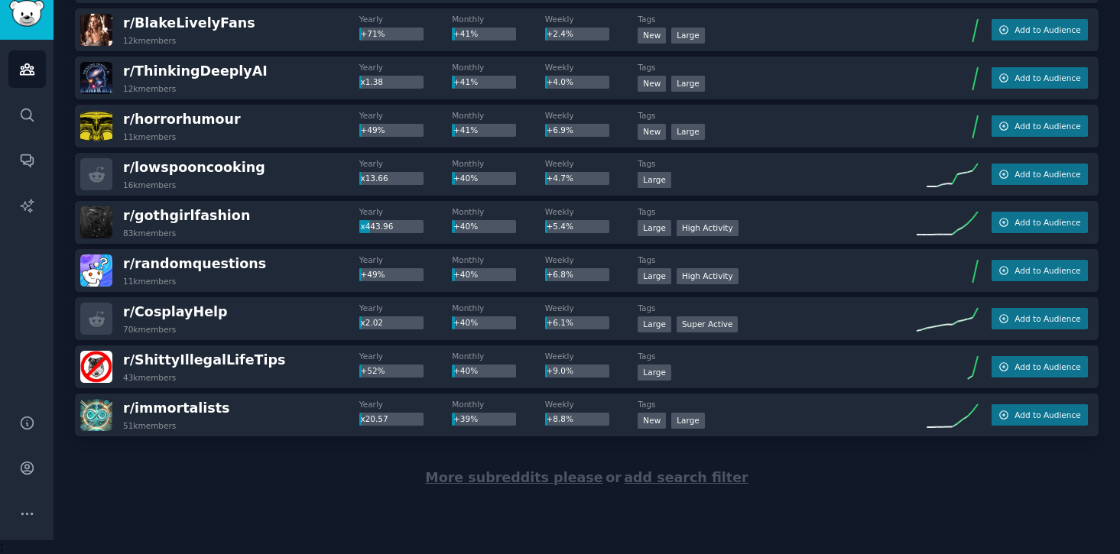
click at [495, 486] on div "More subreddits please or add search filter" at bounding box center [587, 478] width 1024 height 83
click at [499, 480] on span "More subreddits please" at bounding box center [513, 477] width 177 height 15
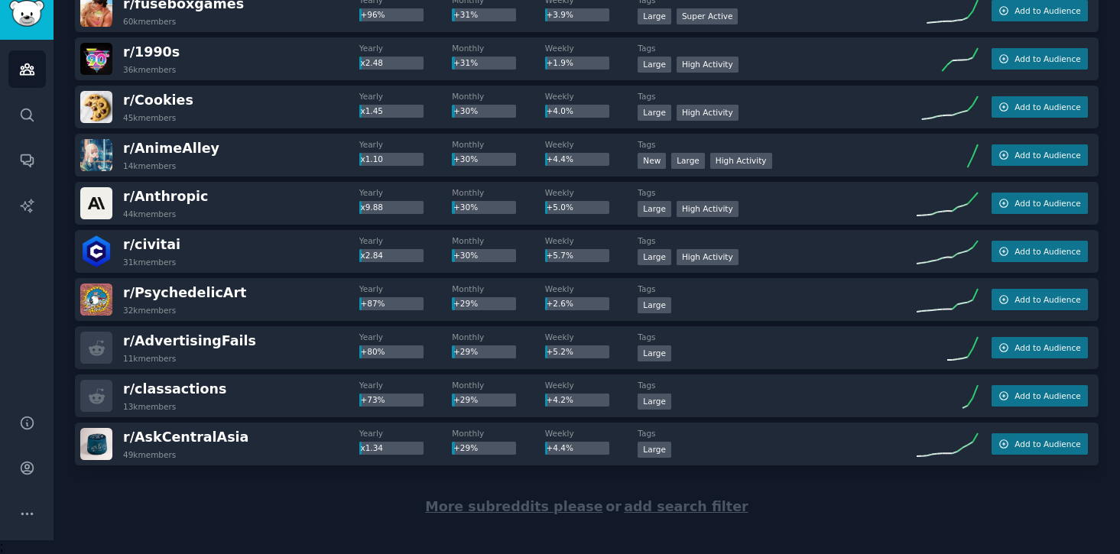
scroll to position [6935, 0]
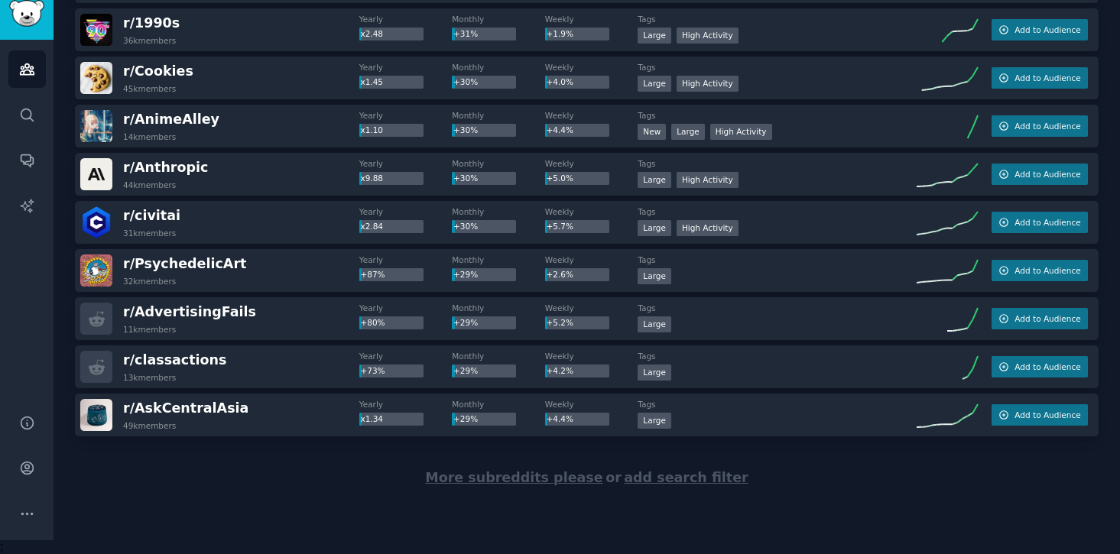
click at [538, 477] on span "More subreddits please" at bounding box center [513, 477] width 177 height 15
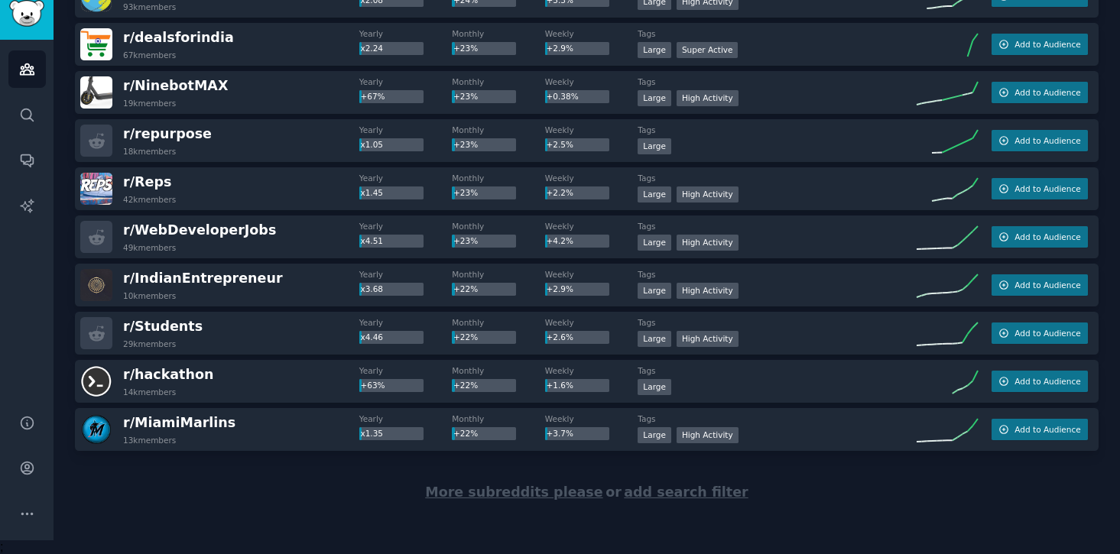
scroll to position [9343, 0]
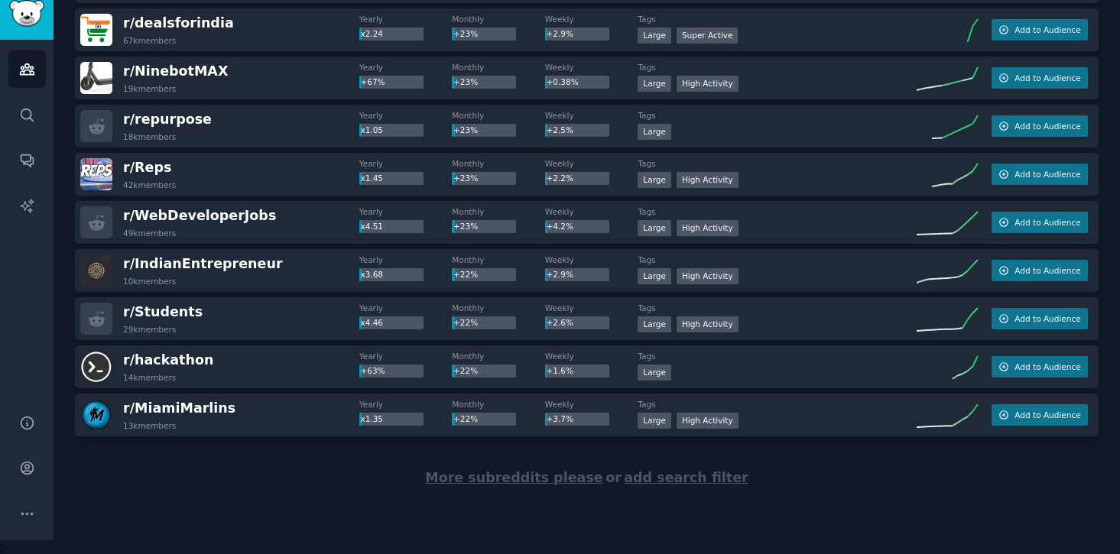
click at [472, 475] on span "More subreddits please" at bounding box center [513, 477] width 177 height 15
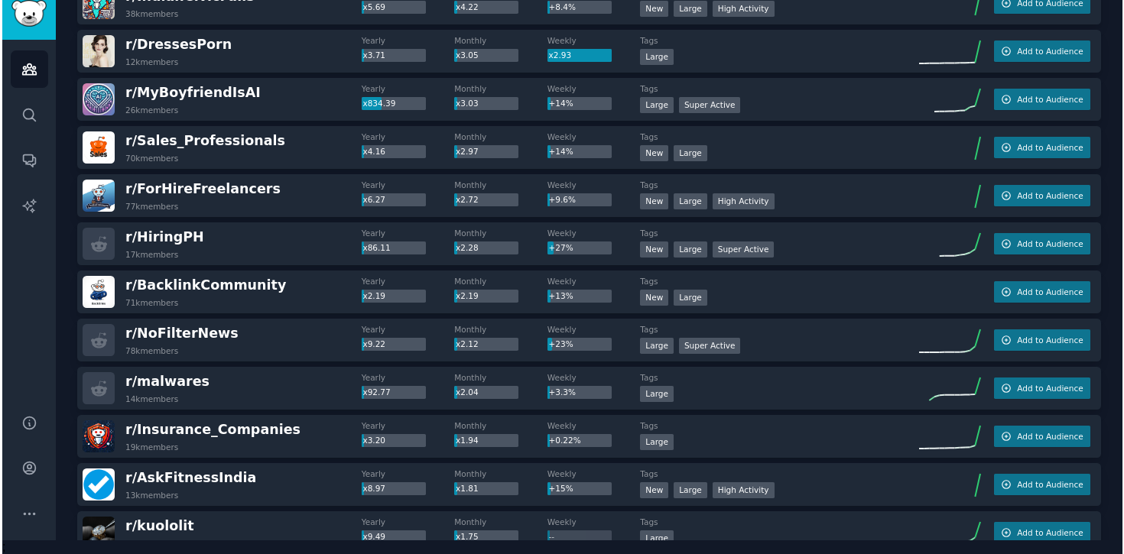
scroll to position [0, 0]
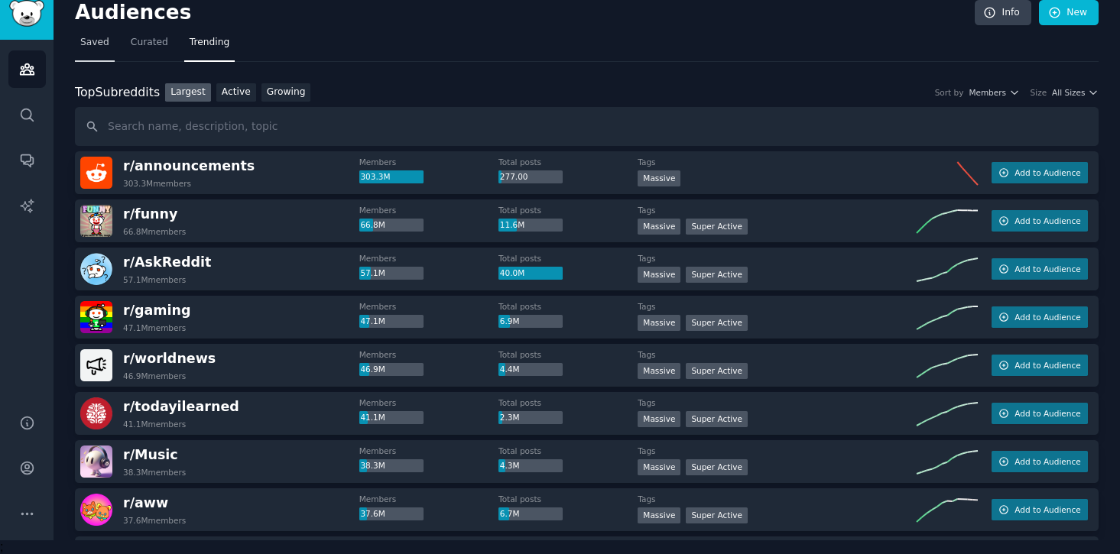
click at [105, 47] on span "Saved" at bounding box center [94, 43] width 29 height 14
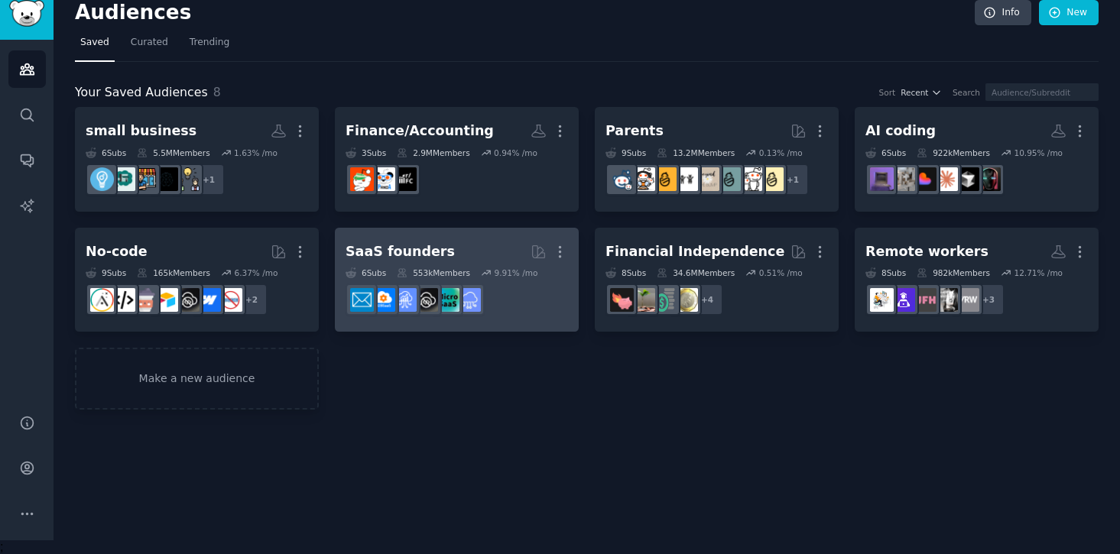
click at [401, 248] on div "SaaS founders" at bounding box center [400, 251] width 109 height 19
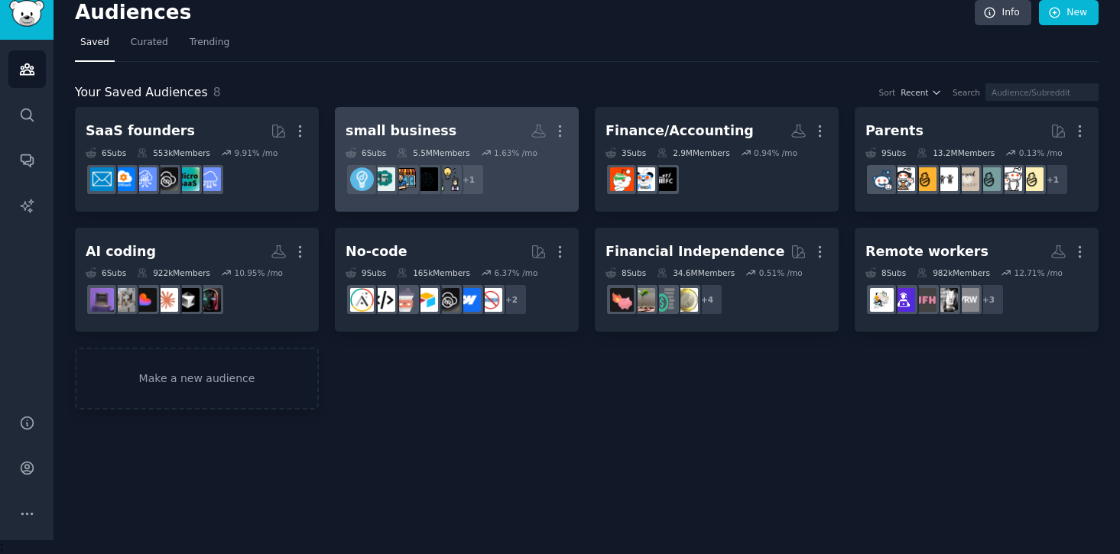
click at [362, 138] on div "small business" at bounding box center [401, 131] width 111 height 19
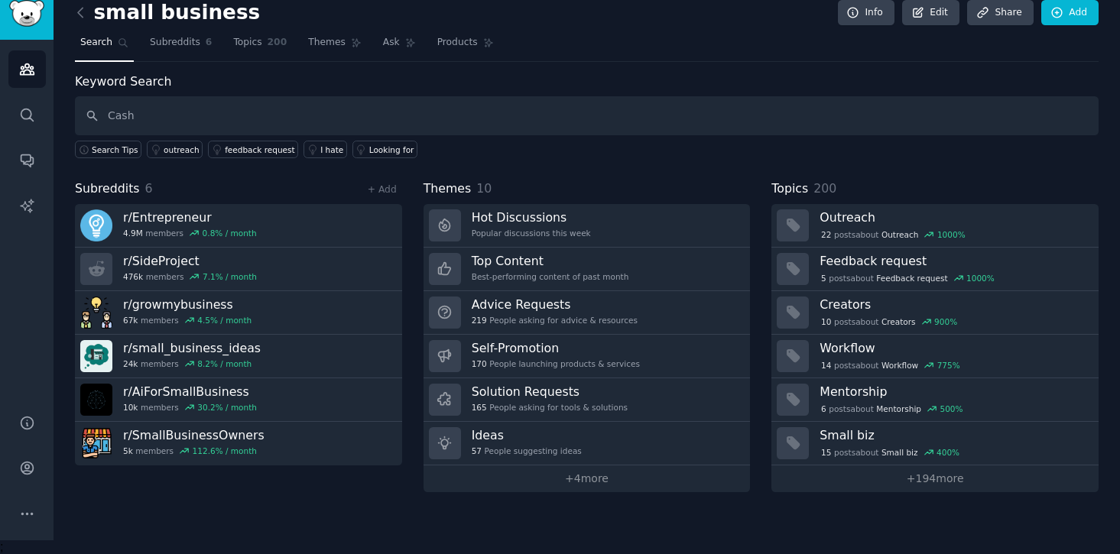
type input "Cash"
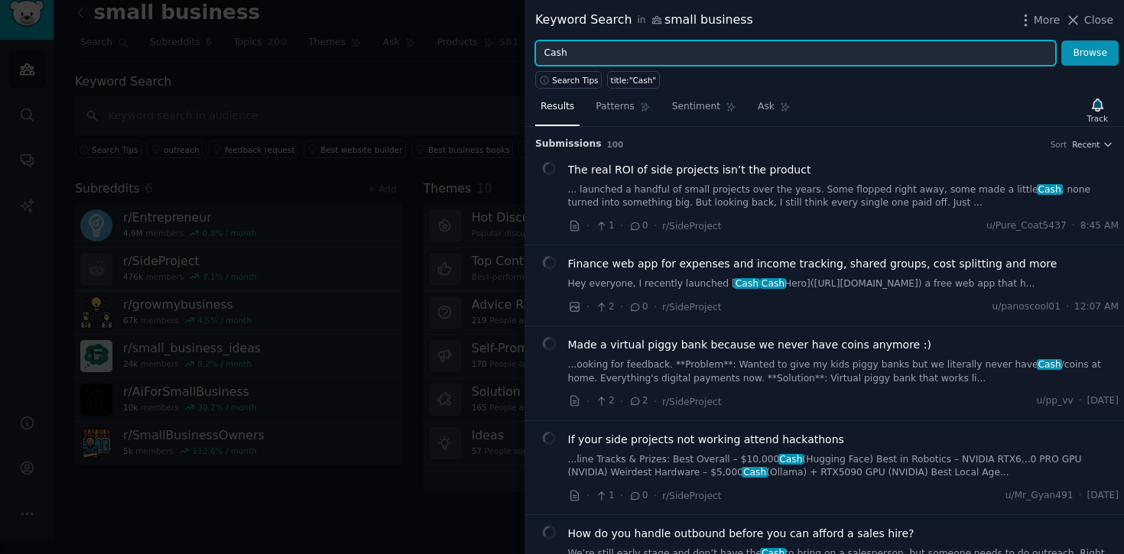
click at [591, 51] on input "Cash" at bounding box center [795, 54] width 521 height 26
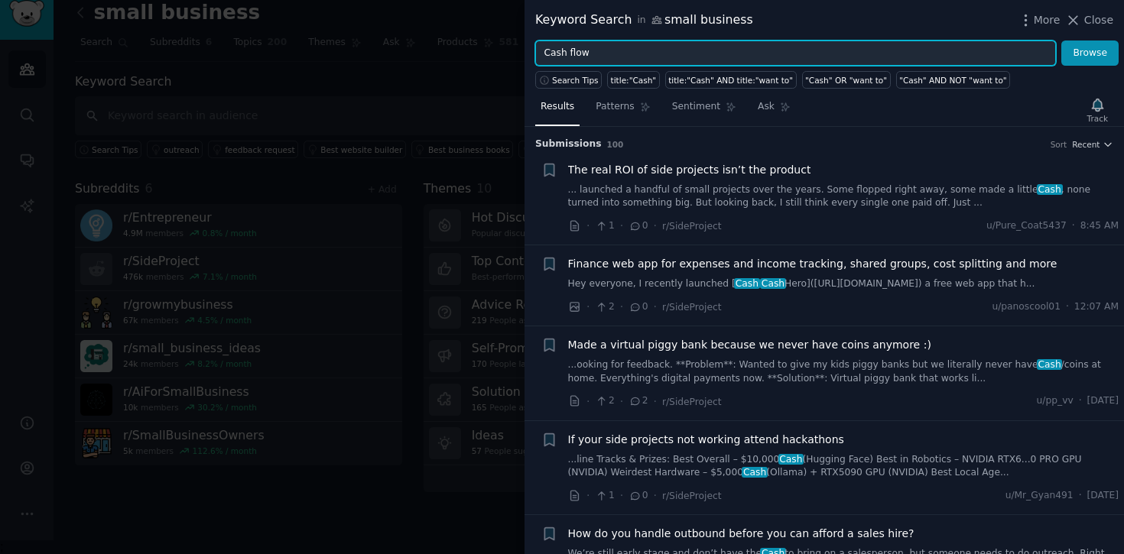
type input "Cash flow"
click at [1061, 41] on button "Browse" at bounding box center [1089, 54] width 57 height 26
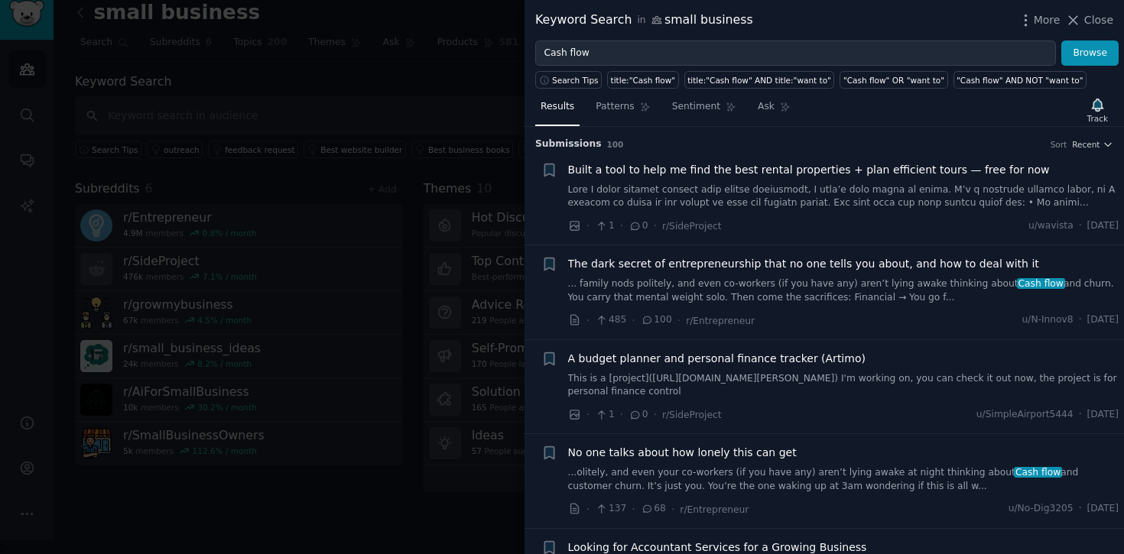
click at [714, 265] on span "The dark secret of entrepreneurship that no one tells you about, and how to dea…" at bounding box center [803, 264] width 471 height 16
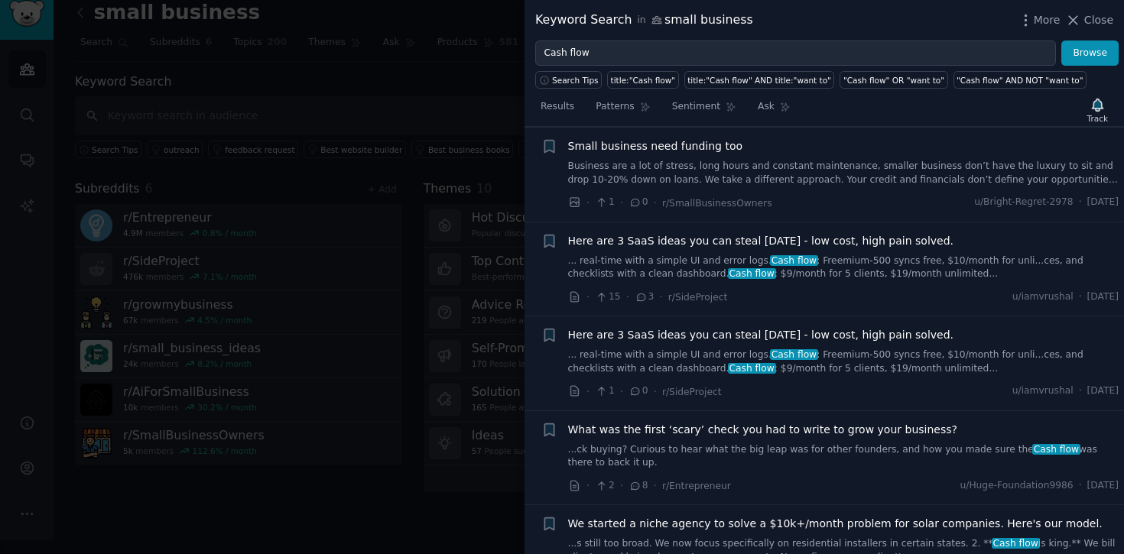
scroll to position [1320, 0]
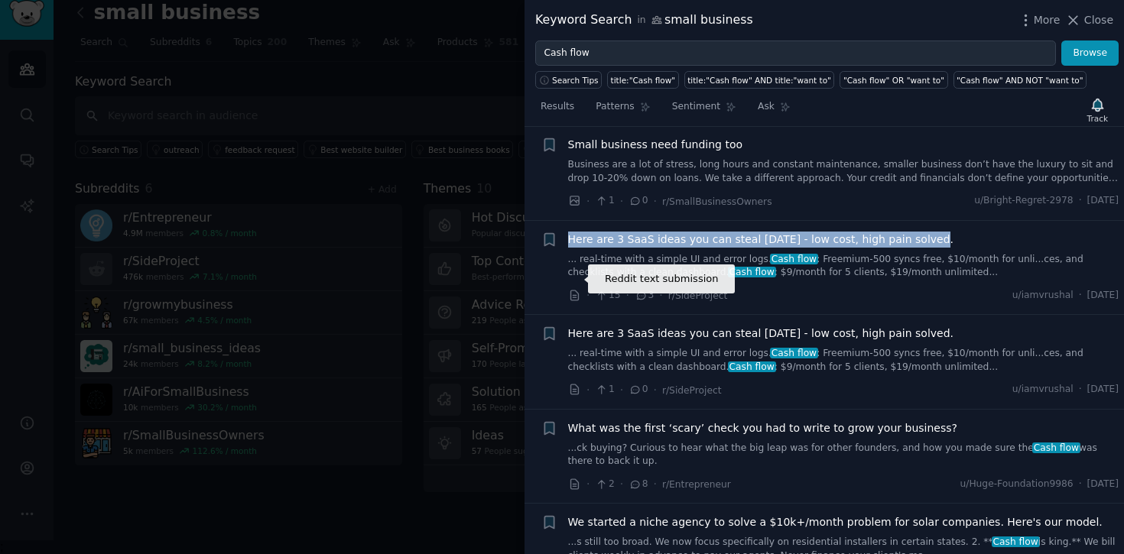
click at [570, 289] on icon at bounding box center [575, 296] width 14 height 14
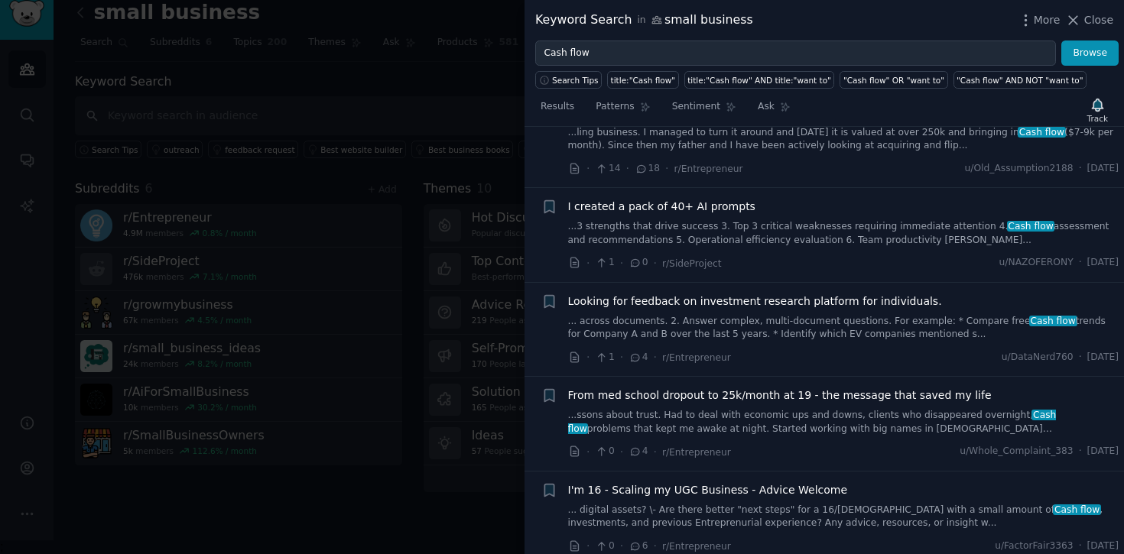
scroll to position [2021, 0]
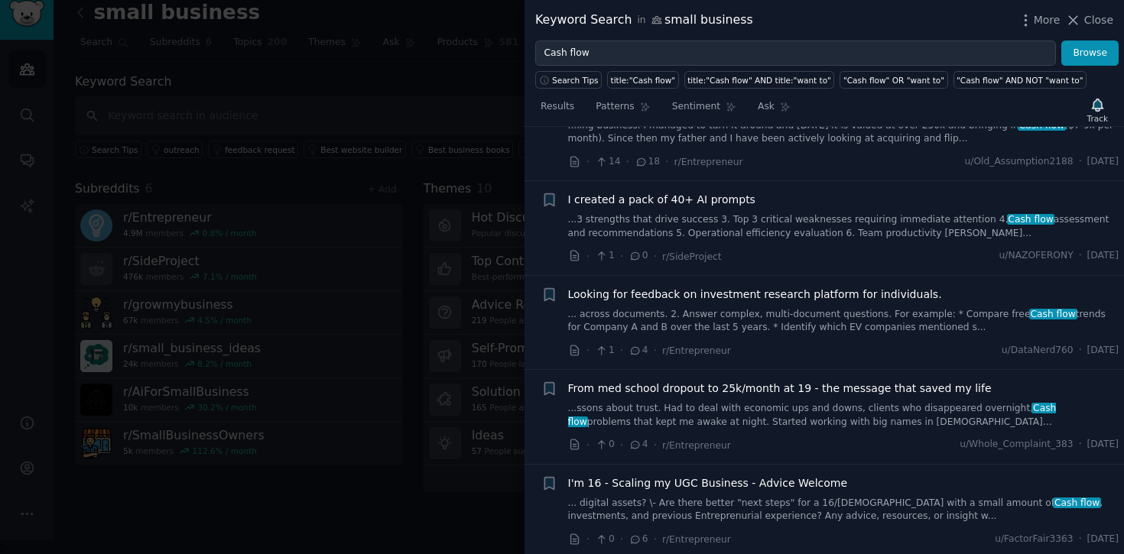
click at [717, 192] on span "I created a pack of 40+ AI prompts" at bounding box center [661, 200] width 187 height 16
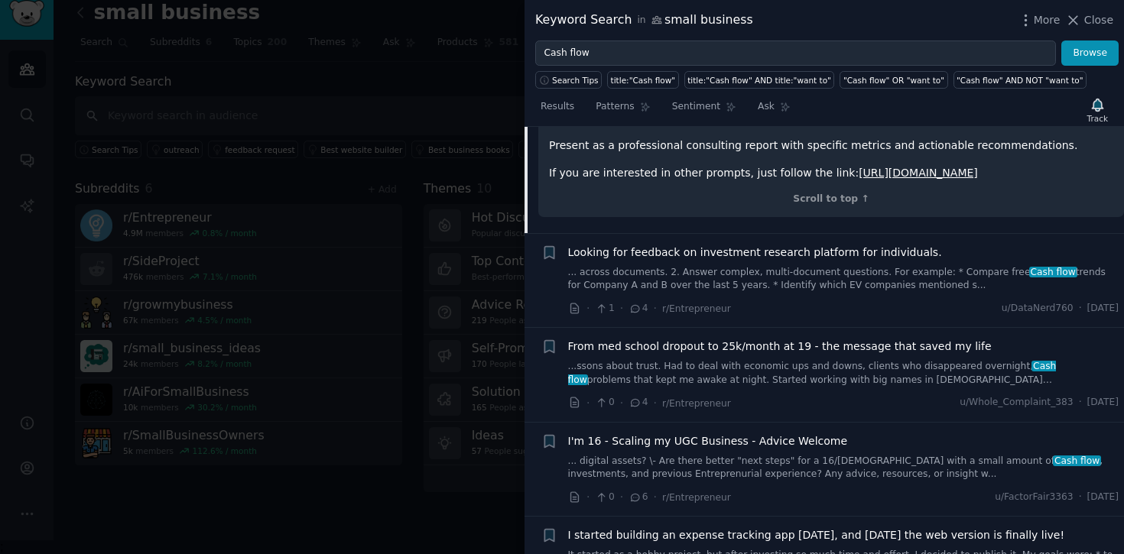
scroll to position [2123, 0]
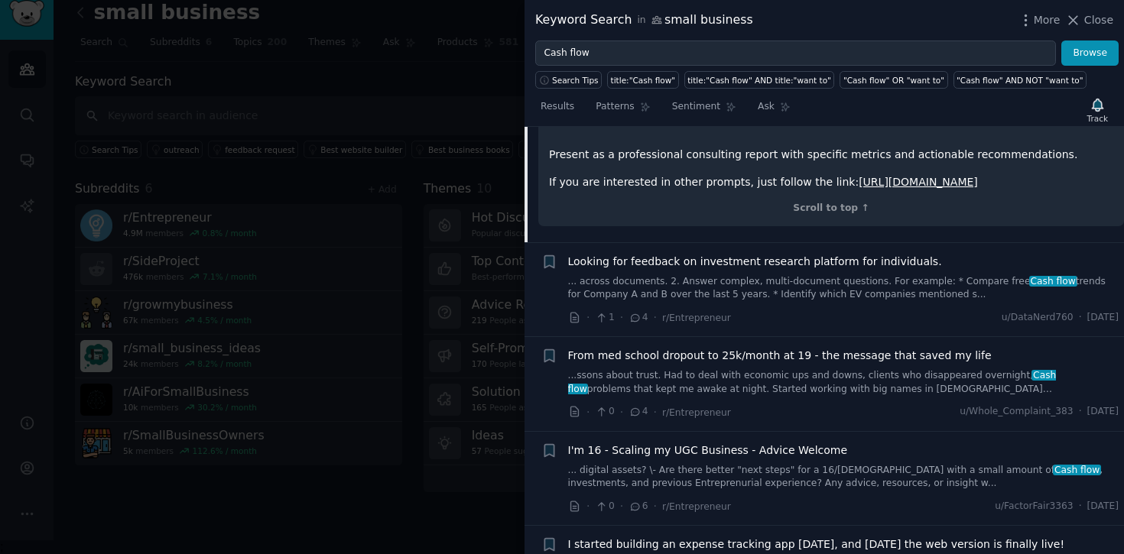
click at [859, 178] on link "[URL][DOMAIN_NAME]" at bounding box center [918, 182] width 119 height 12
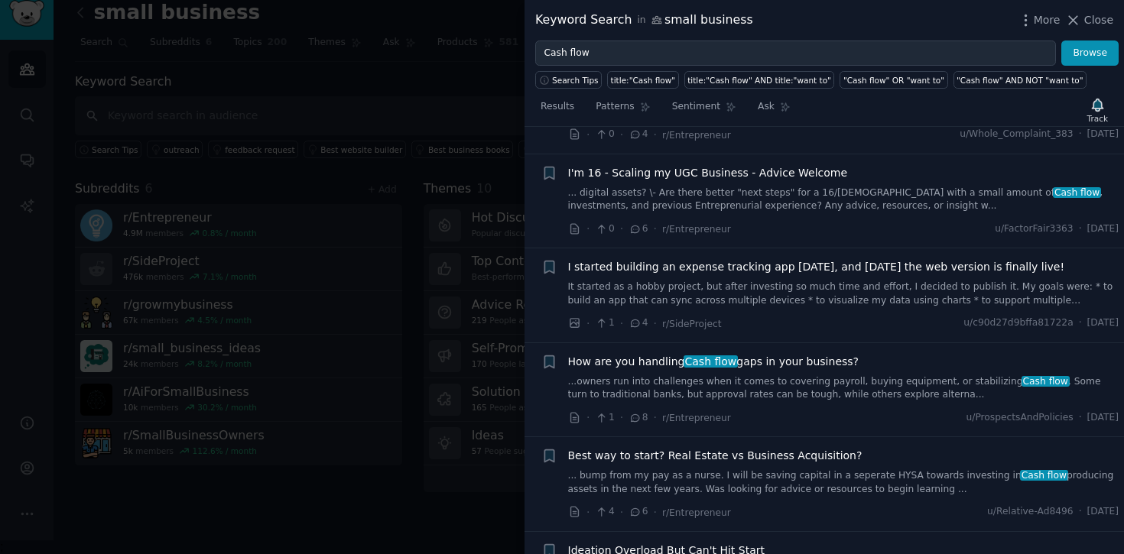
scroll to position [2415, 0]
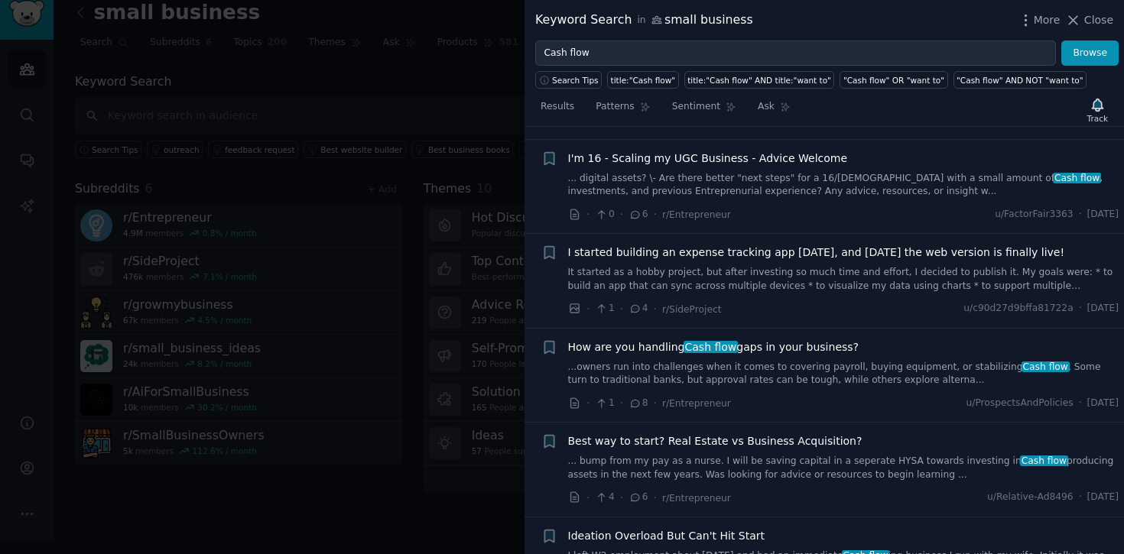
click at [760, 356] on span "How are you handling Cash flow gaps in your business?" at bounding box center [713, 347] width 291 height 16
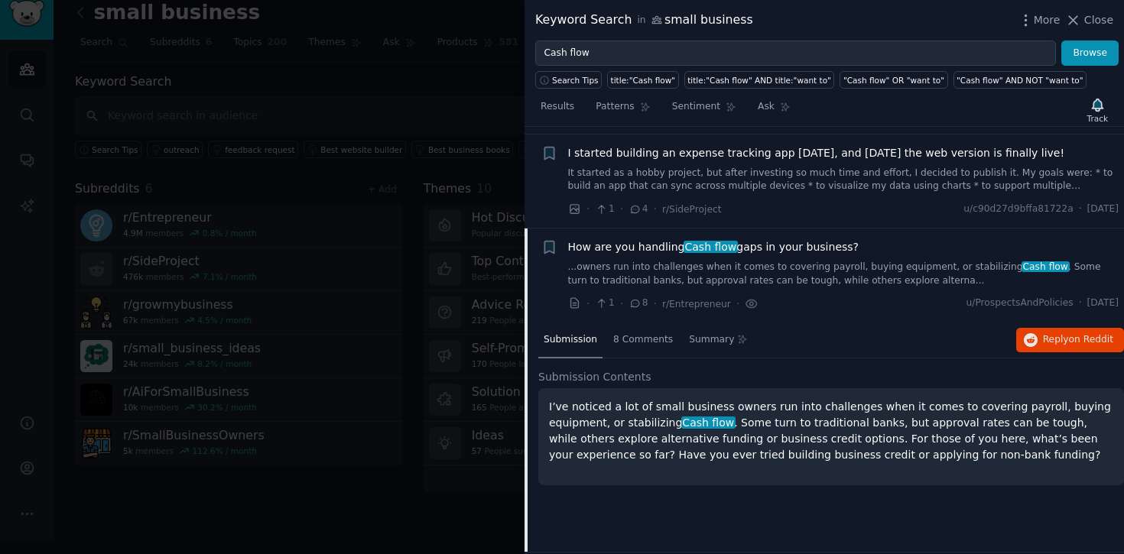
scroll to position [1712, 0]
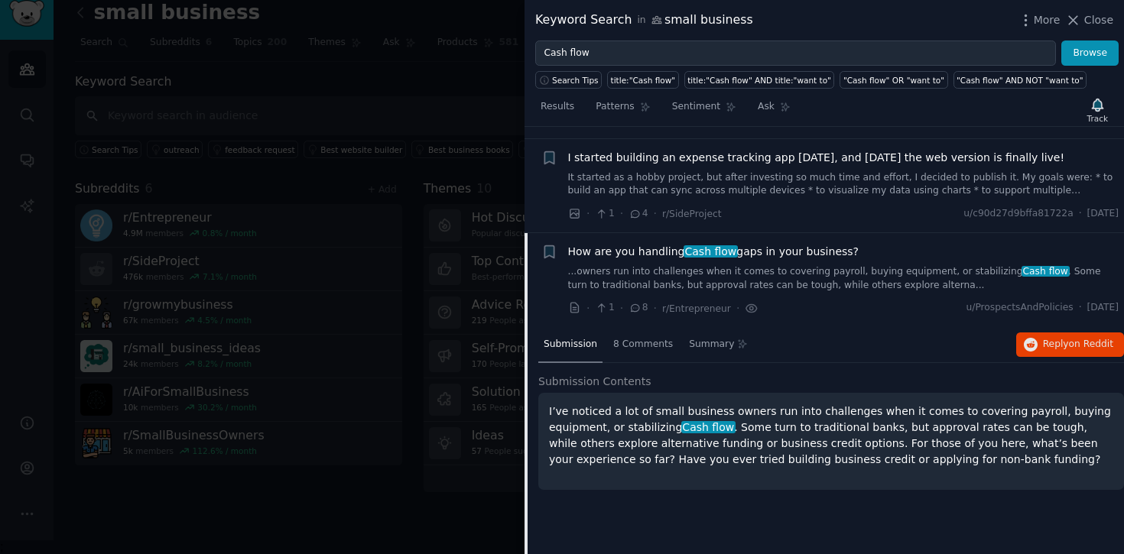
click at [638, 309] on icon at bounding box center [635, 308] width 14 height 11
click at [638, 340] on span "8 Comments" at bounding box center [643, 345] width 60 height 14
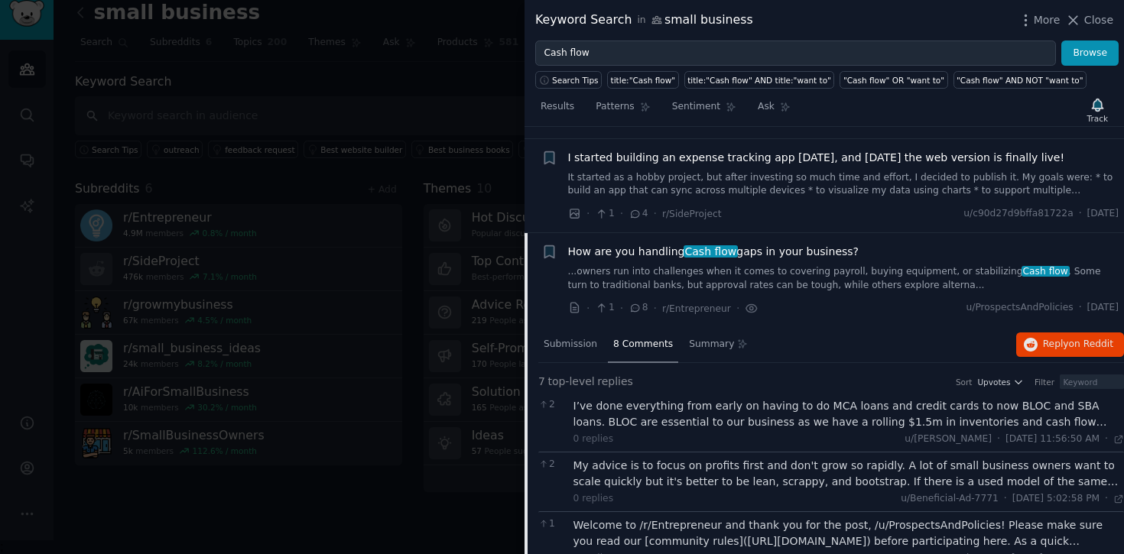
click at [635, 310] on icon at bounding box center [635, 308] width 14 height 11
click at [564, 311] on div "Reddit text submission Bookmark this conversation + How are you handling Cash f…" at bounding box center [830, 280] width 578 height 73
click at [574, 311] on icon at bounding box center [575, 308] width 14 height 14
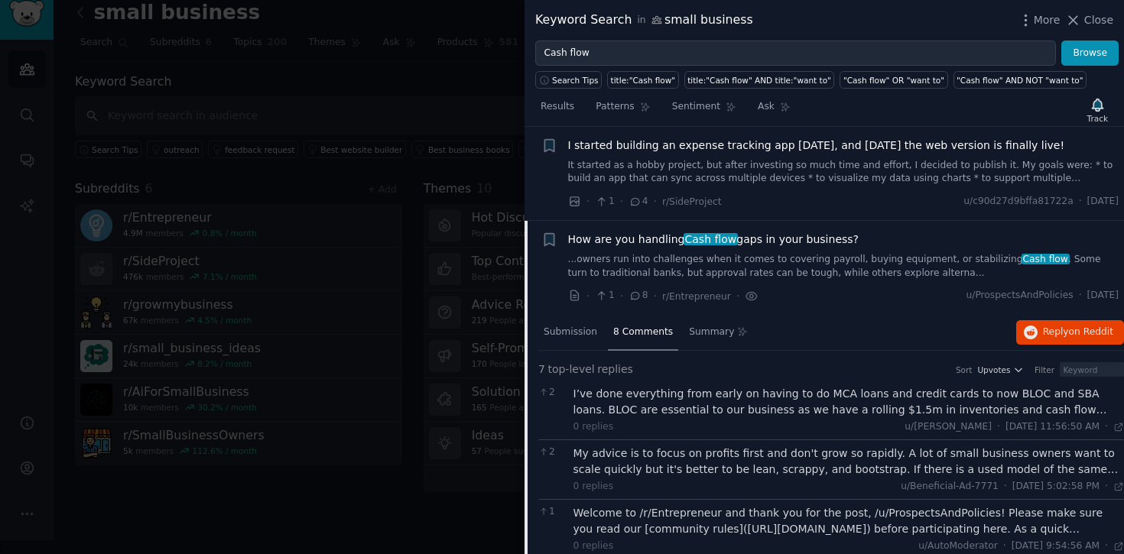
scroll to position [1726, 0]
click at [645, 202] on span "4" at bounding box center [637, 200] width 19 height 14
click at [633, 203] on icon at bounding box center [636, 200] width 8 height 7
click at [668, 200] on span "r/SideProject" at bounding box center [692, 200] width 60 height 11
click at [728, 140] on span "I started building an expense tracking app [DATE], and [DATE] the web version i…" at bounding box center [816, 144] width 497 height 16
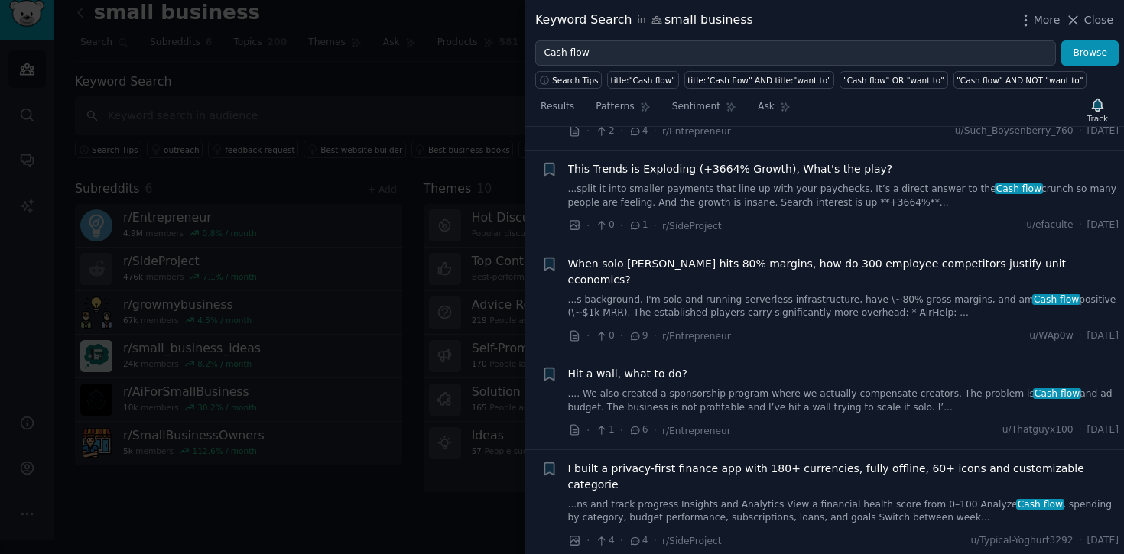
scroll to position [3515, 0]
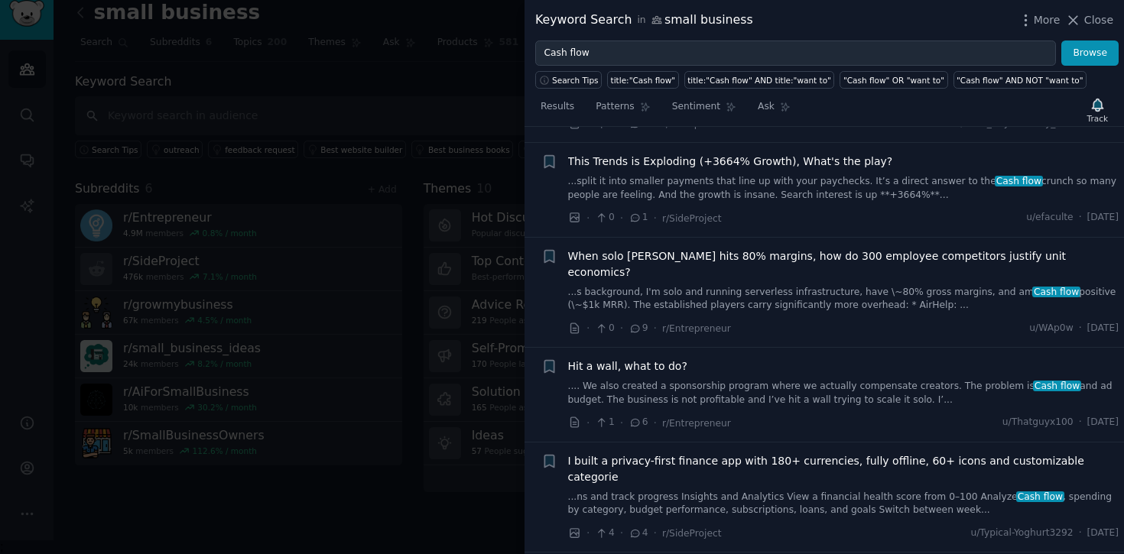
click at [642, 322] on span "9" at bounding box center [637, 329] width 19 height 14
click at [632, 248] on span "When solo [PERSON_NAME] hits 80% margins, how do 300 employee competitors justi…" at bounding box center [843, 264] width 551 height 32
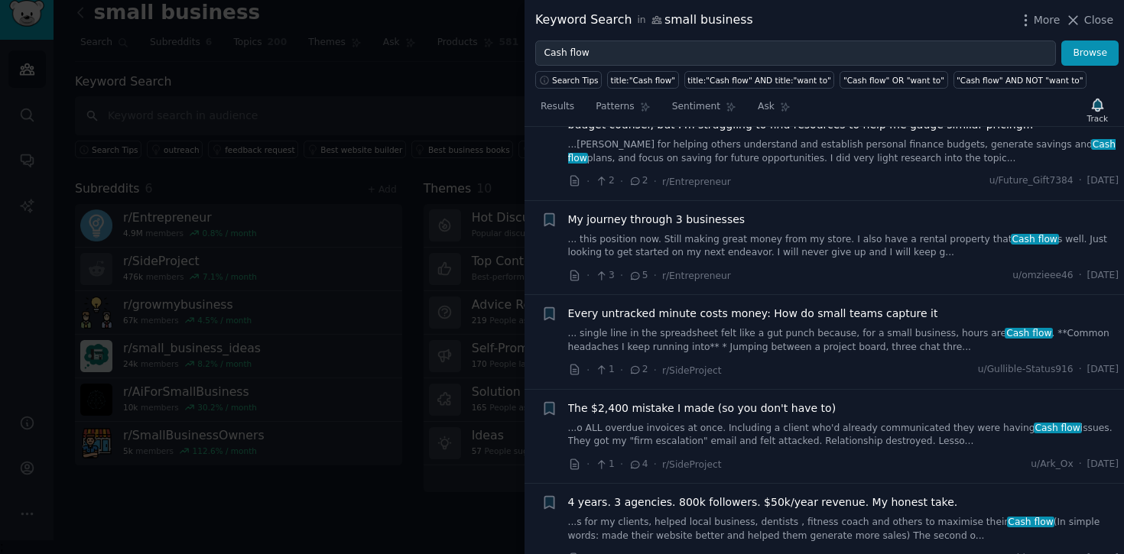
scroll to position [4044, 0]
click at [719, 399] on span "The $2,400 mistake I made (so you don't have to)" at bounding box center [702, 407] width 268 height 16
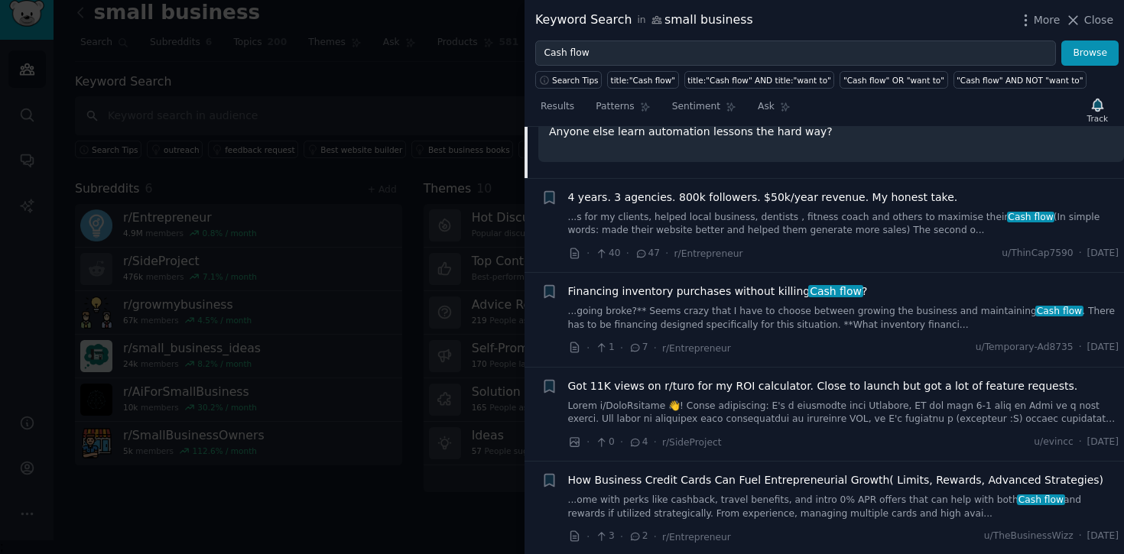
scroll to position [4144, 0]
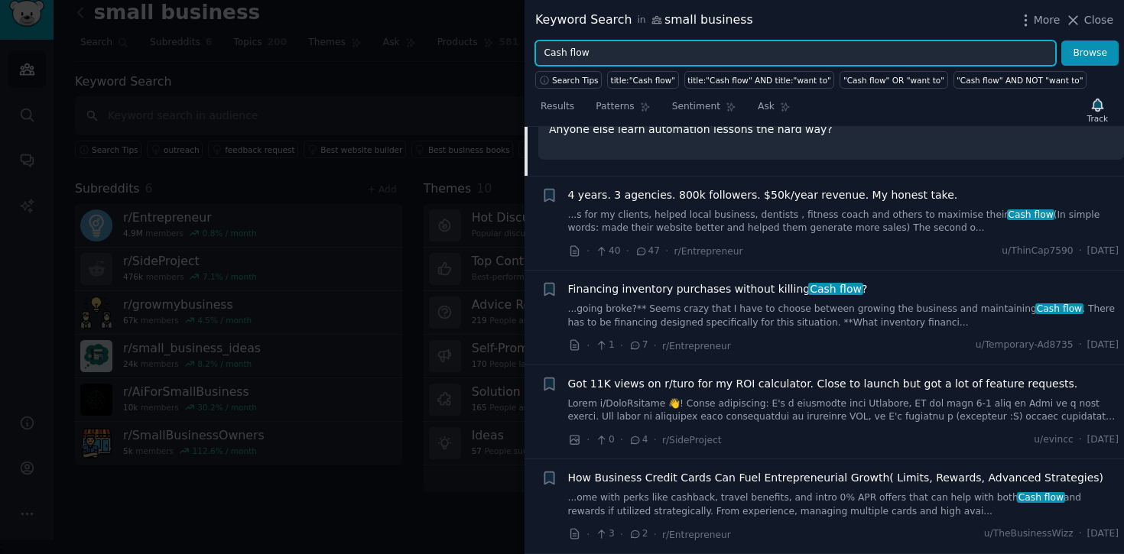
click at [635, 60] on input "Cash flow" at bounding box center [795, 54] width 521 height 26
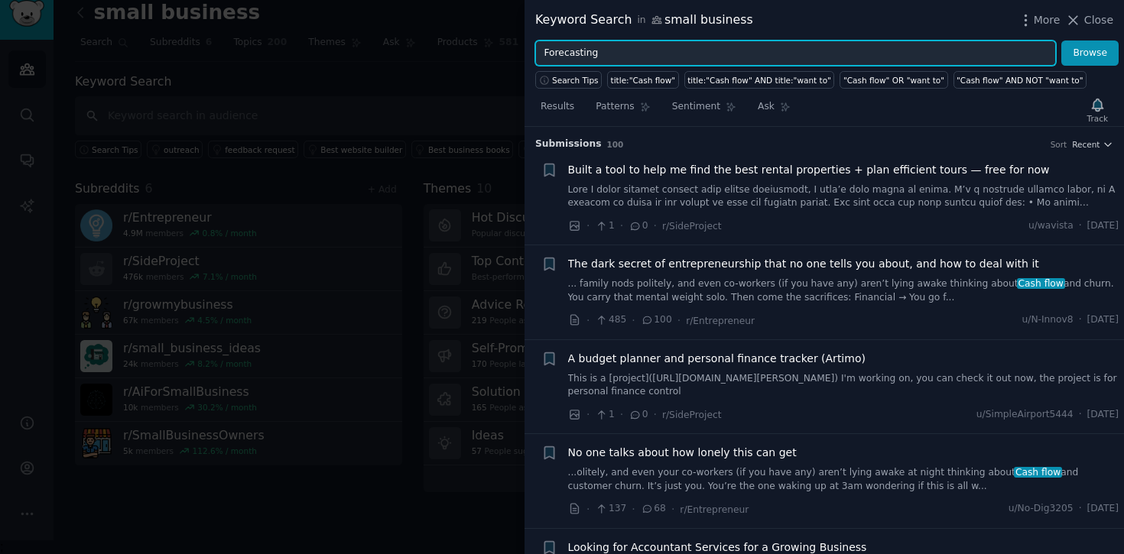
click at [1061, 41] on button "Browse" at bounding box center [1089, 54] width 57 height 26
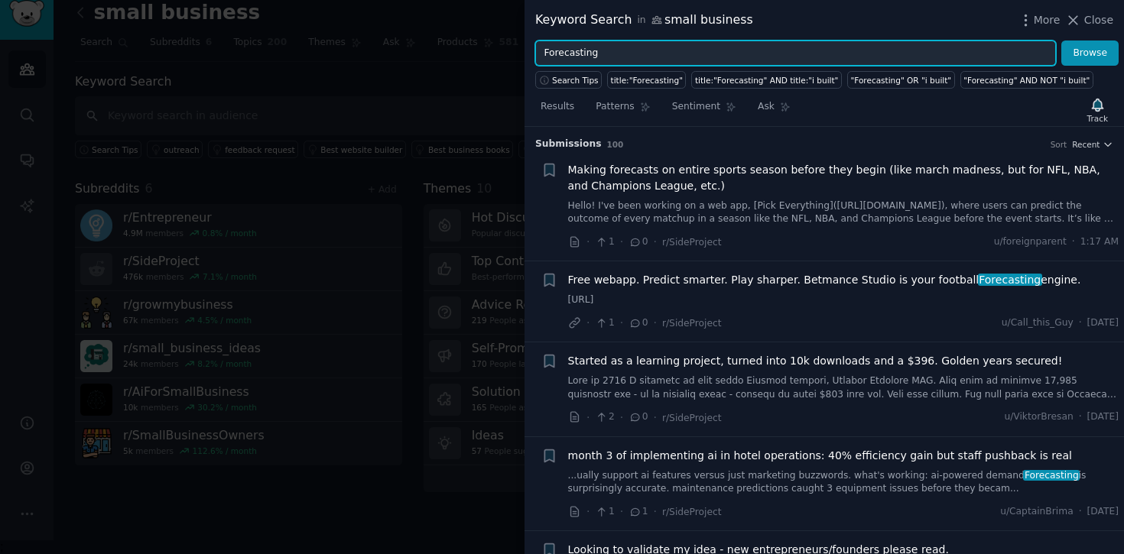
click at [543, 54] on input "Forecasting" at bounding box center [795, 54] width 521 height 26
click at [1061, 41] on button "Browse" at bounding box center [1089, 54] width 57 height 26
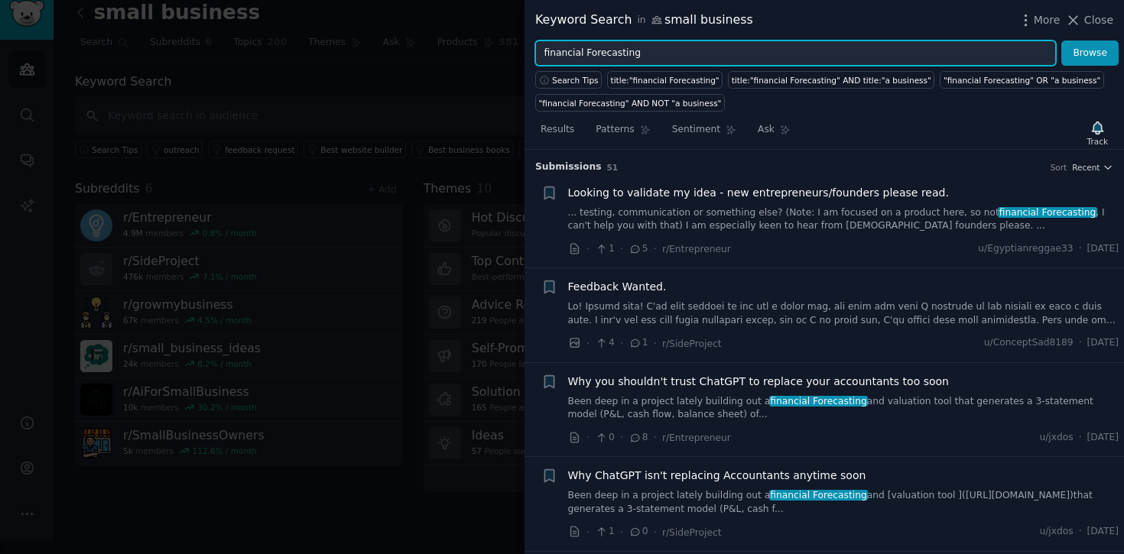
click at [581, 51] on input "financial Forecasting" at bounding box center [795, 54] width 521 height 26
click at [1061, 41] on button "Browse" at bounding box center [1089, 54] width 57 height 26
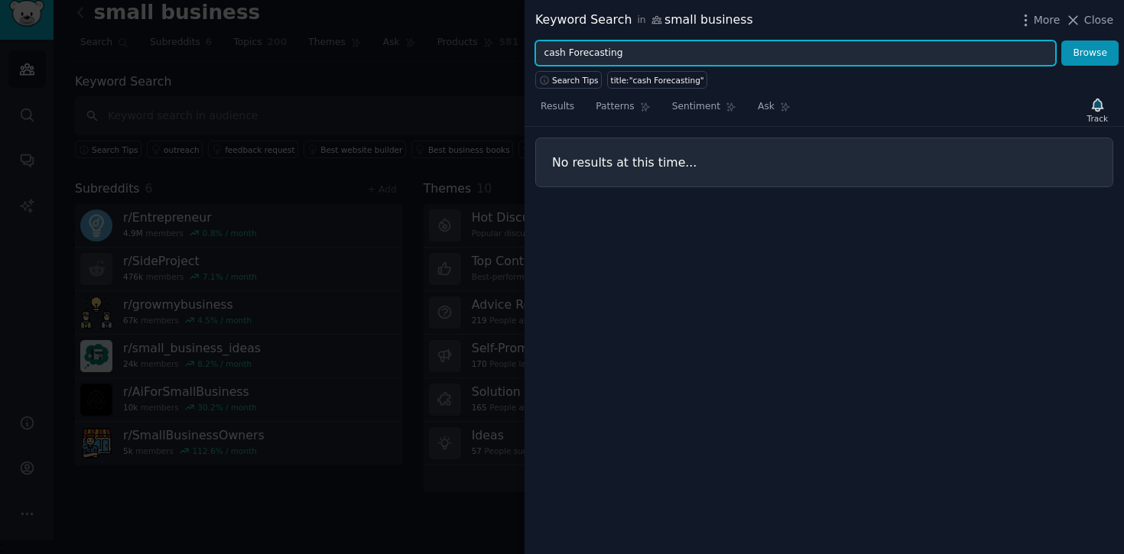
click at [630, 54] on input "cash Forecasting" at bounding box center [795, 54] width 521 height 26
click at [1061, 41] on button "Browse" at bounding box center [1089, 54] width 57 height 26
type input "cash flow"
click at [1061, 41] on button "Browse" at bounding box center [1089, 54] width 57 height 26
